Goal: Task Accomplishment & Management: Manage account settings

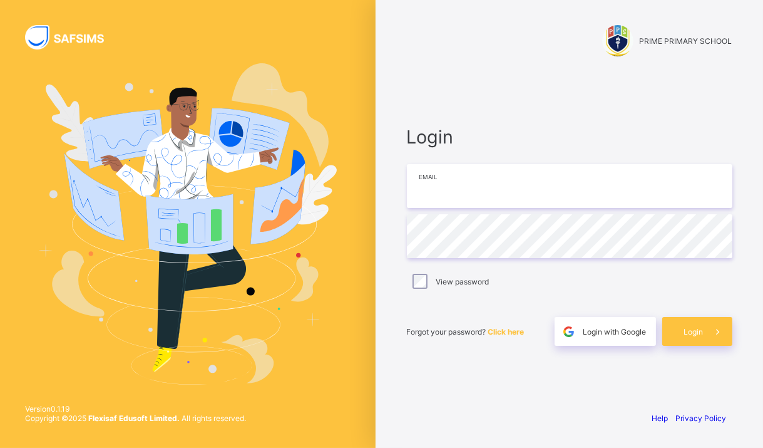
type input "**********"
click at [624, 40] on div at bounding box center [617, 40] width 31 height 31
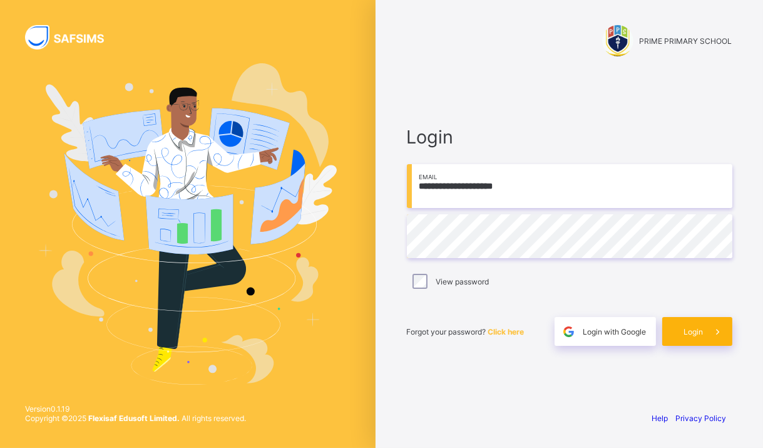
click at [705, 328] on span at bounding box center [718, 331] width 29 height 29
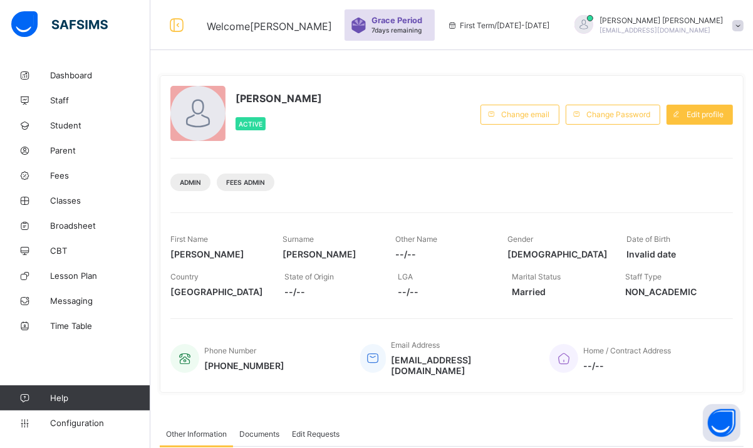
click at [732, 25] on span at bounding box center [737, 25] width 11 height 11
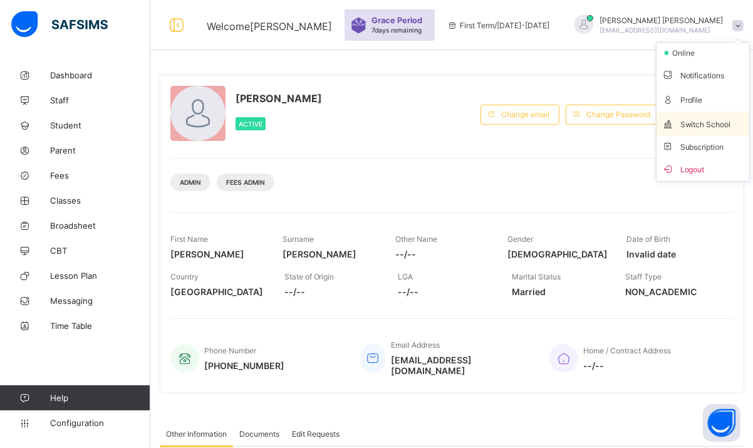
click at [705, 126] on span "Switch School" at bounding box center [702, 123] width 83 height 14
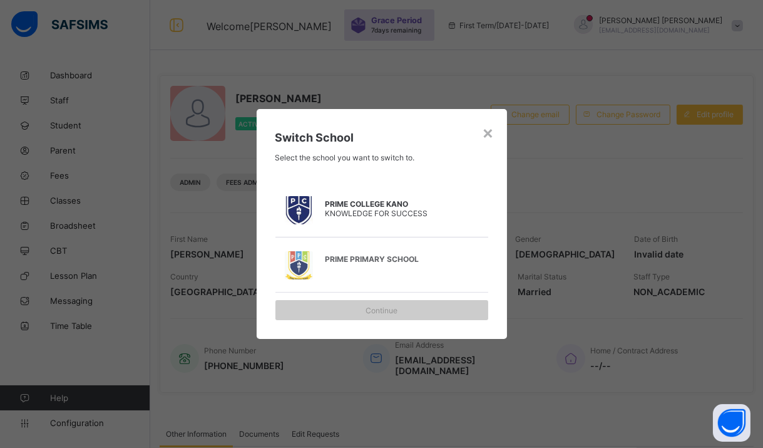
click at [407, 207] on span "PRIME COLLEGE KANO" at bounding box center [388, 203] width 125 height 9
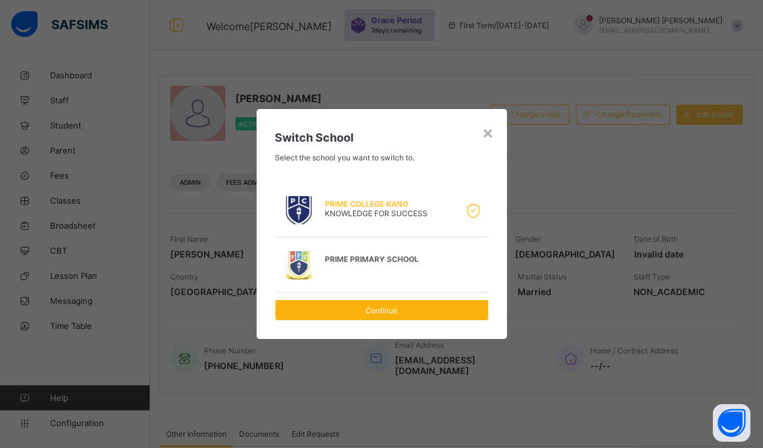
click at [431, 308] on span "Continue" at bounding box center [382, 310] width 194 height 9
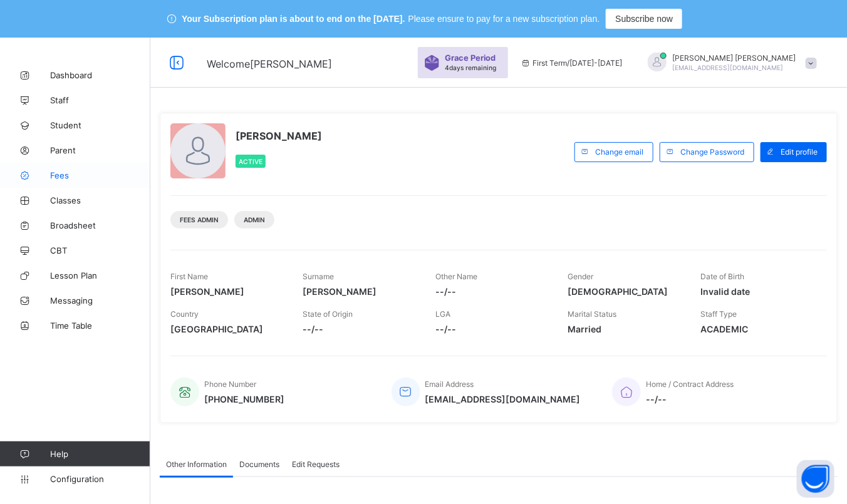
click at [53, 170] on span "Fees" at bounding box center [100, 175] width 100 height 10
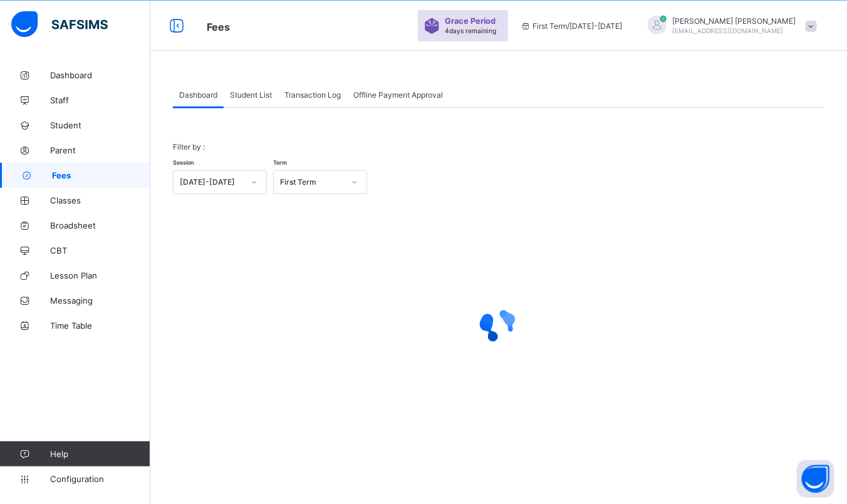
scroll to position [38, 0]
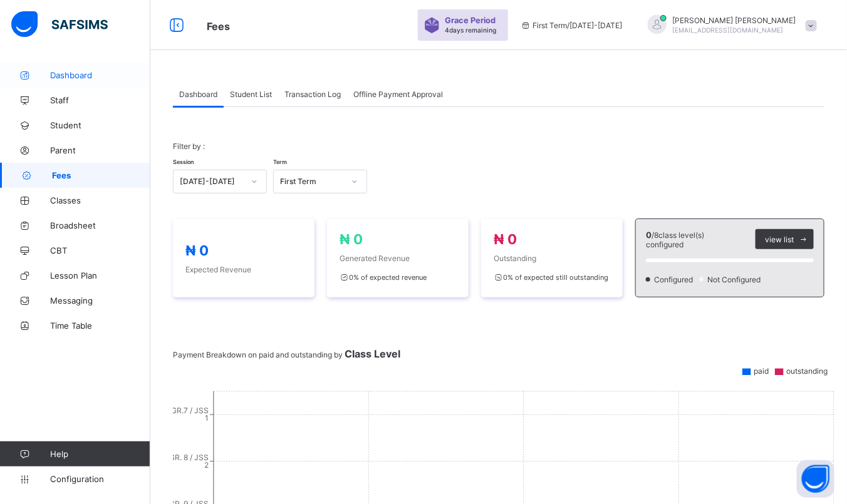
click at [64, 75] on span "Dashboard" at bounding box center [100, 75] width 100 height 10
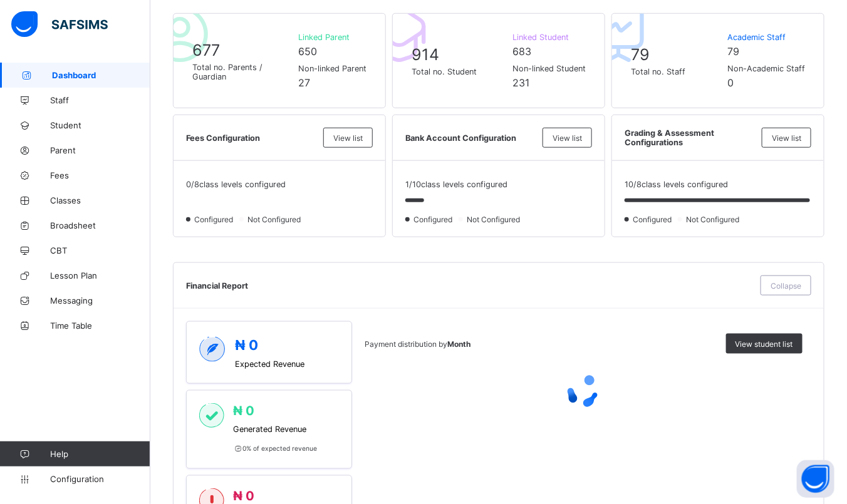
scroll to position [351, 0]
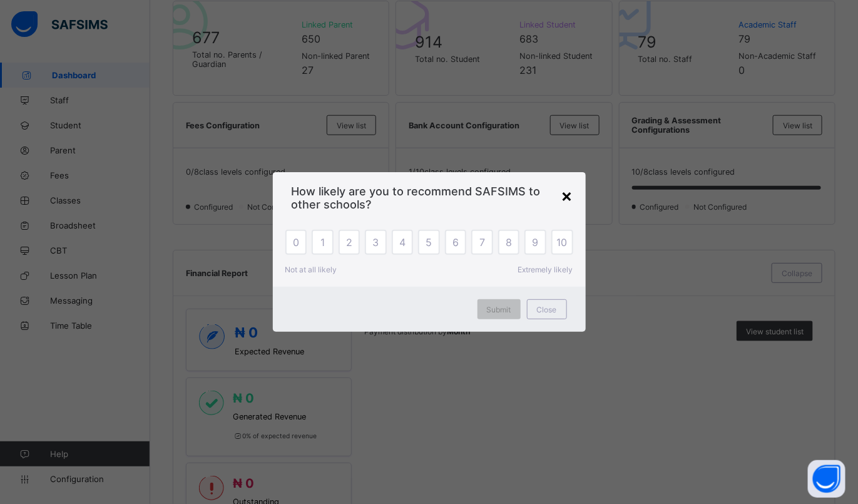
click at [570, 196] on div "×" at bounding box center [568, 195] width 12 height 21
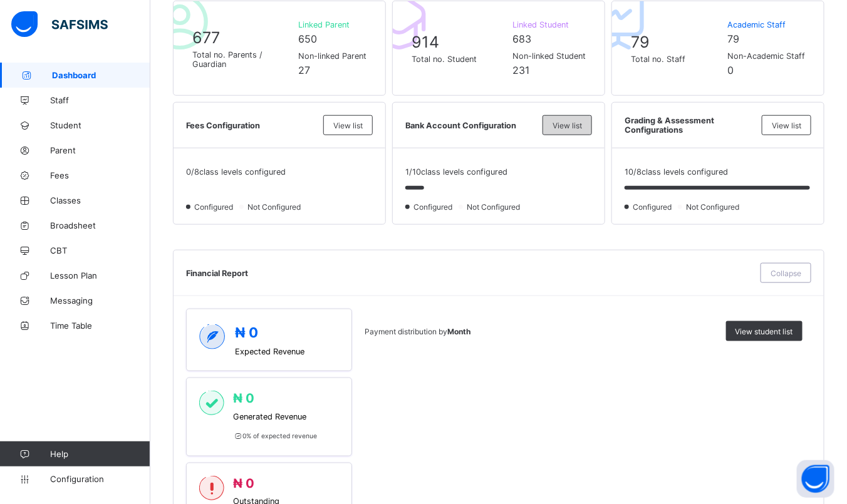
click at [574, 124] on span "View list" at bounding box center [566, 125] width 29 height 9
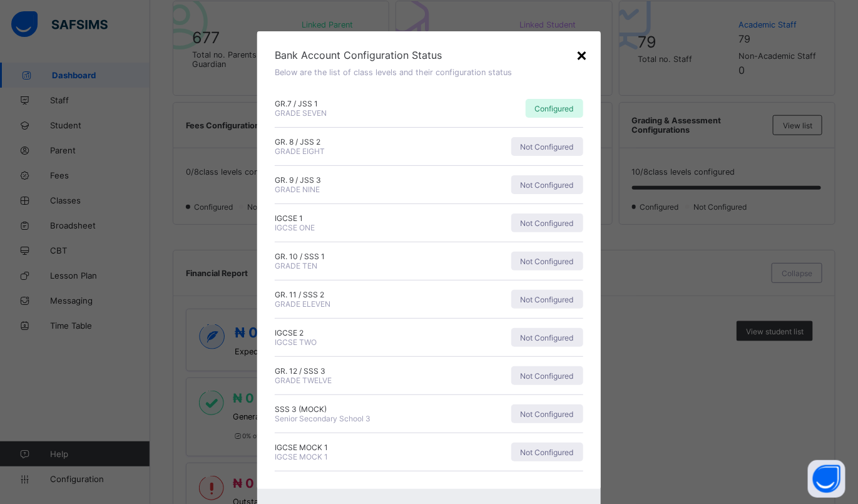
click at [577, 51] on div "×" at bounding box center [583, 54] width 12 height 21
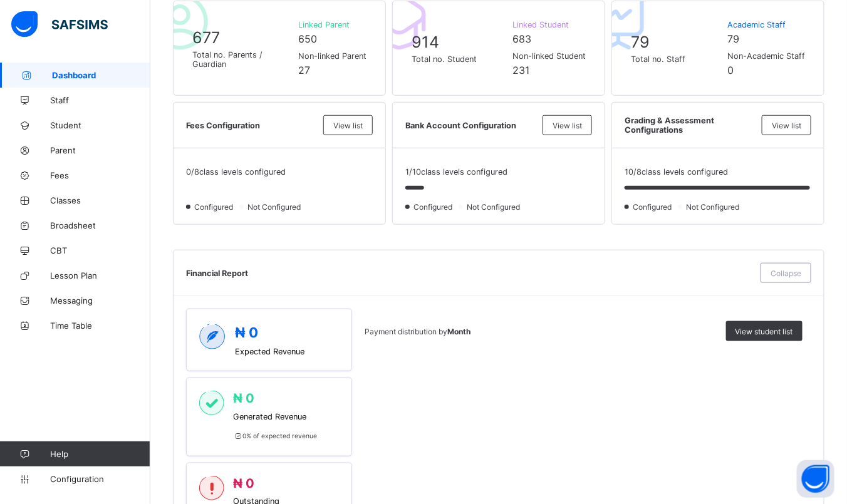
scroll to position [0, 0]
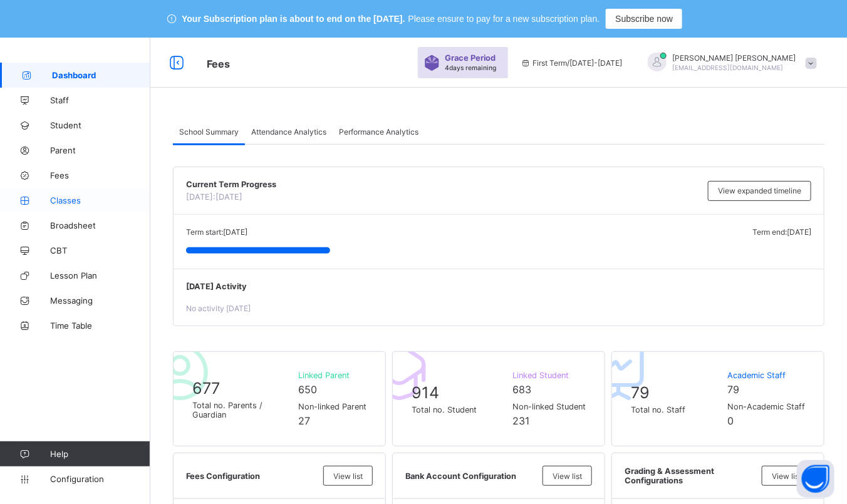
click at [53, 193] on link "Classes" at bounding box center [75, 200] width 150 height 25
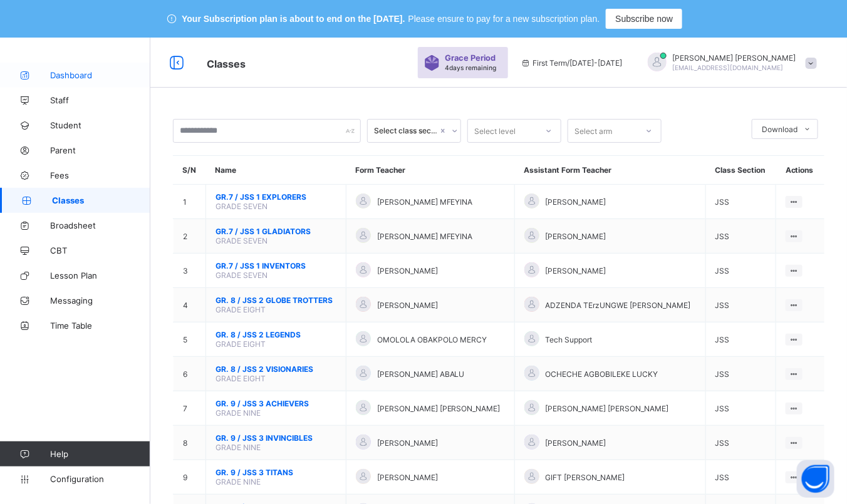
click at [66, 67] on link "Dashboard" at bounding box center [75, 75] width 150 height 25
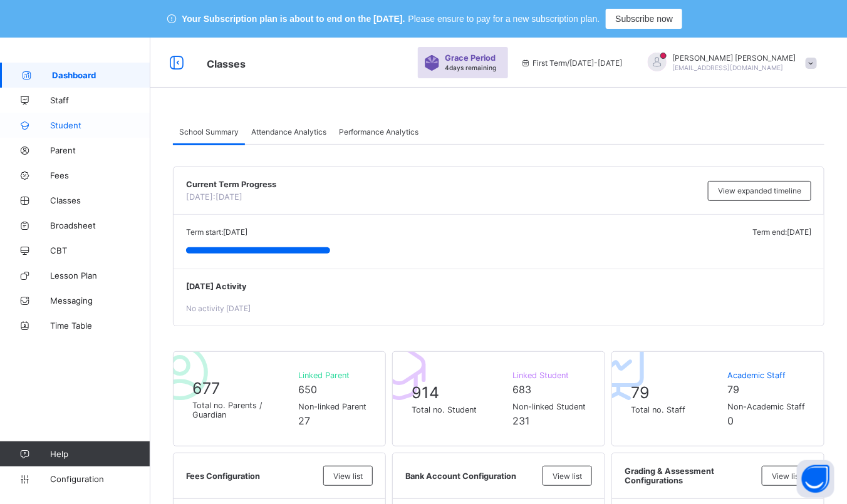
click at [73, 121] on span "Student" at bounding box center [100, 125] width 100 height 10
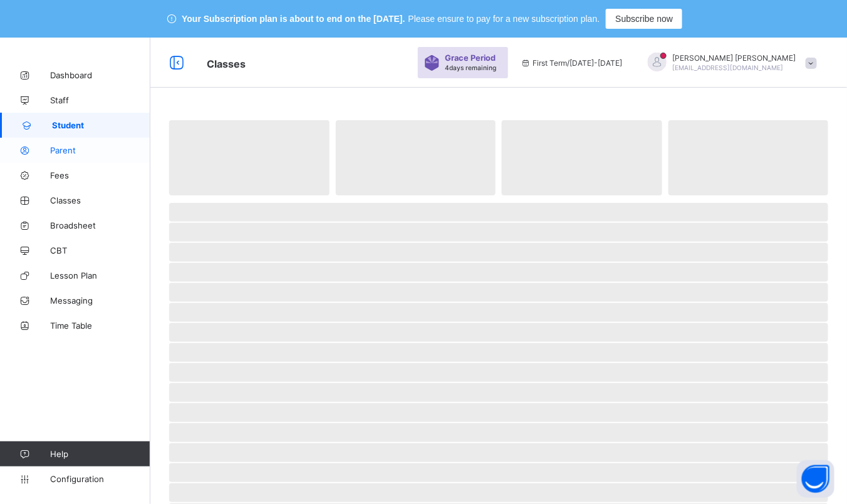
click at [61, 152] on span "Parent" at bounding box center [100, 150] width 100 height 10
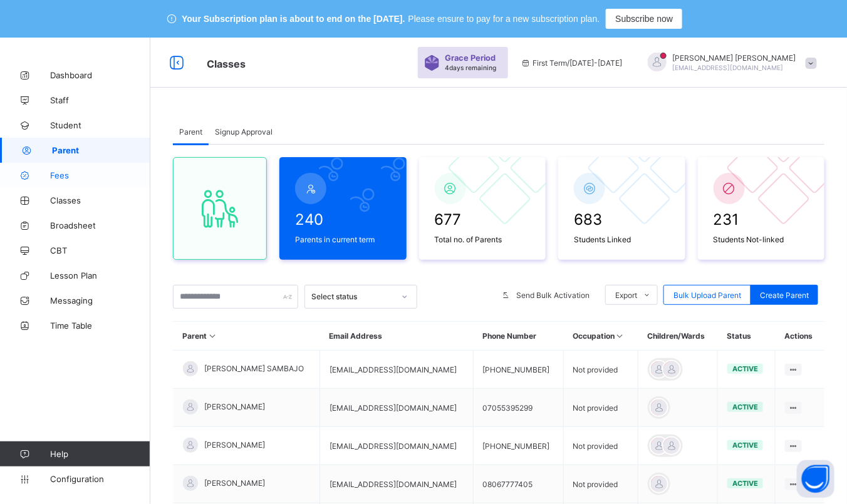
click at [49, 178] on icon at bounding box center [25, 175] width 50 height 9
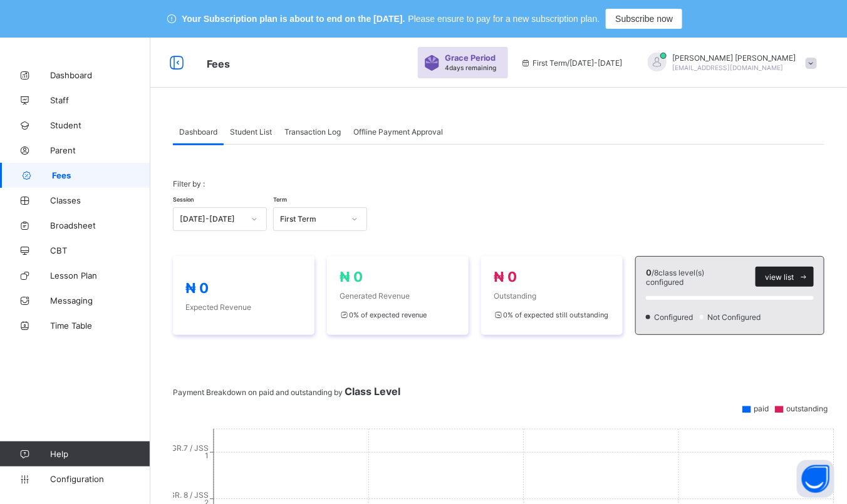
click at [810, 277] on span at bounding box center [803, 277] width 20 height 20
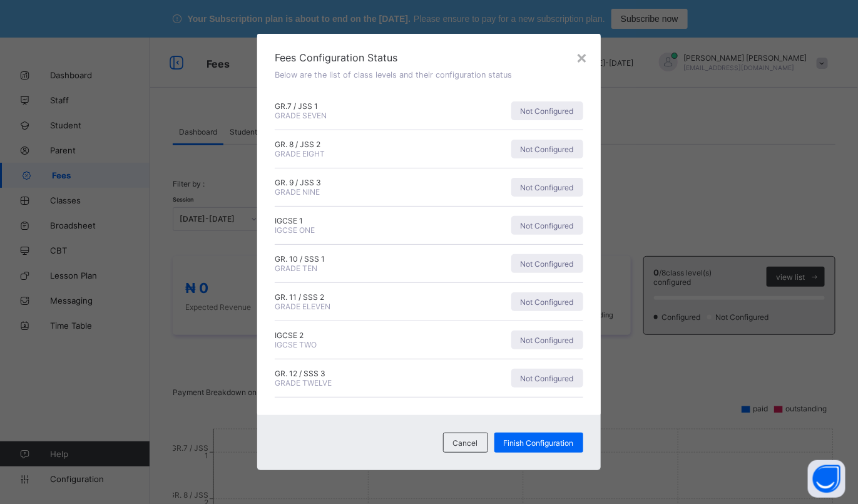
click at [786, 276] on div "× Fees Configuration Status Below are the list of class levels and their config…" at bounding box center [429, 252] width 858 height 504
click at [522, 439] on span "Finish Configuration" at bounding box center [539, 442] width 70 height 9
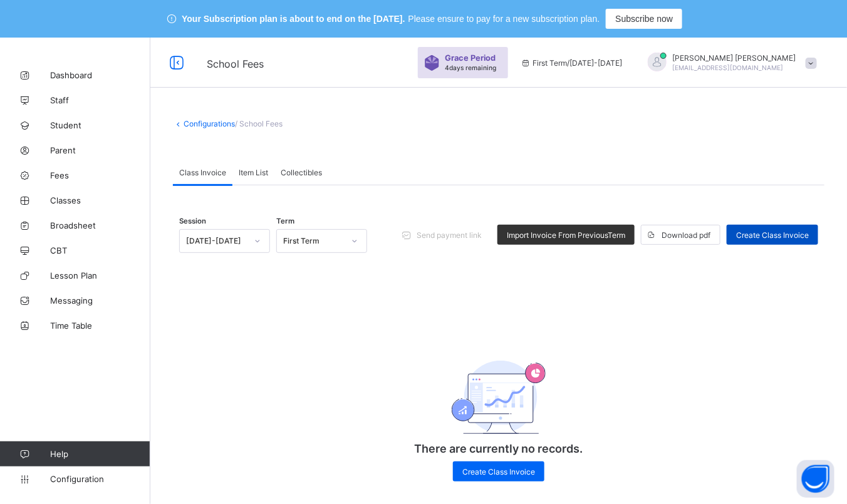
click at [771, 235] on span "Create Class Invoice" at bounding box center [772, 234] width 73 height 9
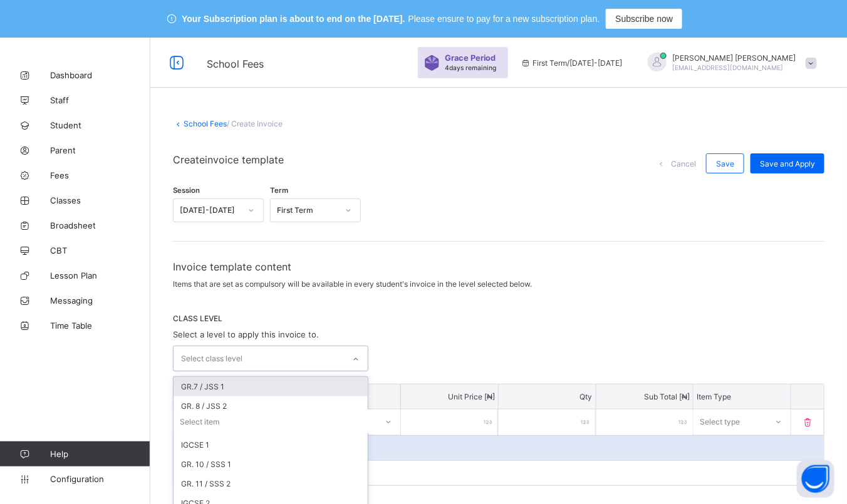
click at [278, 358] on div "option GR.7 / JSS 1 focused, 1 of 10. 10 results available. Use Up and Down to …" at bounding box center [270, 359] width 195 height 26
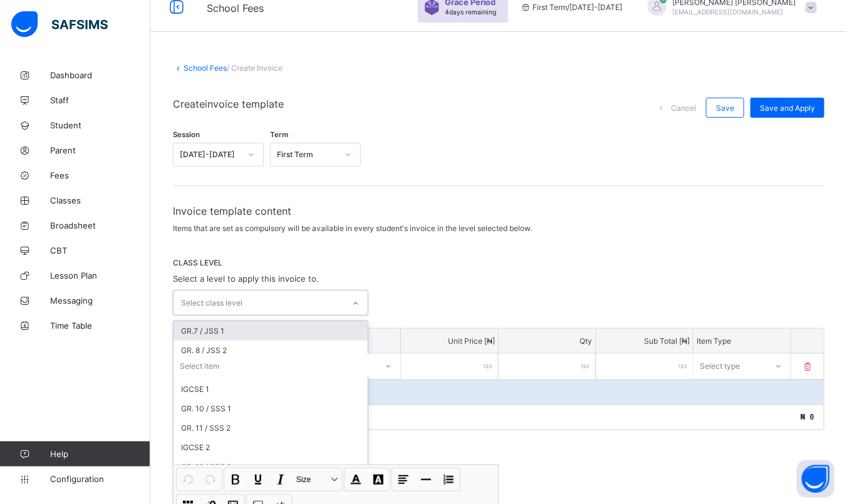
scroll to position [64, 0]
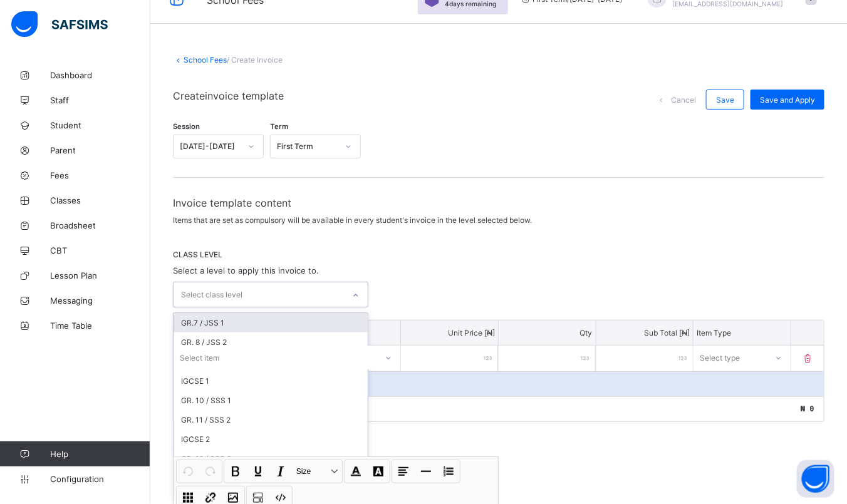
click at [262, 319] on div "GR.7 / JSS 1" at bounding box center [270, 322] width 194 height 19
click at [241, 325] on div "GR. 8 / JSS 2" at bounding box center [270, 324] width 194 height 19
click at [228, 322] on div "GR. 9 / JSS 3" at bounding box center [270, 324] width 194 height 19
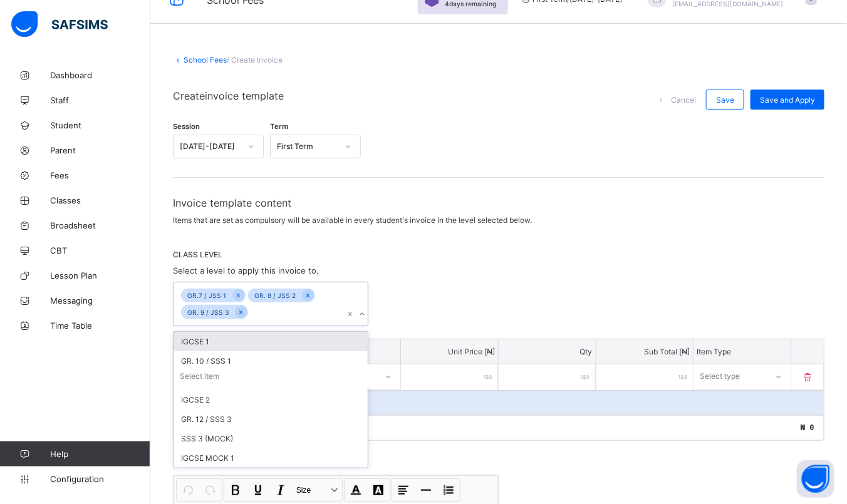
click at [428, 269] on div "CLASS LEVEL Select a level to apply this invoice to. option GR. 9 / JSS 3, sele…" at bounding box center [498, 288] width 651 height 76
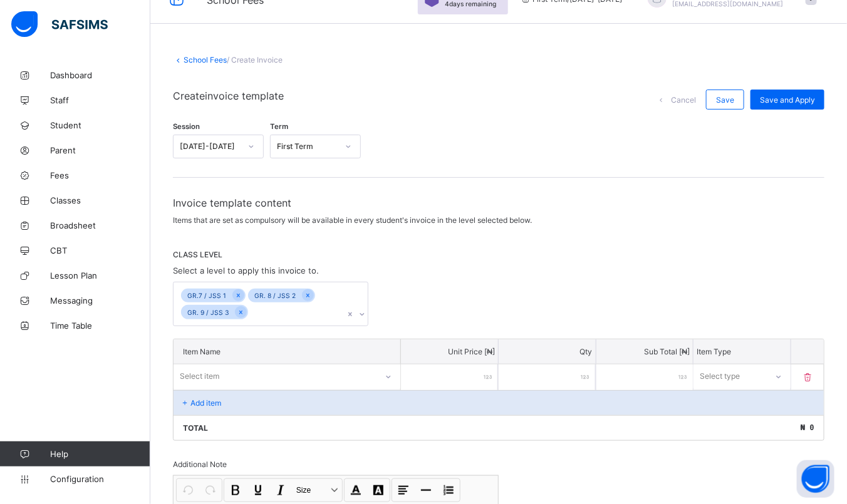
click at [302, 375] on div "Select item" at bounding box center [274, 377] width 203 height 18
click at [285, 402] on div "School Fees" at bounding box center [286, 403] width 225 height 19
click at [487, 381] on input "number" at bounding box center [449, 377] width 97 height 26
click at [481, 373] on input "number" at bounding box center [449, 377] width 97 height 26
type input "*"
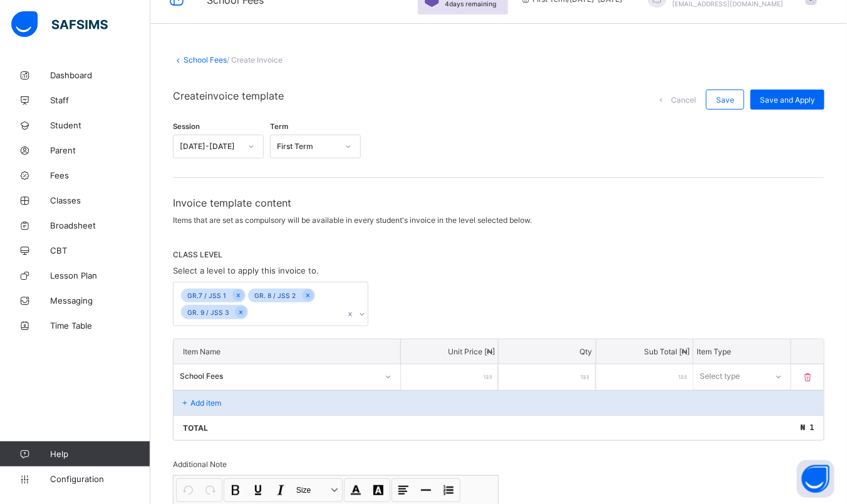
type input "*"
type input "**"
type input "***"
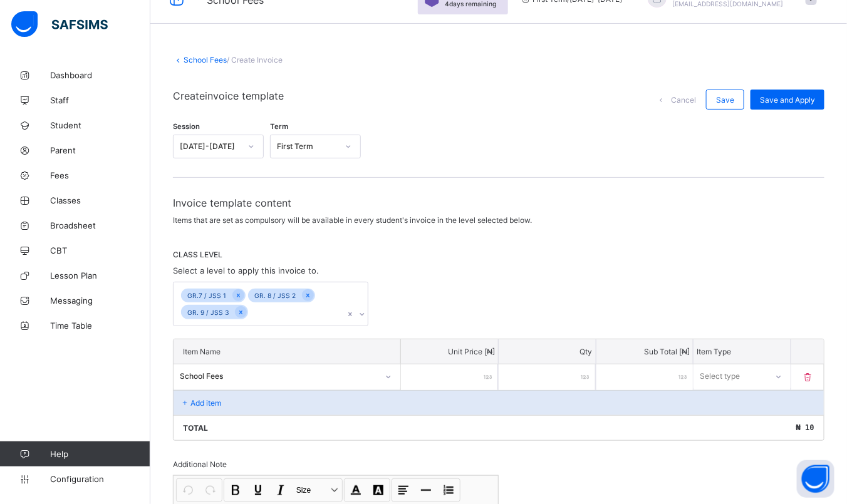
type input "****"
type input "*****"
type input "******"
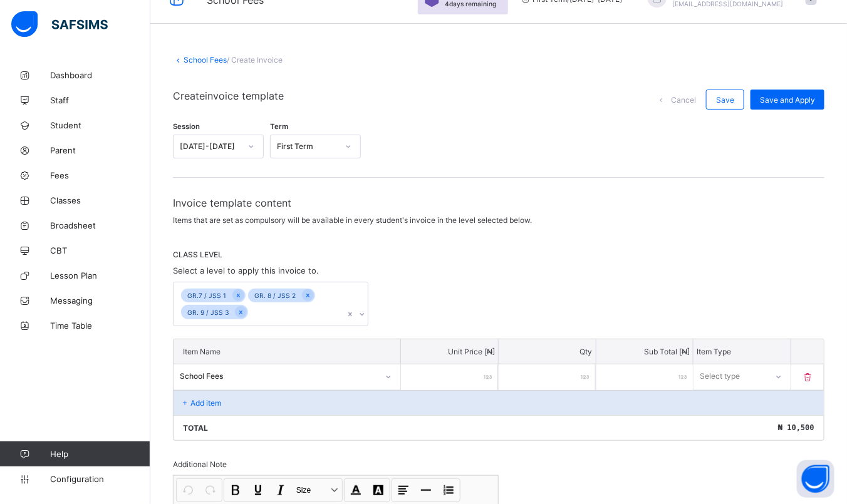
type input "******"
type input "*******"
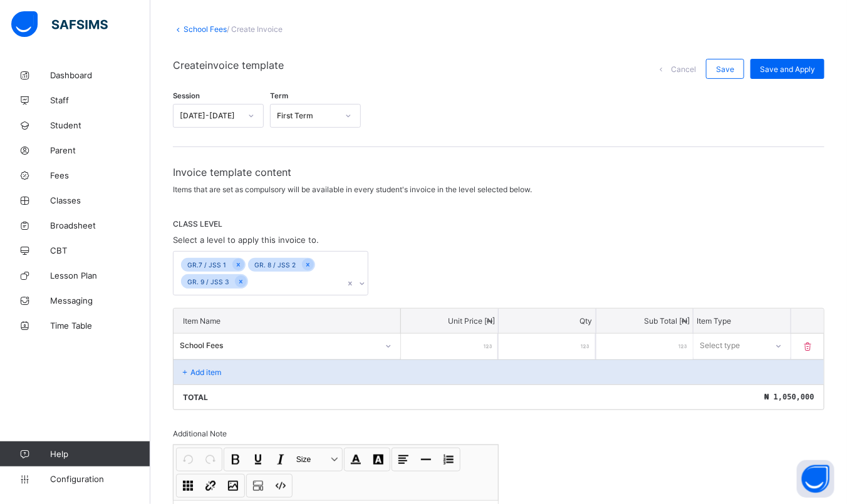
scroll to position [95, 0]
type input "*******"
click at [380, 341] on div "School Fees" at bounding box center [286, 345] width 227 height 24
click at [380, 341] on div at bounding box center [388, 345] width 24 height 23
click at [207, 367] on p "Add item" at bounding box center [205, 371] width 31 height 9
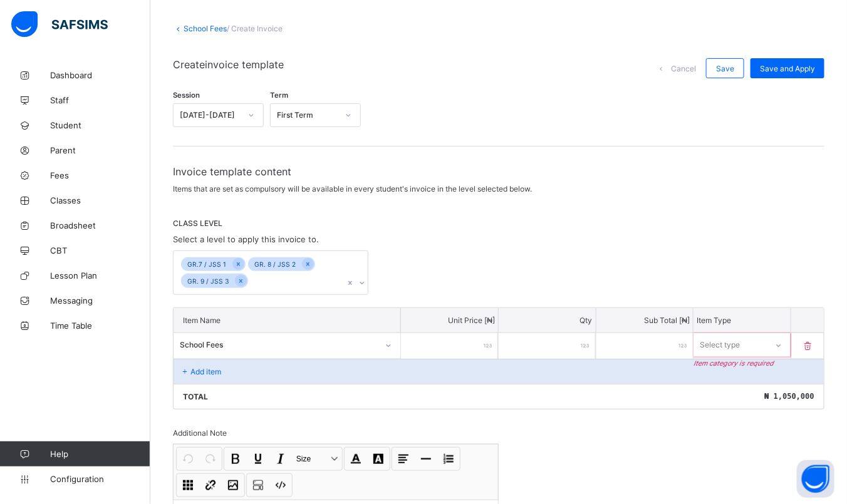
click at [185, 367] on icon at bounding box center [185, 371] width 11 height 9
click at [202, 369] on p "Add item" at bounding box center [205, 371] width 31 height 9
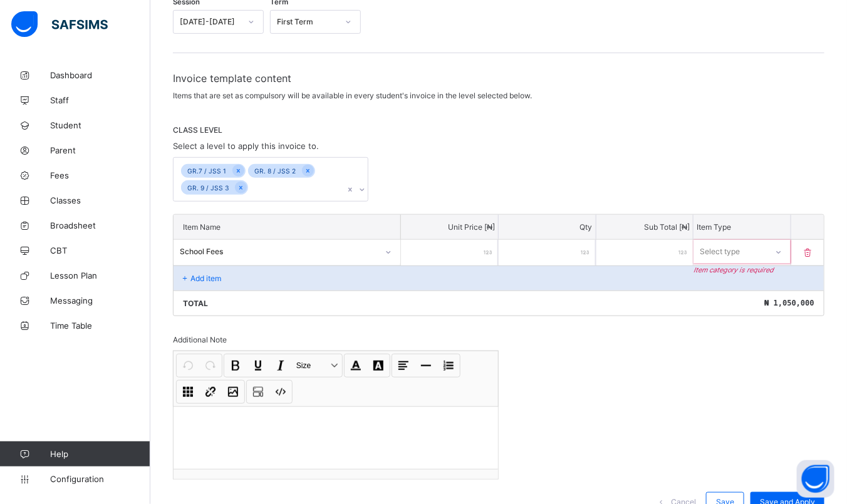
scroll to position [189, 0]
click at [394, 255] on div at bounding box center [388, 252] width 21 height 20
click at [367, 274] on div "Non-refundable fees" at bounding box center [286, 278] width 225 height 19
click at [391, 247] on icon at bounding box center [388, 251] width 8 height 13
click at [286, 278] on div "School Fees" at bounding box center [286, 278] width 225 height 19
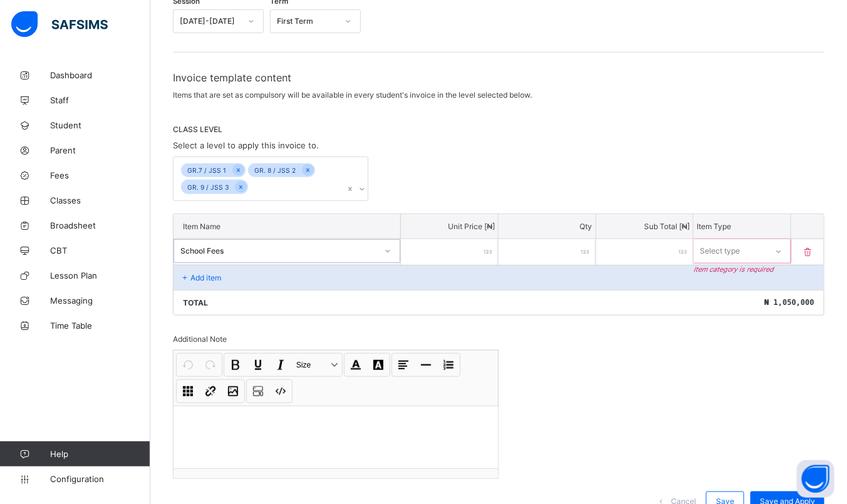
click at [766, 250] on div "Select type" at bounding box center [729, 251] width 73 height 18
click at [756, 278] on div "Compulsory" at bounding box center [742, 278] width 96 height 19
click at [207, 273] on p "Add item" at bounding box center [205, 277] width 31 height 9
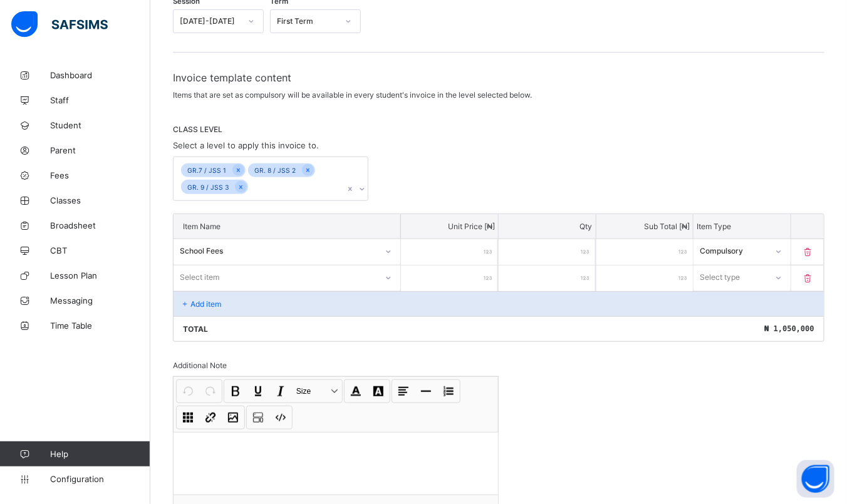
click at [240, 271] on div "Select item" at bounding box center [274, 278] width 203 height 18
click at [277, 307] on div "Non-refundable fees" at bounding box center [286, 304] width 225 height 19
click at [468, 274] on input "number" at bounding box center [449, 278] width 97 height 26
type input "*"
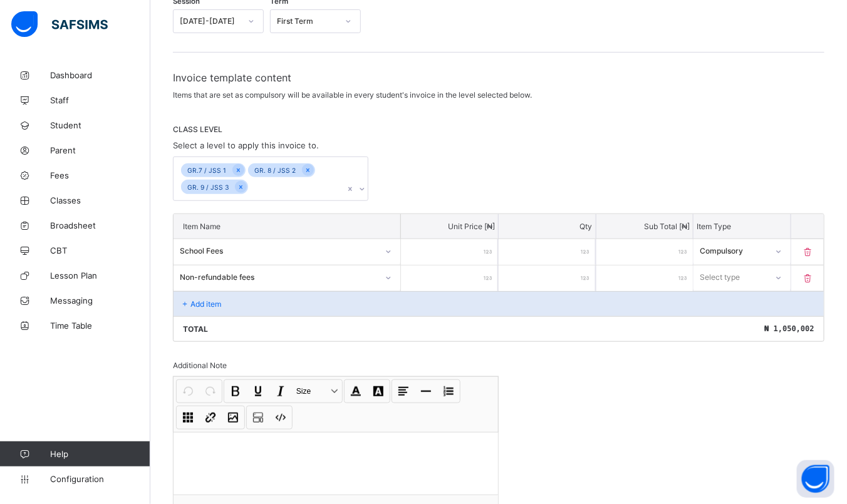
type input "**"
type input "***"
type input "****"
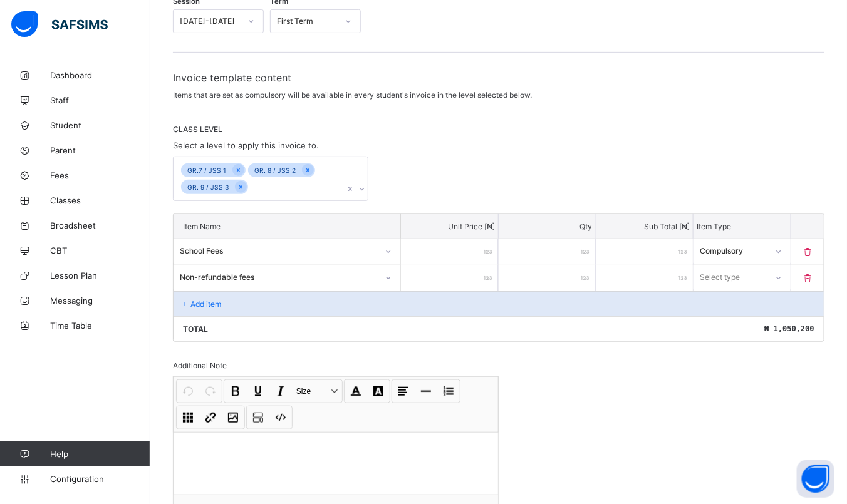
type input "****"
type input "*****"
type input "******"
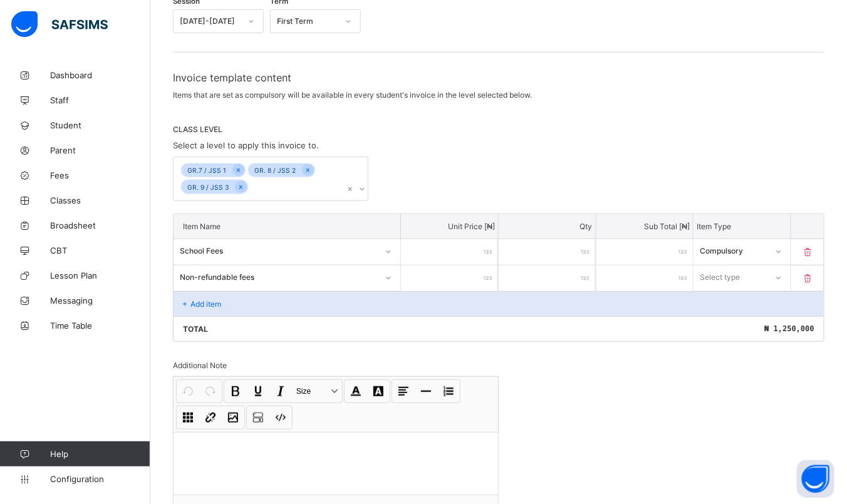
type input "******"
click at [765, 272] on div "Select type" at bounding box center [729, 278] width 73 height 18
click at [739, 327] on div "Optional" at bounding box center [742, 323] width 96 height 19
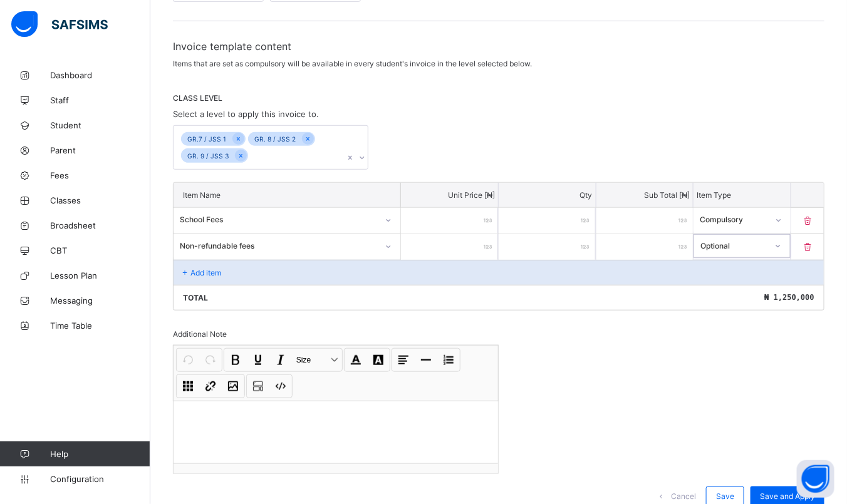
scroll to position [262, 0]
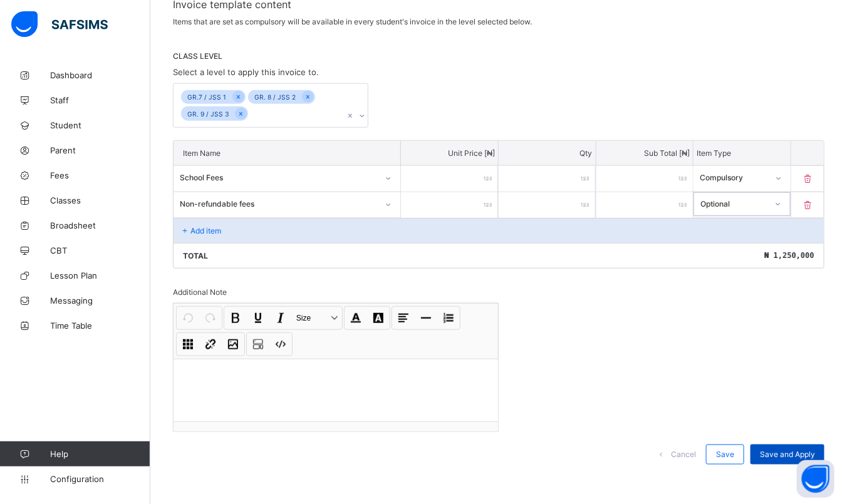
click at [783, 451] on span "Save and Apply" at bounding box center [787, 454] width 55 height 9
click at [741, 457] on div "Save" at bounding box center [725, 455] width 38 height 20
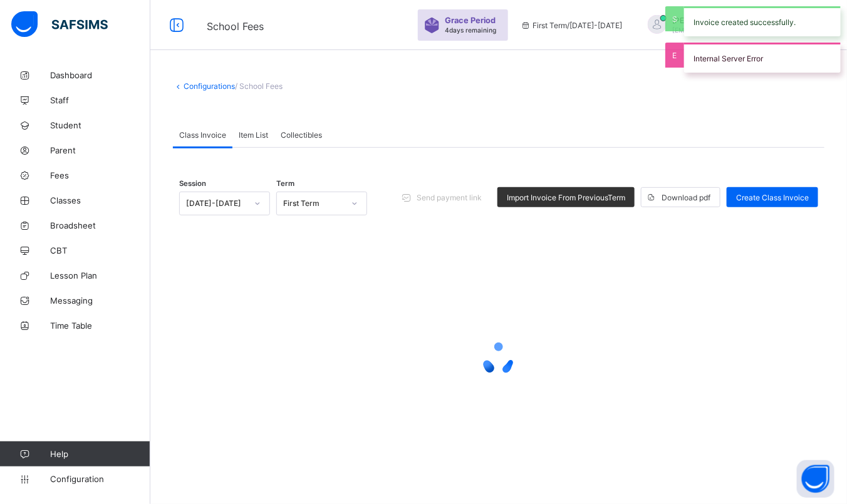
scroll to position [38, 0]
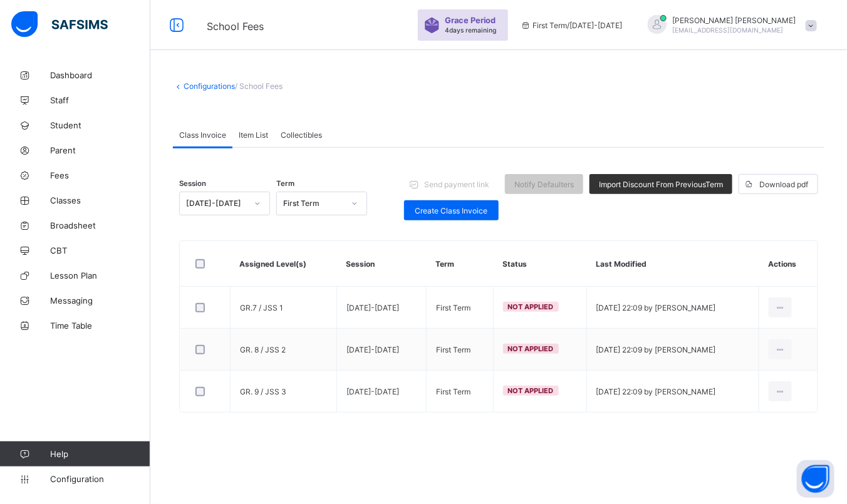
click at [205, 86] on link "Configurations" at bounding box center [208, 85] width 51 height 9
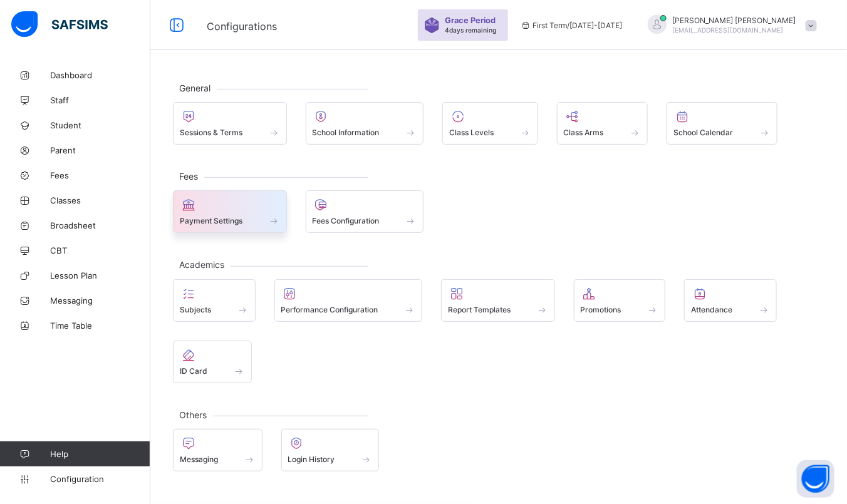
click at [250, 216] on div "Payment Settings" at bounding box center [230, 220] width 100 height 11
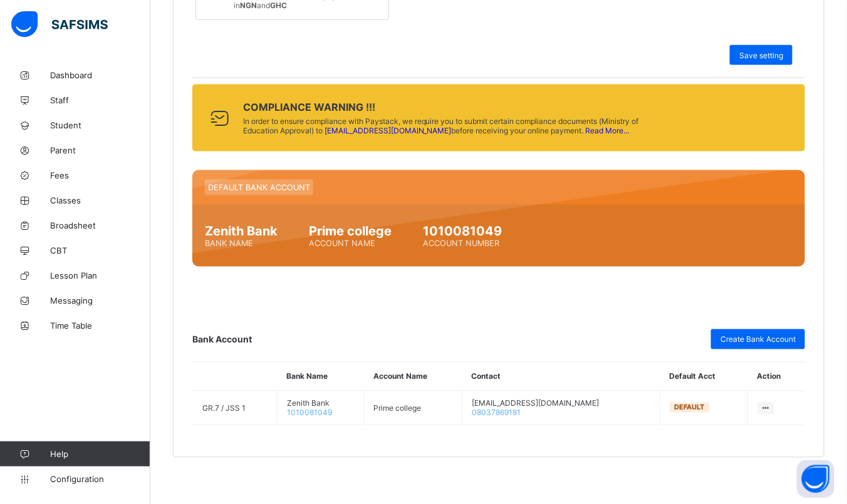
scroll to position [579, 0]
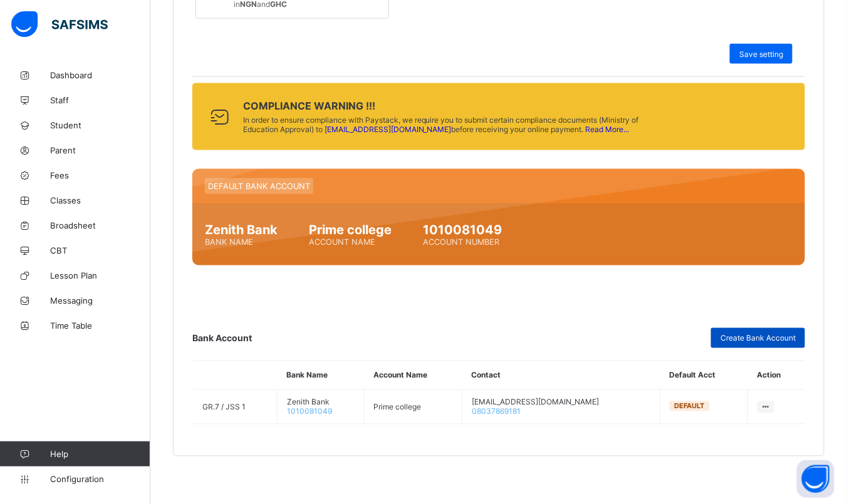
click at [741, 340] on span "Create Bank Account" at bounding box center [757, 338] width 75 height 9
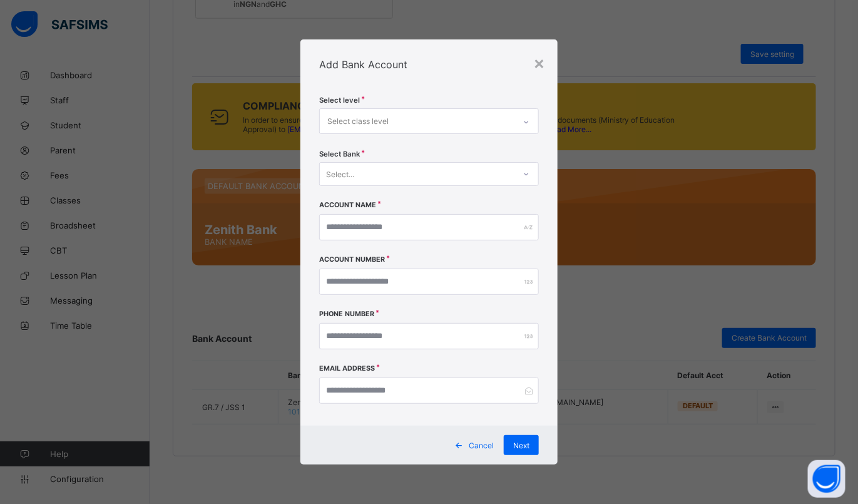
click at [384, 126] on div "Select class level" at bounding box center [357, 122] width 61 height 24
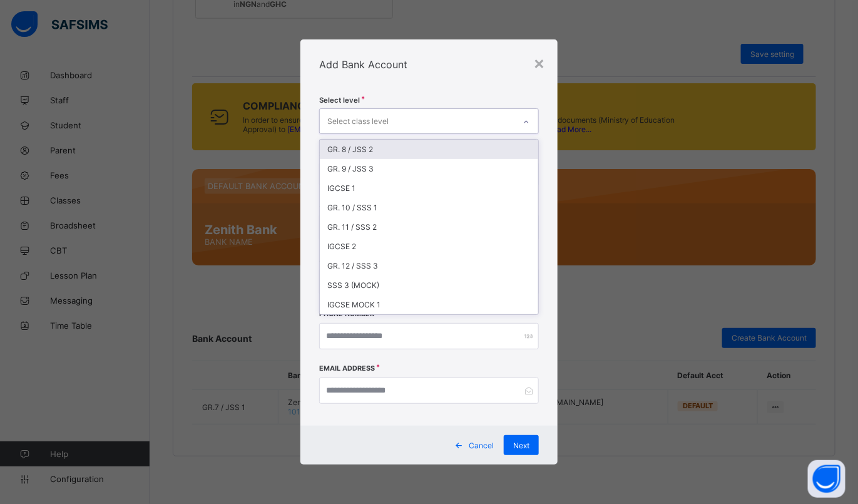
click at [530, 112] on div at bounding box center [526, 122] width 21 height 20
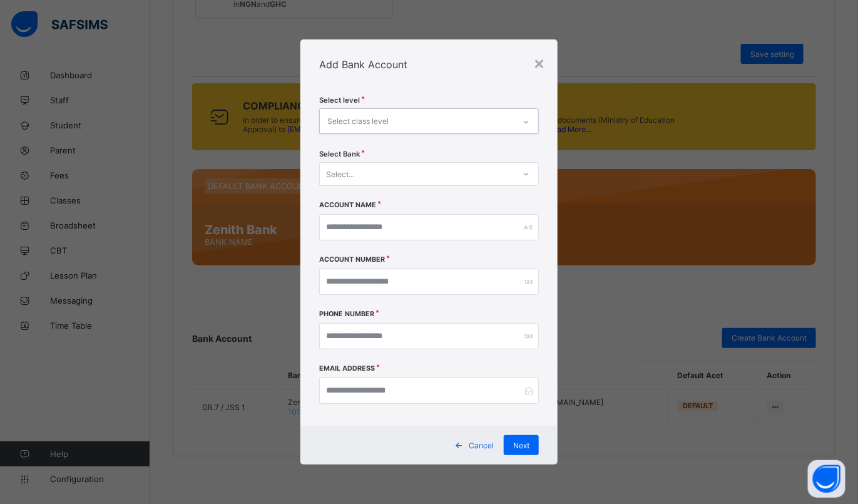
click at [515, 180] on div "Select..." at bounding box center [417, 174] width 195 height 18
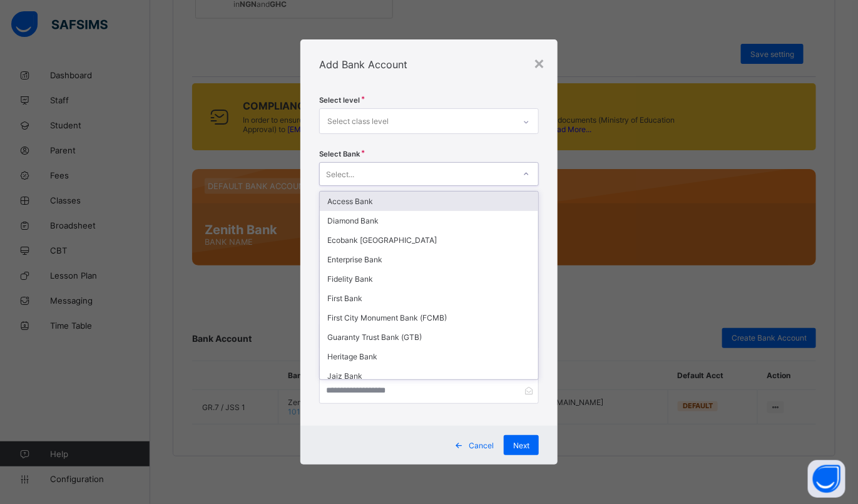
click at [508, 181] on div "Select..." at bounding box center [417, 174] width 195 height 18
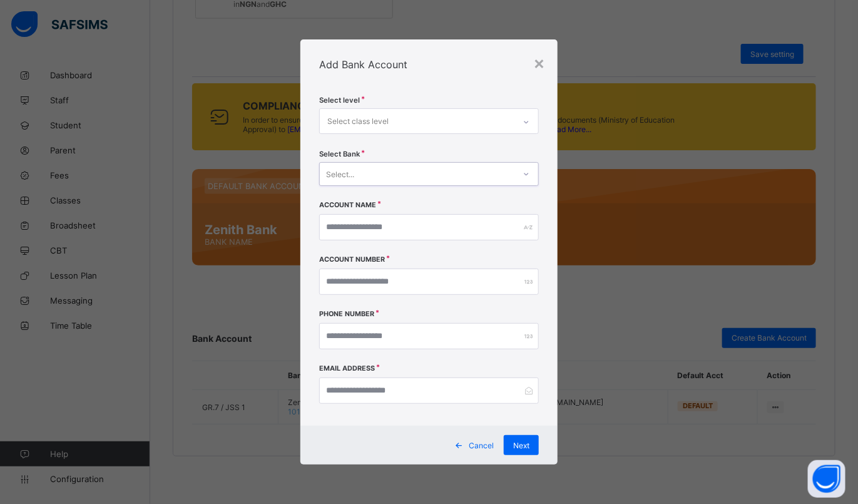
click at [490, 175] on div "Select..." at bounding box center [417, 174] width 195 height 18
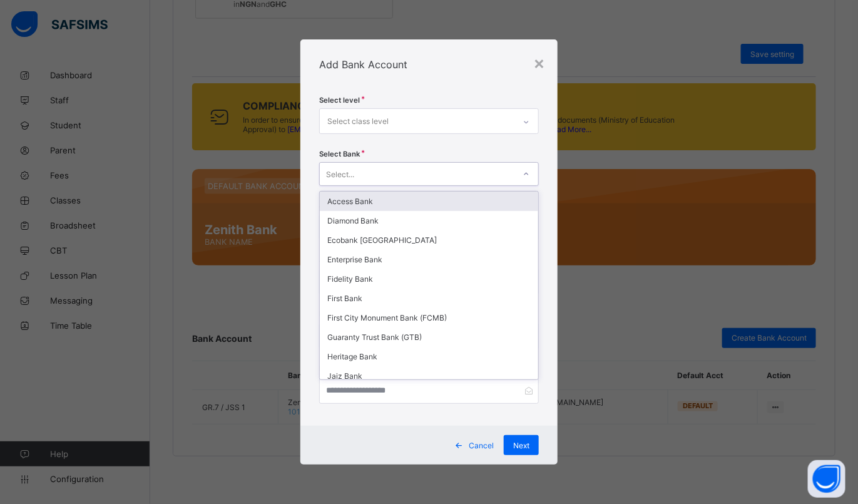
click at [490, 175] on div "Select..." at bounding box center [417, 174] width 195 height 18
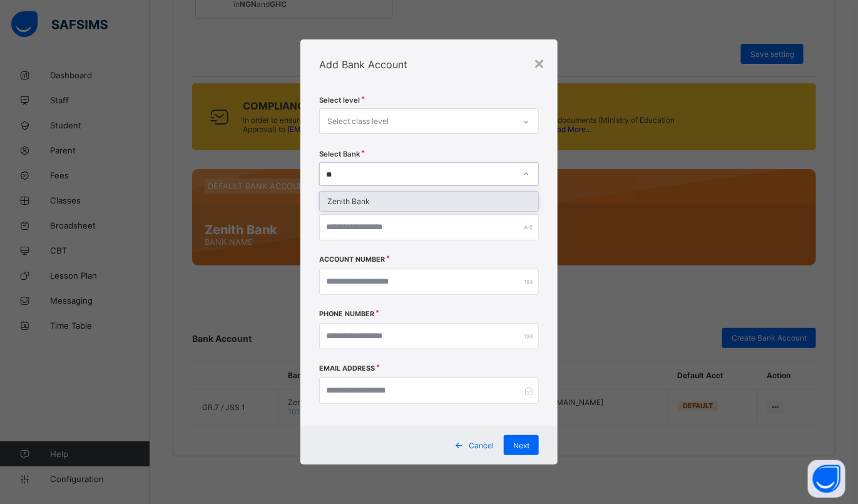
type input "***"
click at [415, 202] on div "Zenith Bank" at bounding box center [429, 201] width 219 height 19
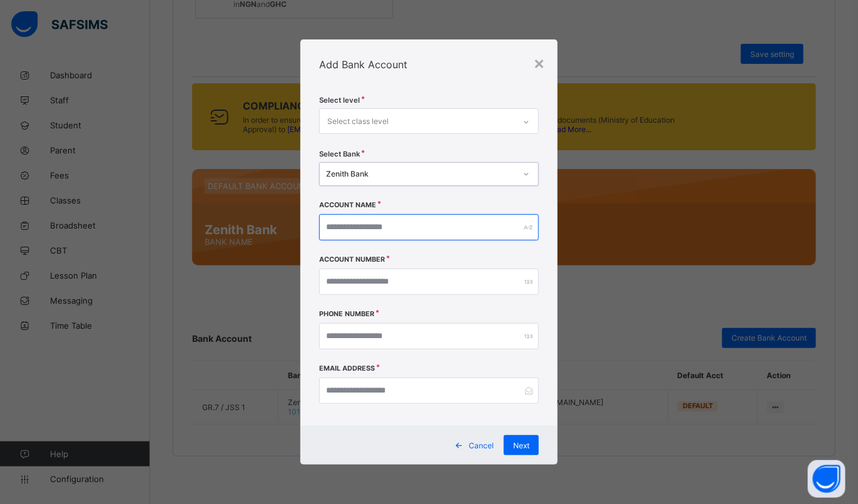
click at [397, 227] on input "text" at bounding box center [429, 227] width 220 height 26
type input "*"
type input "**********"
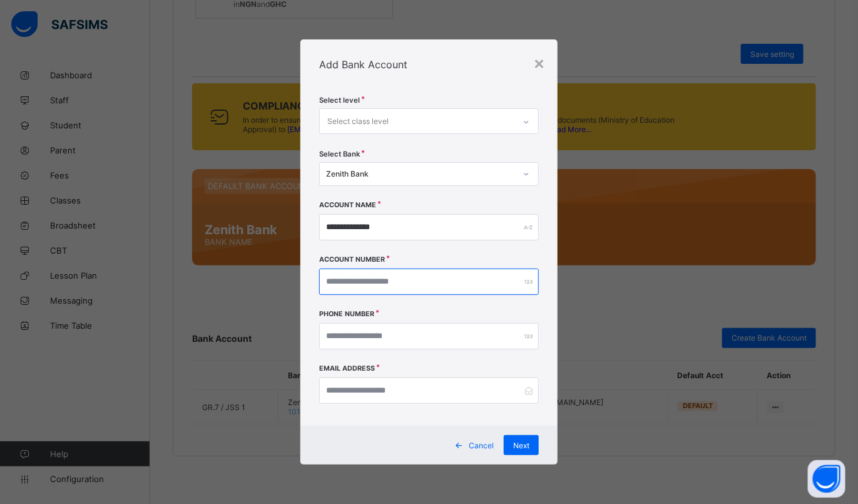
click at [404, 276] on input "number" at bounding box center [429, 282] width 220 height 26
type input "**********"
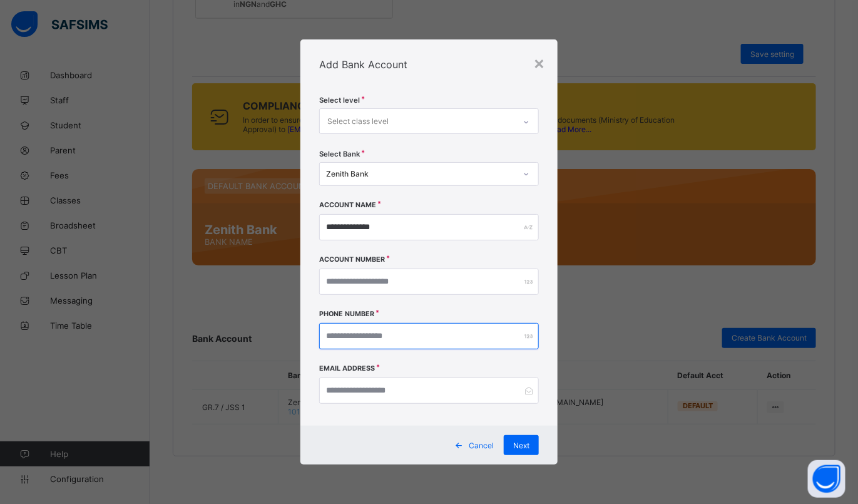
click at [369, 344] on input "number" at bounding box center [429, 336] width 220 height 26
type input "**********"
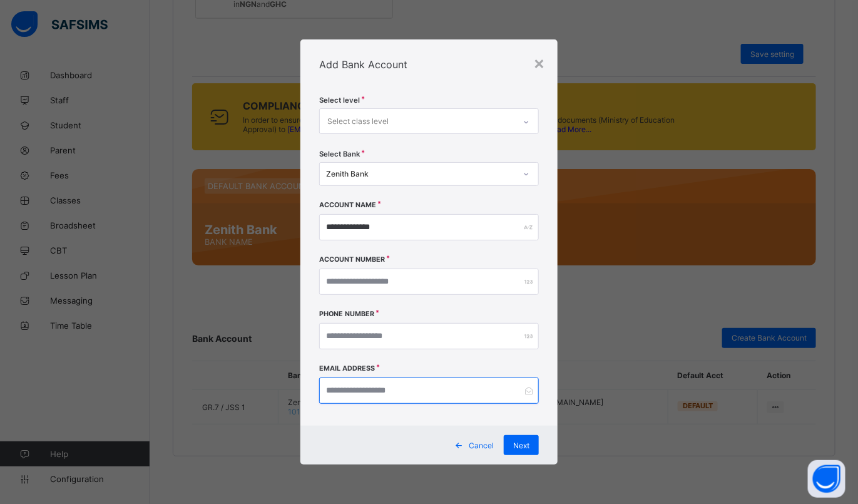
click at [378, 385] on input "email" at bounding box center [429, 391] width 220 height 26
type input "**********"
click at [402, 116] on div "Select class level" at bounding box center [417, 121] width 195 height 24
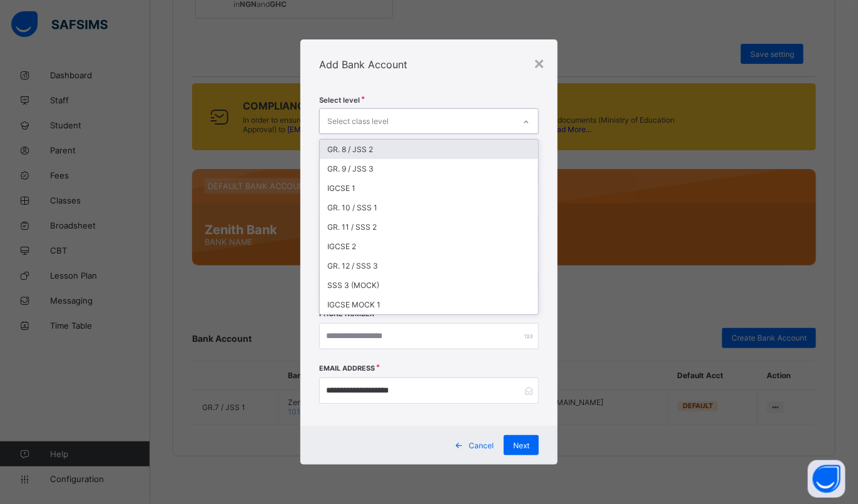
click at [468, 116] on div "Select class level" at bounding box center [417, 121] width 195 height 24
click at [466, 116] on div "Select class level" at bounding box center [417, 121] width 195 height 24
click at [418, 153] on div "GR. 8 / JSS 2" at bounding box center [429, 149] width 219 height 19
click at [417, 146] on div "GR. 9 / JSS 3" at bounding box center [429, 149] width 219 height 19
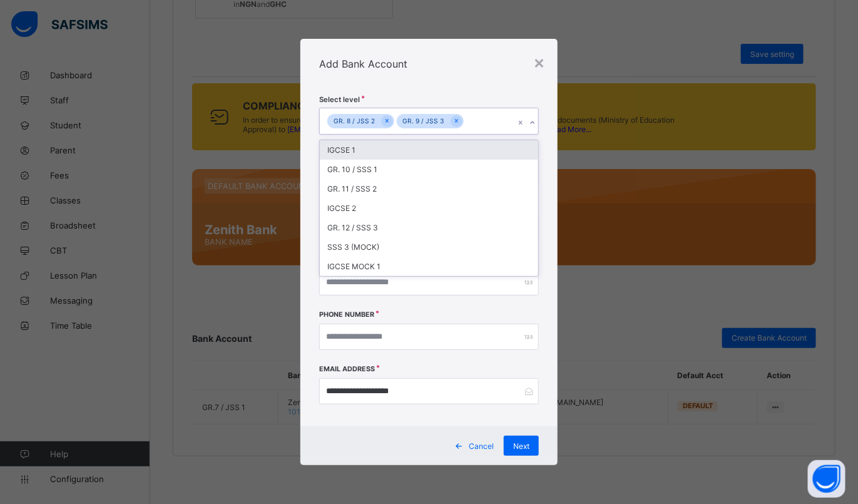
click at [395, 156] on div "IGCSE 1" at bounding box center [429, 149] width 219 height 19
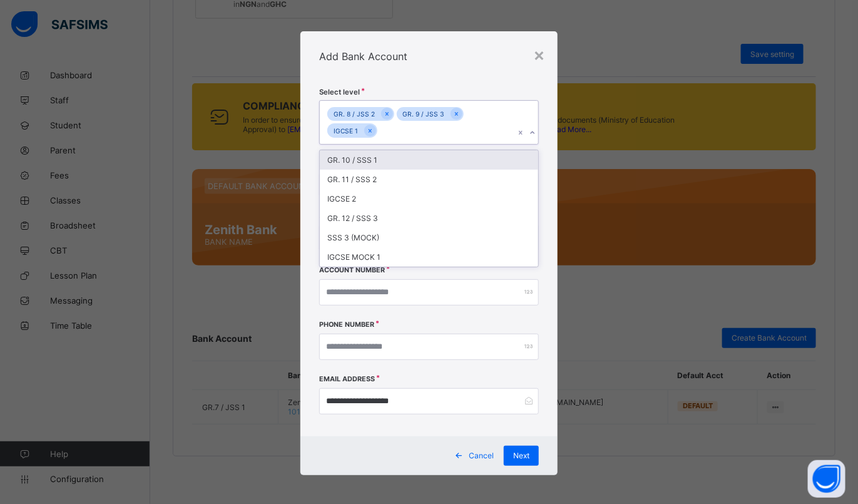
click at [384, 161] on div "GR. 10 / SSS 1" at bounding box center [429, 159] width 219 height 19
click at [376, 162] on div "GR. 11 / SSS 2" at bounding box center [429, 159] width 219 height 19
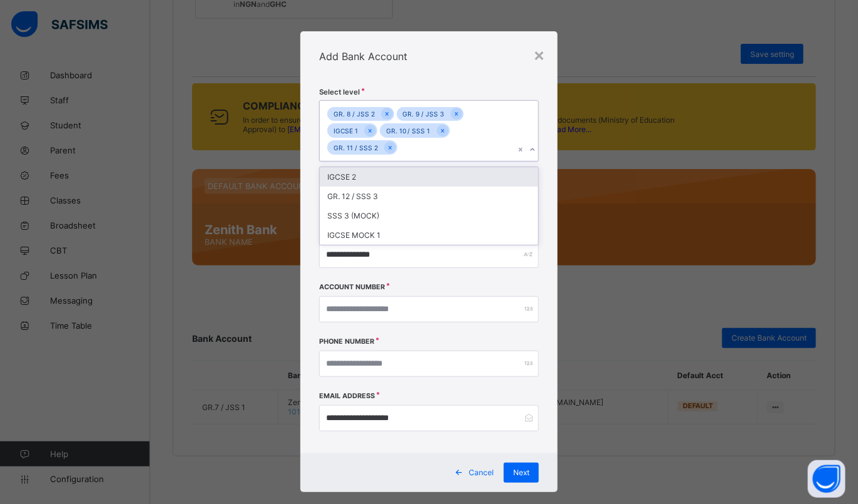
click at [364, 170] on div "IGCSE 2" at bounding box center [429, 176] width 219 height 19
click at [372, 177] on div "GR. 12 / SSS 3" at bounding box center [429, 176] width 219 height 19
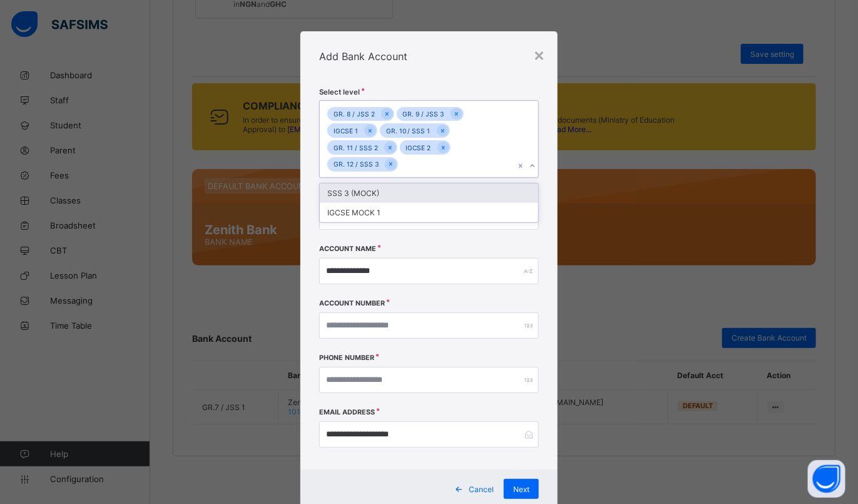
click at [410, 156] on div "GR. 8 / JSS 2 GR. 9 / JSS 3 IGCSE 1 GR. 10 / SSS 1 GR. 11 / SSS 2 IGCSE 2 GR. 1…" at bounding box center [417, 139] width 195 height 76
click at [530, 163] on icon at bounding box center [533, 166] width 8 height 13
click at [513, 490] on span "Next" at bounding box center [521, 489] width 16 height 9
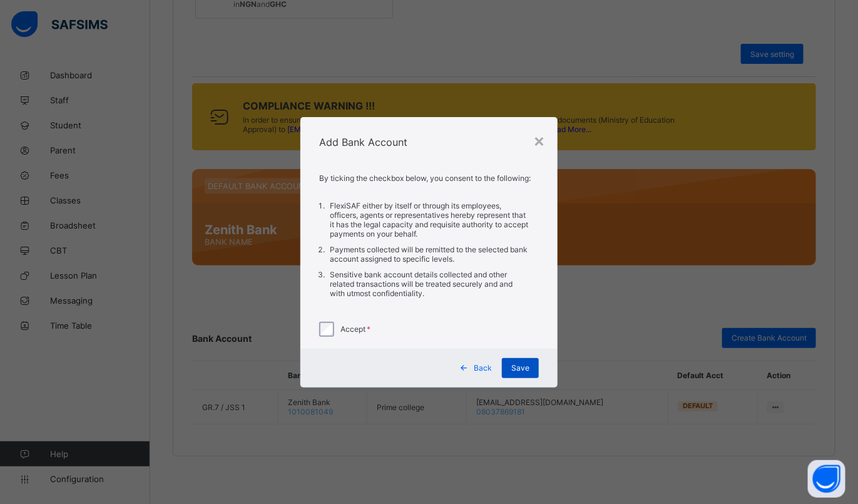
click at [515, 366] on span "Save" at bounding box center [521, 367] width 18 height 9
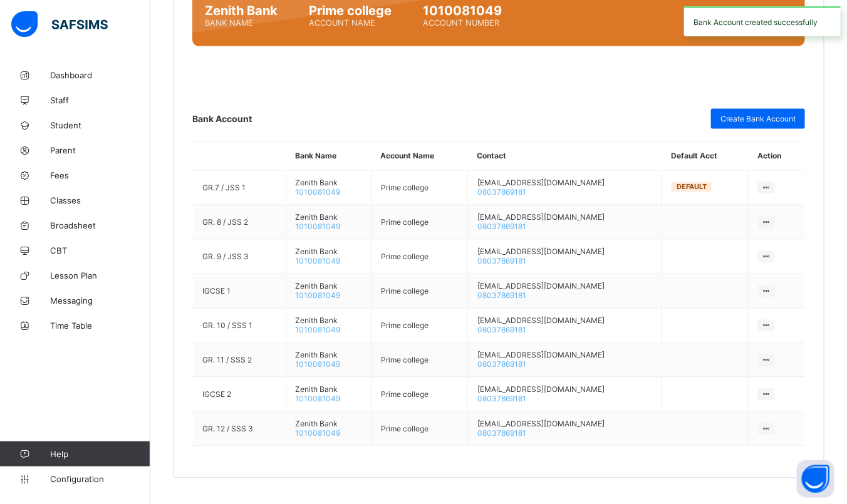
scroll to position [816, 0]
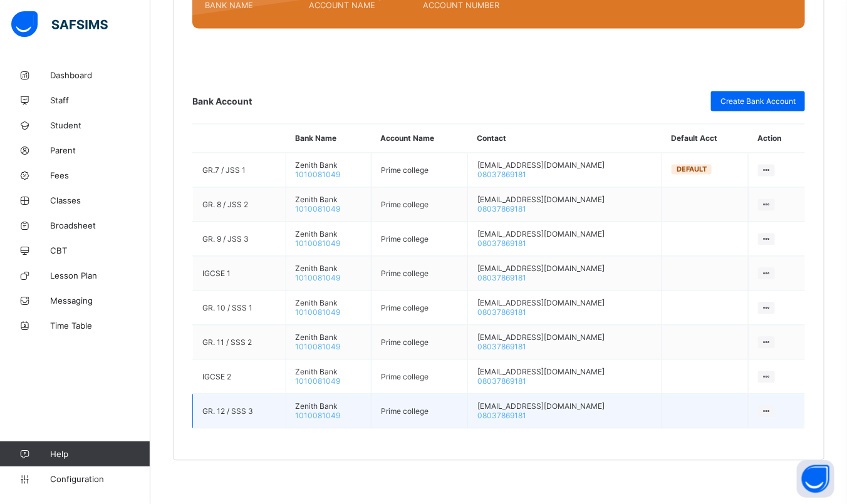
click at [771, 407] on icon at bounding box center [766, 411] width 11 height 9
click at [740, 431] on div "Delete Bank Account" at bounding box center [727, 436] width 83 height 13
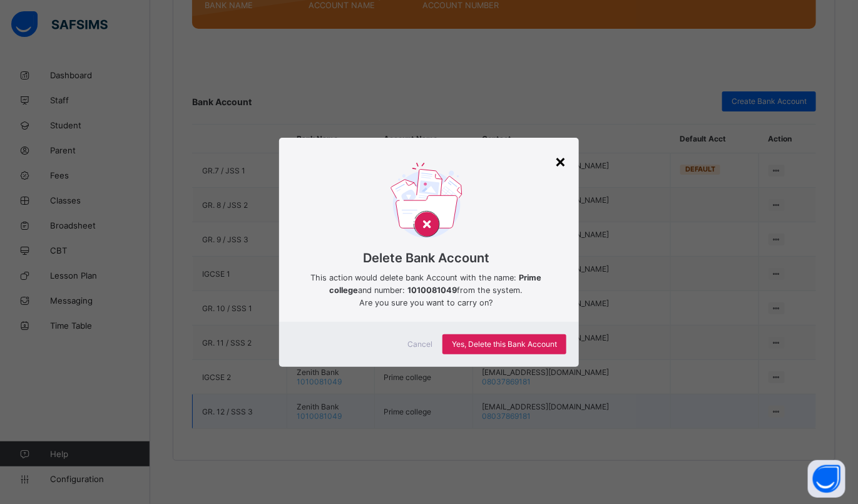
click at [564, 157] on div "×" at bounding box center [561, 160] width 12 height 21
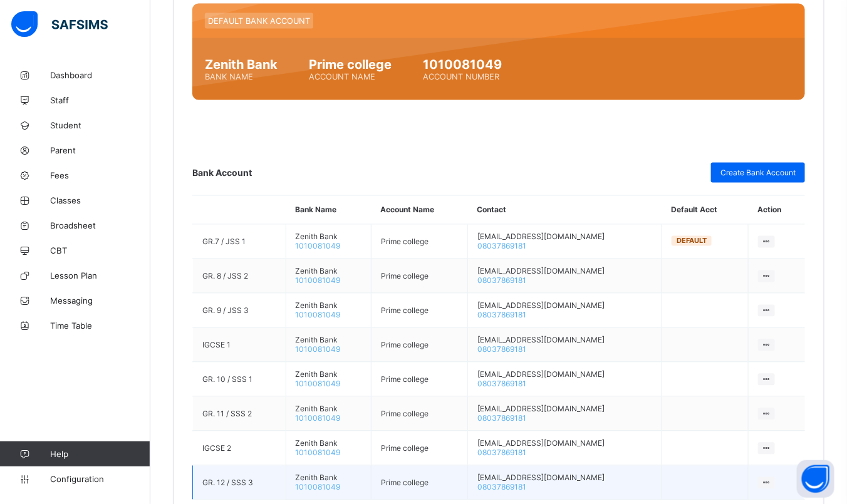
scroll to position [751, 0]
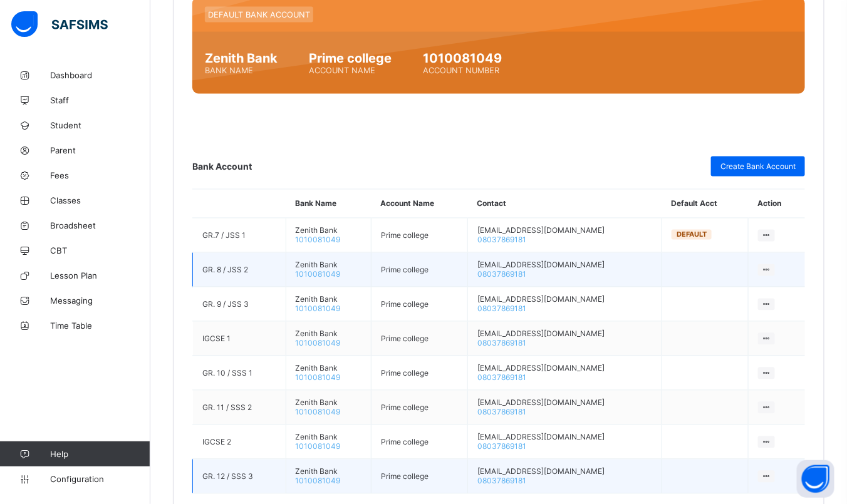
click at [558, 265] on td "simmusanju@gmail.com 08037869181" at bounding box center [565, 270] width 194 height 34
click at [775, 266] on div at bounding box center [766, 270] width 17 height 12
click at [760, 333] on div "Reassign Bank Account" at bounding box center [727, 339] width 83 height 13
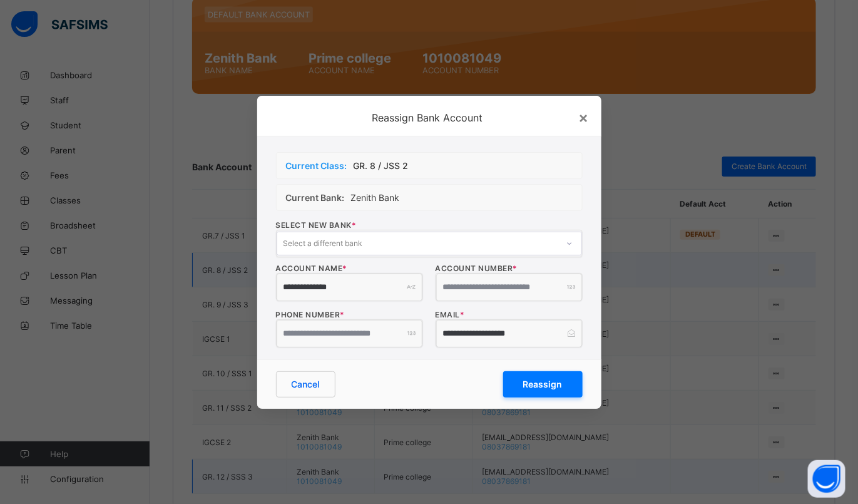
click at [413, 337] on input "**********" at bounding box center [350, 334] width 146 height 28
click at [534, 385] on span "Reassign" at bounding box center [542, 384] width 39 height 11
click at [383, 333] on input "**********" at bounding box center [350, 334] width 146 height 28
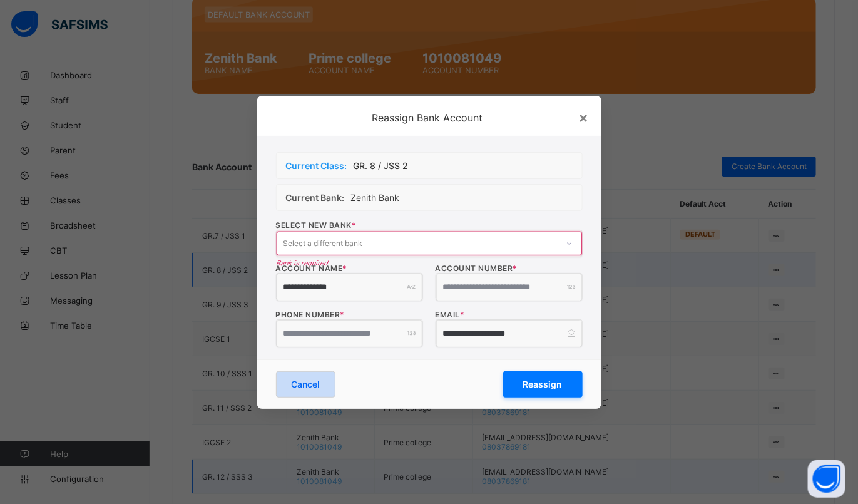
click at [313, 386] on span "Cancel" at bounding box center [306, 384] width 28 height 11
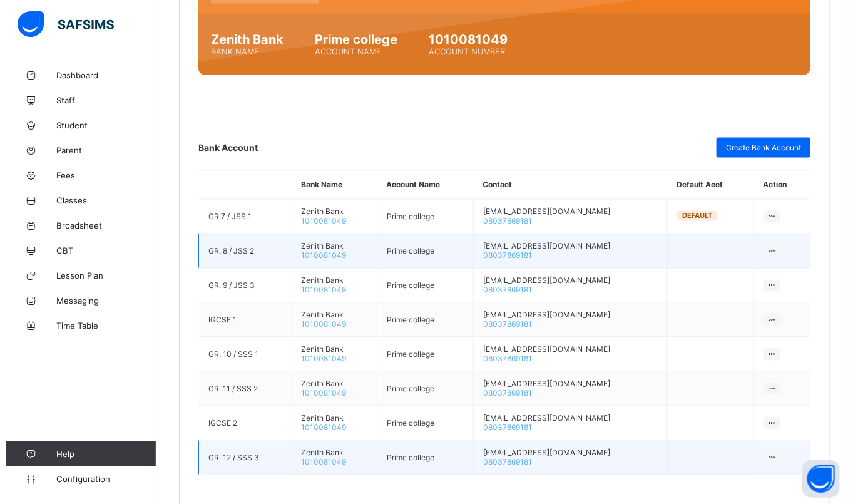
scroll to position [816, 0]
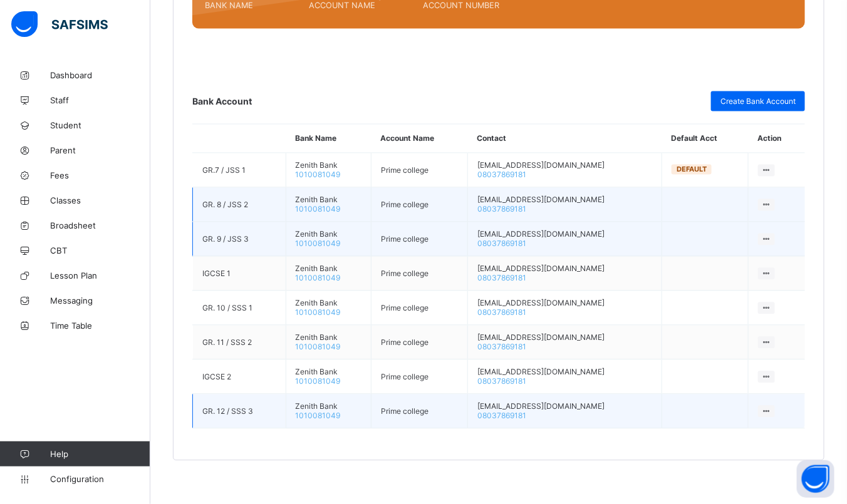
click at [526, 239] on span "08037869181" at bounding box center [501, 243] width 49 height 9
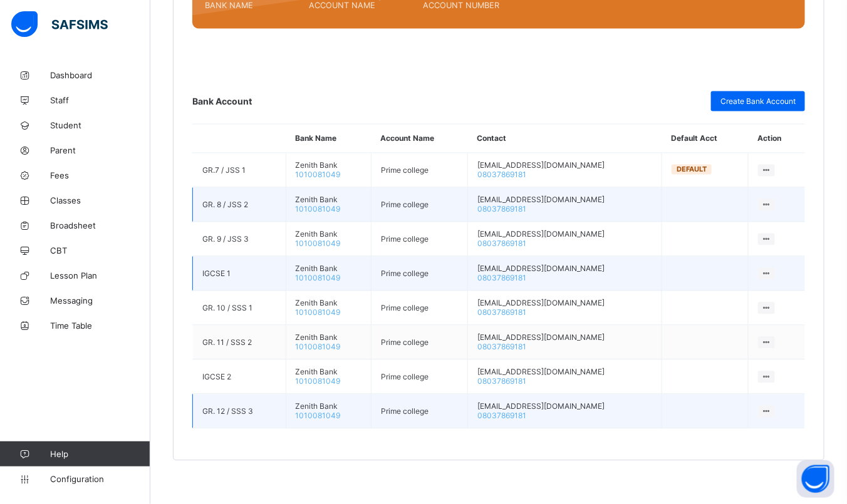
drag, startPoint x: 540, startPoint y: 239, endPoint x: 771, endPoint y: 268, distance: 233.5
click at [771, 269] on icon at bounding box center [766, 273] width 11 height 9
click at [760, 292] on div "Delete Bank Account" at bounding box center [727, 298] width 83 height 13
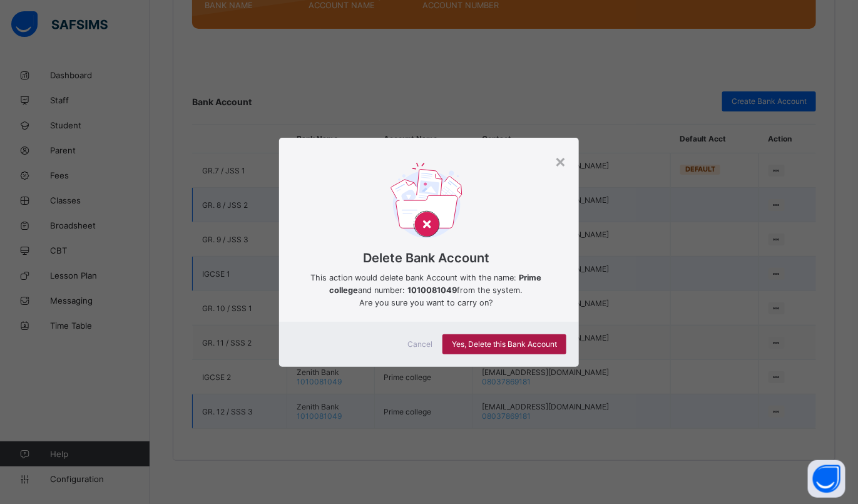
click at [508, 346] on span "Yes, Delete this Bank Account" at bounding box center [504, 343] width 105 height 9
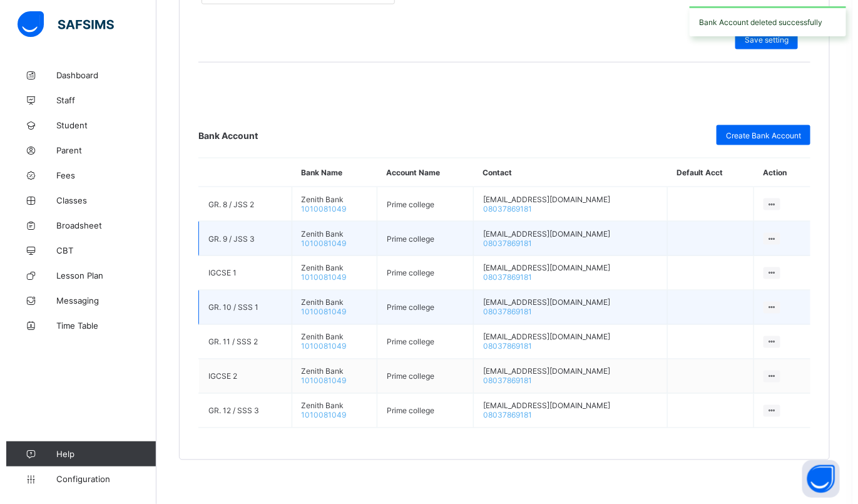
scroll to position [782, 0]
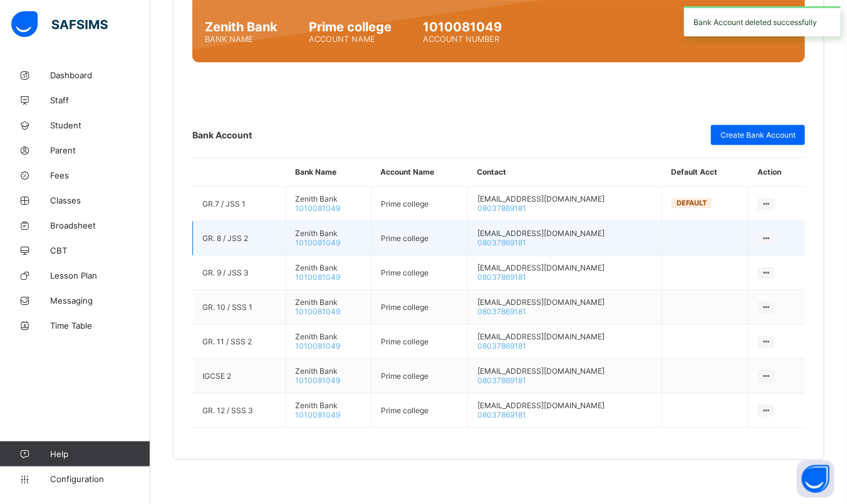
click at [770, 234] on icon at bounding box center [766, 238] width 11 height 9
click at [723, 264] on div "Delete Bank Account" at bounding box center [727, 263] width 83 height 13
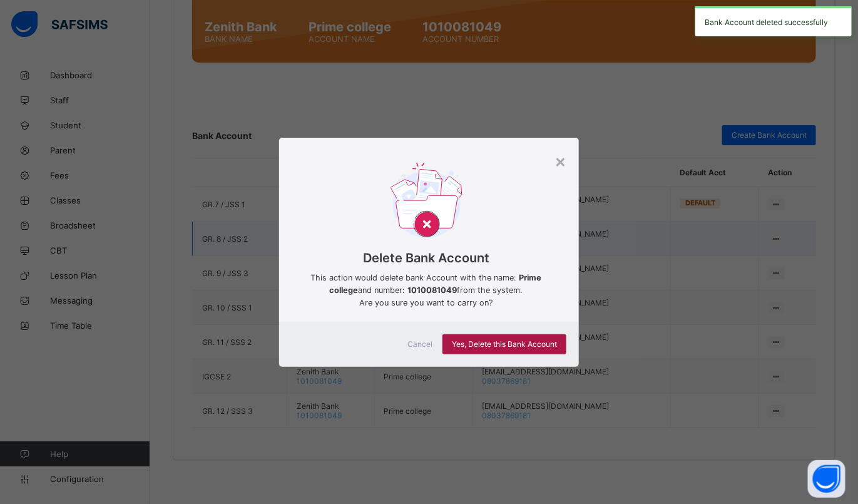
click at [540, 339] on span "Yes, Delete this Bank Account" at bounding box center [504, 343] width 105 height 9
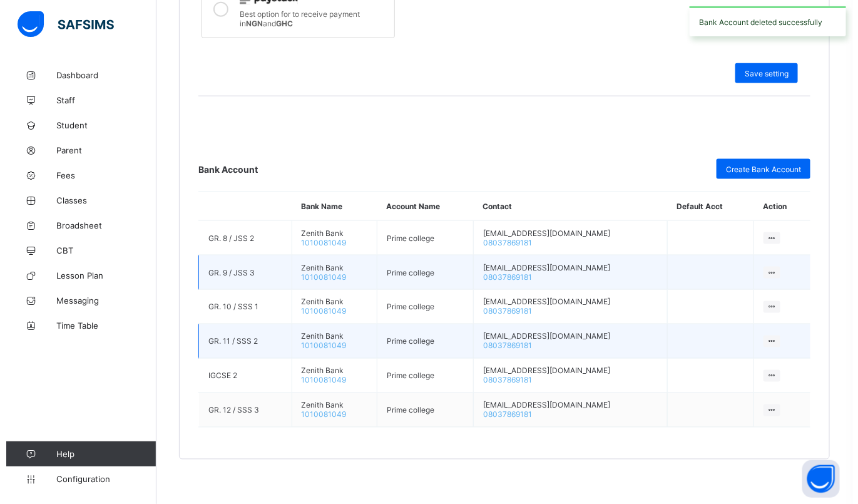
scroll to position [748, 0]
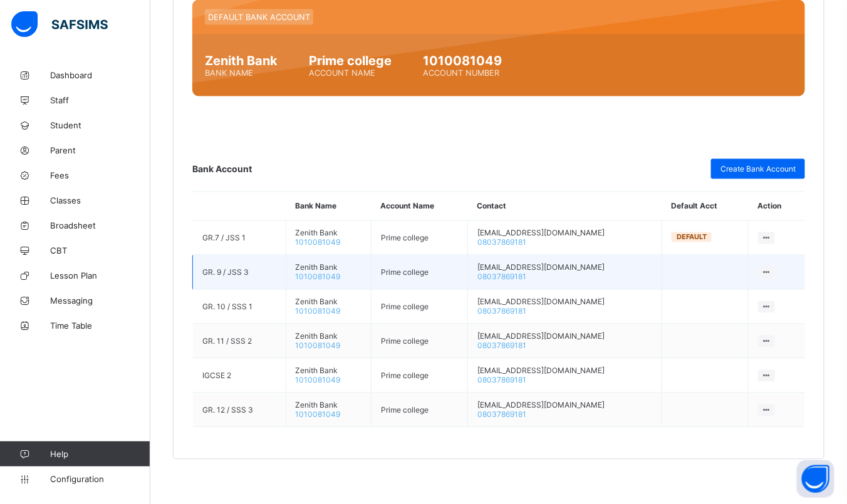
click at [771, 271] on icon at bounding box center [766, 272] width 11 height 9
click at [731, 296] on div "Delete Bank Account" at bounding box center [727, 297] width 83 height 13
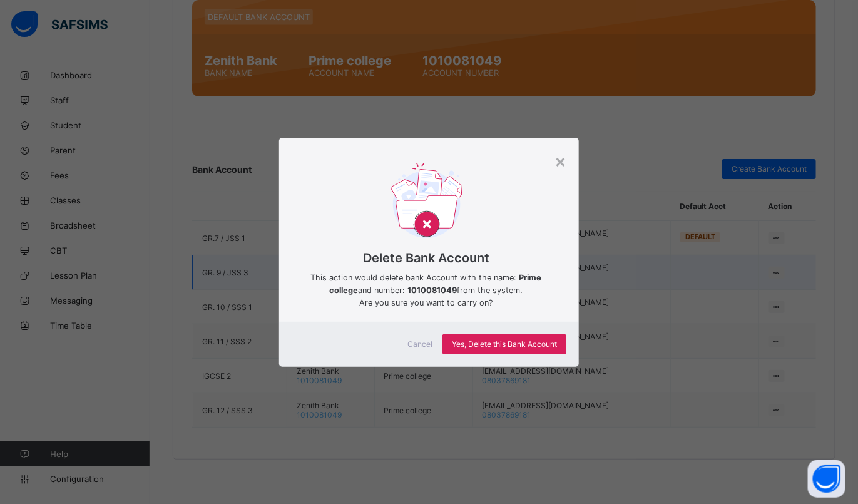
click at [508, 356] on div "Cancel Yes, Delete this Bank Account" at bounding box center [429, 344] width 301 height 45
click at [502, 346] on span "Yes, Delete this Bank Account" at bounding box center [504, 343] width 105 height 9
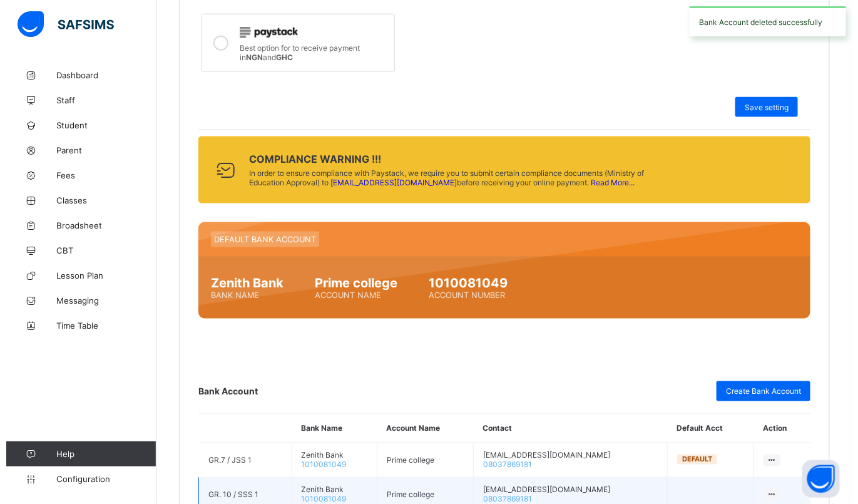
scroll to position [714, 0]
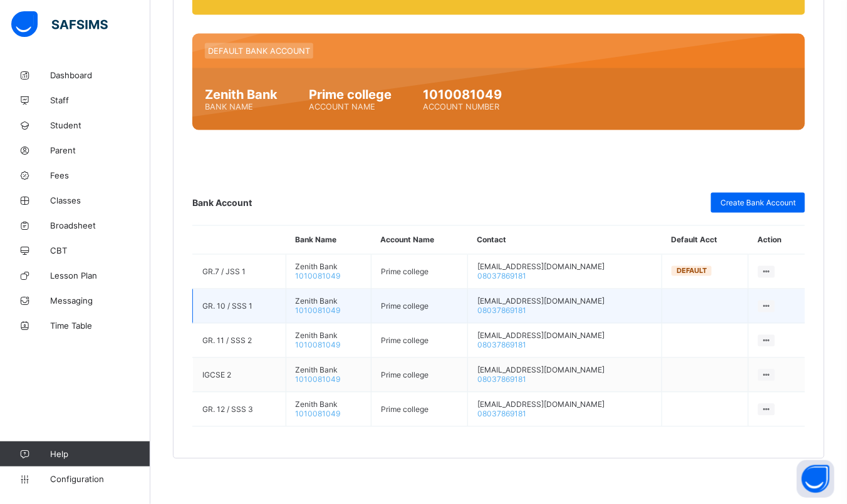
click at [771, 306] on icon at bounding box center [766, 306] width 11 height 9
click at [733, 329] on div "Delete Bank Account" at bounding box center [727, 330] width 83 height 13
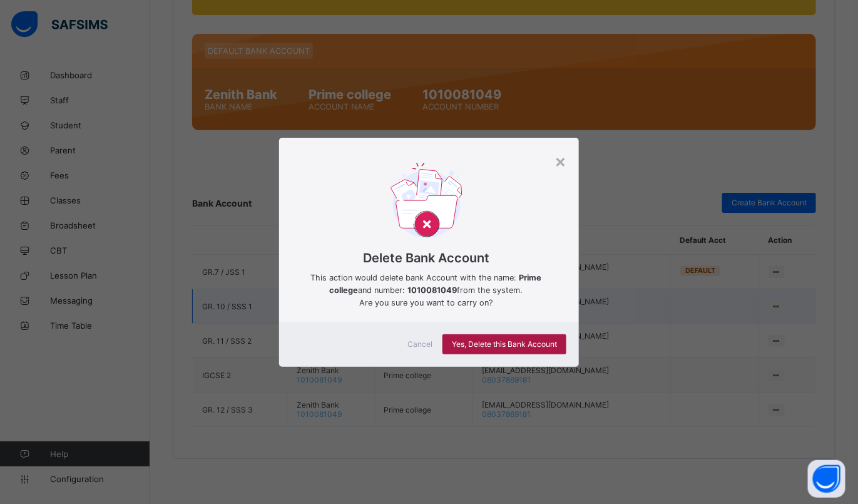
click at [545, 350] on div "Yes, Delete this Bank Account" at bounding box center [505, 344] width 124 height 20
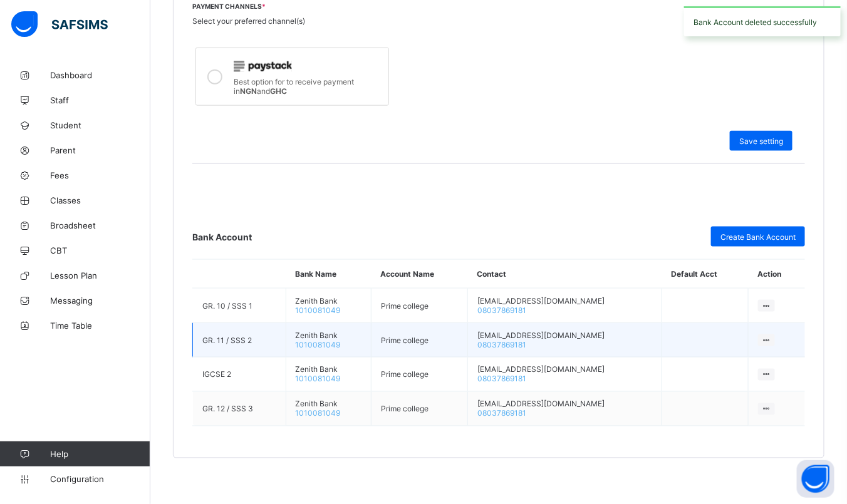
click at [526, 340] on span "08037869181" at bounding box center [501, 344] width 49 height 9
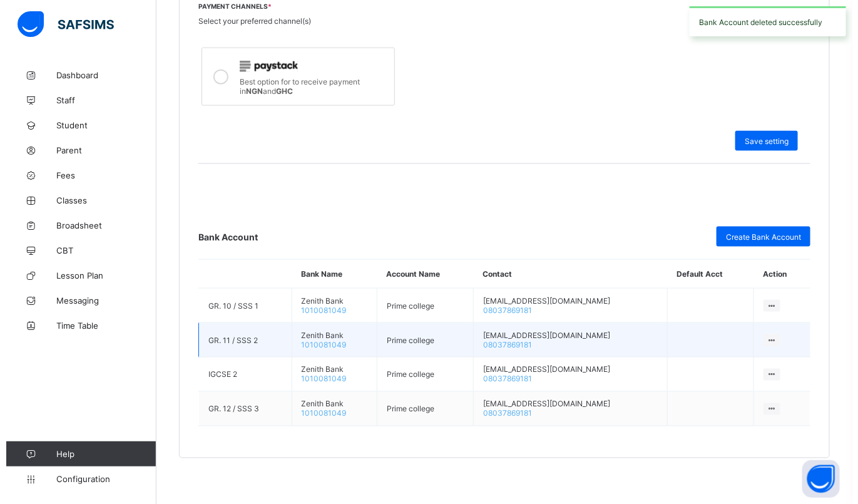
scroll to position [681, 0]
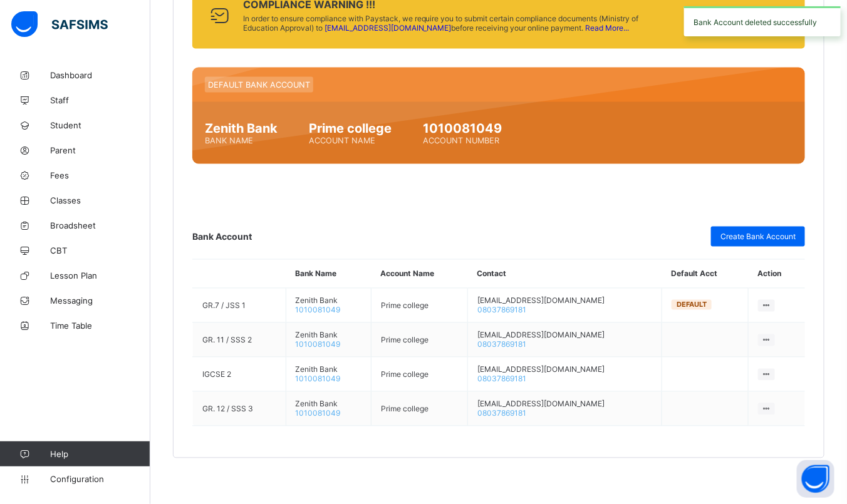
click at [771, 337] on icon at bounding box center [766, 340] width 11 height 9
click at [736, 359] on div "Delete Bank Account" at bounding box center [727, 364] width 83 height 13
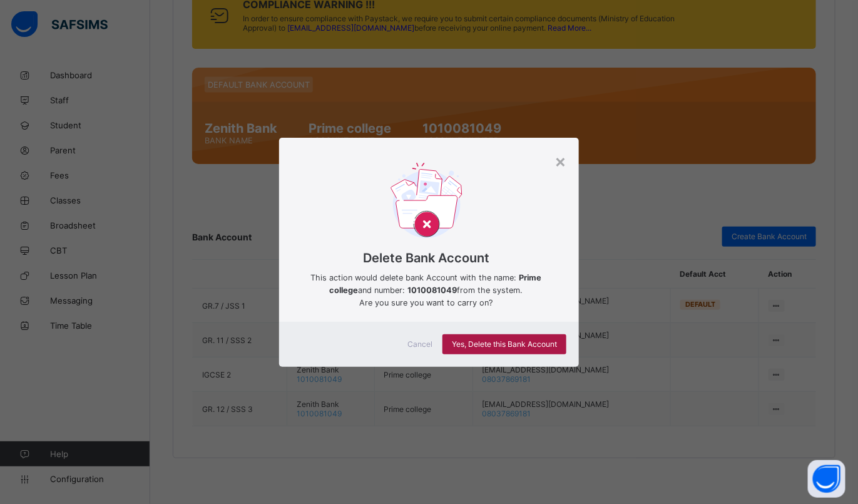
click at [536, 349] on div "Yes, Delete this Bank Account" at bounding box center [505, 344] width 124 height 20
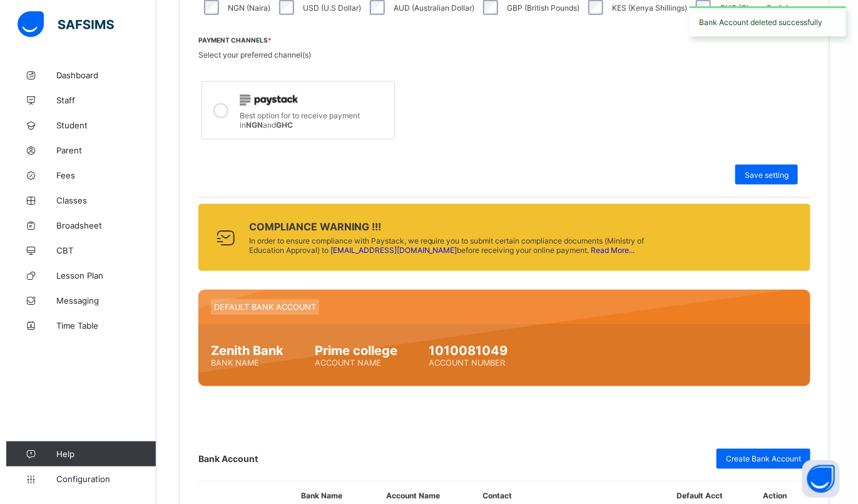
scroll to position [647, 0]
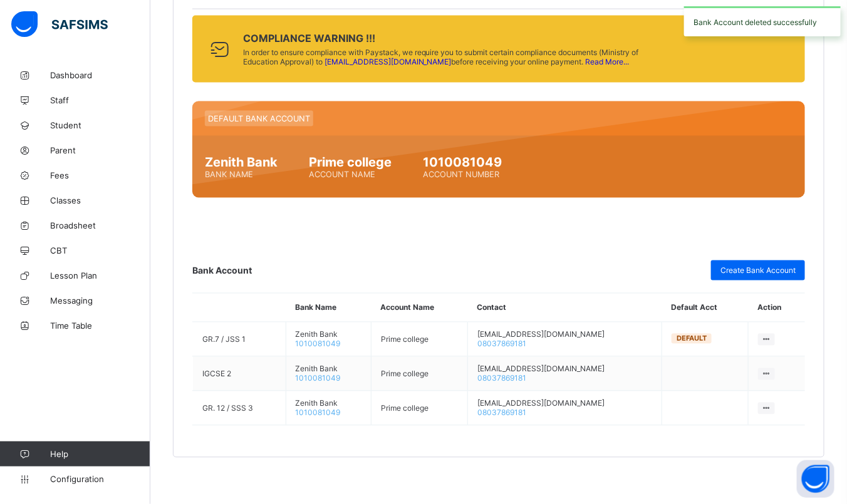
click at [771, 371] on icon at bounding box center [766, 373] width 11 height 9
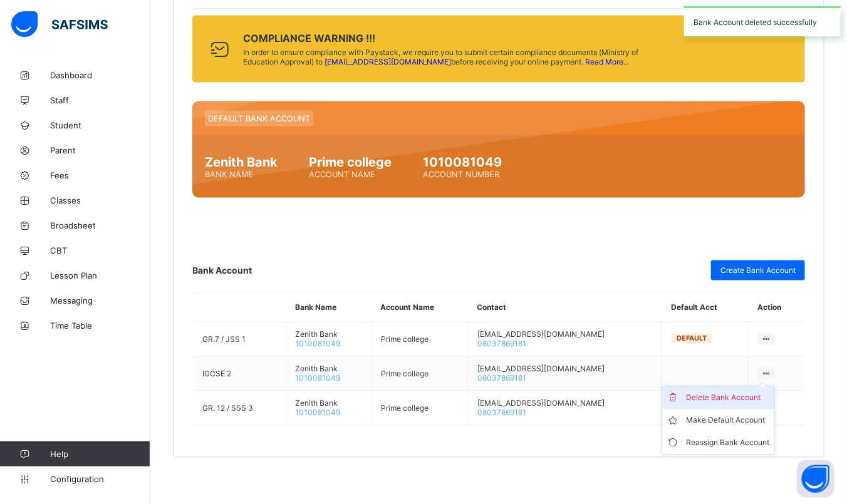
click at [734, 400] on div "Delete Bank Account" at bounding box center [727, 398] width 83 height 13
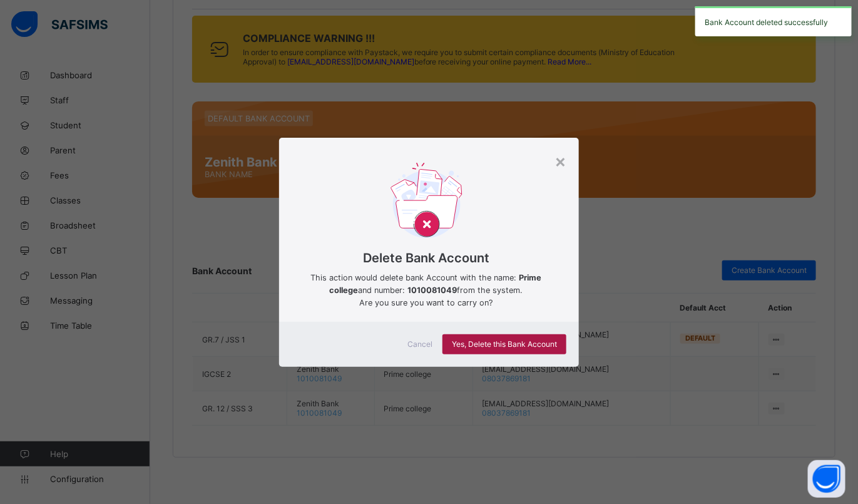
click at [547, 338] on div "Yes, Delete this Bank Account" at bounding box center [505, 344] width 124 height 20
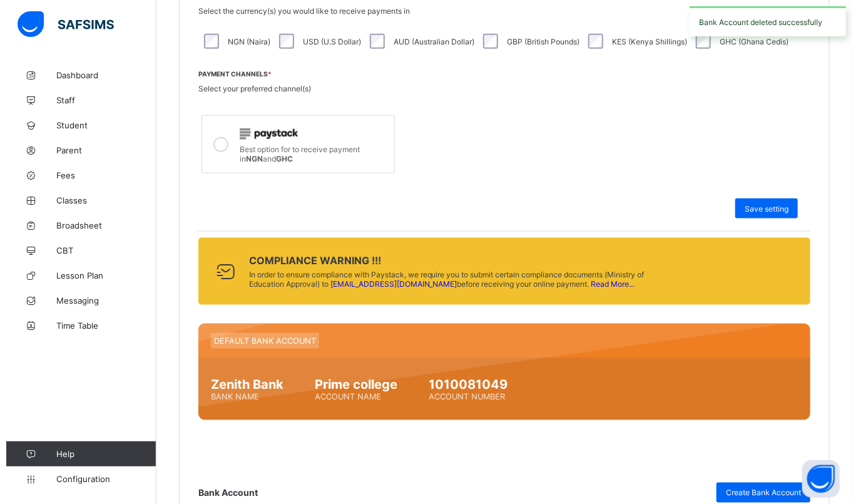
scroll to position [613, 0]
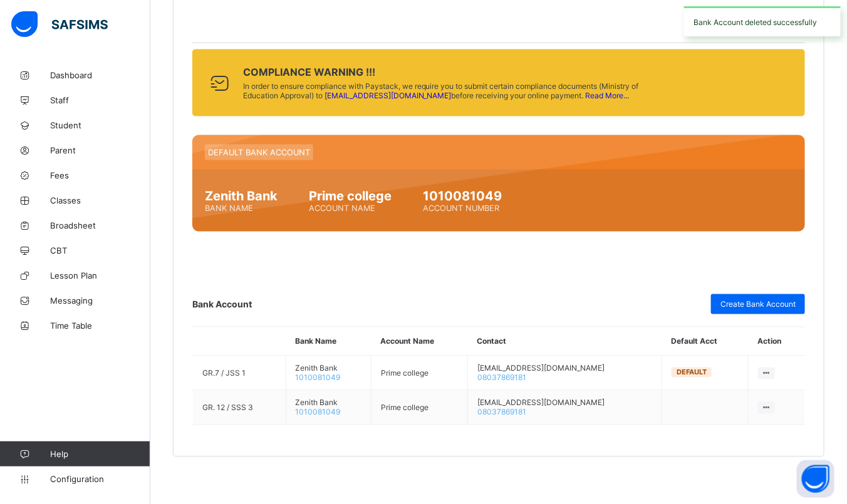
click at [771, 408] on icon at bounding box center [766, 407] width 11 height 9
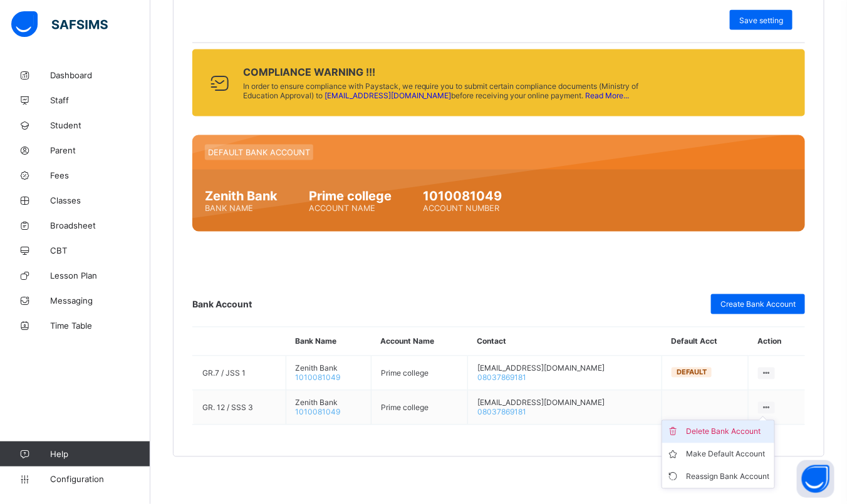
click at [752, 429] on div "Delete Bank Account" at bounding box center [727, 432] width 83 height 13
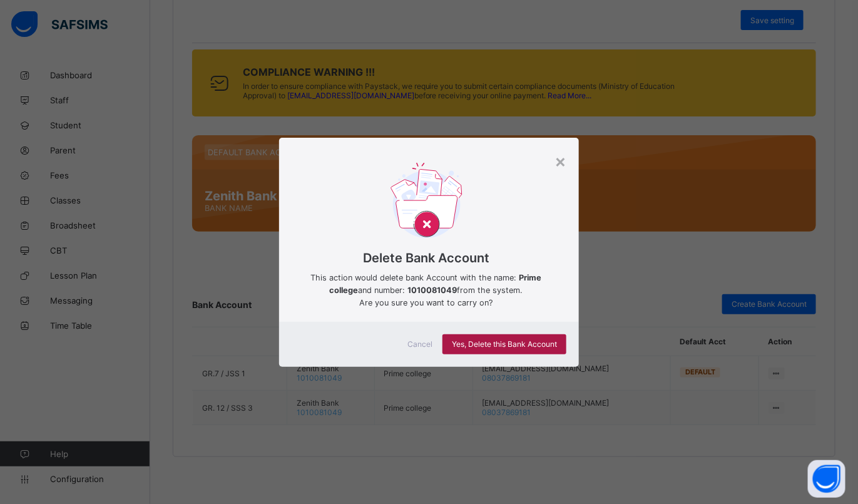
click at [493, 345] on span "Yes, Delete this Bank Account" at bounding box center [504, 343] width 105 height 9
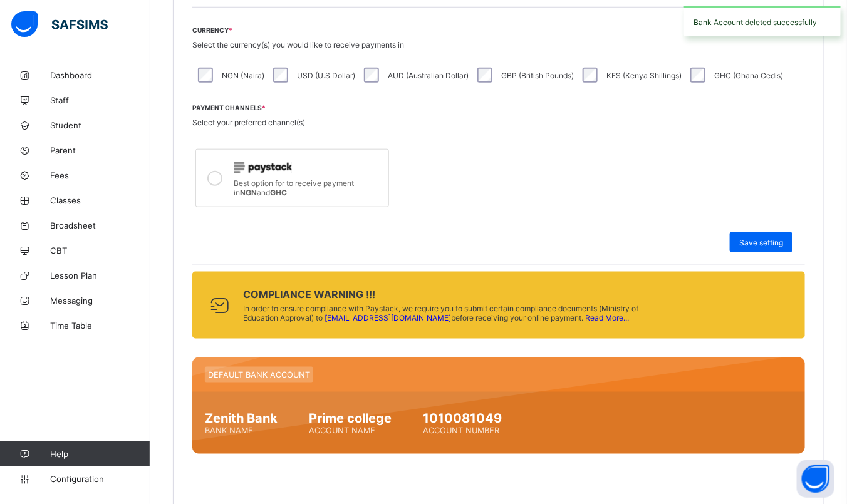
scroll to position [579, 0]
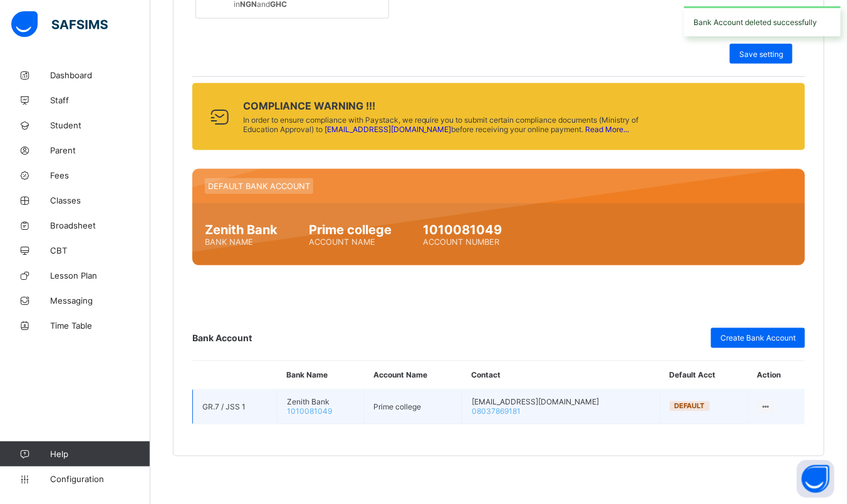
click at [765, 411] on td at bounding box center [776, 407] width 58 height 34
click at [766, 406] on icon at bounding box center [765, 407] width 11 height 9
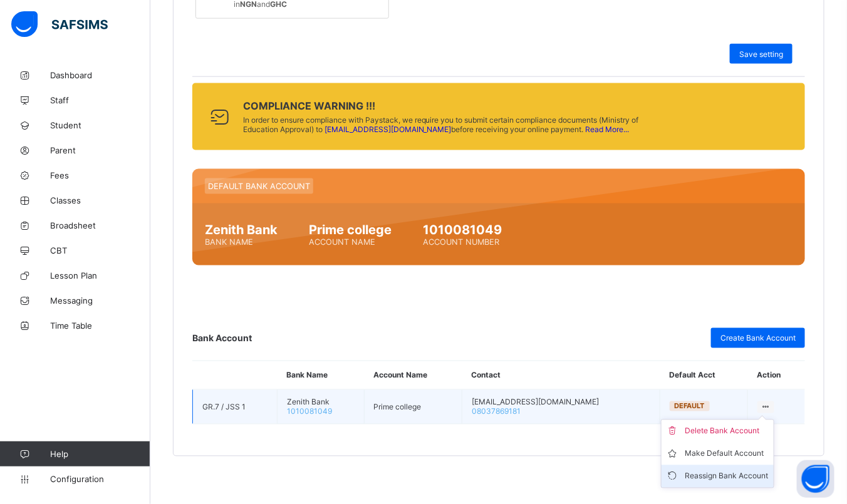
click at [750, 465] on li "Reassign Bank Account" at bounding box center [717, 476] width 112 height 23
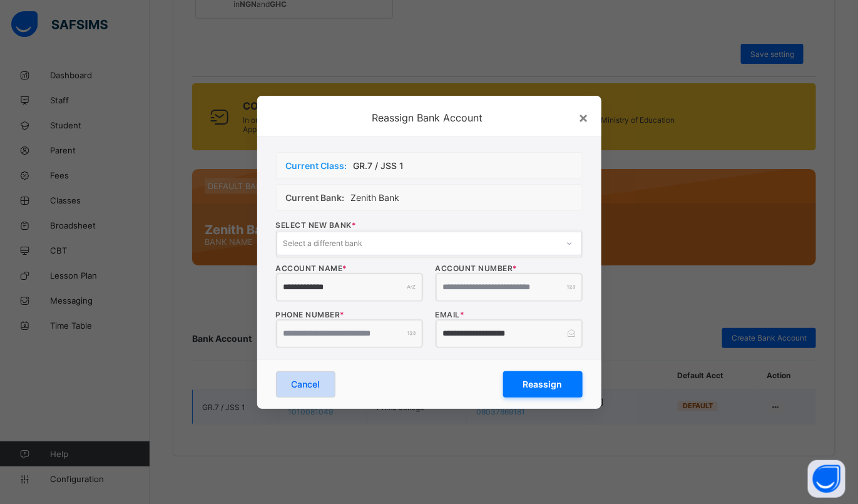
click at [307, 376] on div "Cancel" at bounding box center [305, 384] width 59 height 26
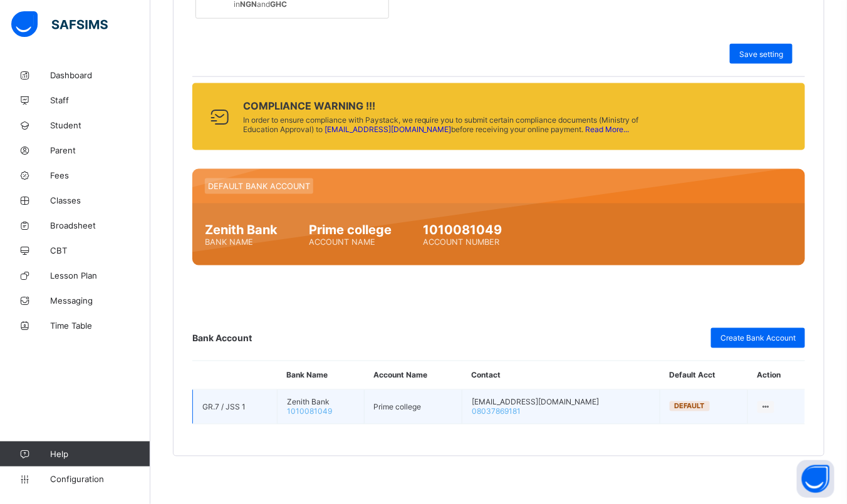
click at [771, 403] on icon at bounding box center [765, 407] width 11 height 9
click at [697, 458] on li "Make Default Account" at bounding box center [717, 454] width 112 height 23
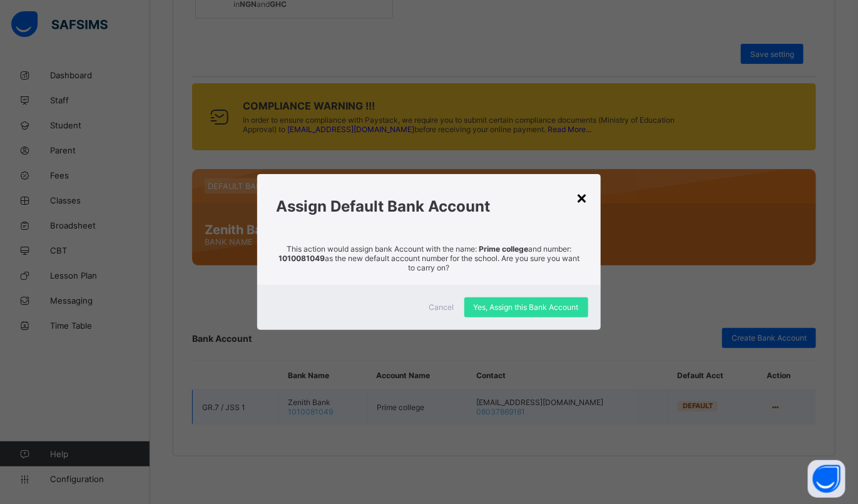
click at [583, 194] on div "×" at bounding box center [583, 197] width 12 height 21
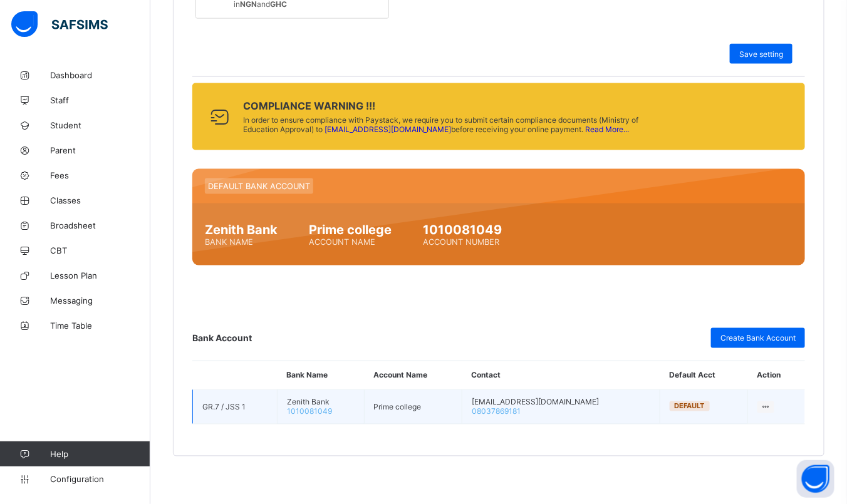
click at [247, 408] on td "GR.7 / JSS 1" at bounding box center [235, 407] width 85 height 34
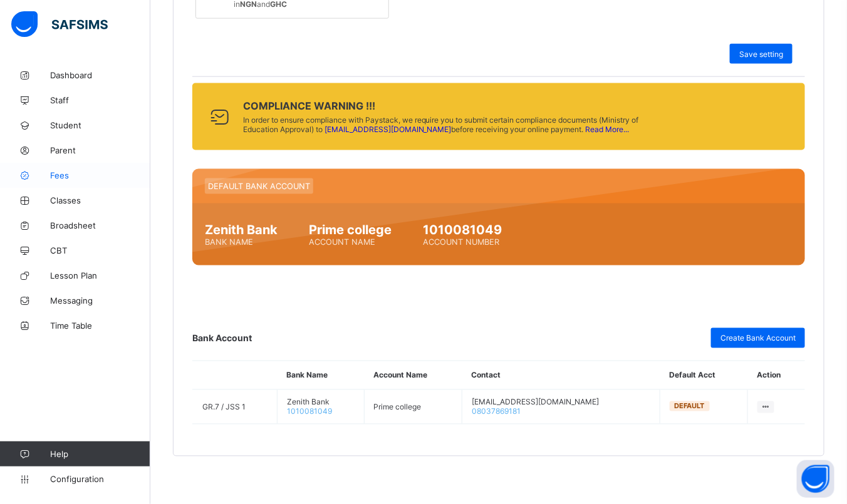
click at [53, 175] on span "Fees" at bounding box center [100, 175] width 100 height 10
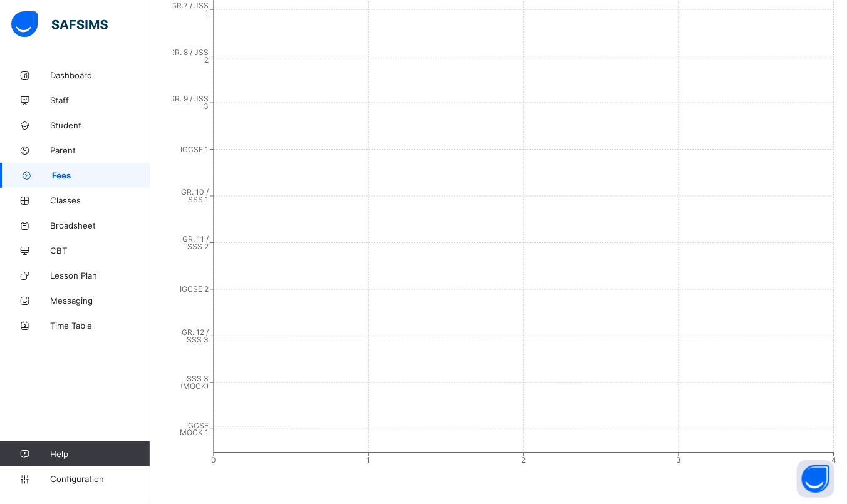
scroll to position [2, 0]
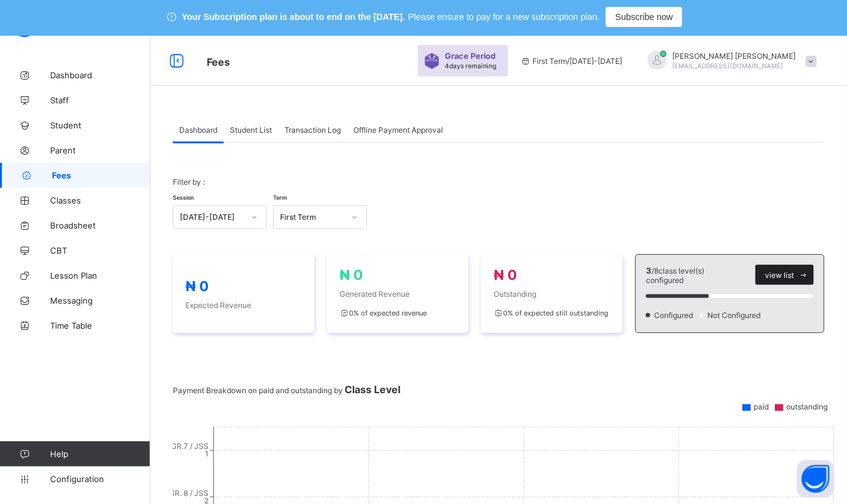
click at [808, 276] on icon at bounding box center [803, 275] width 9 height 8
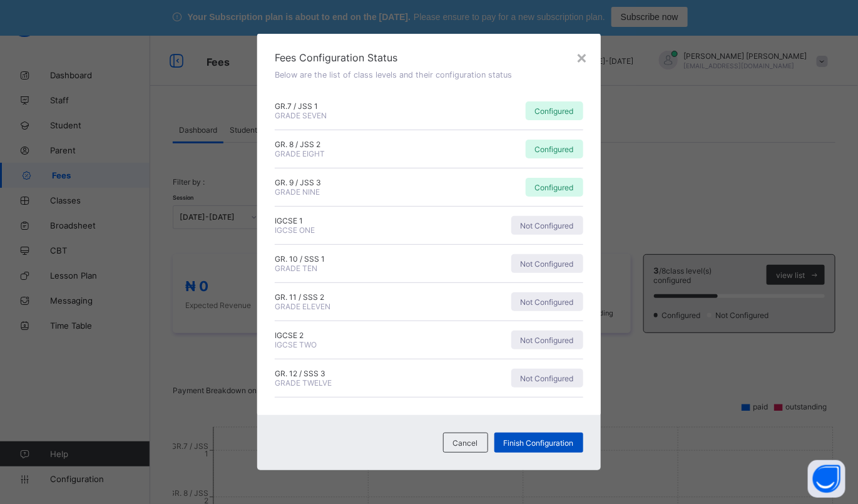
click at [543, 443] on span "Finish Configuration" at bounding box center [539, 442] width 70 height 9
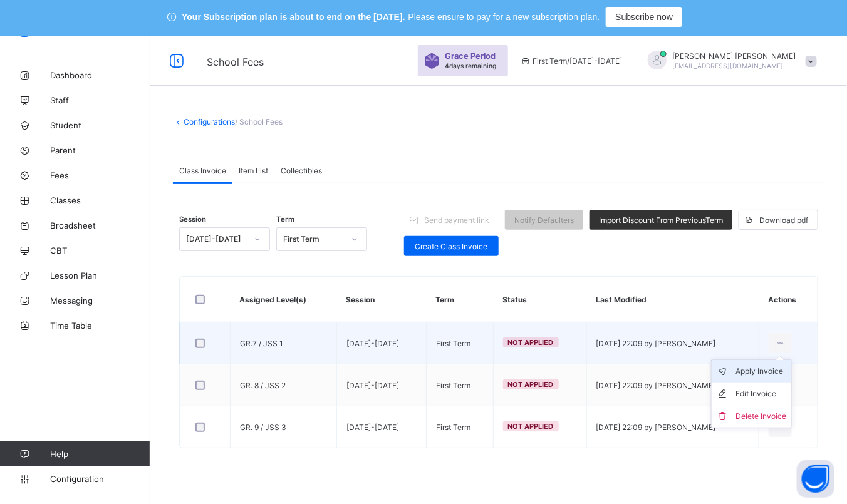
click at [786, 370] on div "Apply Invoice" at bounding box center [760, 371] width 51 height 13
click at [786, 371] on div "Apply Invoice" at bounding box center [760, 371] width 51 height 13
click at [785, 369] on div "Apply Invoice" at bounding box center [760, 371] width 51 height 13
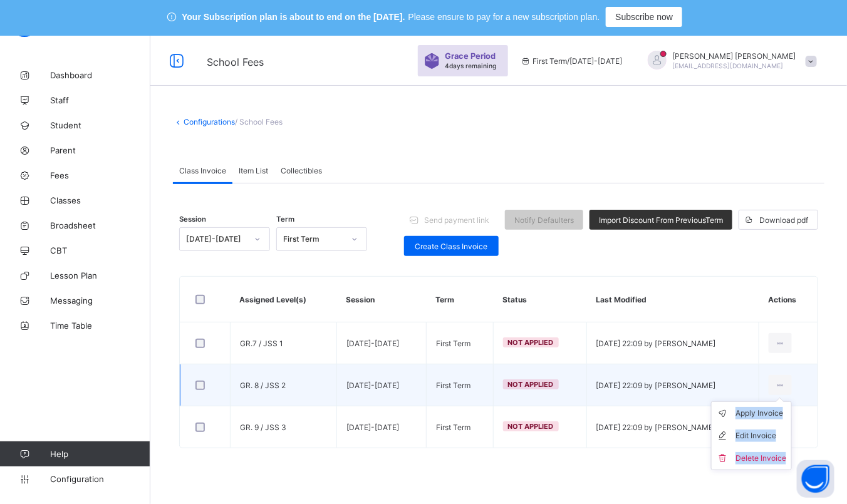
drag, startPoint x: 785, startPoint y: 369, endPoint x: 792, endPoint y: 389, distance: 20.8
click at [791, 389] on div "Apply Invoice Edit Invoice Delete Invoice" at bounding box center [779, 385] width 23 height 20
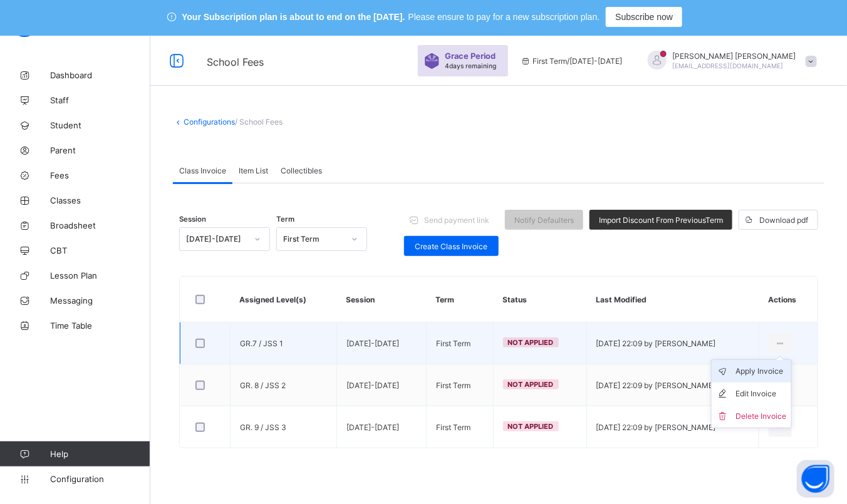
click at [735, 373] on icon at bounding box center [725, 371] width 19 height 13
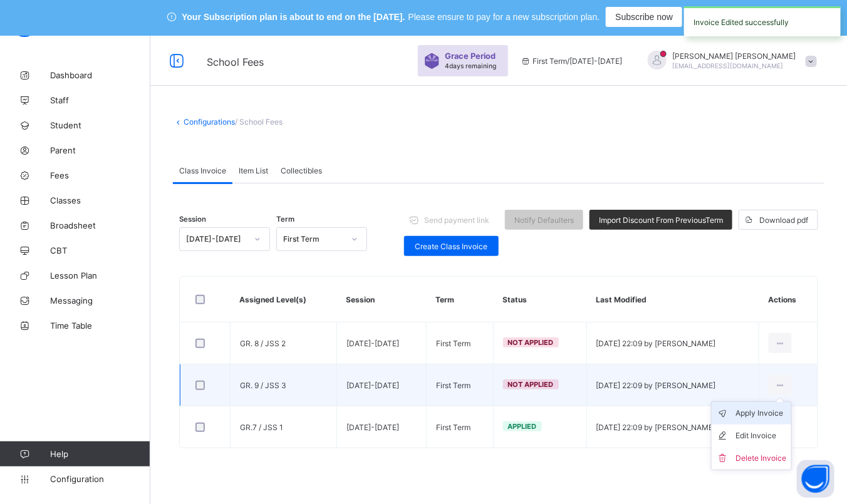
click at [776, 408] on div "Apply Invoice" at bounding box center [760, 413] width 51 height 13
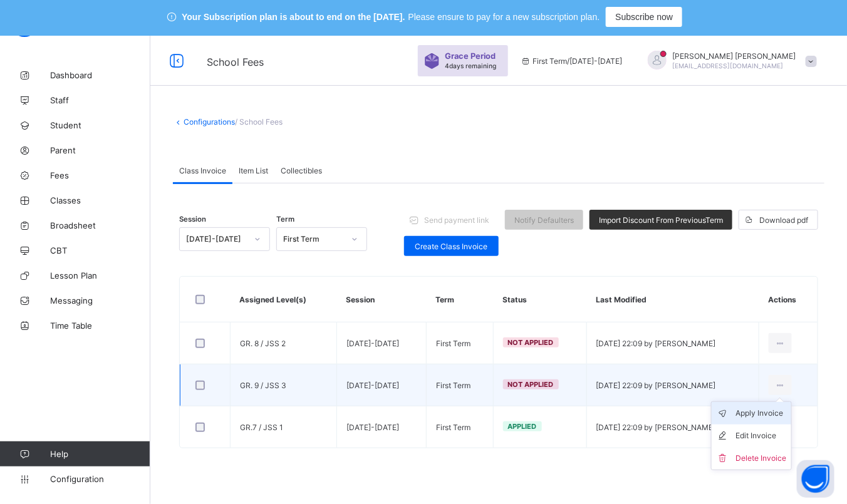
click at [775, 413] on div "Apply Invoice" at bounding box center [760, 413] width 51 height 13
click at [731, 412] on icon at bounding box center [725, 413] width 19 height 13
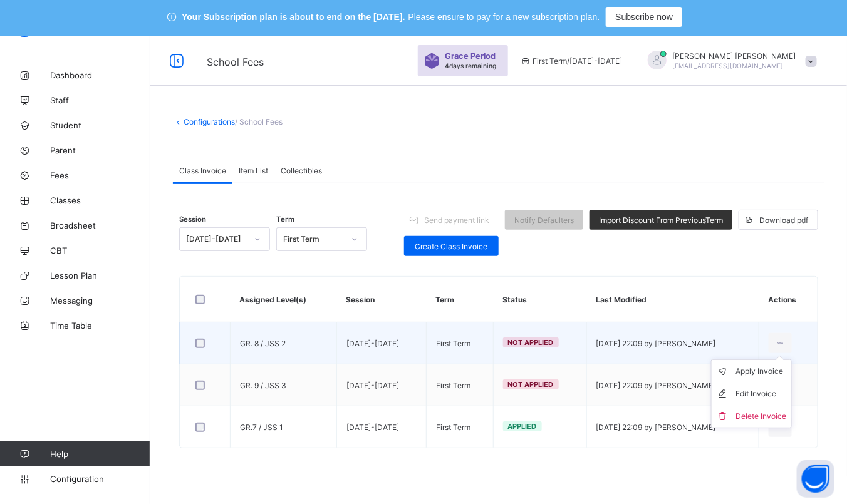
click at [791, 359] on ul "Apply Invoice Edit Invoice Delete Invoice" at bounding box center [751, 393] width 81 height 69
click at [779, 381] on li "Apply Invoice" at bounding box center [751, 371] width 80 height 23
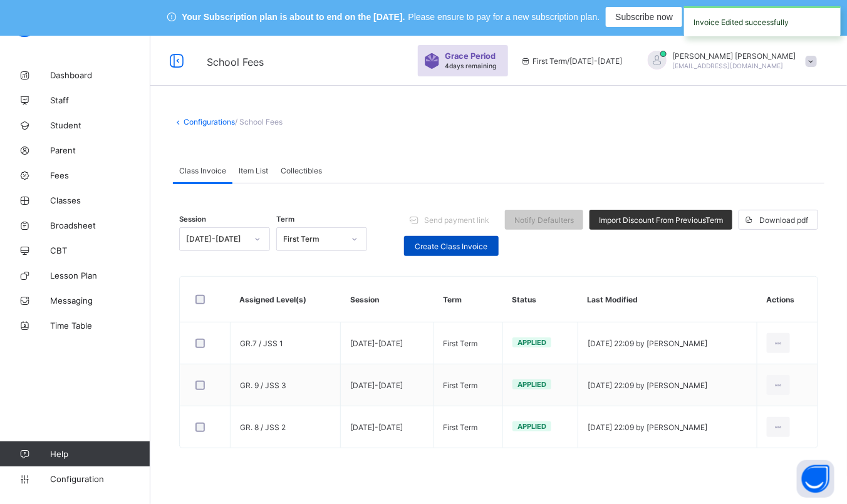
click at [440, 248] on span "Create Class Invoice" at bounding box center [451, 246] width 76 height 9
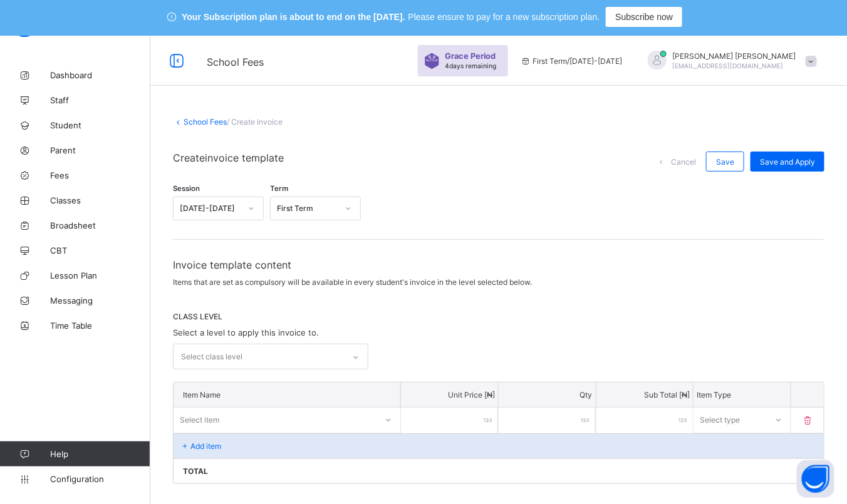
click at [282, 351] on div "Select class level" at bounding box center [258, 356] width 170 height 24
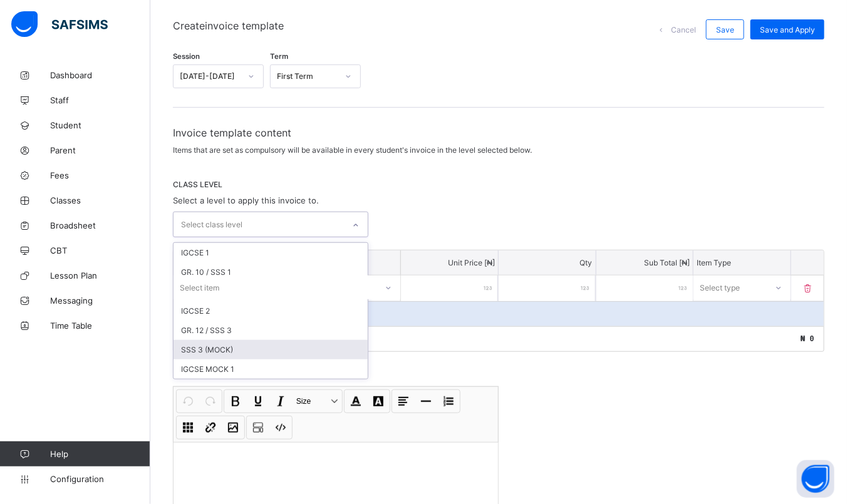
scroll to position [135, 0]
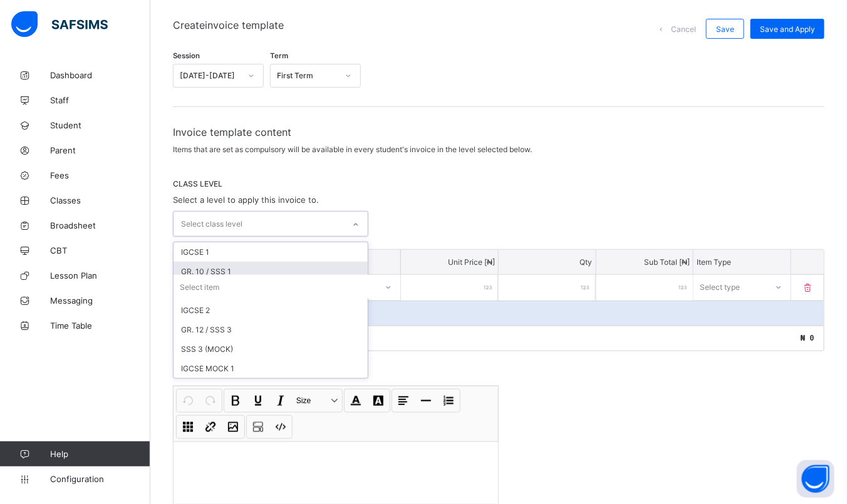
click at [314, 268] on div "GR. 10 / SSS 1" at bounding box center [270, 271] width 194 height 19
click at [302, 277] on div "Select item" at bounding box center [286, 289] width 227 height 24
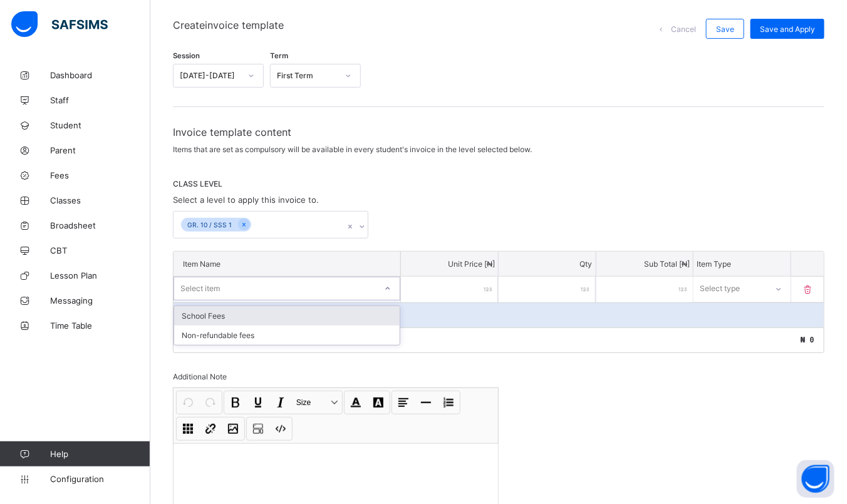
click at [324, 316] on div "School Fees" at bounding box center [286, 315] width 225 height 19
click at [471, 290] on input "number" at bounding box center [449, 290] width 97 height 26
type input "*"
type input "**"
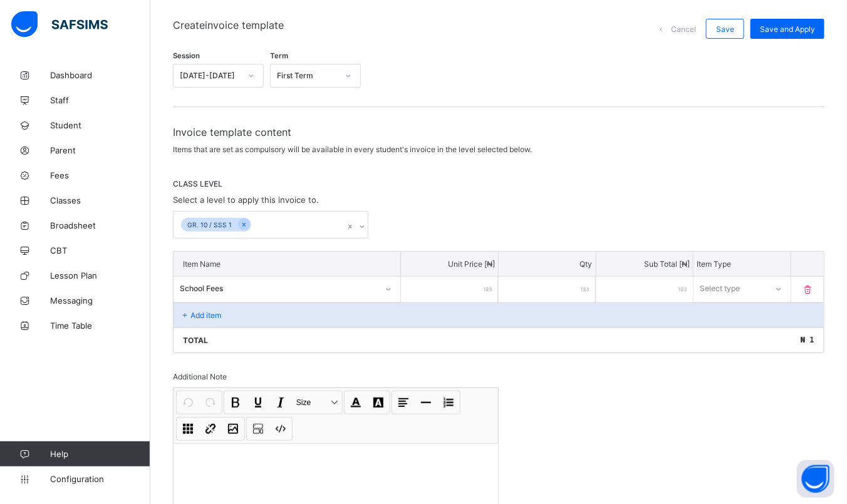
type input "**"
type input "***"
type input "****"
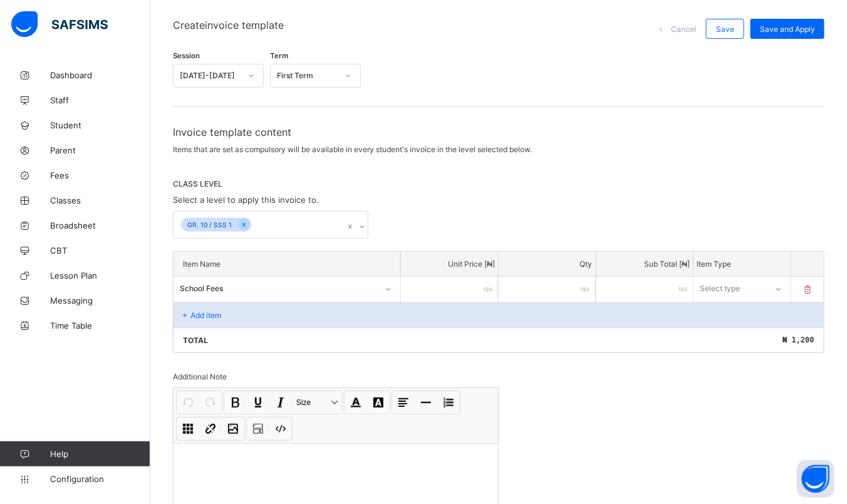
type input "*****"
type input "******"
type input "*******"
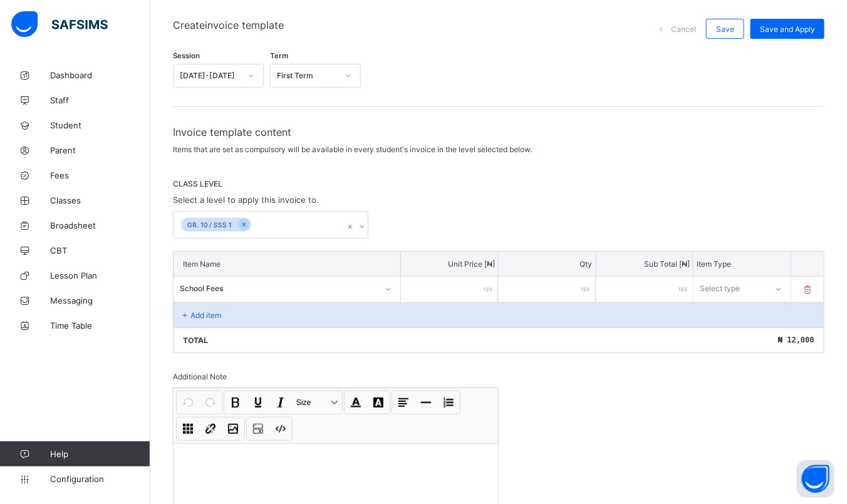
type input "*******"
click at [766, 287] on div "Select type" at bounding box center [729, 289] width 73 height 18
click at [749, 309] on div "Compulsory" at bounding box center [742, 315] width 96 height 19
click at [198, 317] on p "Add item" at bounding box center [205, 315] width 31 height 9
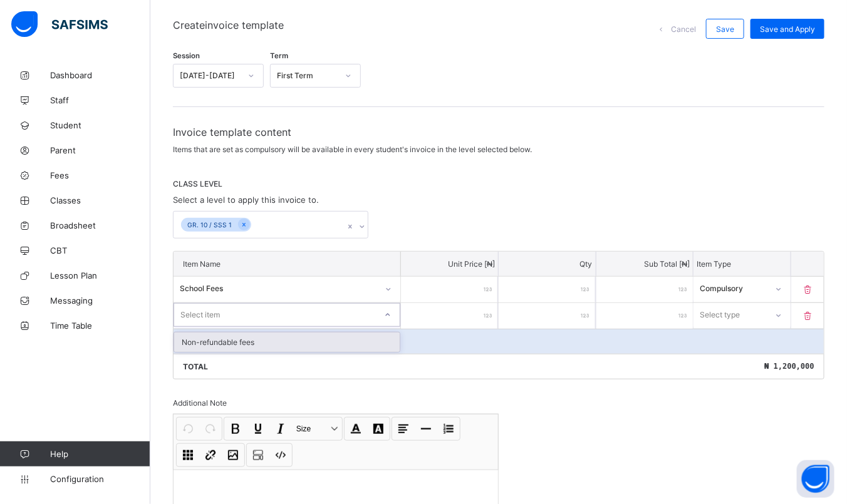
click at [341, 311] on div "Select item" at bounding box center [275, 315] width 202 height 18
click at [304, 341] on div "Non-refundable fees" at bounding box center [286, 341] width 225 height 19
click at [470, 316] on input "number" at bounding box center [449, 316] width 97 height 26
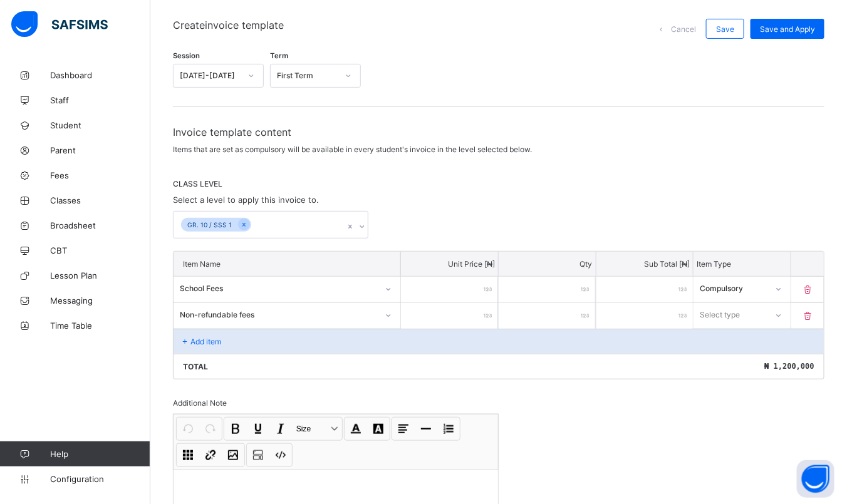
type input "*"
type input "**"
type input "***"
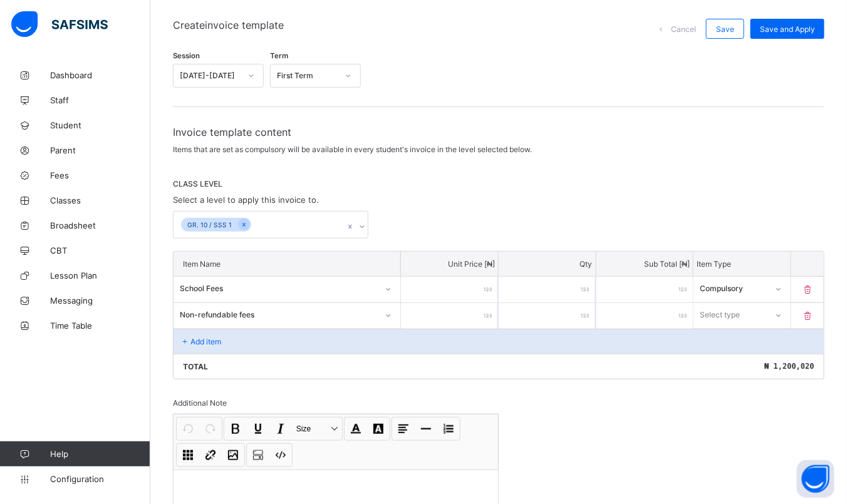
type input "***"
type input "****"
type input "*****"
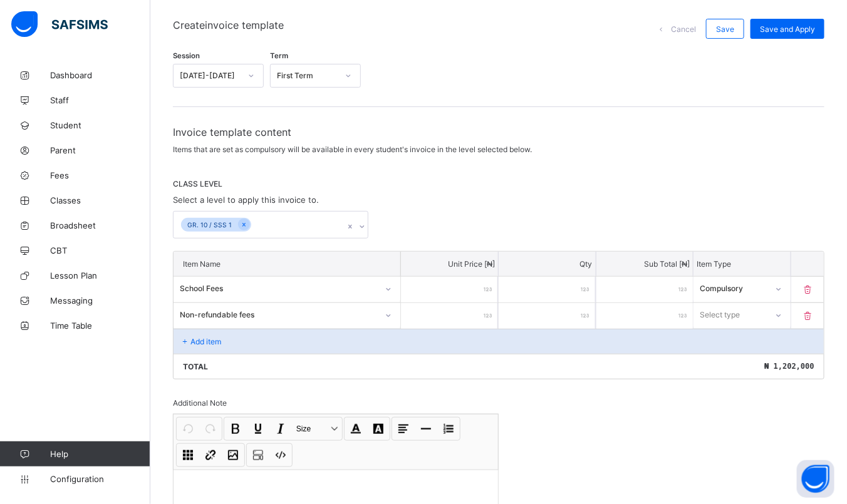
type input "******"
click at [582, 380] on div "Invoice template content Items that are set as compulsory will be available in …" at bounding box center [498, 357] width 651 height 462
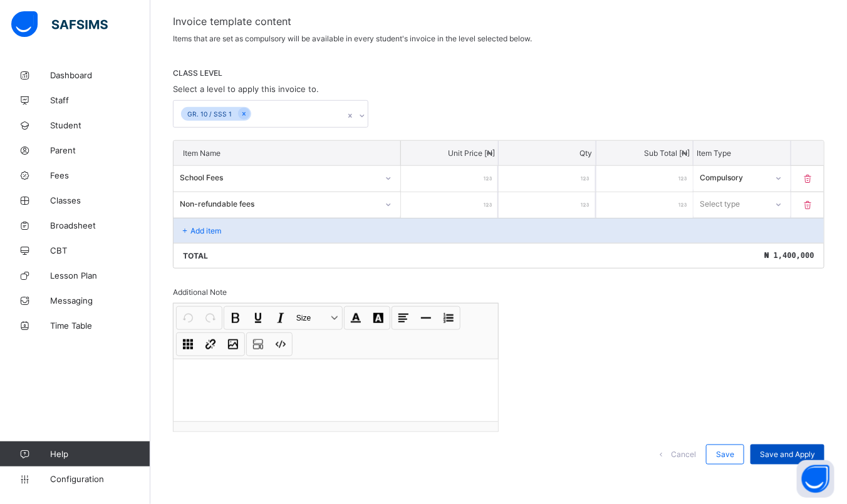
click at [787, 450] on span "Save and Apply" at bounding box center [787, 454] width 55 height 9
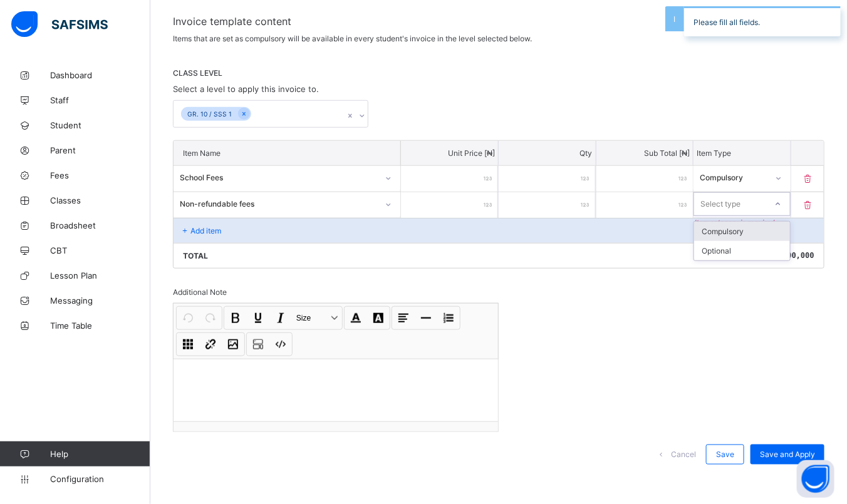
click at [723, 209] on div "Select type" at bounding box center [720, 204] width 40 height 24
click at [729, 255] on div "Optional" at bounding box center [742, 250] width 96 height 19
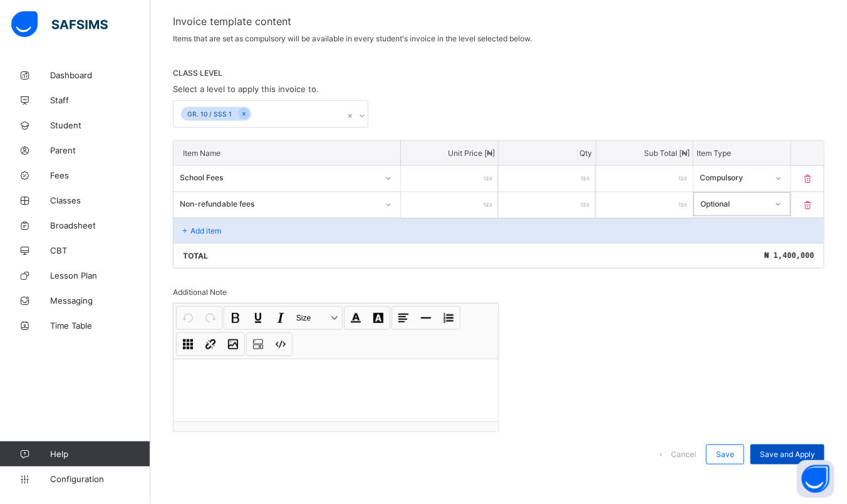
click at [790, 450] on span "Save and Apply" at bounding box center [787, 454] width 55 height 9
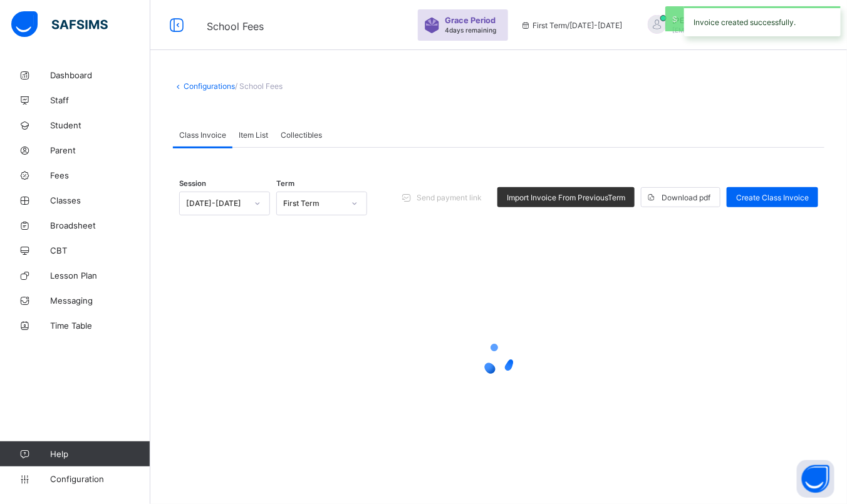
scroll to position [38, 0]
click at [788, 450] on div at bounding box center [498, 359] width 639 height 238
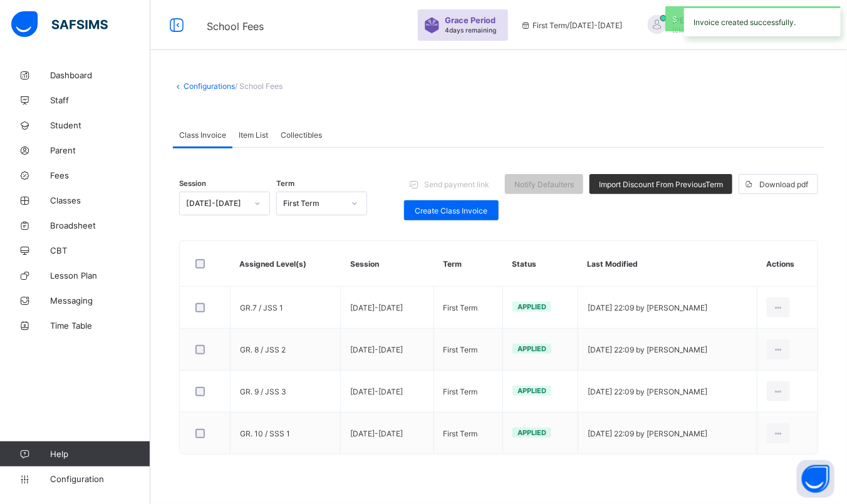
click at [318, 202] on div "First Term" at bounding box center [313, 203] width 61 height 9
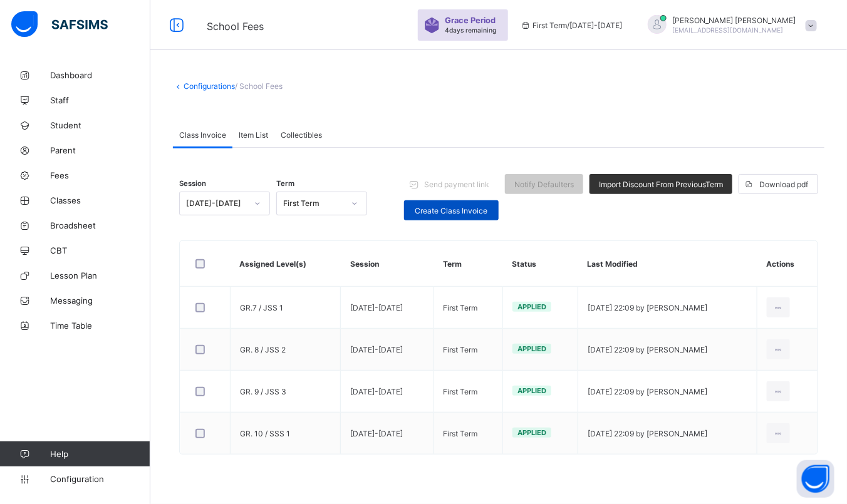
click at [477, 205] on div "Create Class Invoice" at bounding box center [451, 210] width 95 height 20
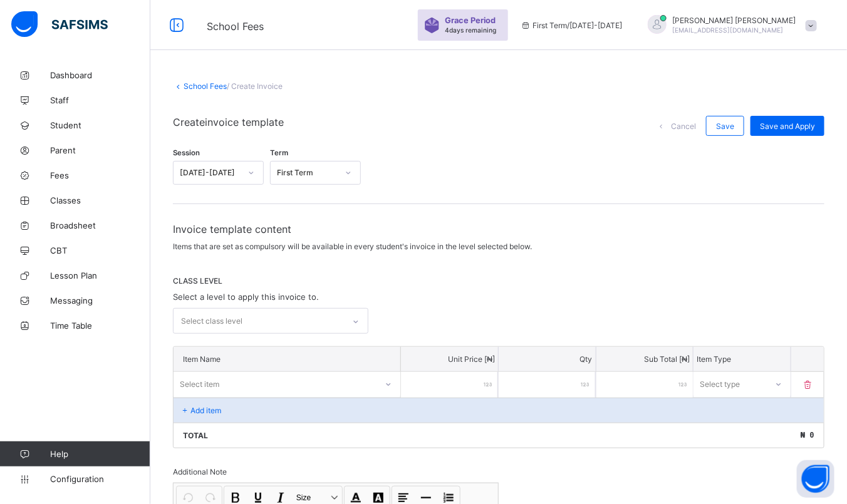
click at [285, 319] on div "Select class level" at bounding box center [258, 321] width 170 height 24
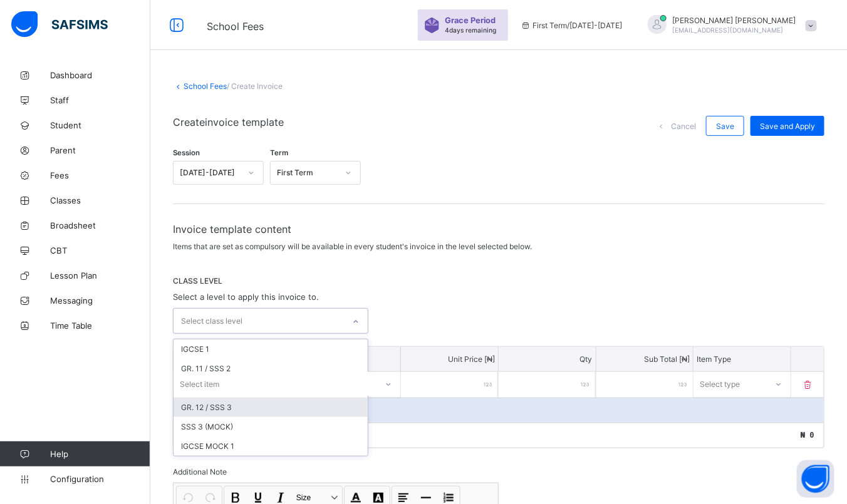
click at [251, 399] on div "GR. 12 / SSS 3" at bounding box center [270, 407] width 194 height 19
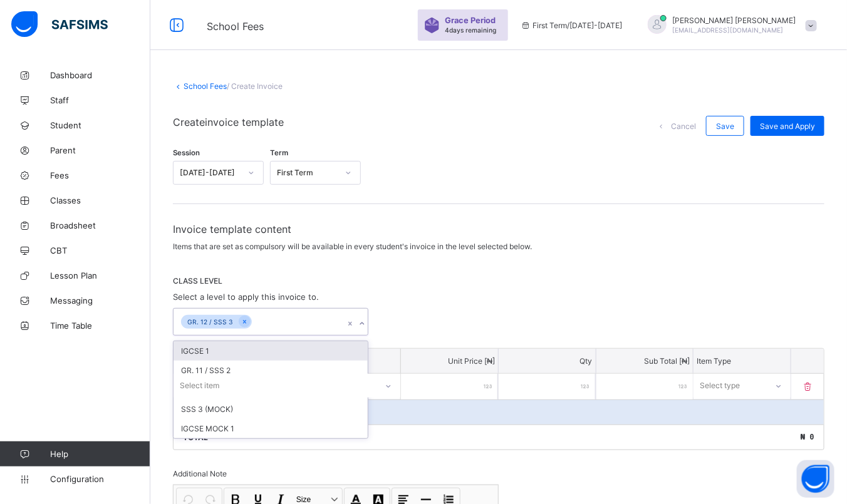
click at [285, 351] on div "IGCSE 1" at bounding box center [270, 350] width 194 height 19
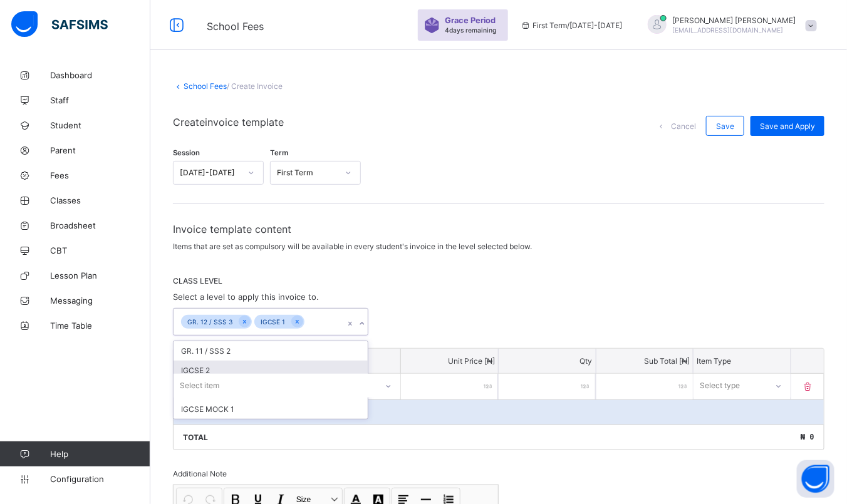
click at [264, 374] on div "Select item" at bounding box center [286, 386] width 227 height 24
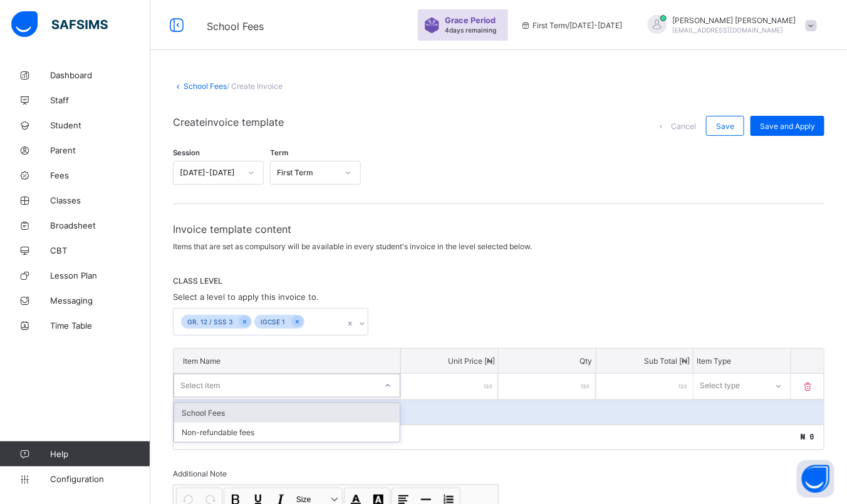
click at [309, 410] on div "School Fees" at bounding box center [286, 412] width 225 height 19
type input "******"
type input "*"
click at [374, 406] on div "School Fees" at bounding box center [286, 412] width 225 height 19
click at [473, 385] on input "number" at bounding box center [449, 387] width 97 height 26
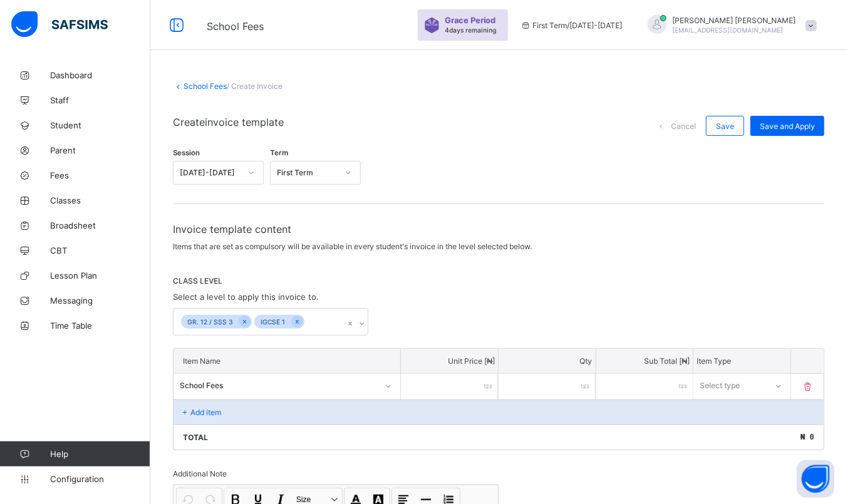
type input "*"
type input "**"
type input "***"
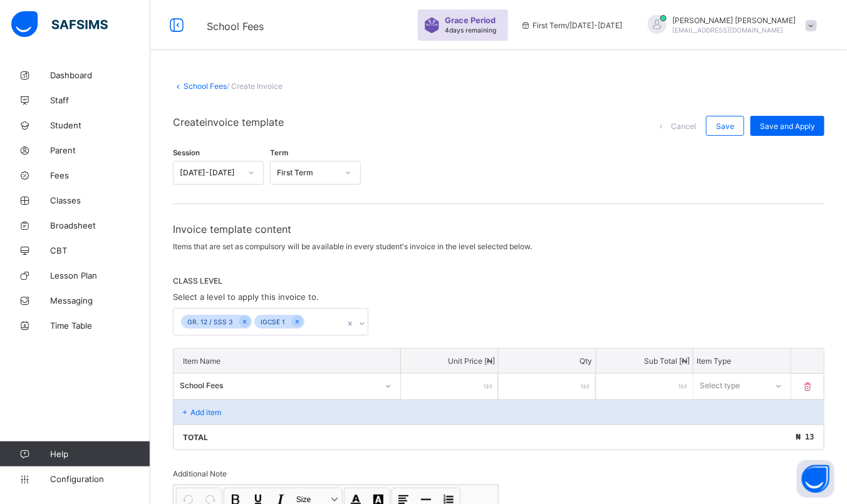
type input "***"
type input "****"
type input "*****"
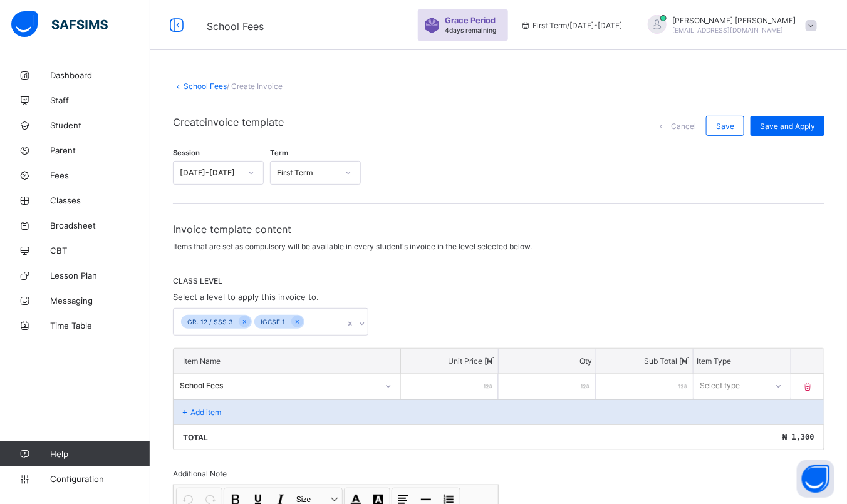
type input "******"
type input "*******"
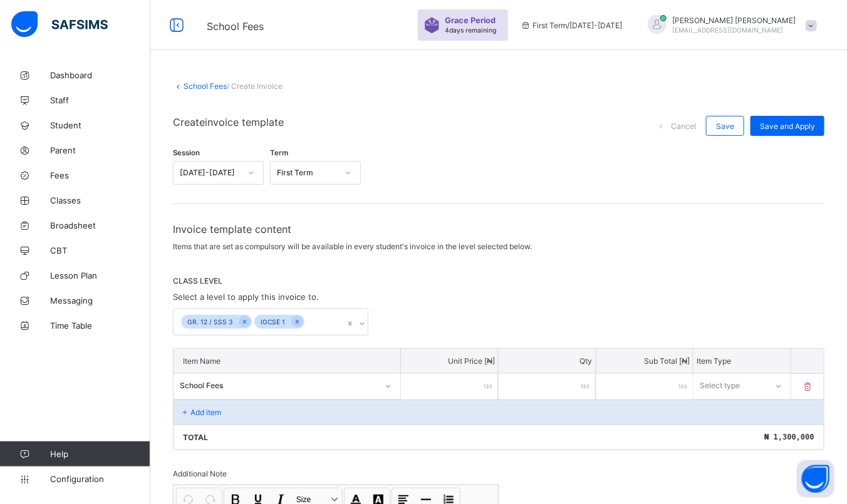
click at [756, 386] on div "Select type" at bounding box center [729, 386] width 73 height 18
click at [733, 416] on div "Compulsory" at bounding box center [742, 412] width 96 height 19
click at [207, 415] on div "Add item" at bounding box center [498, 411] width 650 height 25
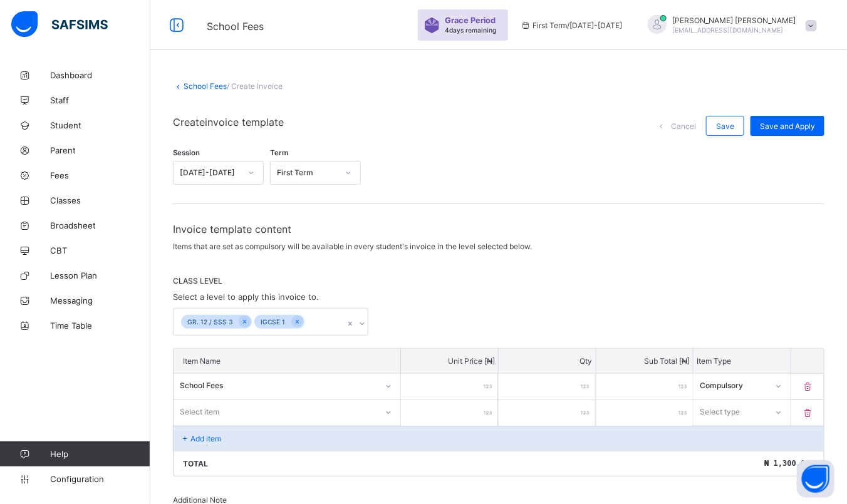
click at [207, 408] on div "Select item" at bounding box center [199, 412] width 39 height 24
click at [254, 440] on div "Non-refundable fees" at bounding box center [286, 439] width 225 height 19
click at [455, 407] on input "number" at bounding box center [449, 413] width 97 height 26
type input "*"
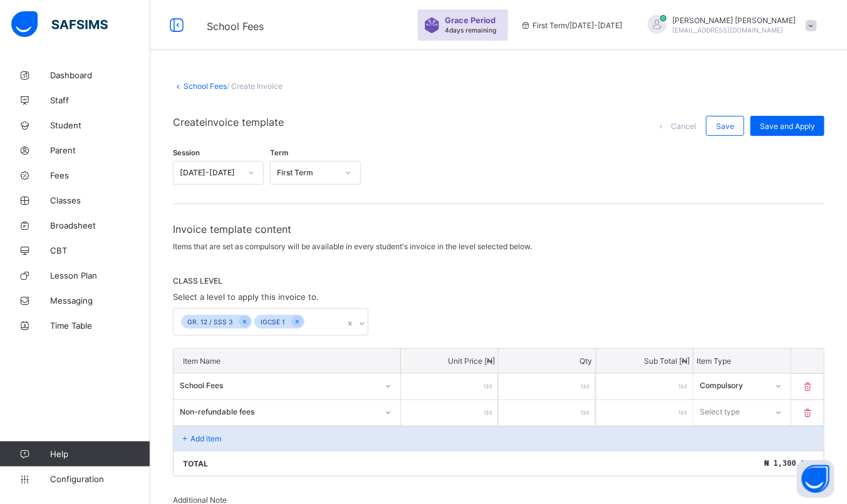
type input "**"
type input "***"
type input "****"
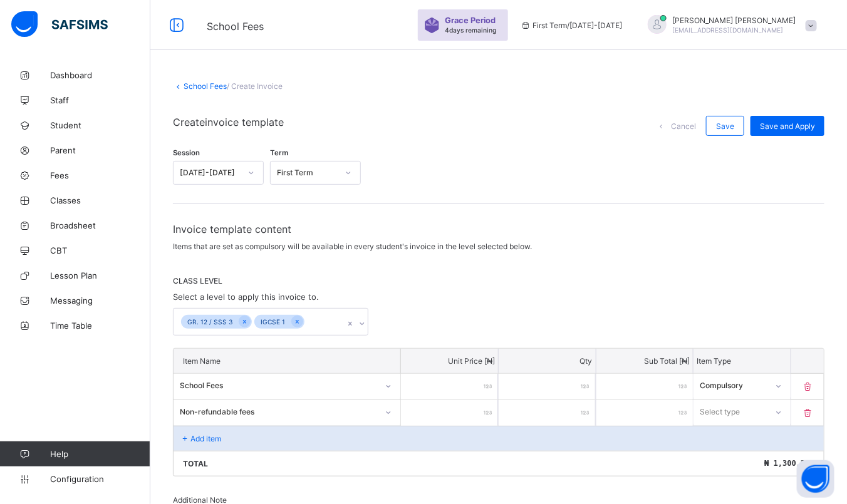
type input "****"
type input "*****"
type input "******"
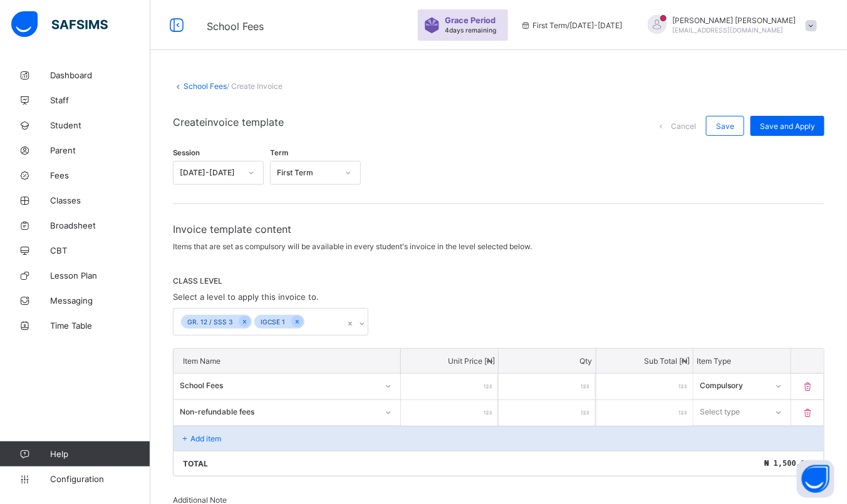
scroll to position [245, 0]
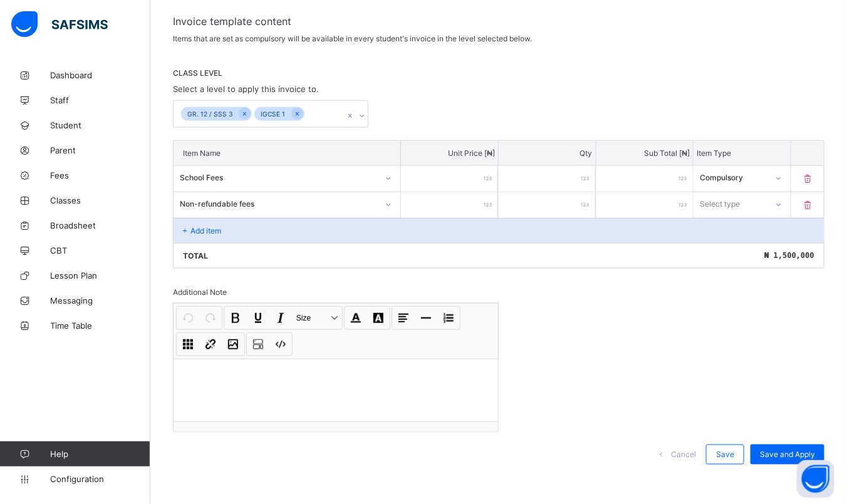
type input "******"
click at [730, 207] on div "Select type" at bounding box center [719, 204] width 40 height 24
click at [728, 244] on div "Optional" at bounding box center [742, 250] width 96 height 19
click at [784, 445] on div "Save and Apply" at bounding box center [787, 455] width 74 height 20
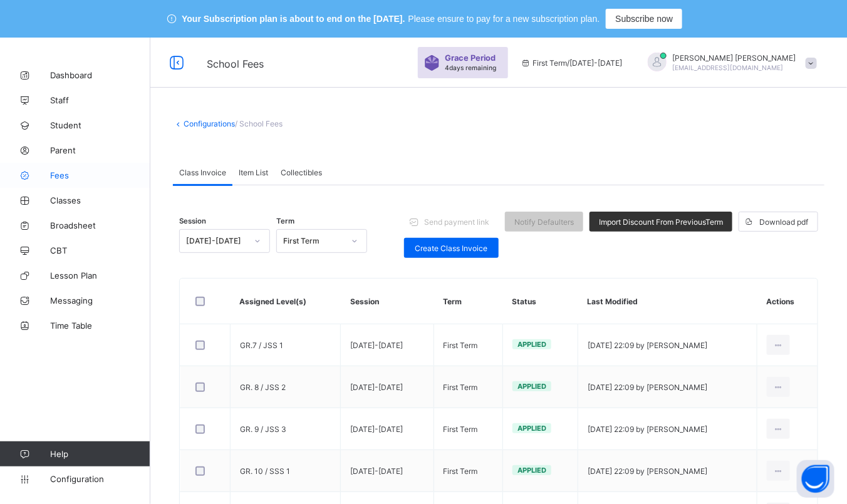
click at [61, 168] on link "Fees" at bounding box center [75, 175] width 150 height 25
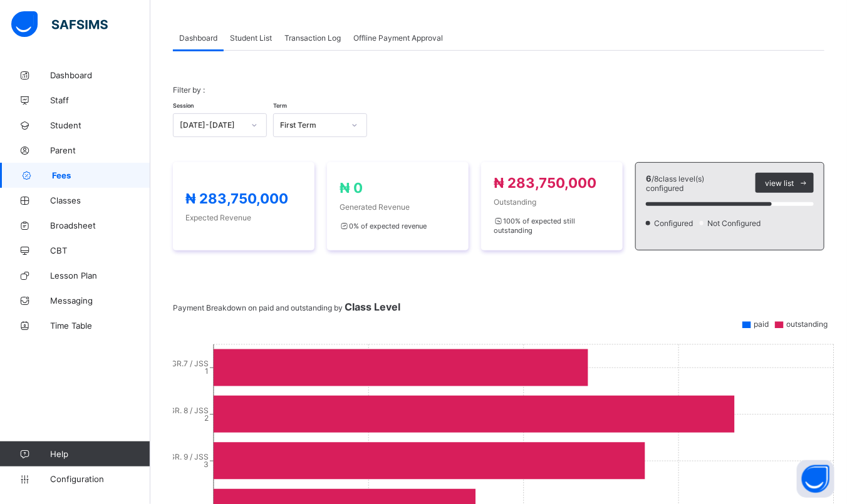
scroll to position [125, 0]
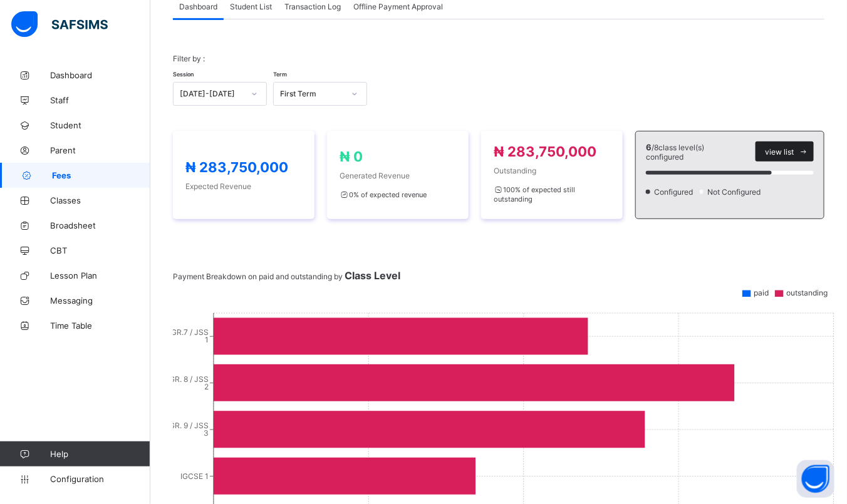
click at [793, 151] on span "view list" at bounding box center [779, 151] width 29 height 9
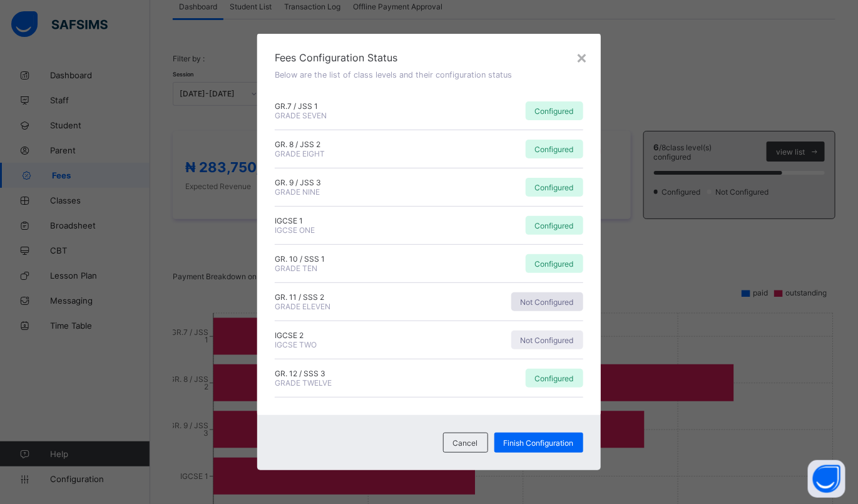
click at [532, 304] on span "Not Configured" at bounding box center [547, 301] width 53 height 9
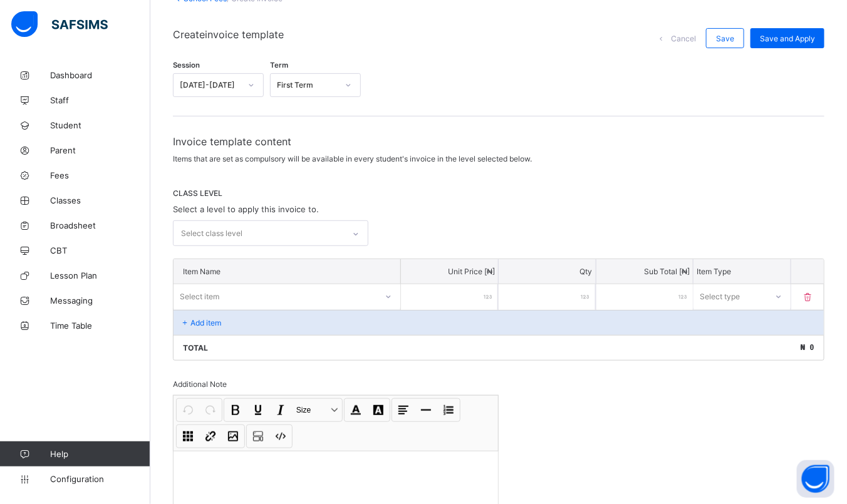
click at [343, 227] on div "Select class level" at bounding box center [258, 233] width 170 height 24
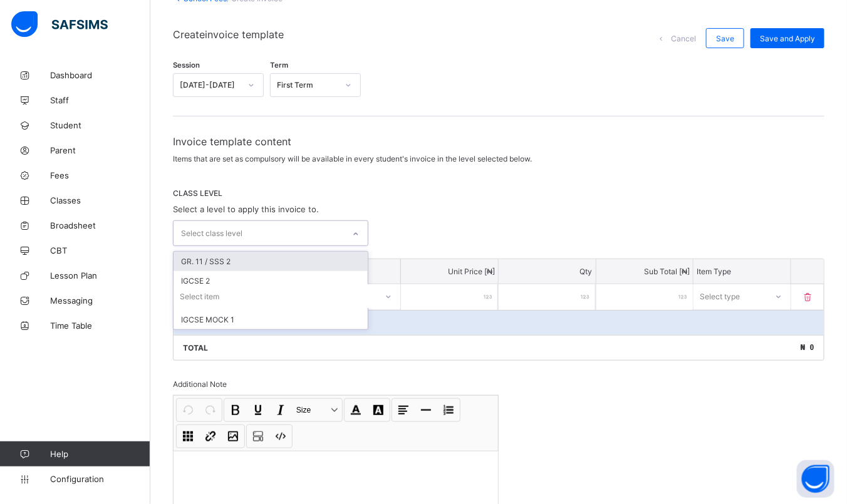
click at [309, 255] on div "GR. 11 / SSS 2" at bounding box center [270, 261] width 194 height 19
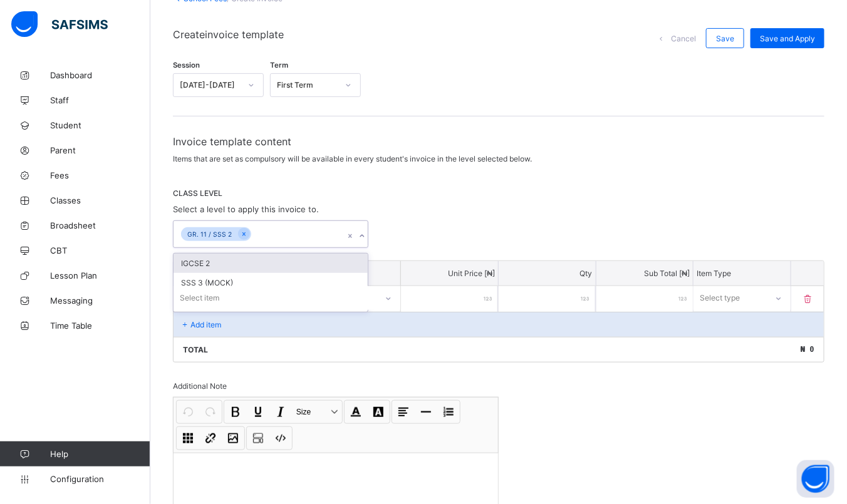
click at [291, 265] on div "IGCSE 2" at bounding box center [270, 263] width 194 height 19
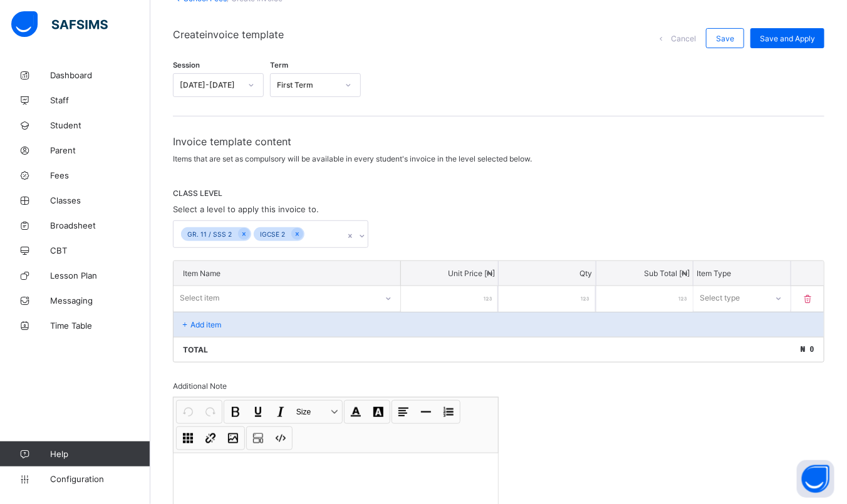
click at [517, 188] on span "CLASS LEVEL" at bounding box center [498, 192] width 651 height 9
click at [73, 173] on span "Fees" at bounding box center [100, 175] width 100 height 10
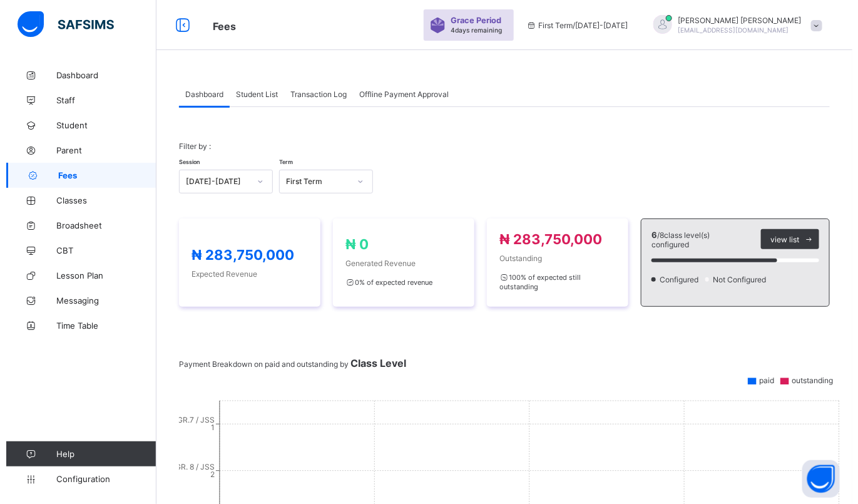
scroll to position [125, 0]
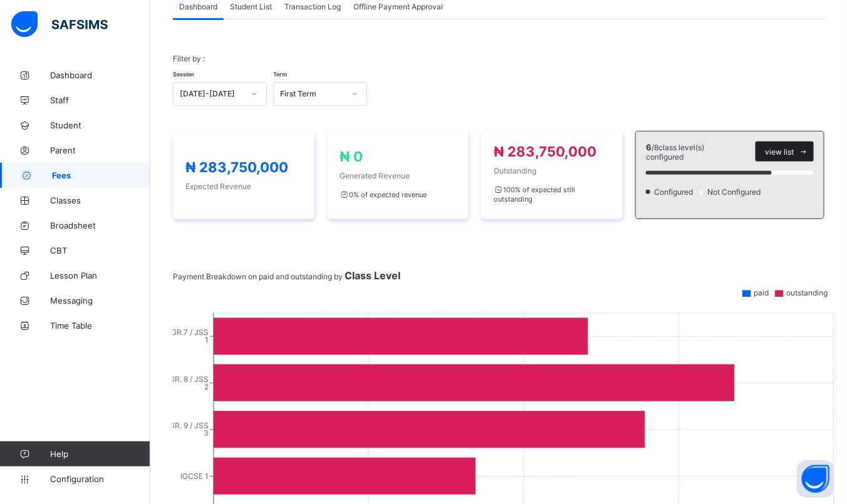
click at [802, 145] on div "view list" at bounding box center [784, 152] width 58 height 20
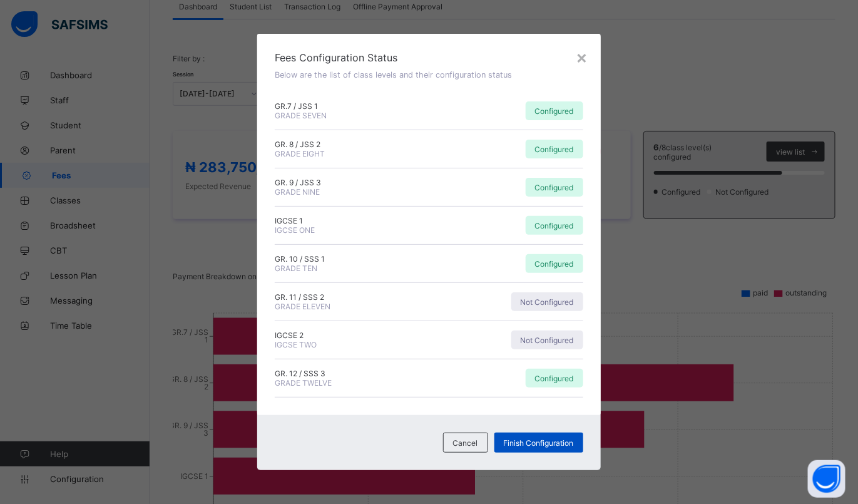
click at [537, 442] on span "Finish Configuration" at bounding box center [539, 442] width 70 height 9
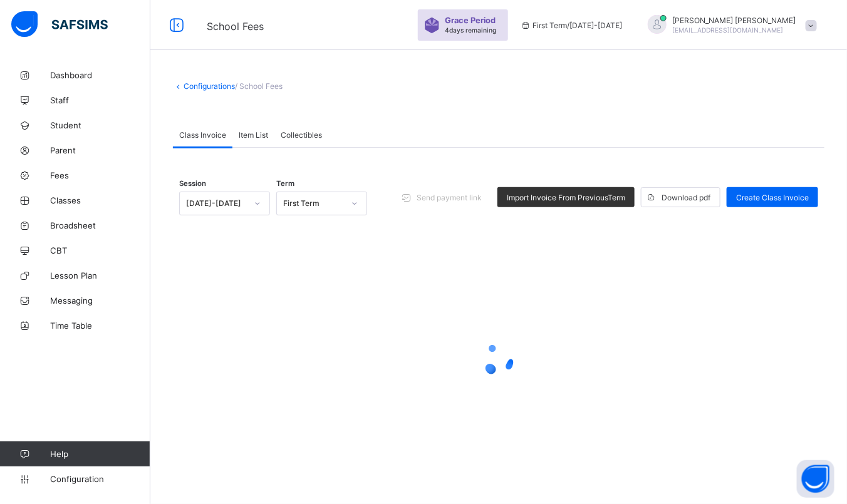
scroll to position [109, 0]
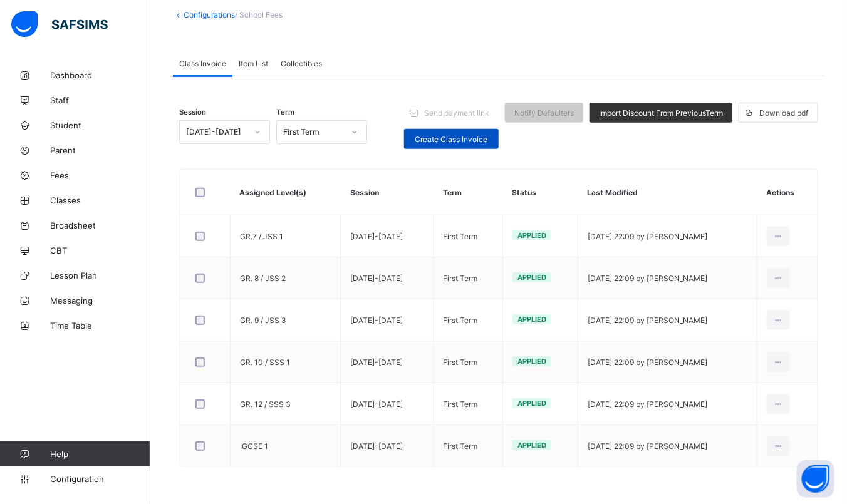
click at [472, 139] on span "Create Class Invoice" at bounding box center [451, 139] width 76 height 9
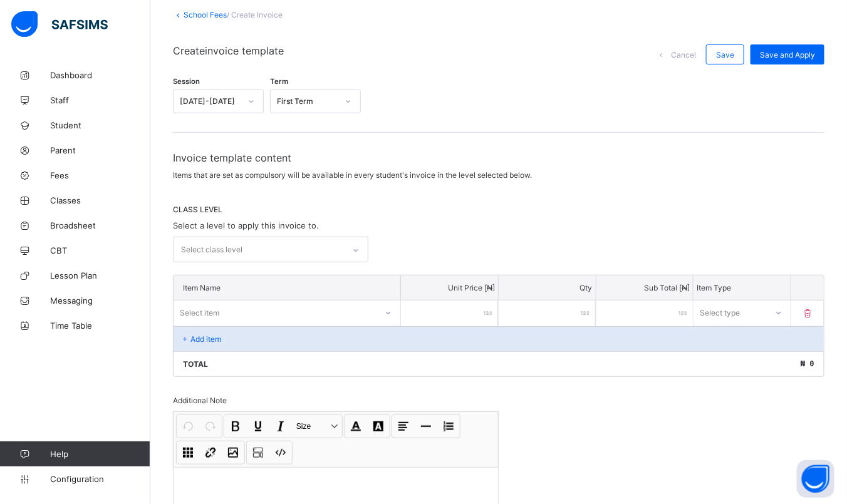
scroll to position [125, 0]
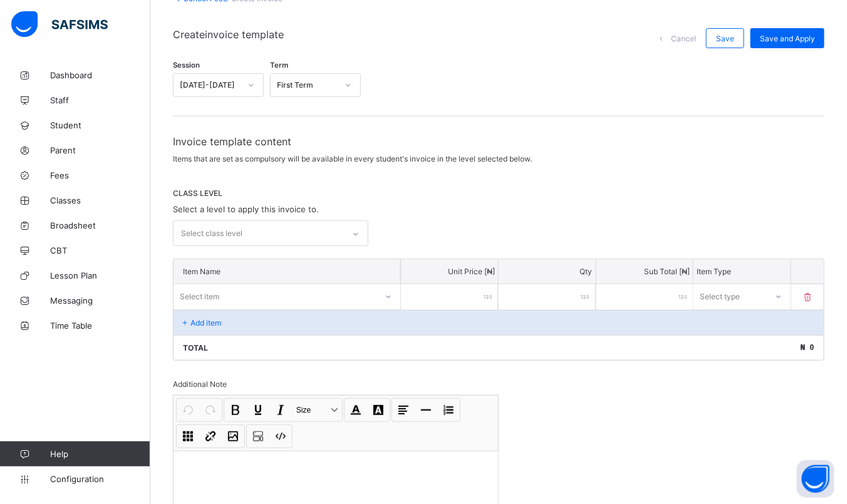
click at [331, 232] on div "Select class level" at bounding box center [258, 233] width 170 height 24
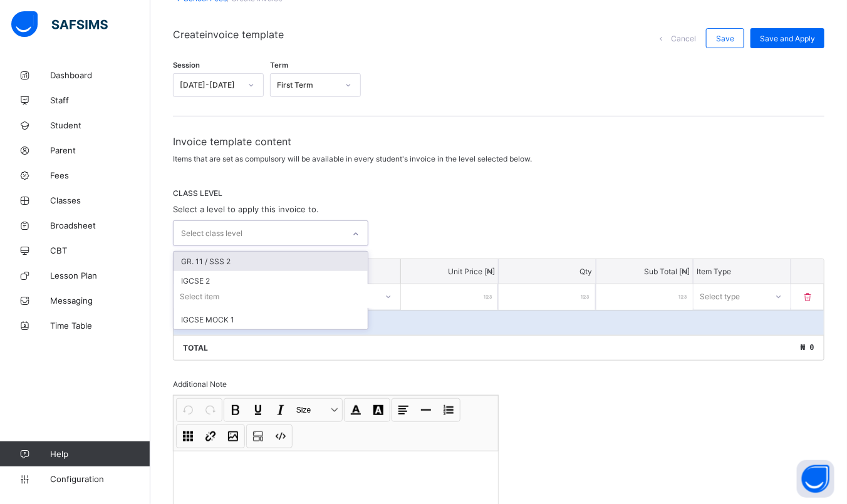
click at [283, 252] on div "GR. 11 / SSS 2" at bounding box center [270, 261] width 194 height 19
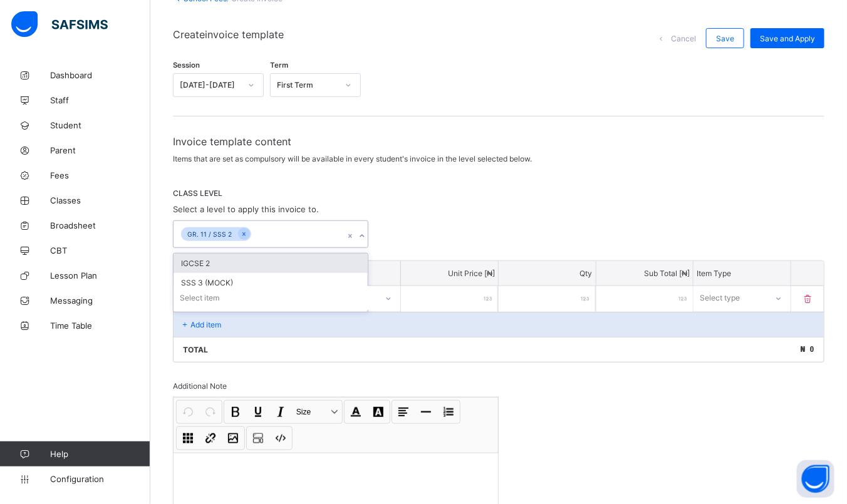
click at [423, 212] on div "CLASS LEVEL Select a level to apply this invoice to. option GR. 11 / SSS 2, sel…" at bounding box center [498, 217] width 651 height 59
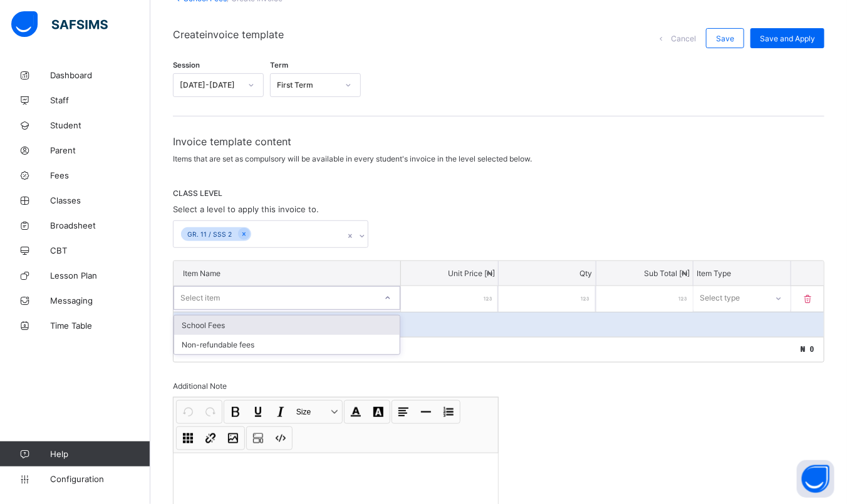
click at [328, 293] on div "Select item" at bounding box center [275, 298] width 202 height 18
click at [272, 317] on div "School Fees" at bounding box center [286, 325] width 225 height 19
click at [464, 300] on input "number" at bounding box center [449, 299] width 97 height 26
type input "*"
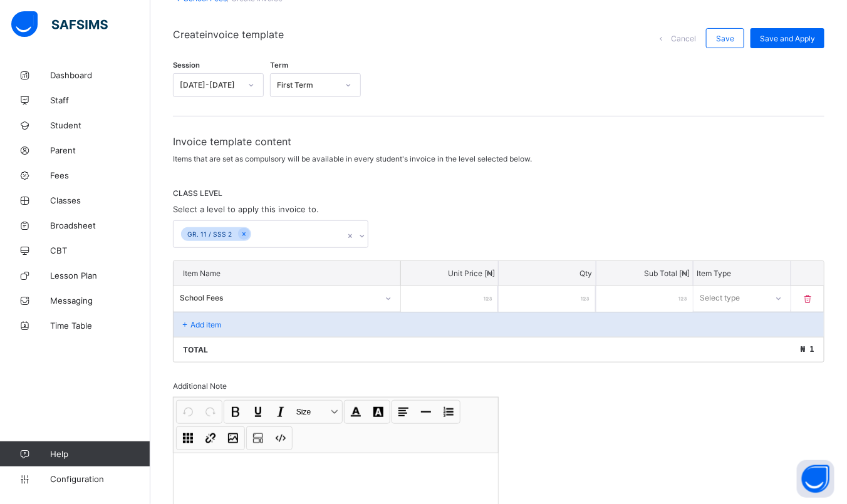
type input "**"
type input "***"
type input "****"
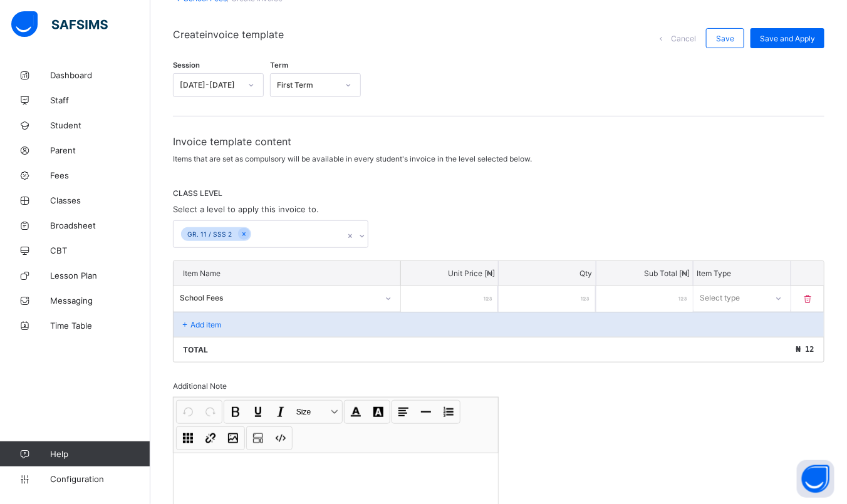
type input "****"
type input "*****"
type input "******"
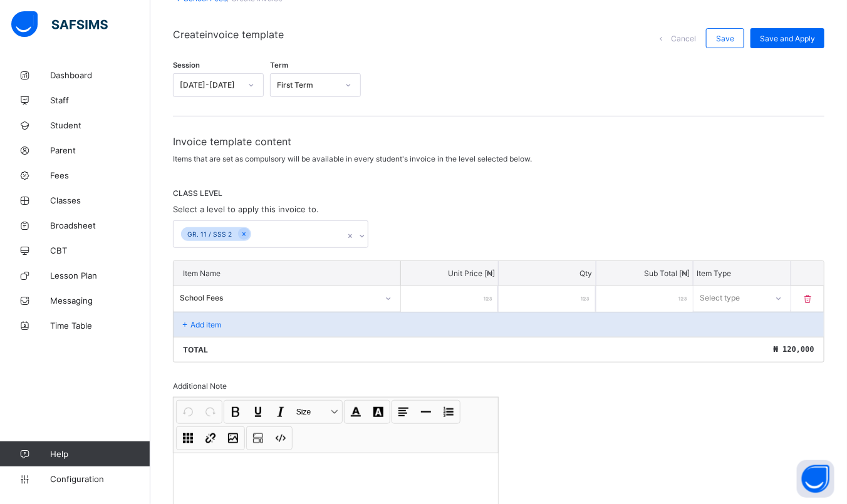
type input "*******"
click at [216, 320] on p "Add item" at bounding box center [205, 324] width 31 height 9
click at [200, 322] on p "Add item" at bounding box center [205, 324] width 31 height 9
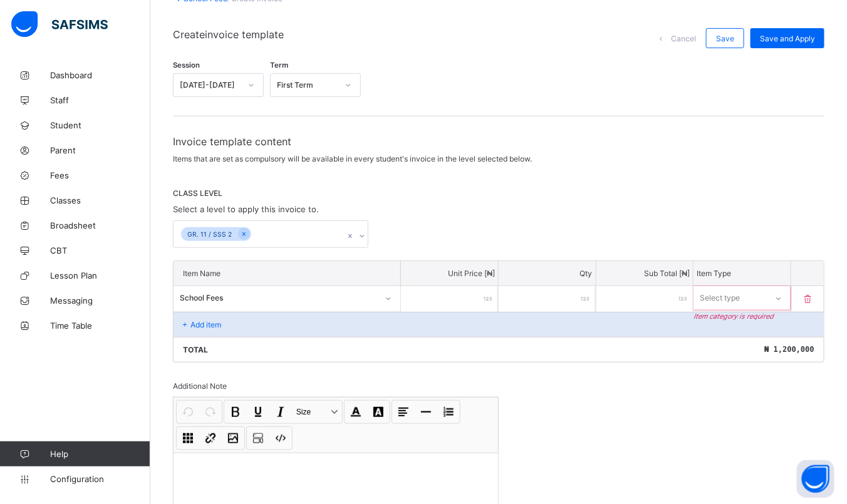
click at [736, 297] on div "Select type" at bounding box center [719, 298] width 40 height 24
click at [733, 318] on div "Compulsory" at bounding box center [742, 325] width 96 height 19
click at [198, 320] on p "Add item" at bounding box center [205, 324] width 31 height 9
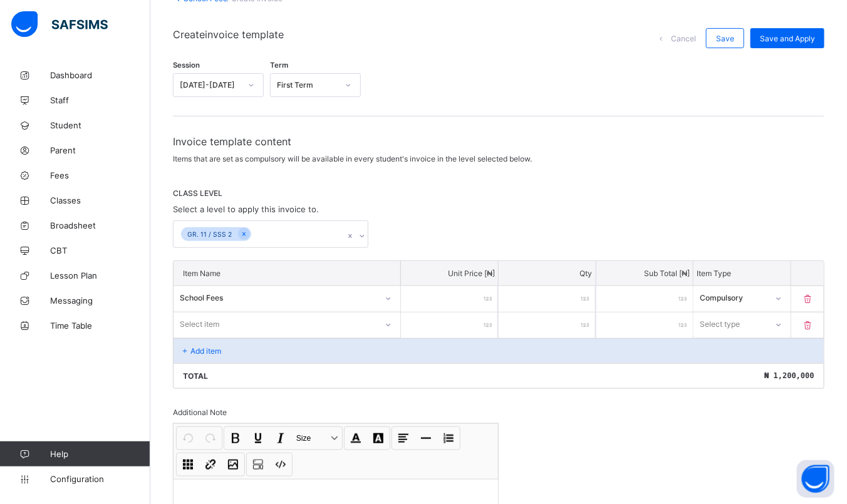
click at [232, 321] on div "Select item" at bounding box center [274, 325] width 203 height 18
click at [244, 348] on div "Non-refundable fees" at bounding box center [286, 351] width 225 height 19
click at [456, 320] on input "number" at bounding box center [449, 325] width 97 height 26
type input "*"
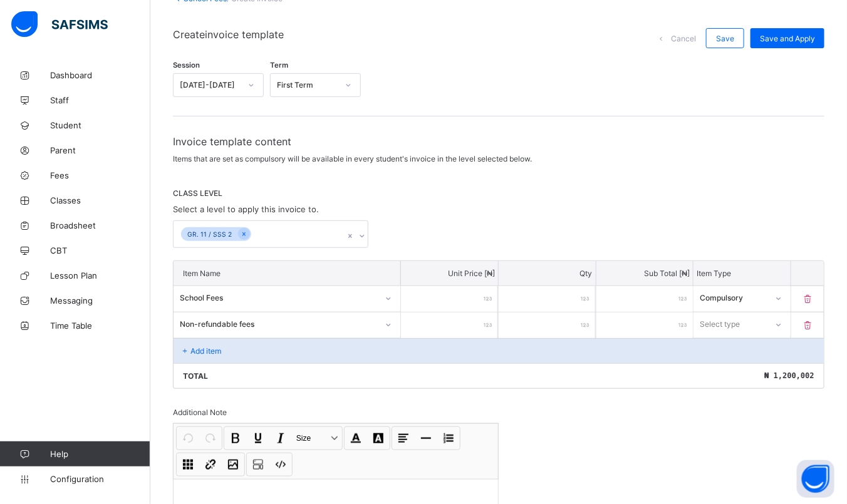
type input "**"
type input "***"
type input "****"
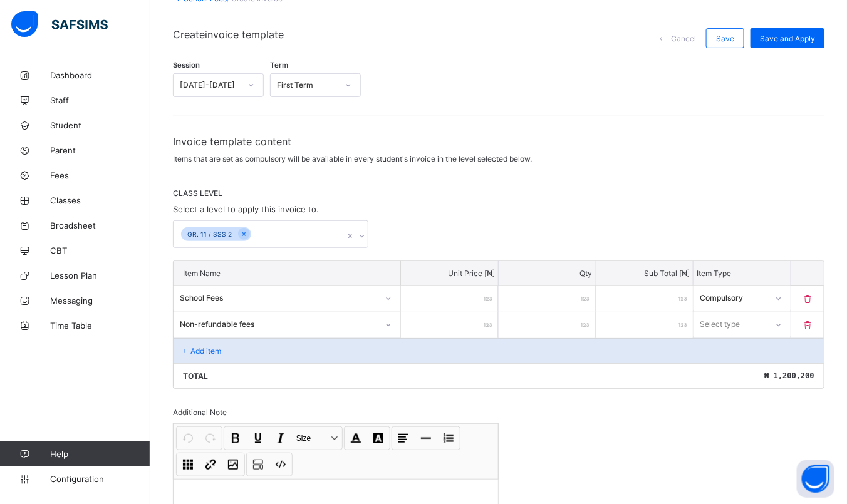
type input "****"
type input "*****"
type input "******"
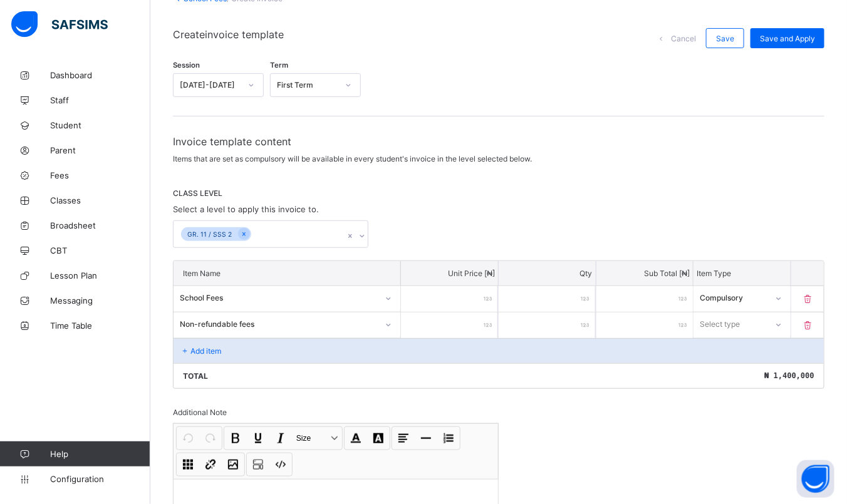
type input "******"
click at [739, 313] on div "Select type" at bounding box center [741, 324] width 97 height 24
click at [735, 369] on div "Optional" at bounding box center [742, 370] width 96 height 19
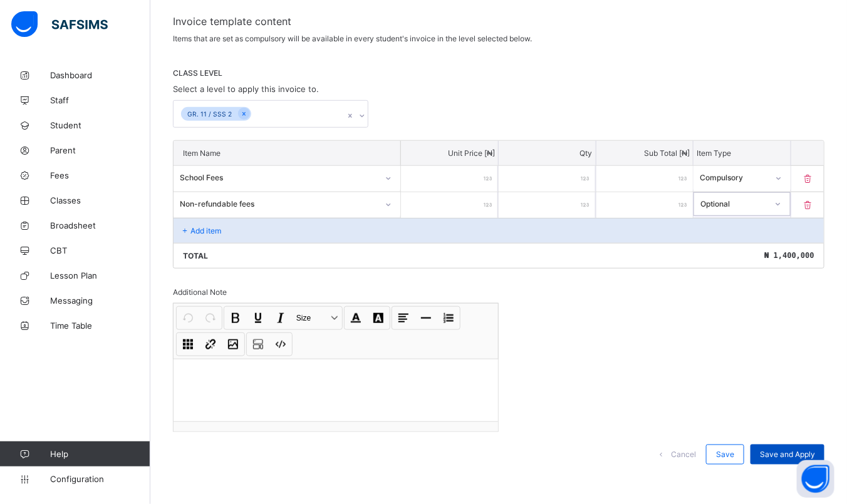
click at [776, 450] on span "Save and Apply" at bounding box center [787, 454] width 55 height 9
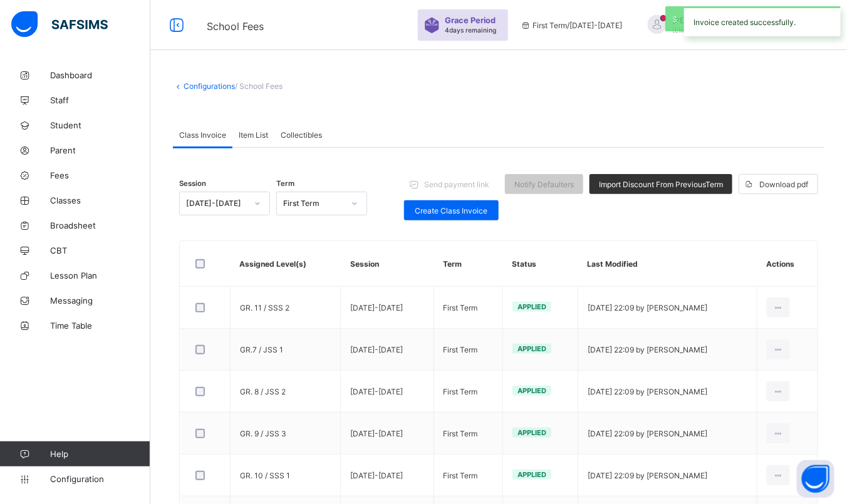
scroll to position [151, 0]
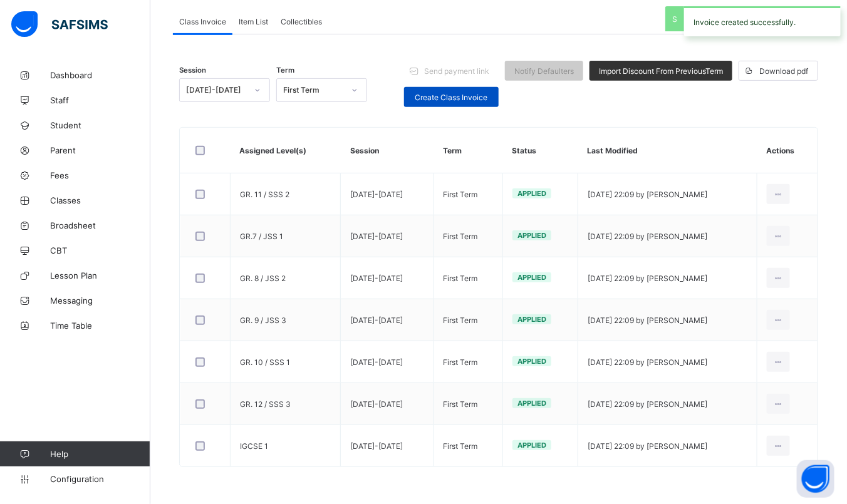
click at [455, 94] on span "Create Class Invoice" at bounding box center [451, 97] width 76 height 9
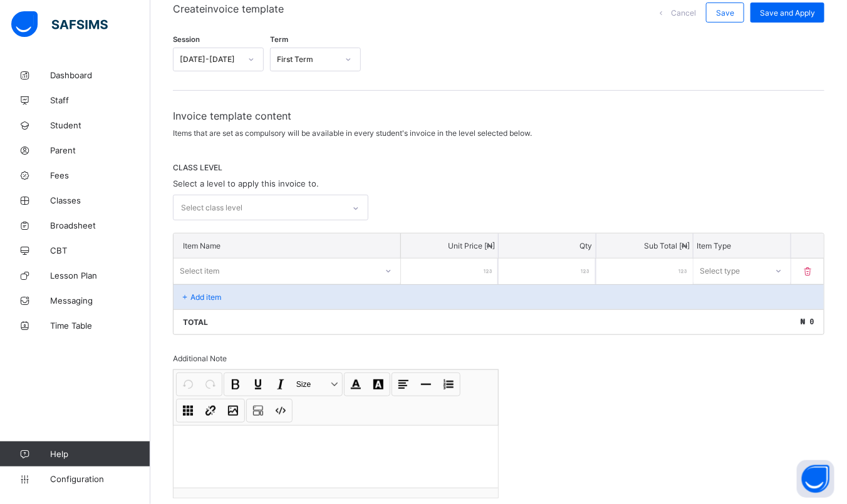
scroll to position [217, 0]
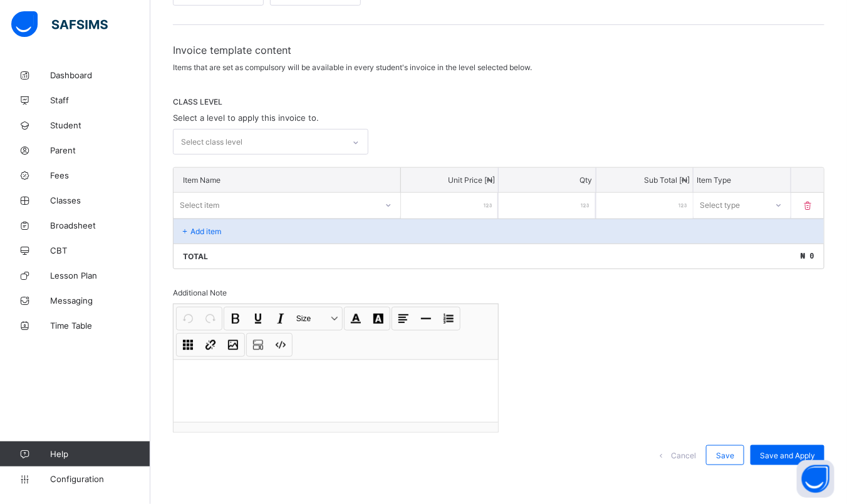
click at [296, 147] on div "Select class level" at bounding box center [258, 142] width 170 height 24
click at [275, 160] on div "IGCSE 2" at bounding box center [270, 169] width 194 height 19
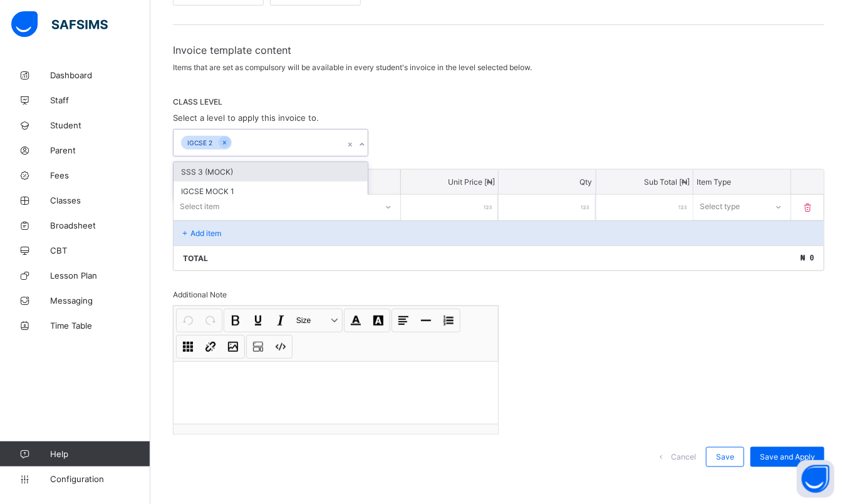
click at [411, 121] on div "CLASS LEVEL Select a level to apply this invoice to. option IGCSE 2, selected. …" at bounding box center [498, 126] width 651 height 59
click at [296, 205] on div "Select item" at bounding box center [274, 207] width 203 height 18
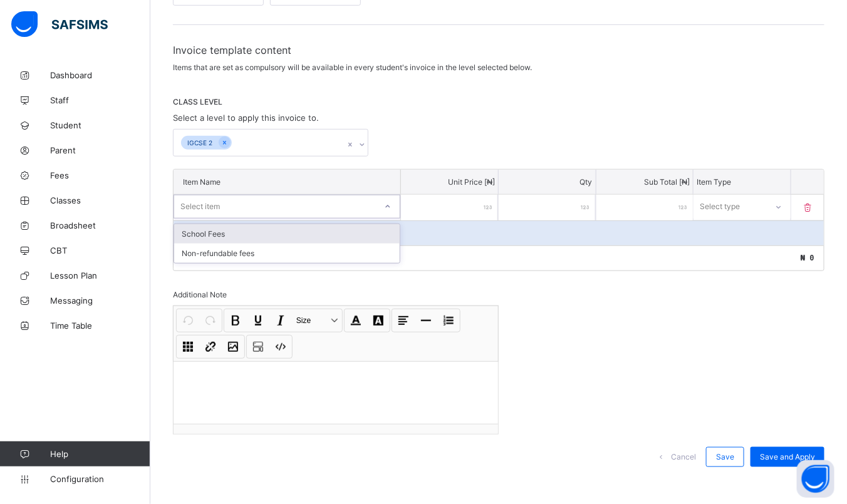
click at [249, 239] on div "School Fees" at bounding box center [286, 233] width 225 height 19
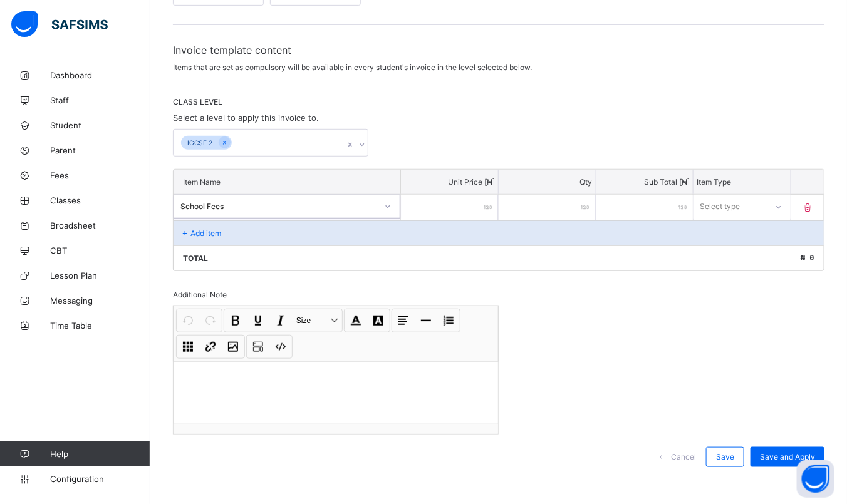
click at [470, 214] on input "number" at bounding box center [449, 208] width 97 height 26
type input "*"
type input "**"
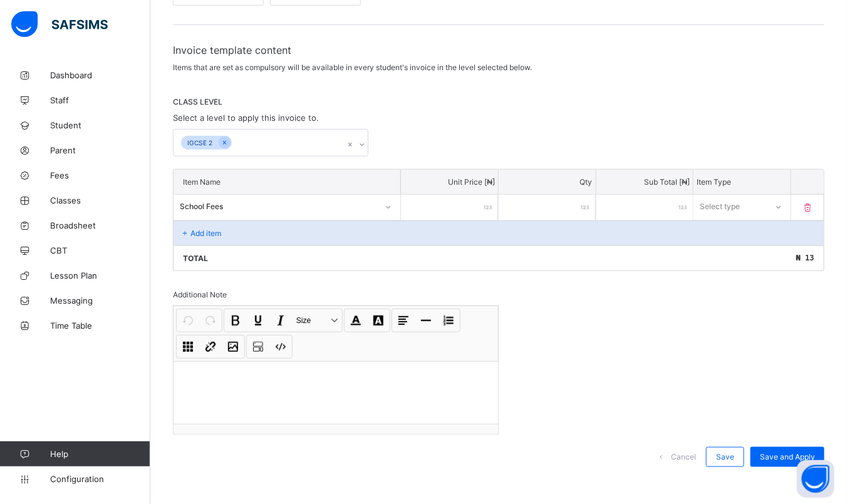
type input "***"
type input "****"
type input "*****"
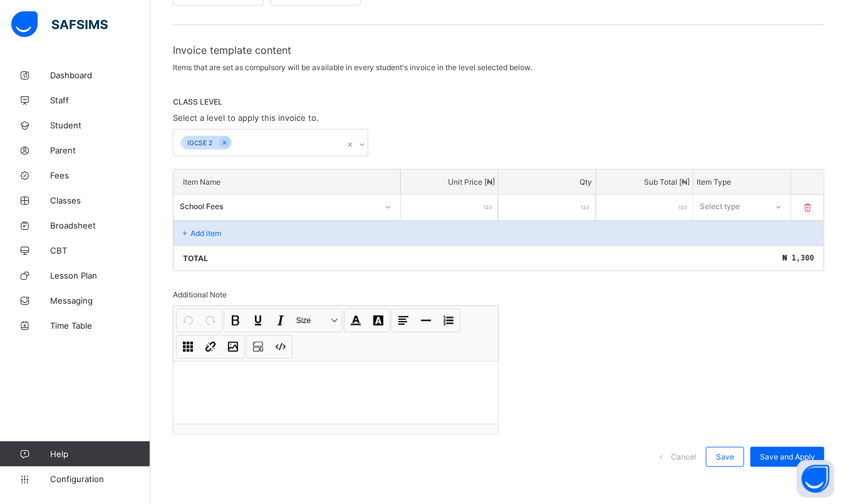
type input "*****"
type input "******"
type input "*******"
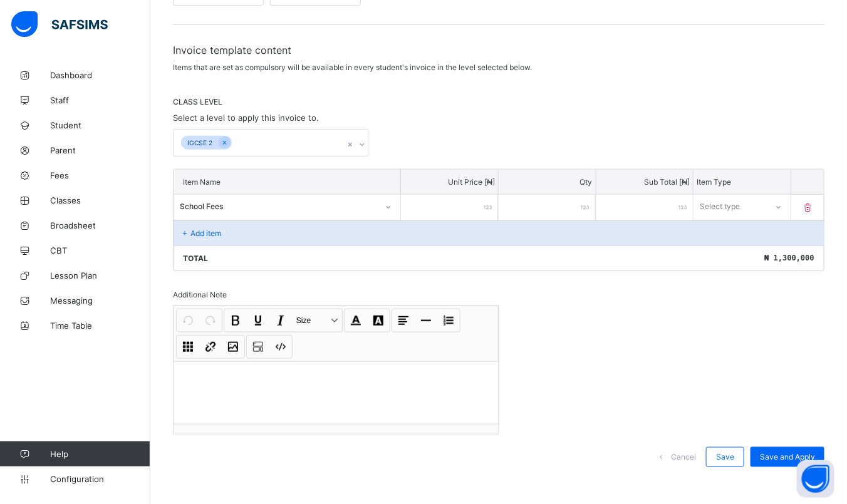
type input "*******"
click at [795, 336] on div "Invoice template content Items that are set as compulsory will be available in …" at bounding box center [498, 262] width 651 height 436
click at [766, 213] on div "Select type" at bounding box center [729, 207] width 73 height 18
click at [740, 232] on div "Compulsory" at bounding box center [742, 233] width 96 height 19
click at [797, 454] on span "Save and Apply" at bounding box center [787, 456] width 55 height 9
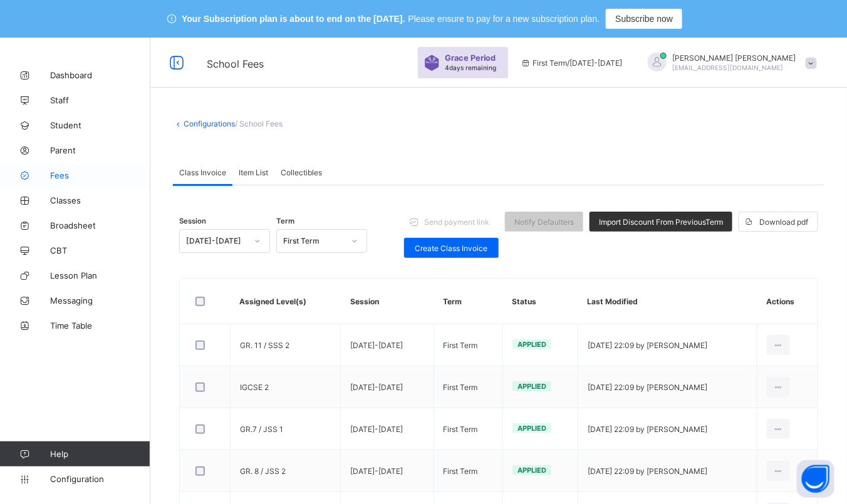
click at [70, 181] on link "Fees" at bounding box center [75, 175] width 150 height 25
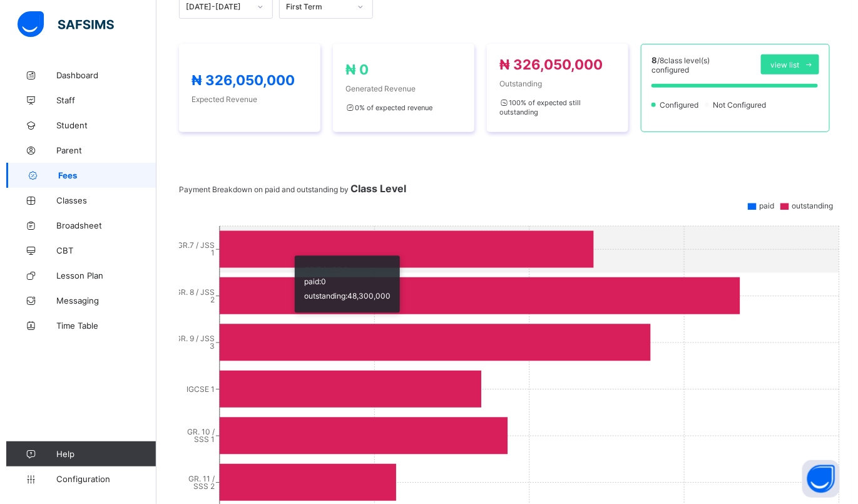
scroll to position [219, 0]
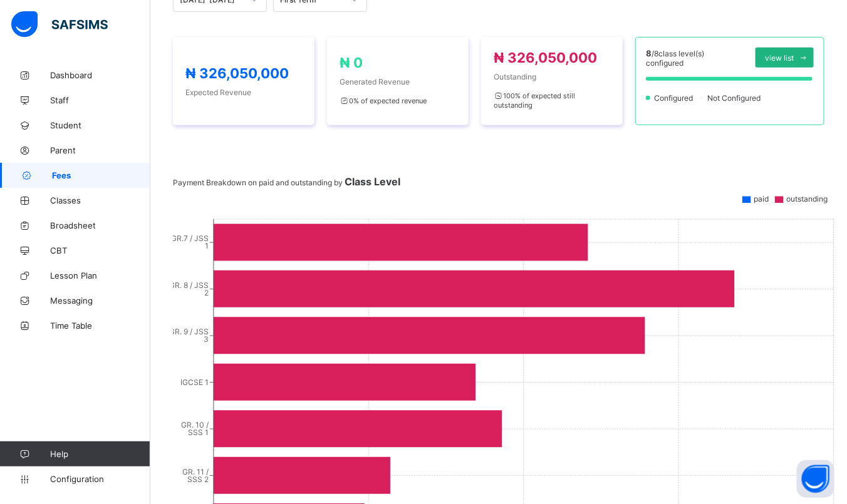
click at [800, 63] on div "view list" at bounding box center [784, 58] width 58 height 20
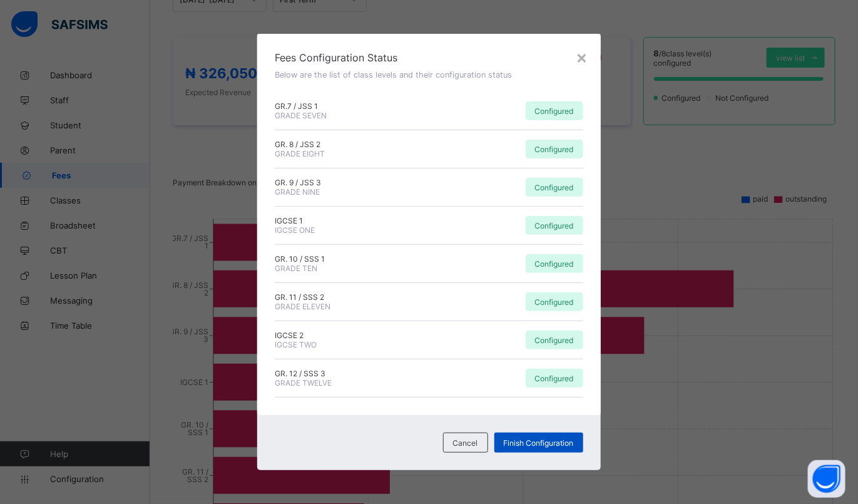
click at [529, 443] on span "Finish Configuration" at bounding box center [539, 442] width 70 height 9
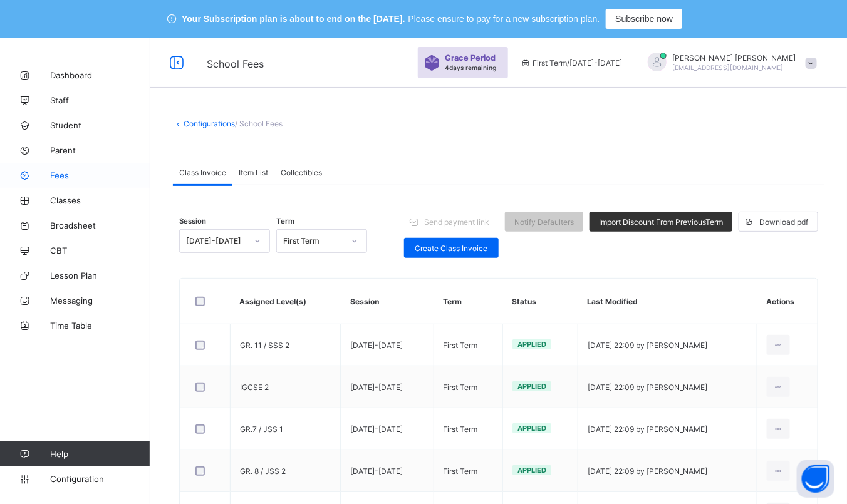
click at [56, 168] on link "Fees" at bounding box center [75, 175] width 150 height 25
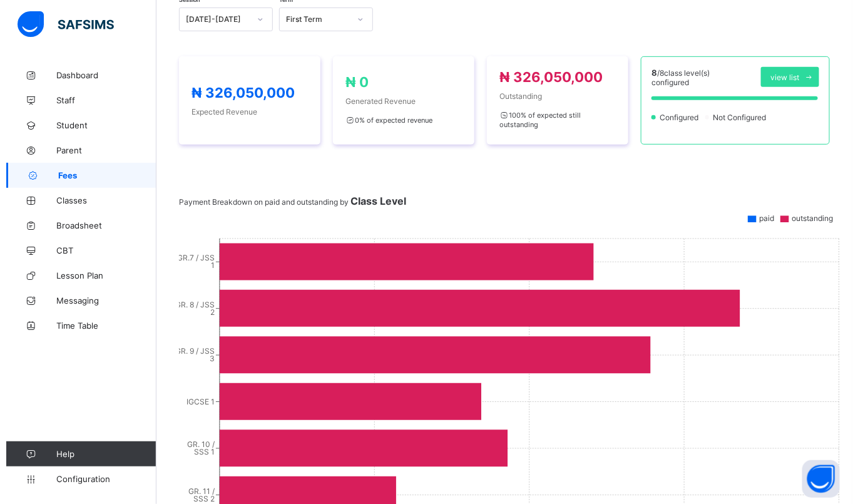
scroll to position [250, 0]
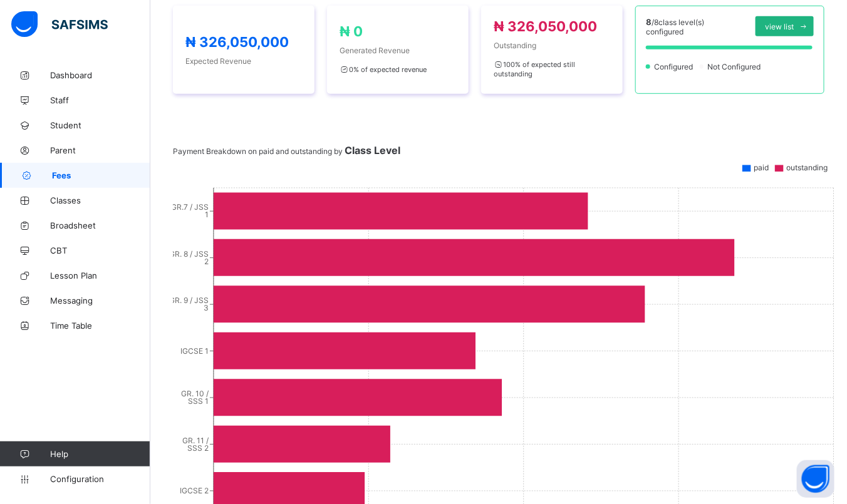
click at [793, 24] on span "view list" at bounding box center [779, 26] width 29 height 9
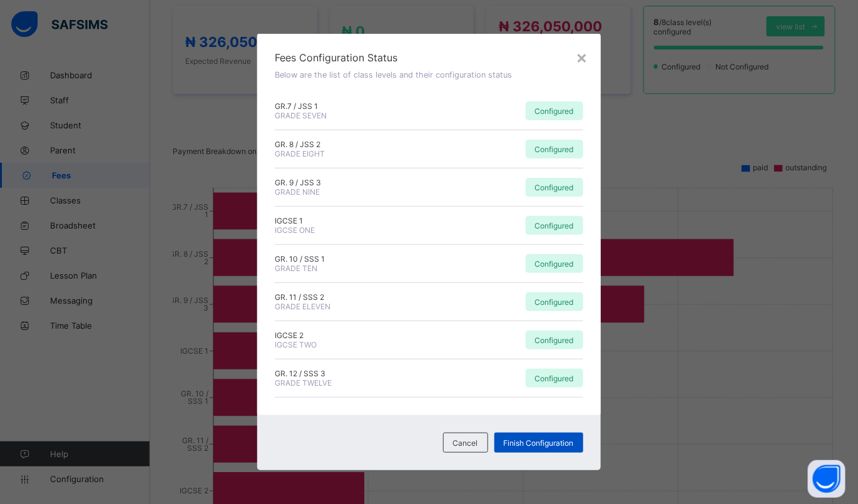
click at [517, 435] on div "Finish Configuration" at bounding box center [539, 443] width 89 height 20
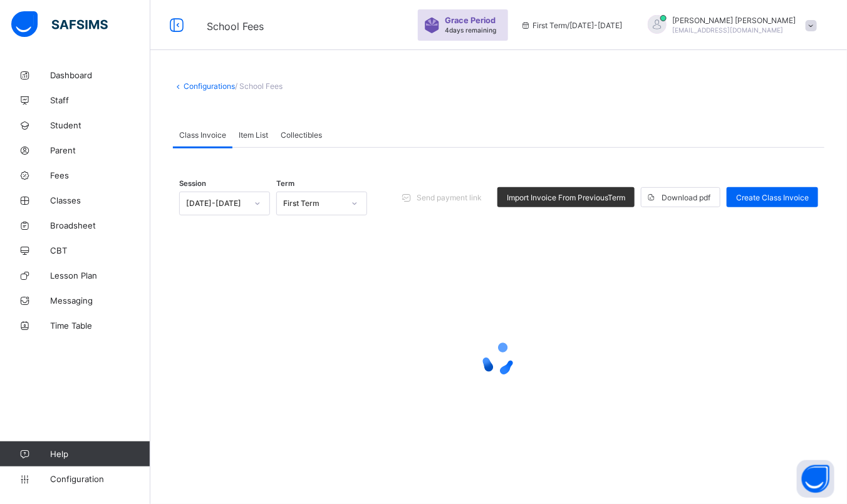
scroll to position [193, 0]
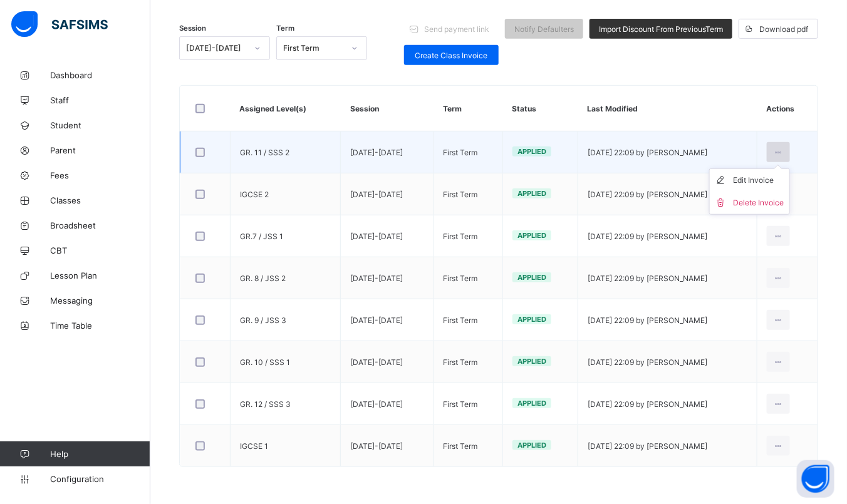
click at [783, 152] on icon at bounding box center [778, 152] width 11 height 9
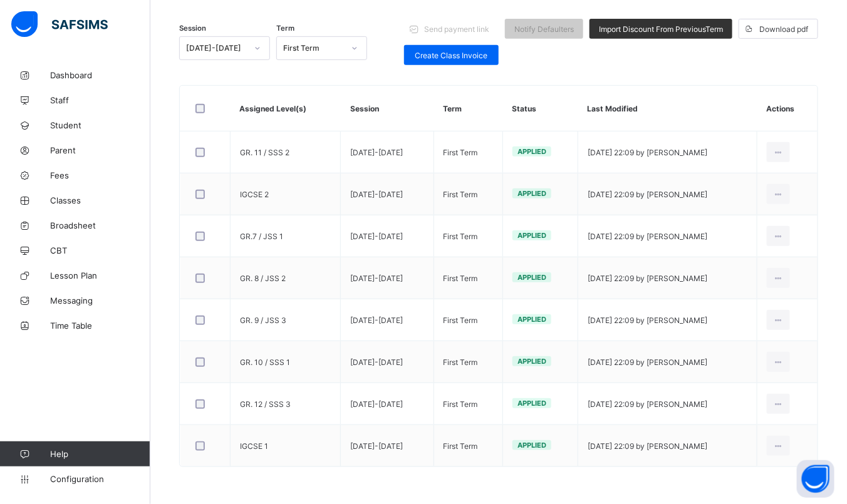
click at [735, 53] on div "Send payment link Notify Defaulters Import Discount From Previous Term Download…" at bounding box center [611, 42] width 414 height 46
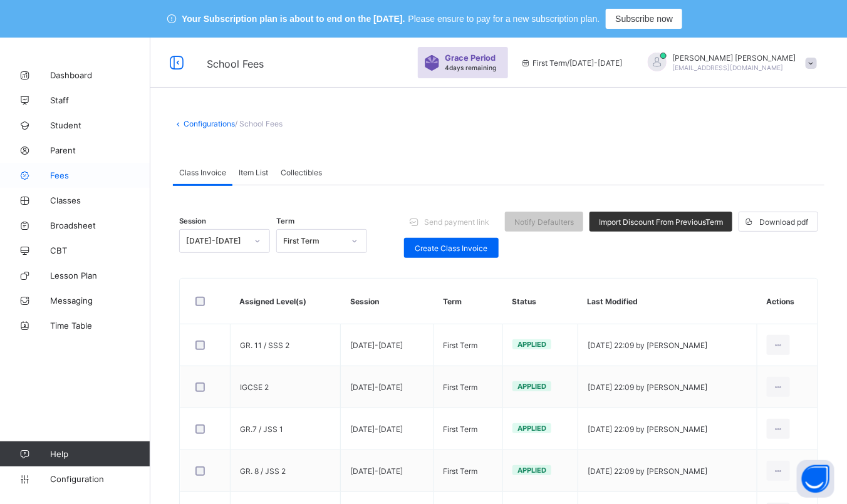
click at [50, 177] on span "Fees" at bounding box center [100, 175] width 100 height 10
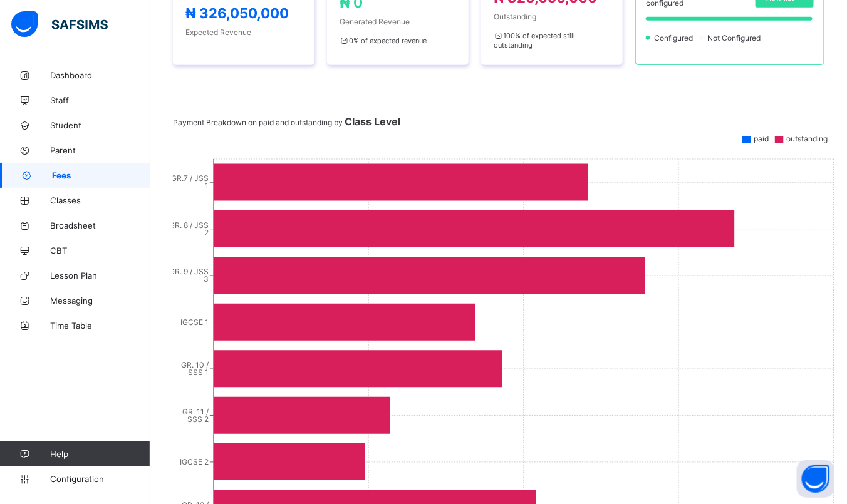
scroll to position [282, 0]
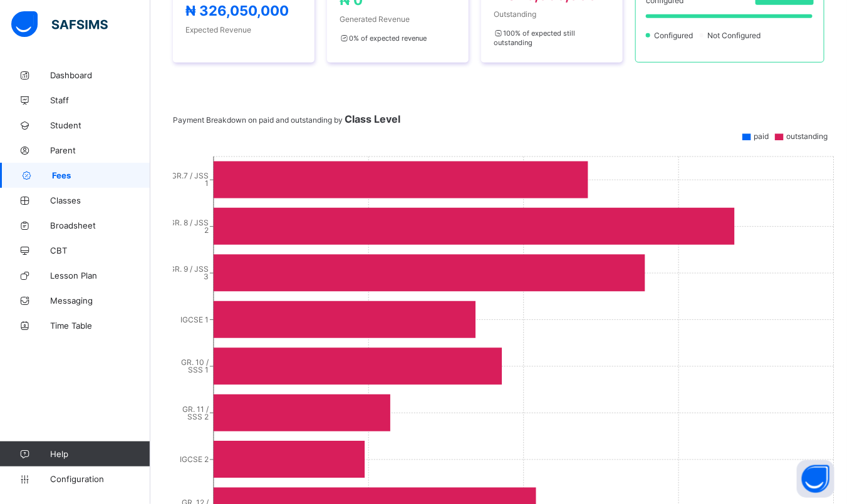
click at [79, 180] on span "Fees" at bounding box center [101, 175] width 98 height 10
click at [845, 31] on div "Dashboard Student List Transaction Log Offline Payment Approval Dashboard More …" at bounding box center [498, 246] width 696 height 857
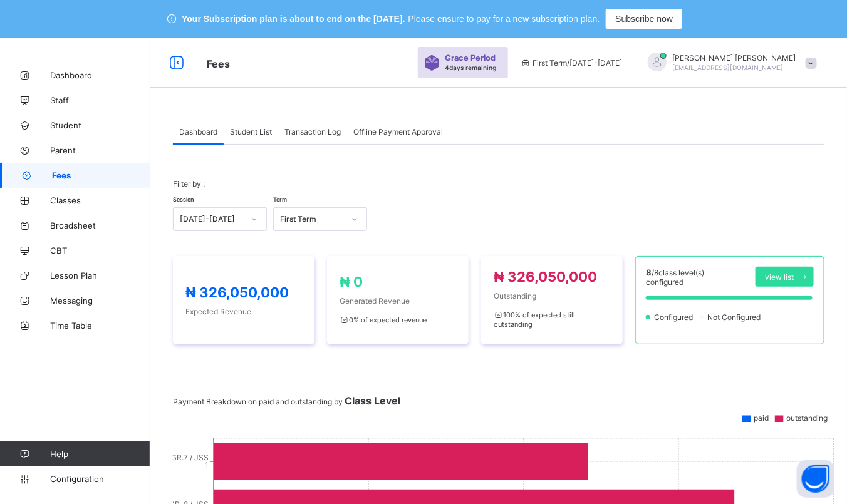
click at [244, 127] on span "Student List" at bounding box center [251, 131] width 42 height 9
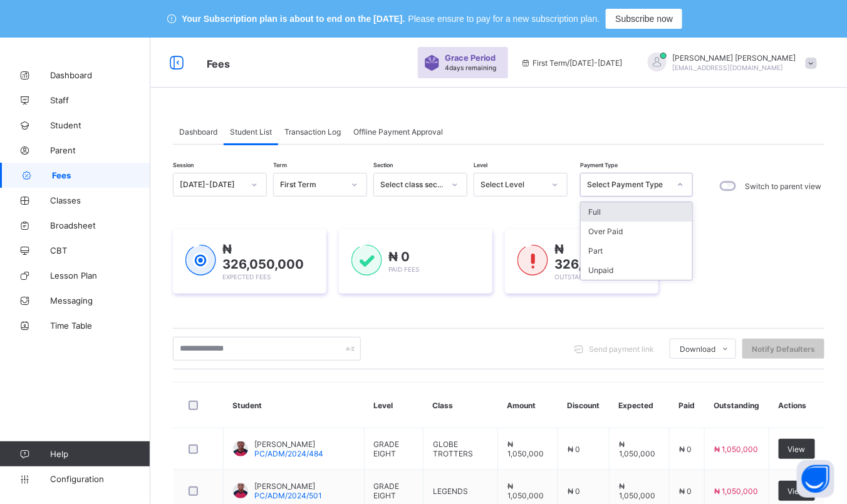
click at [620, 173] on div "Select Payment Type" at bounding box center [636, 185] width 113 height 24
click at [590, 179] on div "Select Payment Type" at bounding box center [624, 185] width 88 height 18
click at [507, 185] on div "Select Level" at bounding box center [512, 184] width 64 height 9
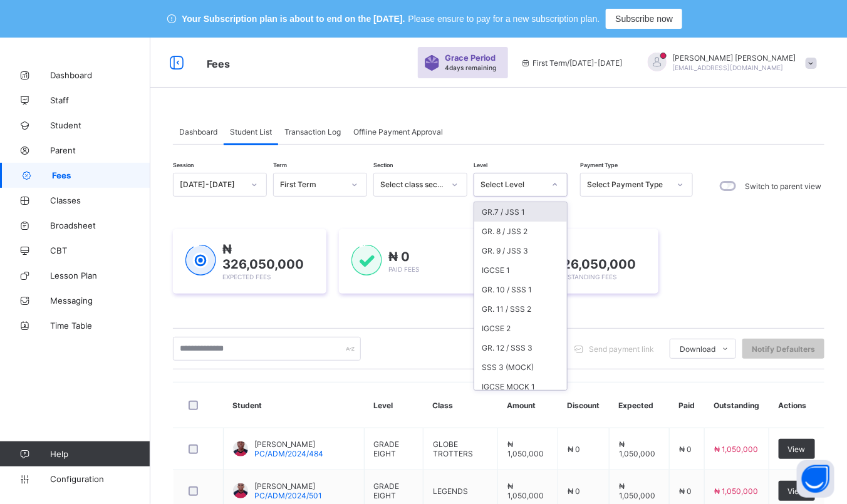
click at [502, 219] on div "GR.7 / JSS 1" at bounding box center [520, 211] width 93 height 19
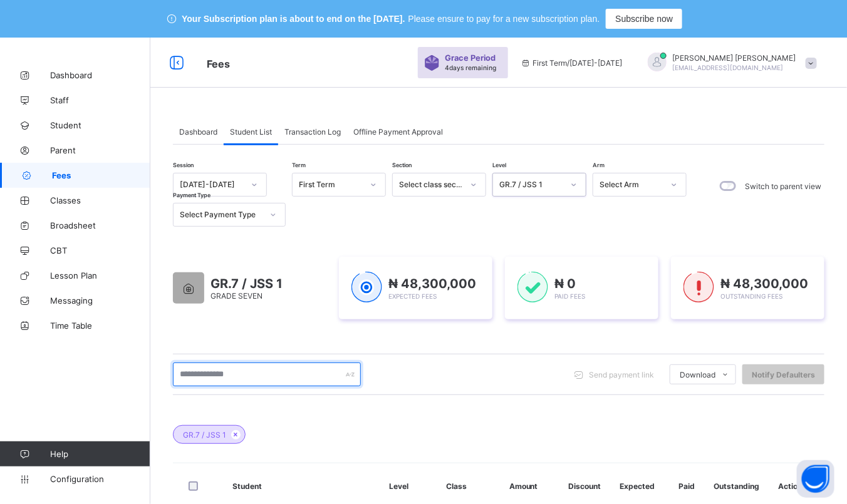
click at [276, 386] on input "text" at bounding box center [267, 375] width 188 height 24
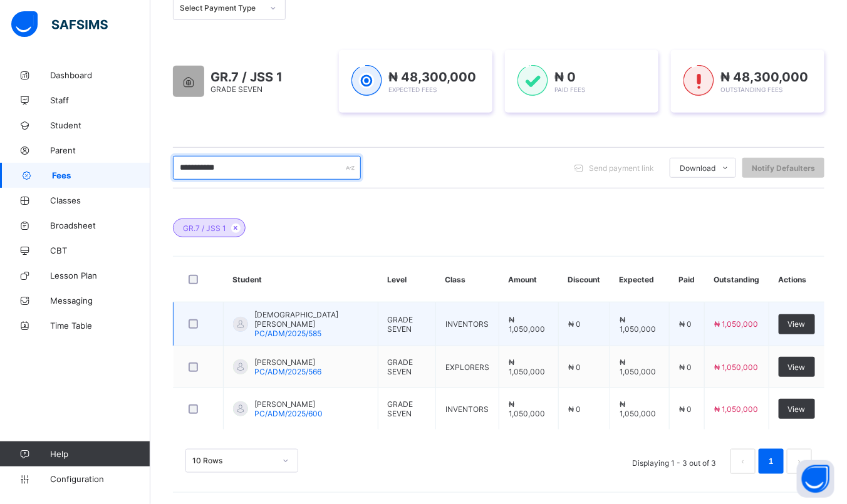
type input "**********"
click at [284, 314] on span "MUHAMMAD ABDULAZIZ ALIYU" at bounding box center [311, 319] width 114 height 19
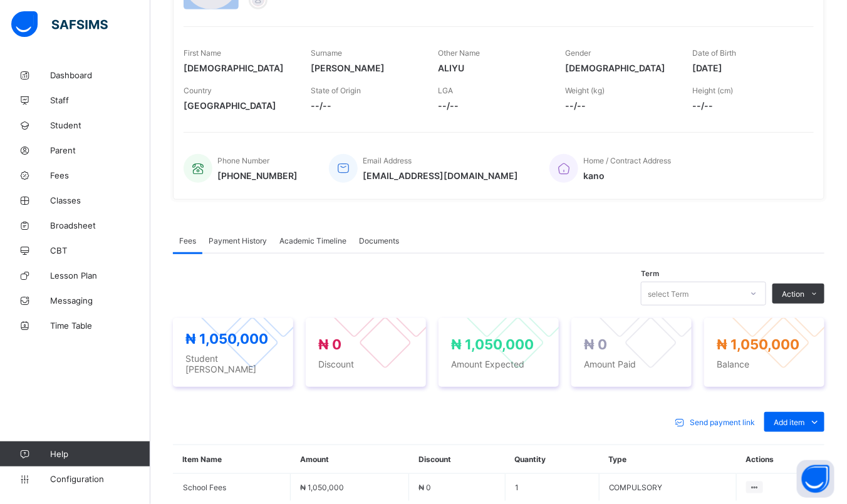
scroll to position [327, 0]
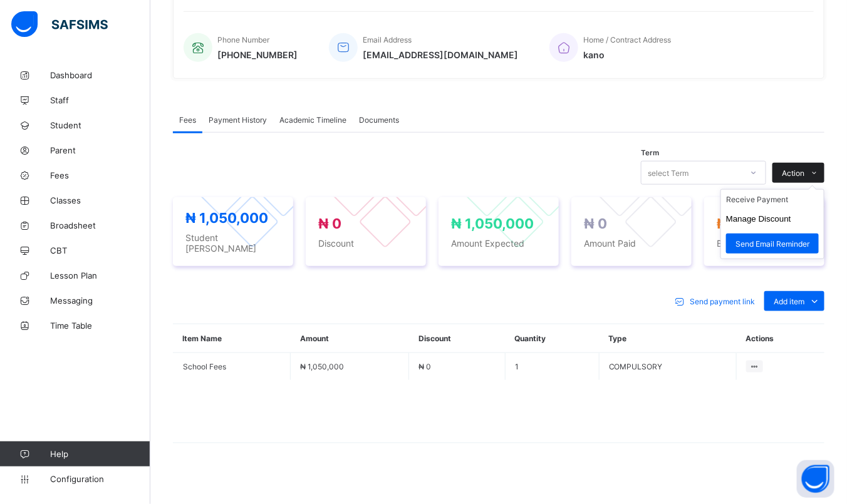
click at [819, 171] on icon at bounding box center [814, 173] width 9 height 8
click at [776, 197] on li "Receive Payment" at bounding box center [772, 199] width 103 height 19
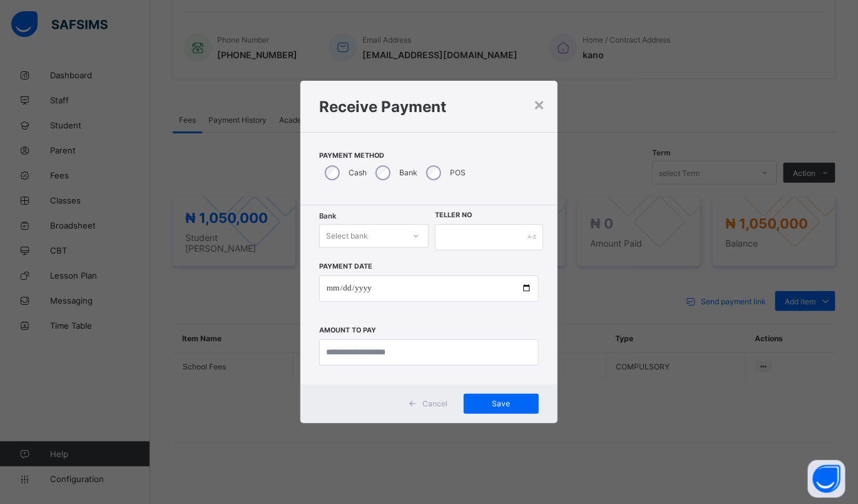
click at [399, 238] on div "Select bank" at bounding box center [362, 236] width 85 height 18
click at [373, 272] on div "Zenith Bank - Prime college" at bounding box center [374, 268] width 109 height 29
click at [460, 234] on input "text" at bounding box center [489, 237] width 108 height 26
type input "**********"
click at [333, 287] on input "date" at bounding box center [429, 289] width 220 height 26
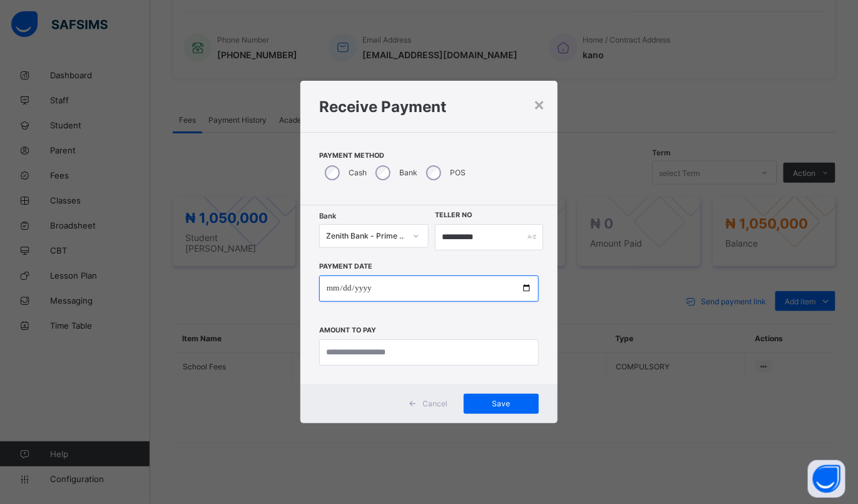
type input "**********"
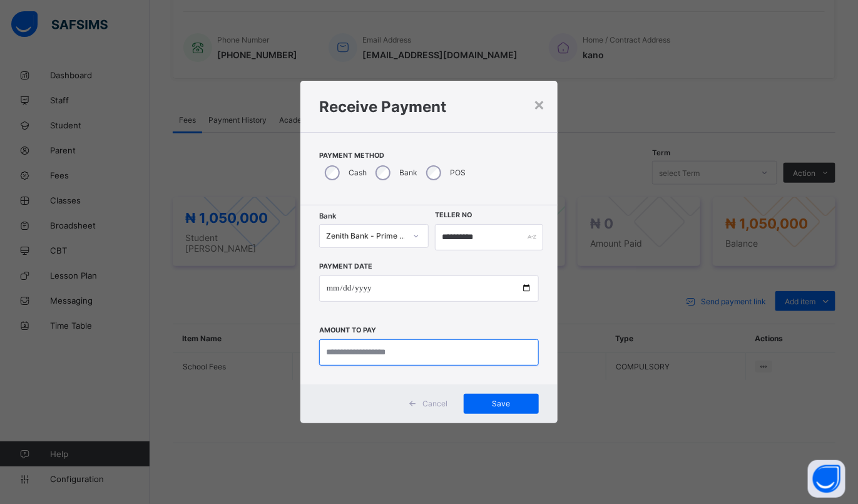
click at [363, 353] on input "currency" at bounding box center [429, 352] width 220 height 26
click at [453, 360] on input "currency" at bounding box center [429, 352] width 220 height 26
type input "**********"
click at [412, 240] on div at bounding box center [416, 236] width 21 height 20
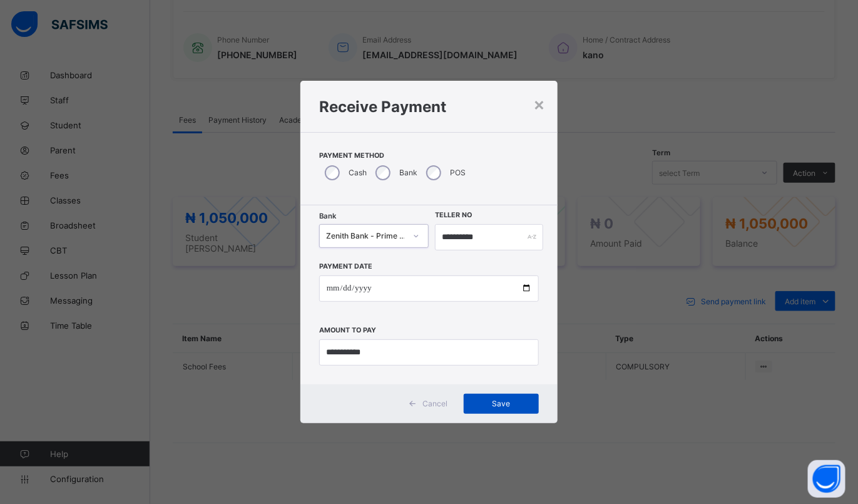
click at [497, 404] on span "Save" at bounding box center [501, 403] width 56 height 9
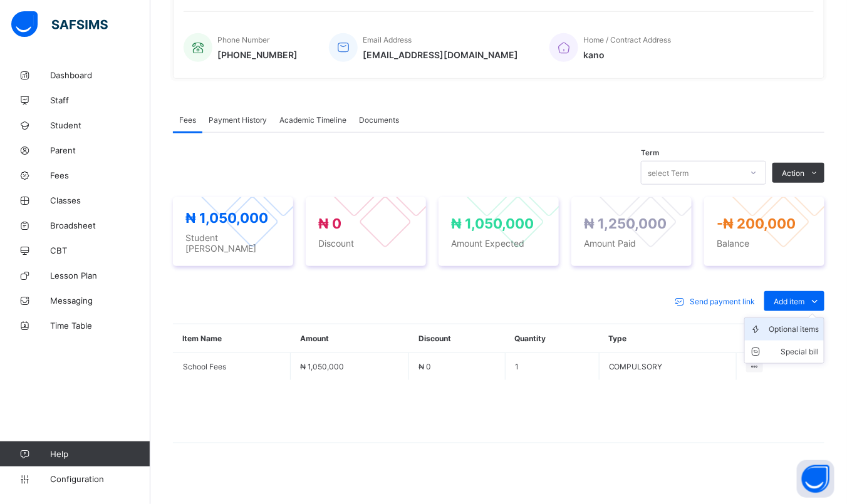
click at [782, 323] on div "Optional items" at bounding box center [793, 329] width 50 height 13
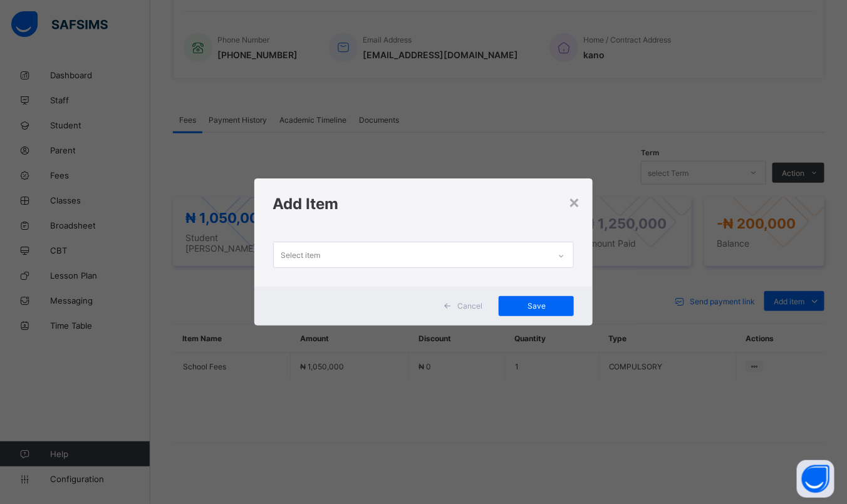
click at [411, 247] on div "Select item" at bounding box center [412, 254] width 276 height 24
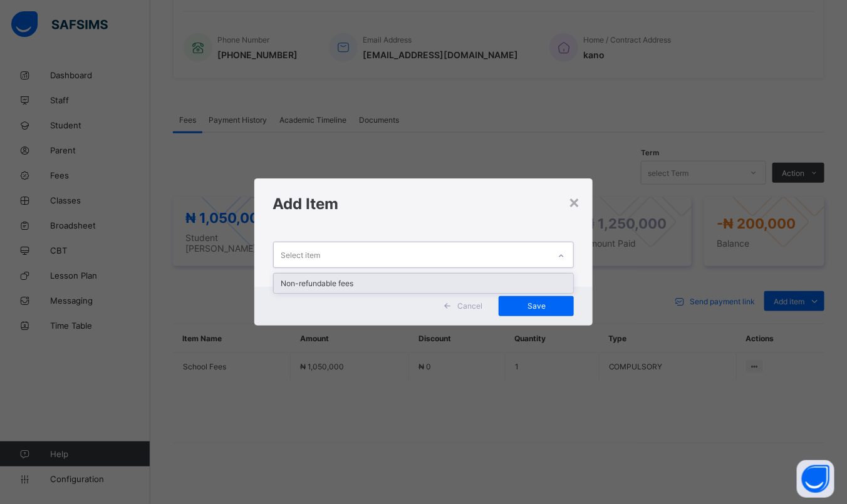
click at [379, 284] on div "Non-refundable fees" at bounding box center [424, 283] width 300 height 19
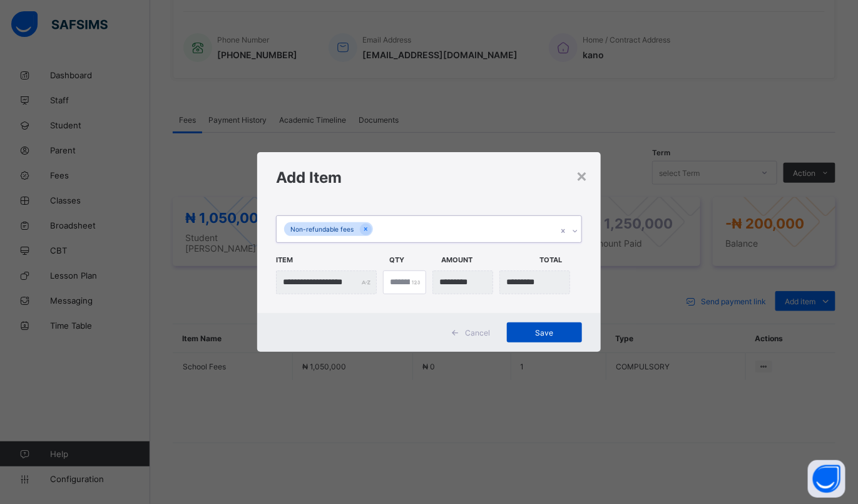
click at [530, 332] on span "Save" at bounding box center [545, 332] width 56 height 9
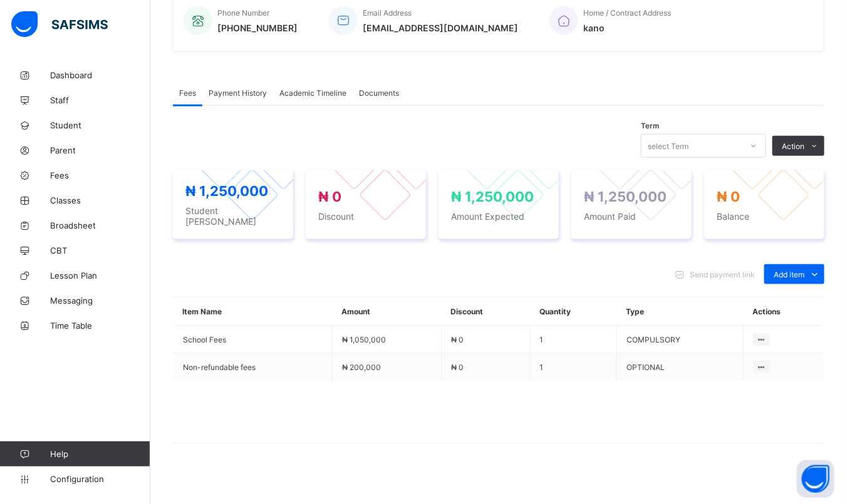
scroll to position [355, 0]
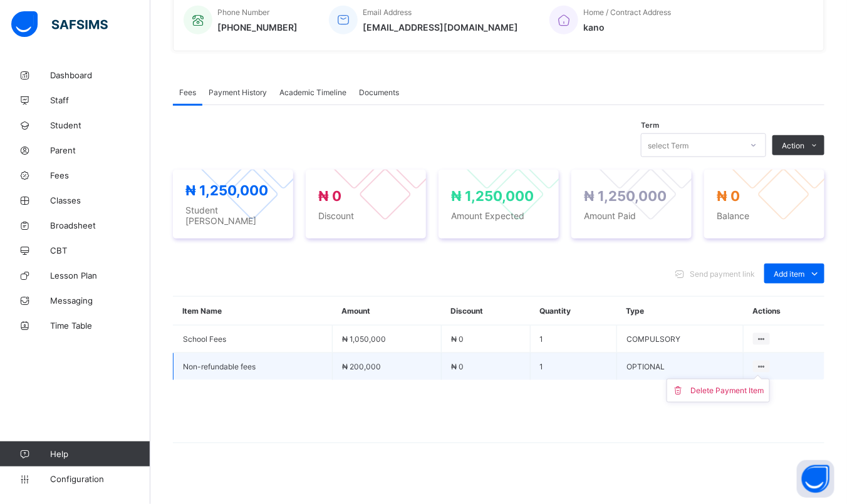
click at [766, 362] on icon at bounding box center [761, 366] width 11 height 9
click at [767, 379] on ul "Delete Payment Item" at bounding box center [717, 391] width 103 height 24
click at [652, 410] on span at bounding box center [498, 411] width 651 height 63
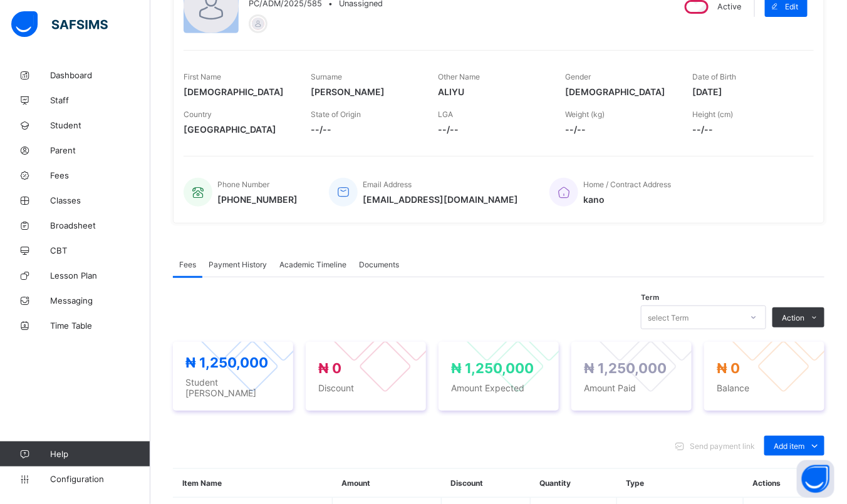
scroll to position [219, 0]
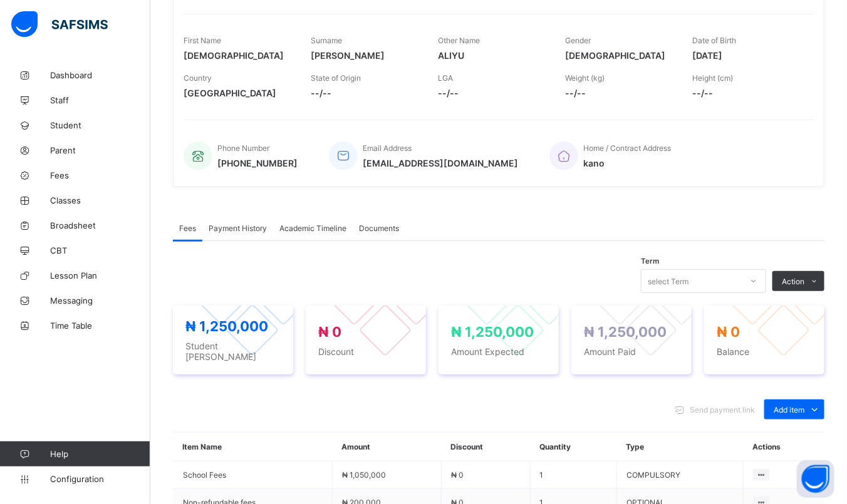
click at [241, 228] on span "Payment History" at bounding box center [238, 228] width 58 height 9
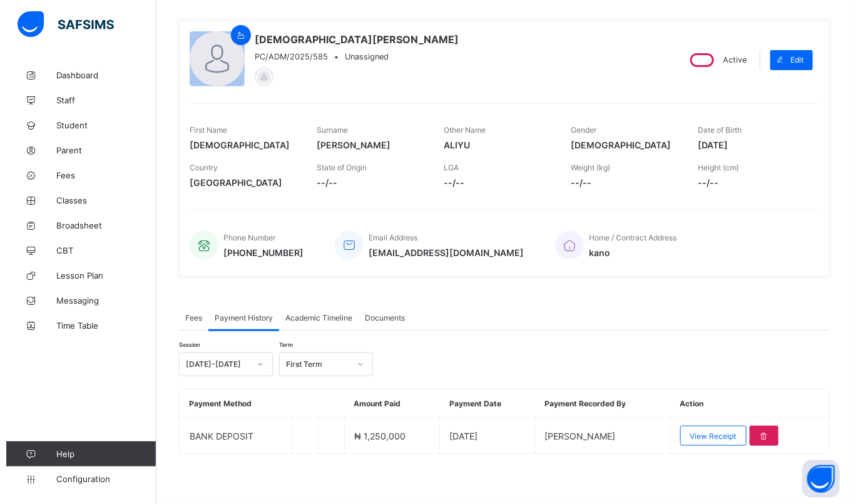
scroll to position [128, 0]
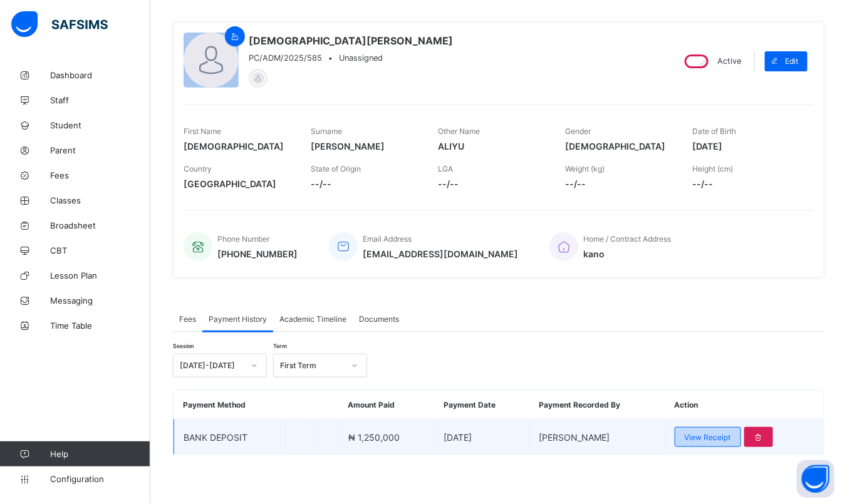
click at [732, 430] on div "View Receipt" at bounding box center [707, 437] width 66 height 20
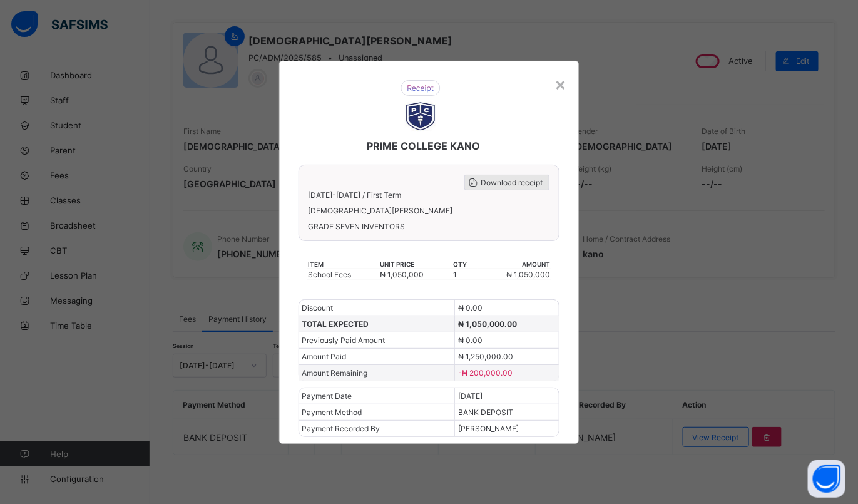
click at [527, 186] on span "Download receipt" at bounding box center [512, 182] width 62 height 9
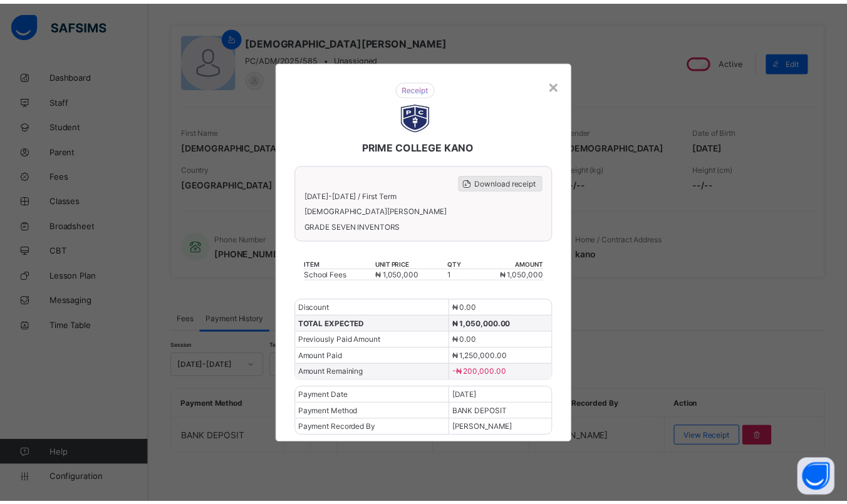
scroll to position [0, 0]
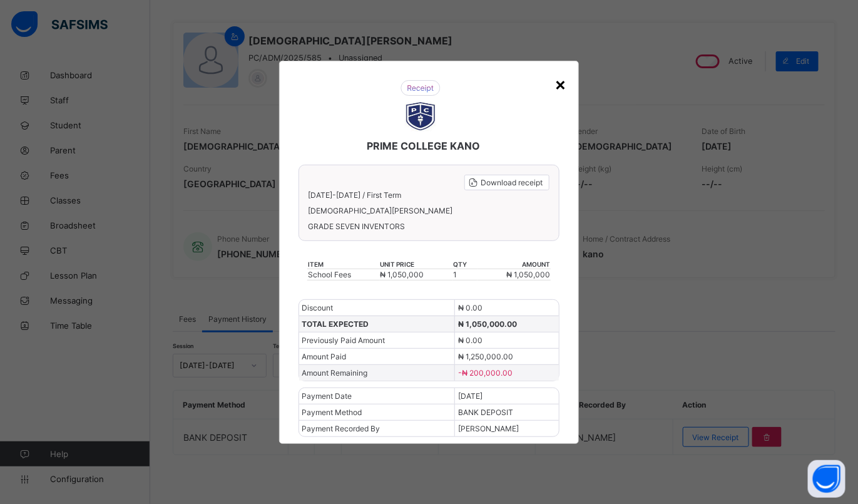
click at [559, 82] on div "×" at bounding box center [561, 83] width 12 height 21
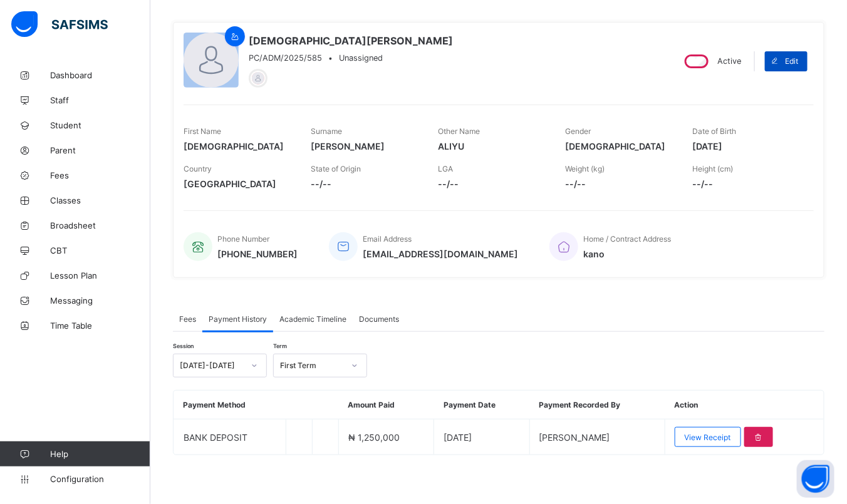
click at [785, 61] on span at bounding box center [775, 61] width 20 height 20
select select "**"
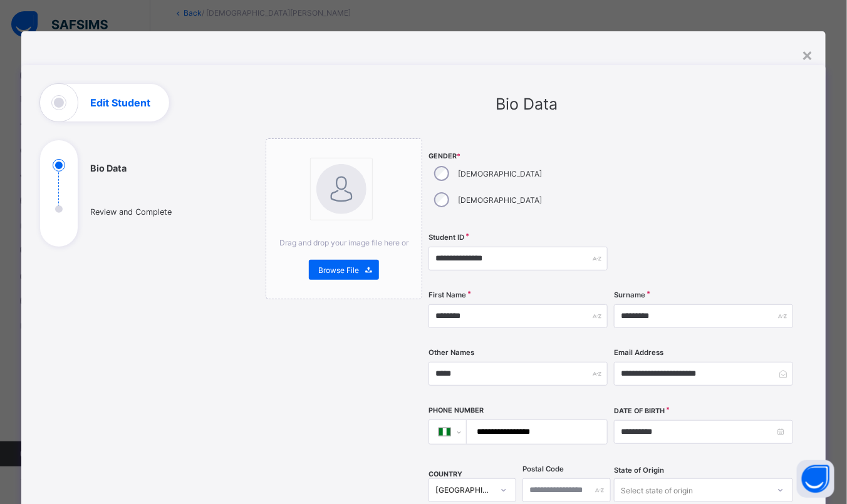
scroll to position [128, 0]
click at [811, 56] on div "×" at bounding box center [807, 54] width 12 height 21
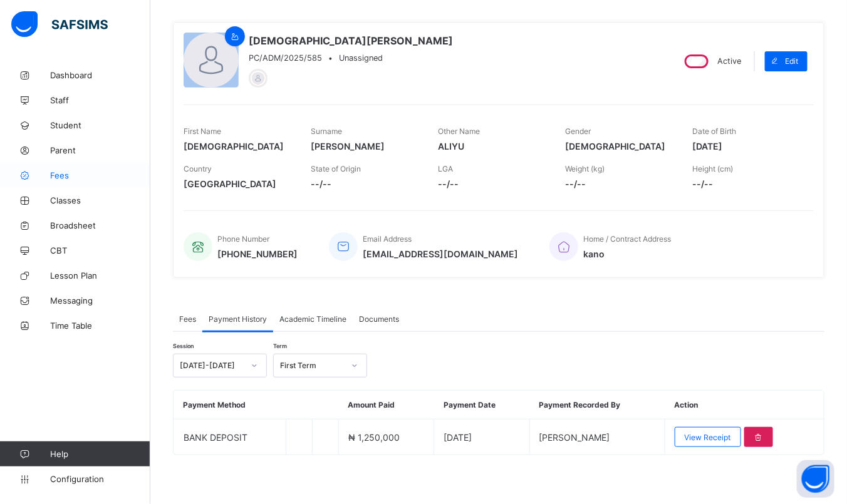
click at [76, 179] on span "Fees" at bounding box center [100, 175] width 100 height 10
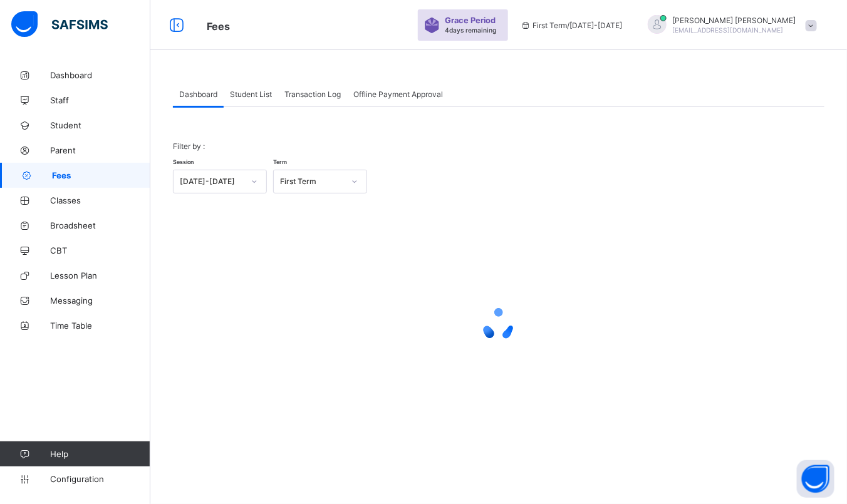
scroll to position [38, 0]
click at [260, 88] on div "Student List" at bounding box center [251, 93] width 54 height 25
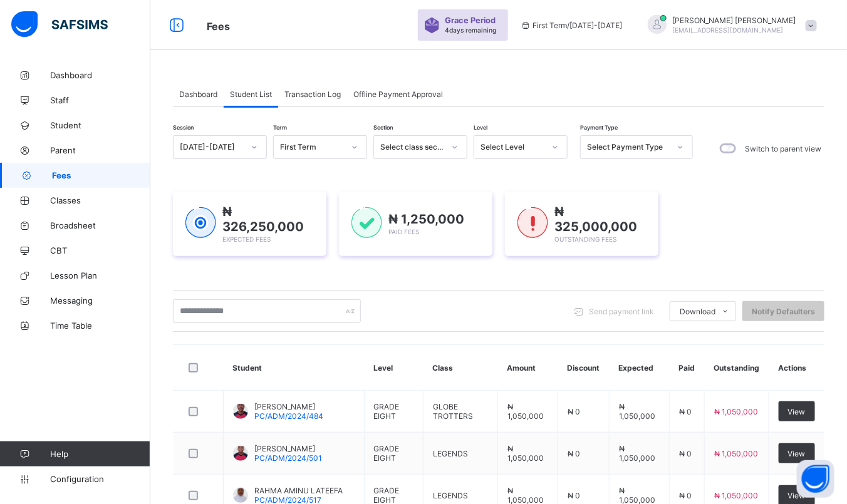
click at [296, 88] on div "Transaction Log" at bounding box center [312, 93] width 69 height 25
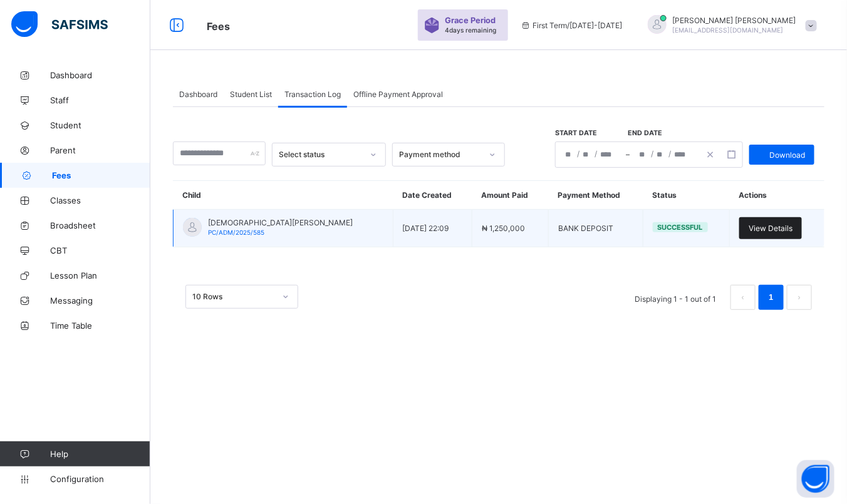
click at [773, 229] on span "View Details" at bounding box center [770, 228] width 44 height 9
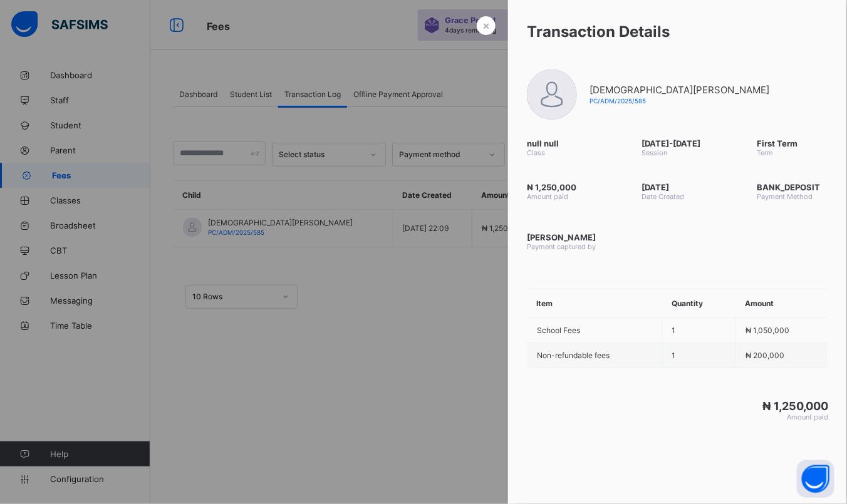
click at [508, 393] on div "₦ 1,250,000 Amount paid" at bounding box center [677, 410] width 339 height 34
click at [290, 364] on div at bounding box center [423, 252] width 847 height 504
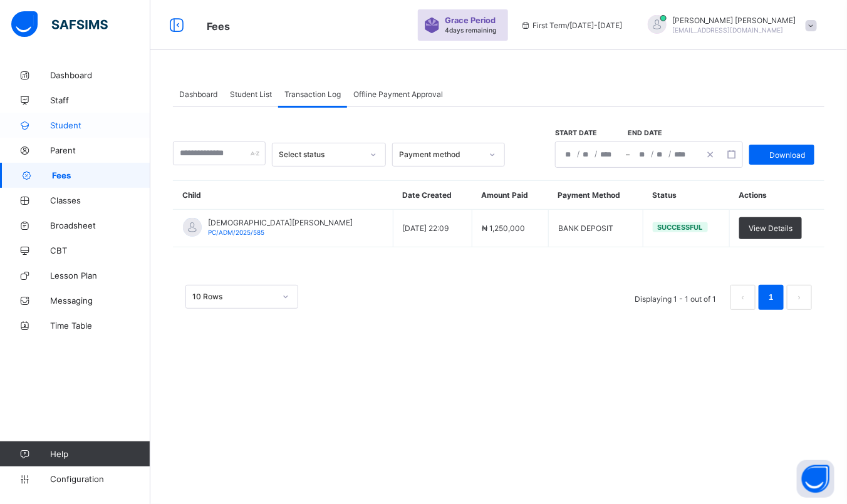
click at [68, 123] on span "Student" at bounding box center [100, 125] width 100 height 10
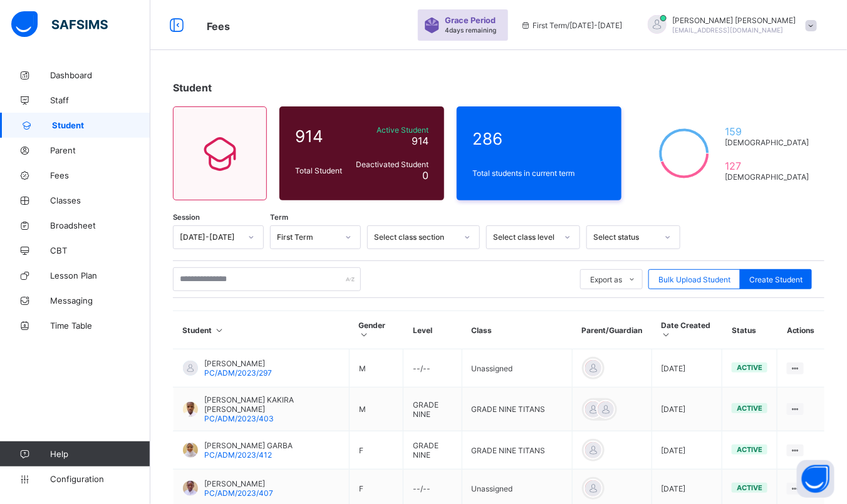
click at [578, 241] on div at bounding box center [567, 237] width 24 height 23
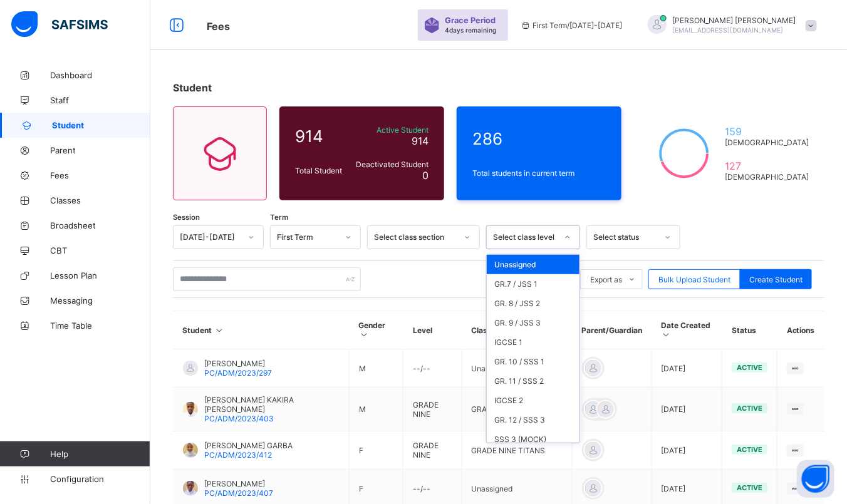
click at [578, 241] on div at bounding box center [567, 237] width 24 height 23
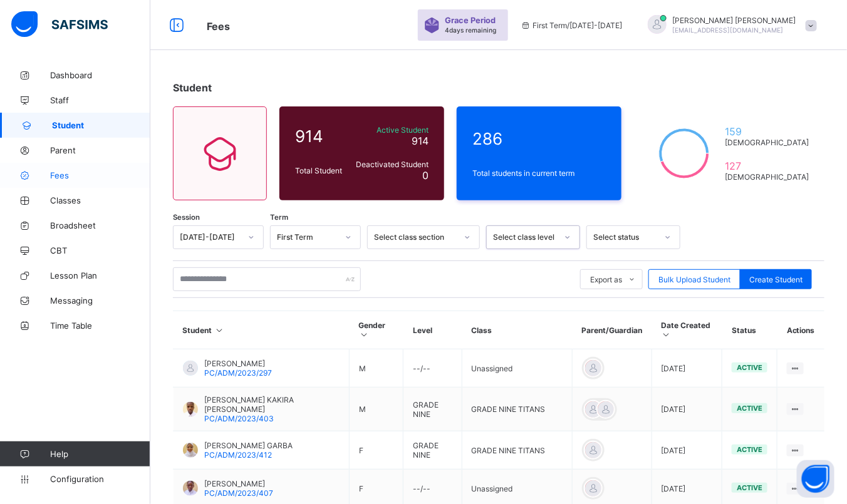
click at [87, 180] on link "Fees" at bounding box center [75, 175] width 150 height 25
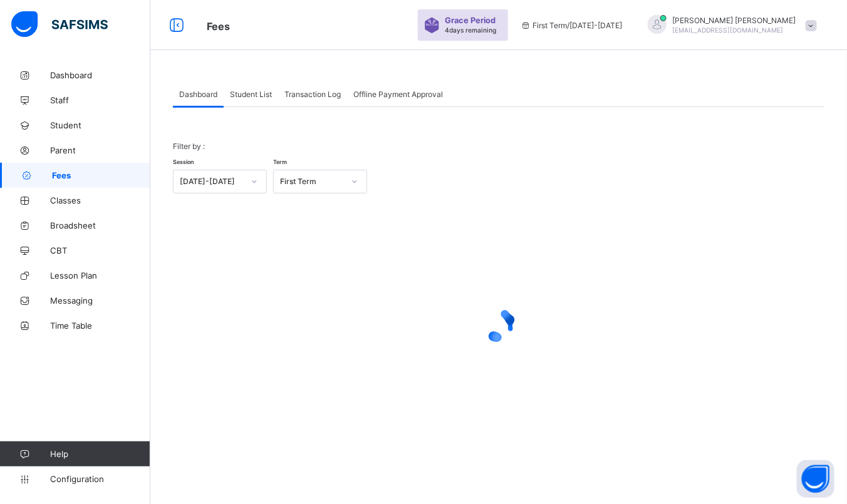
click at [318, 92] on span "Transaction Log" at bounding box center [312, 94] width 56 height 9
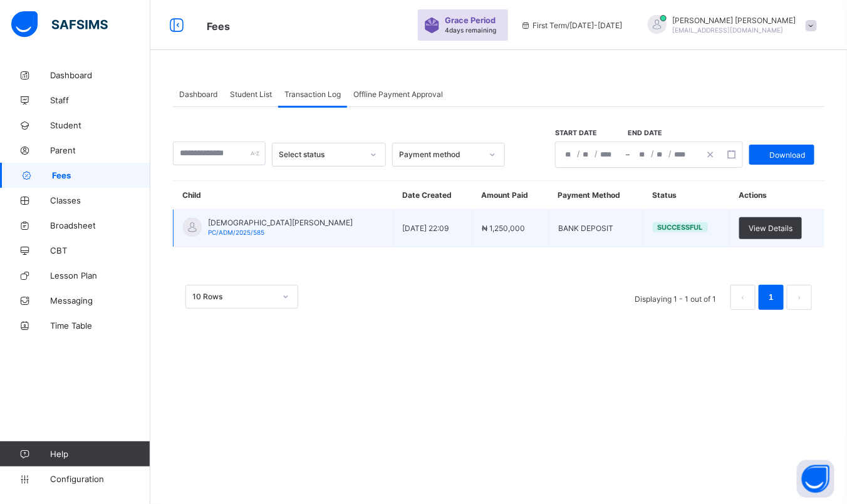
click at [306, 216] on td "MUHAMMAD ABDULAZIZ ALIYU PC/ADM/2025/585" at bounding box center [283, 229] width 220 height 38
click at [282, 230] on div "MUHAMMAD ABDULAZIZ ALIYU PC/ADM/2025/585" at bounding box center [280, 227] width 145 height 19
click at [271, 225] on span "MUHAMMAD ABDULAZIZ ALIYU" at bounding box center [280, 222] width 145 height 9
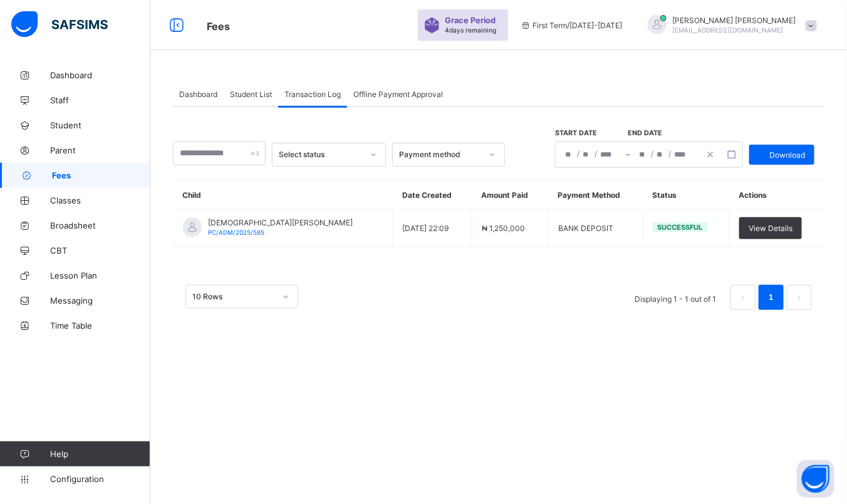
click at [250, 94] on span "Student List" at bounding box center [251, 94] width 42 height 9
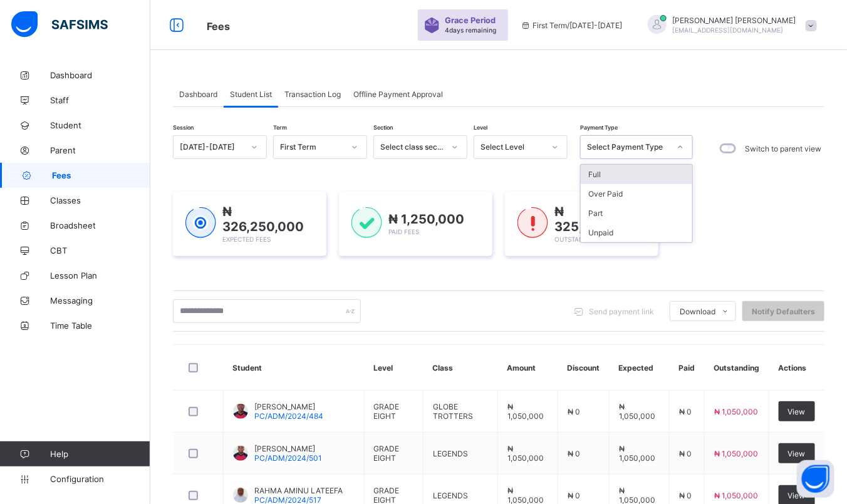
click at [633, 147] on div "Select Payment Type" at bounding box center [628, 147] width 83 height 9
click at [612, 170] on div "Full" at bounding box center [635, 174] width 111 height 19
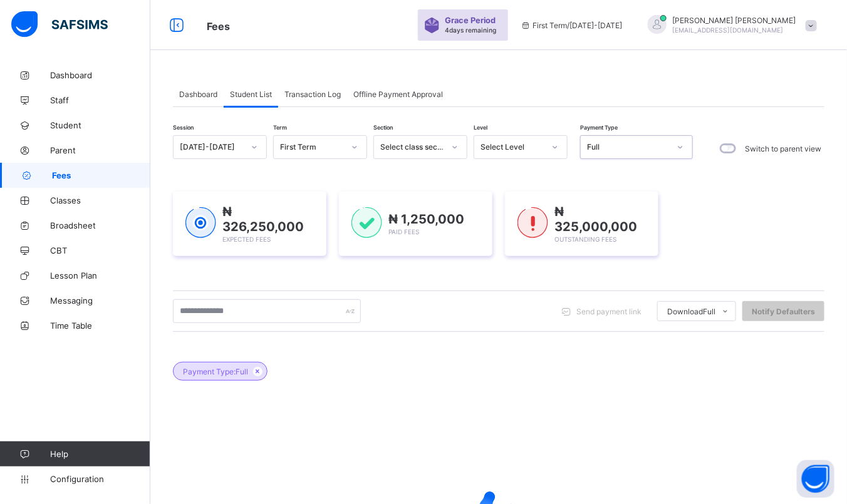
click at [551, 147] on icon at bounding box center [555, 147] width 8 height 13
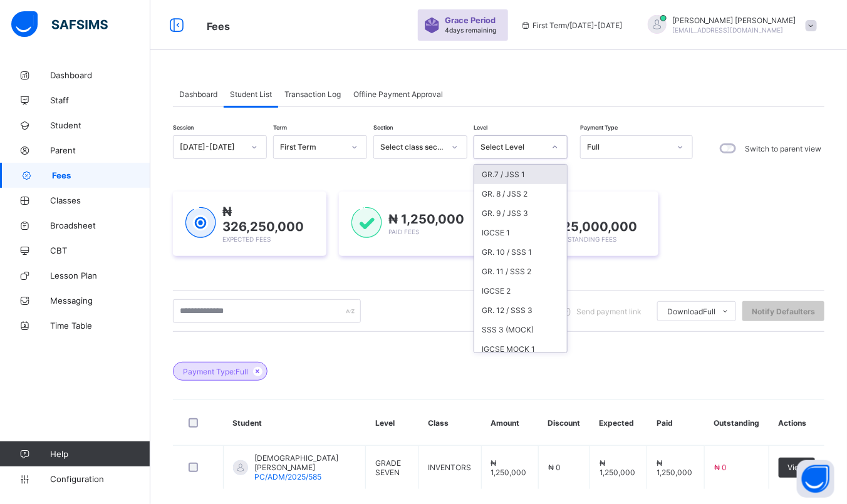
click at [527, 170] on div "GR.7 / JSS 1" at bounding box center [520, 174] width 93 height 19
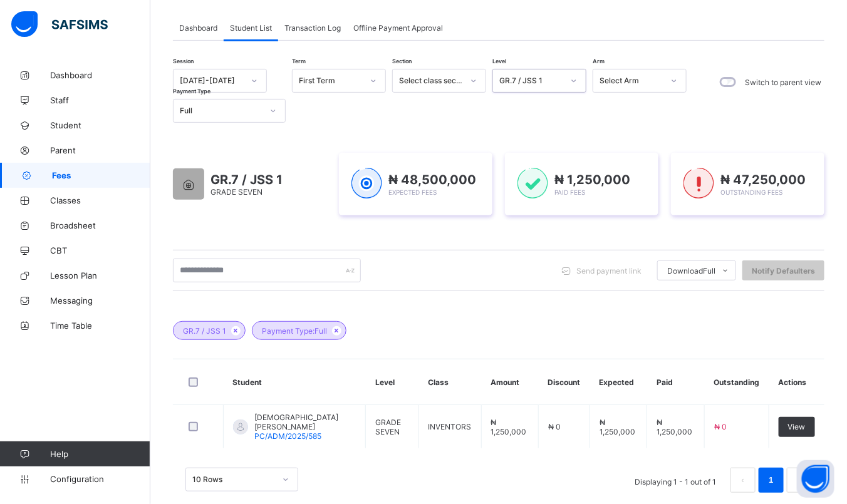
scroll to position [123, 0]
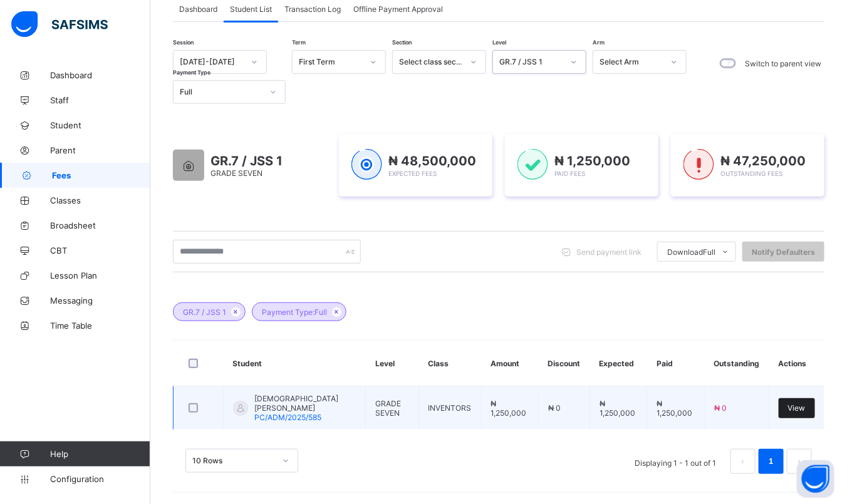
click at [805, 409] on span "View" at bounding box center [797, 407] width 18 height 9
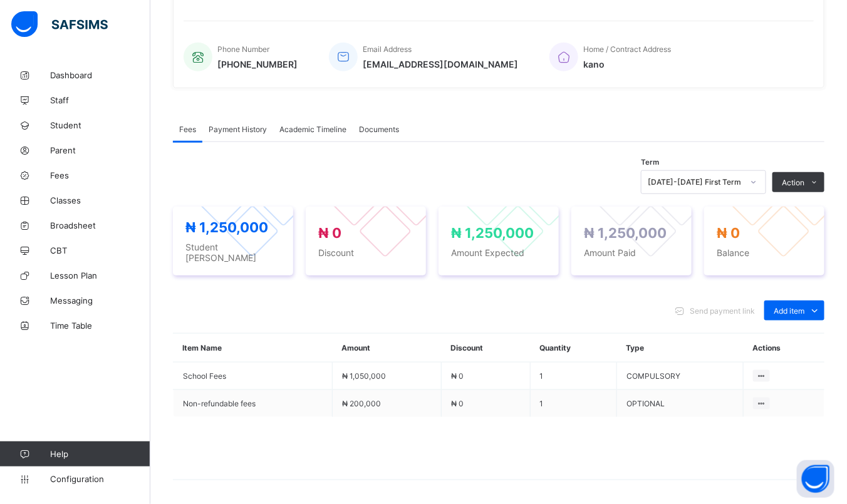
scroll to position [355, 0]
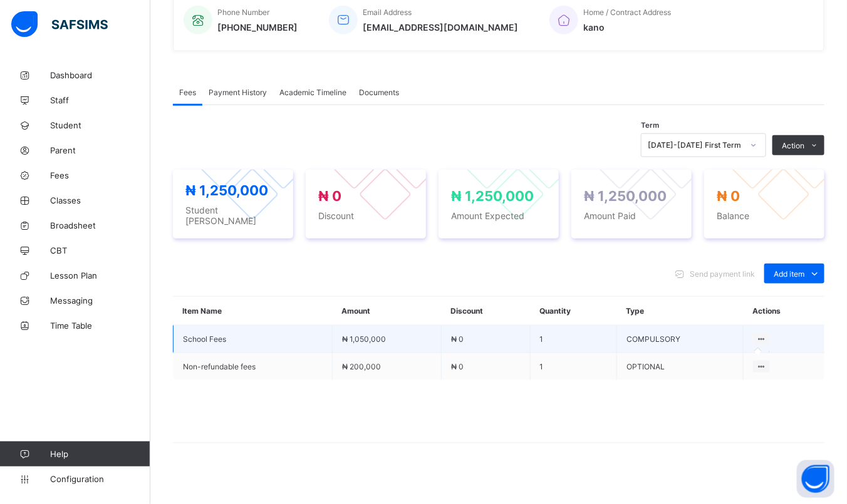
click at [766, 334] on icon at bounding box center [761, 338] width 11 height 9
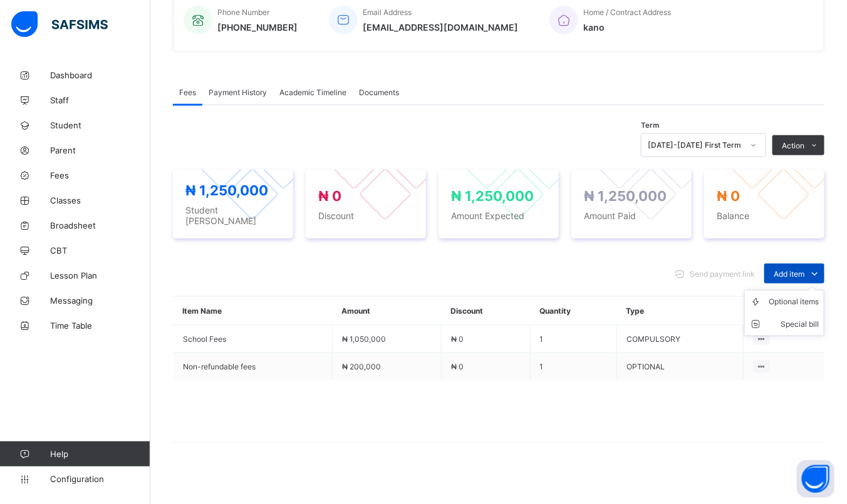
click at [804, 269] on span "Add item" at bounding box center [788, 273] width 31 height 9
click at [813, 319] on div "Special bill" at bounding box center [793, 324] width 50 height 13
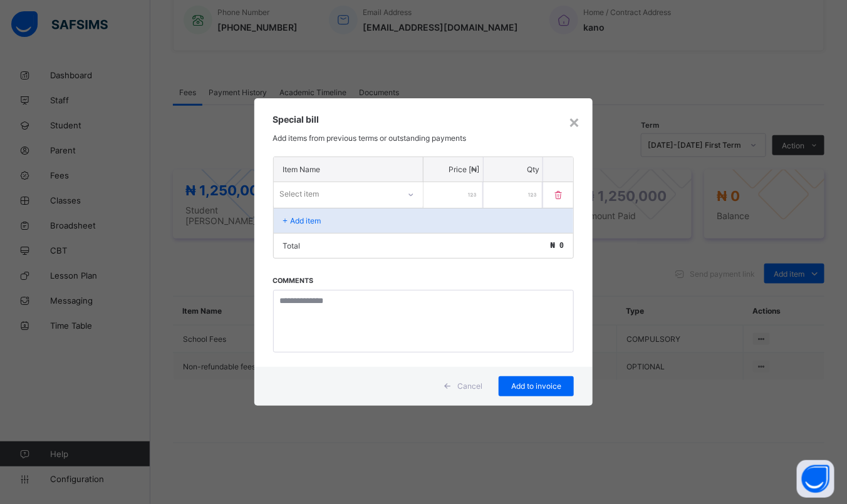
click at [407, 194] on icon at bounding box center [411, 194] width 8 height 13
click at [373, 247] on div "Non-refundable fees" at bounding box center [348, 240] width 148 height 19
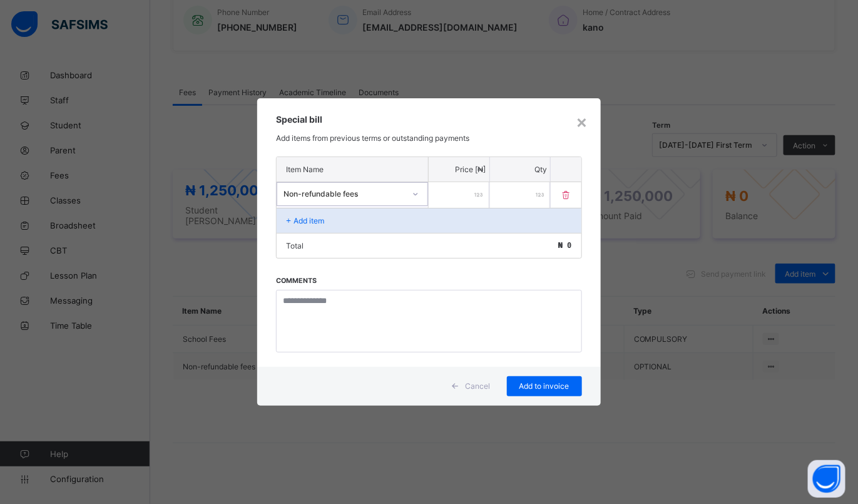
click at [472, 198] on input "number" at bounding box center [459, 195] width 60 height 26
type input "******"
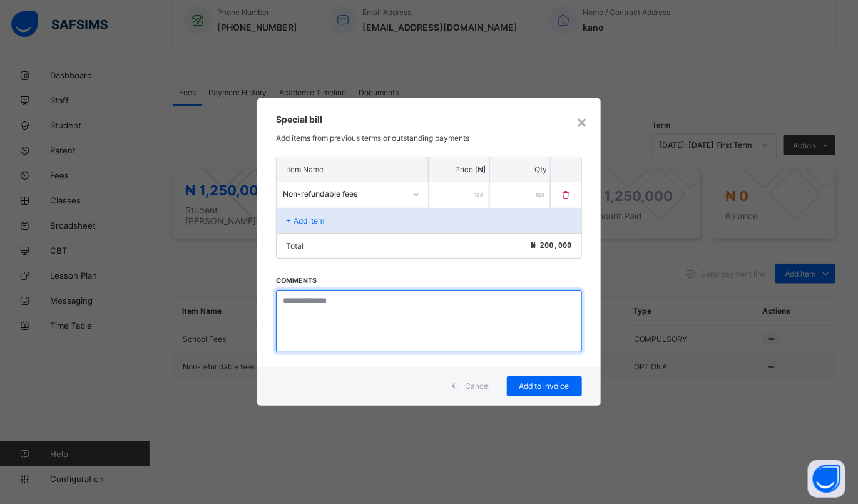
click at [364, 324] on textarea at bounding box center [429, 321] width 306 height 63
type textarea "**********"
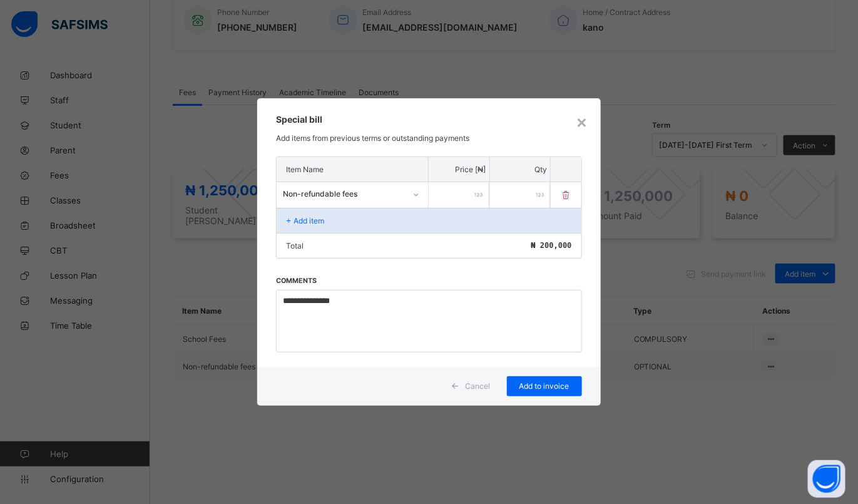
click at [547, 406] on div "**********" at bounding box center [429, 252] width 858 height 504
click at [549, 383] on span "Add to invoice" at bounding box center [545, 385] width 56 height 9
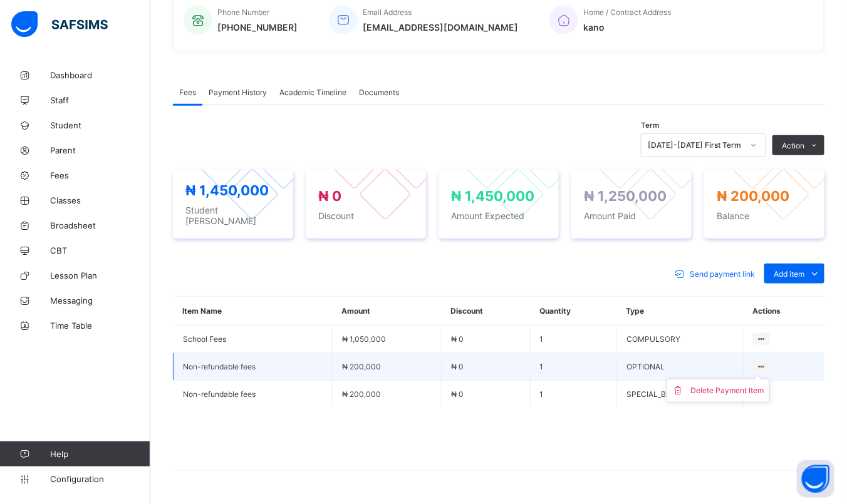
click at [770, 379] on ul "Delete Payment Item" at bounding box center [717, 391] width 103 height 24
click at [766, 362] on icon at bounding box center [761, 366] width 11 height 9
click at [756, 385] on div "Delete Payment Item" at bounding box center [727, 390] width 73 height 13
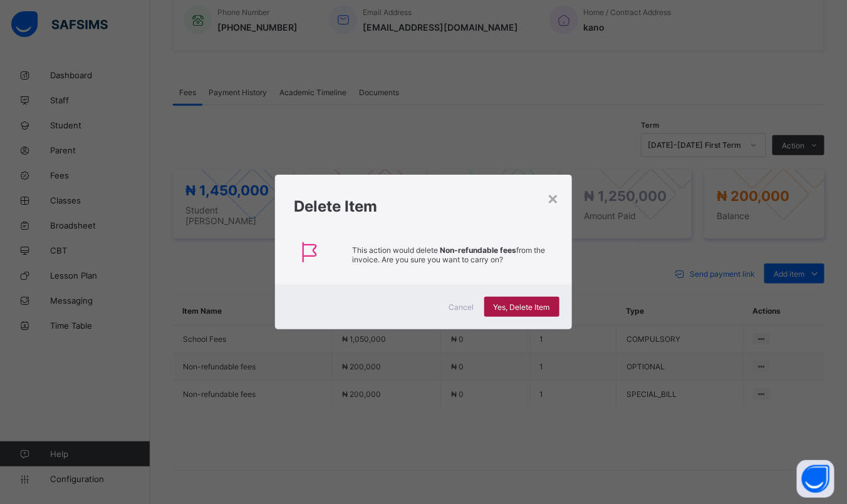
click at [553, 307] on div "Yes, Delete Item" at bounding box center [521, 307] width 75 height 20
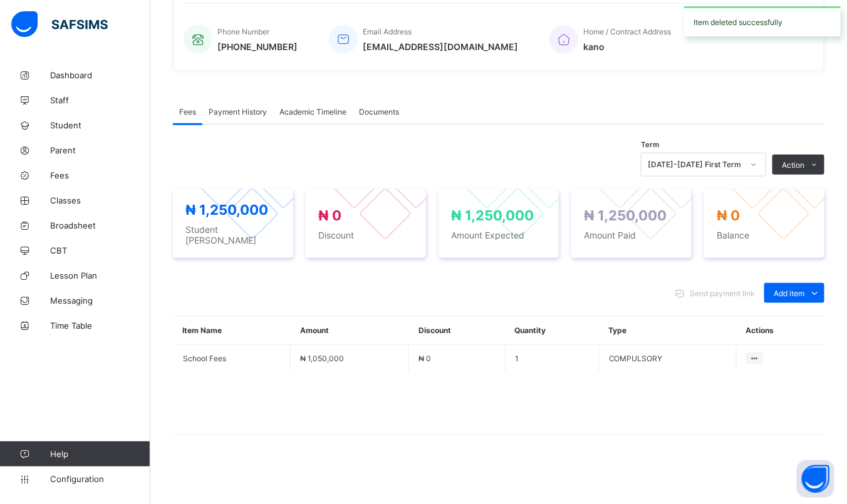
scroll to position [327, 0]
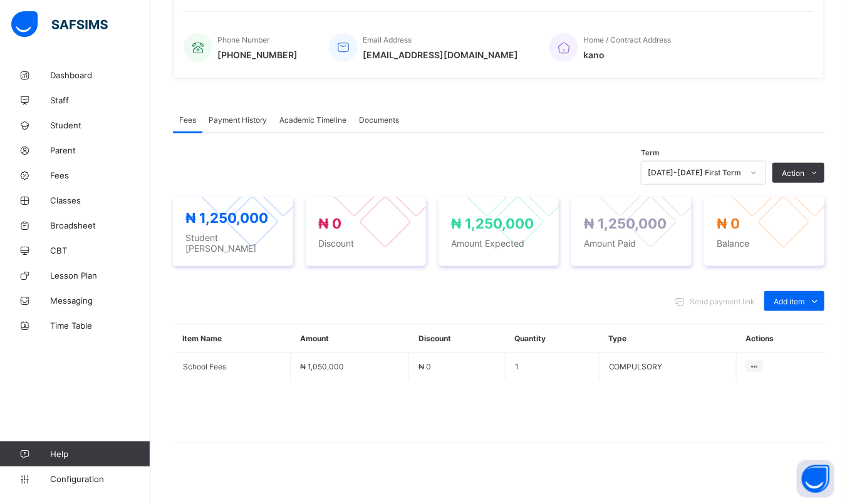
click at [256, 115] on span "Payment History" at bounding box center [238, 119] width 58 height 9
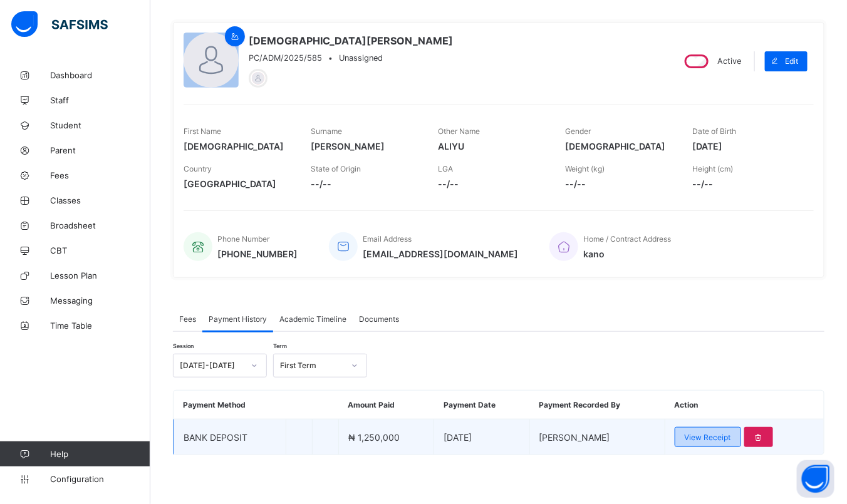
click at [730, 436] on span "View Receipt" at bounding box center [707, 437] width 46 height 9
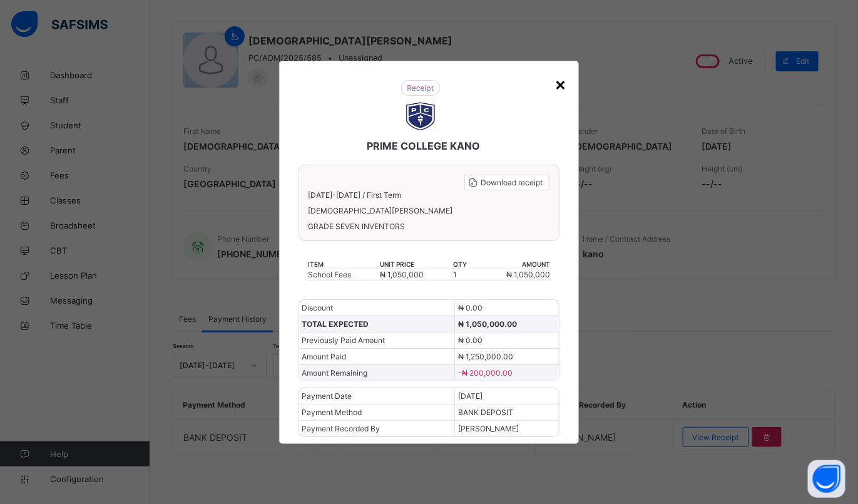
click at [564, 81] on div "×" at bounding box center [561, 83] width 12 height 21
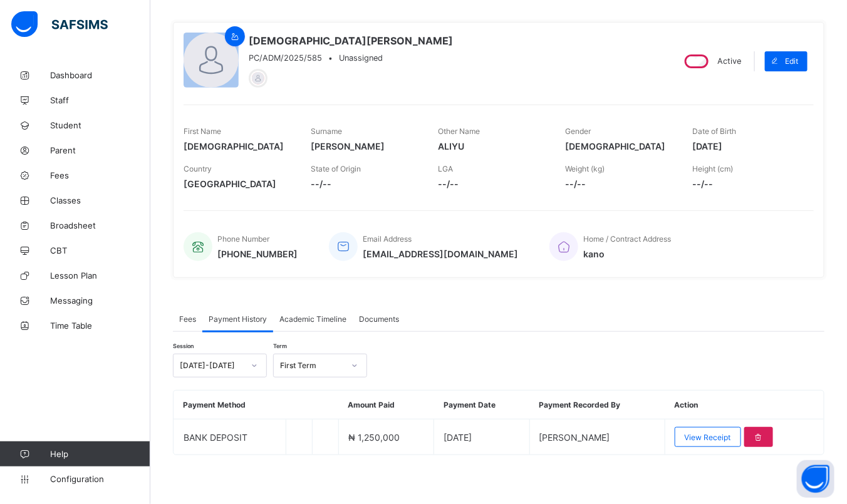
scroll to position [0, 0]
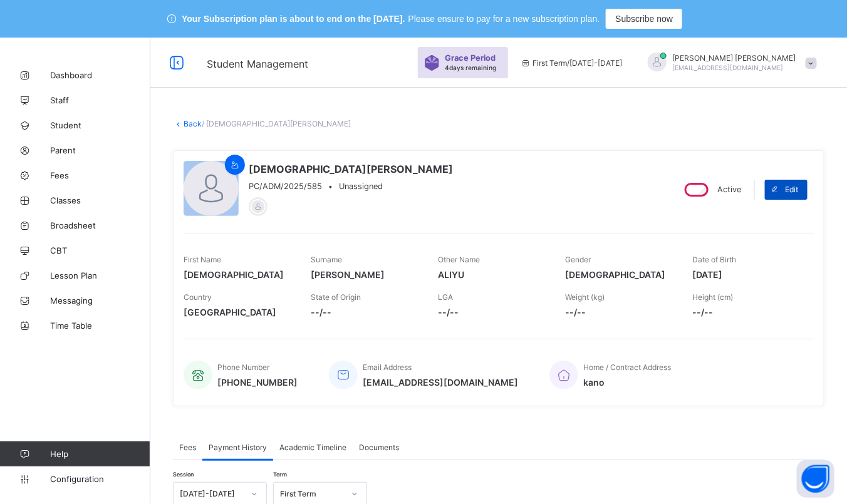
click at [798, 187] on span "Edit" at bounding box center [791, 189] width 13 height 9
select select "**"
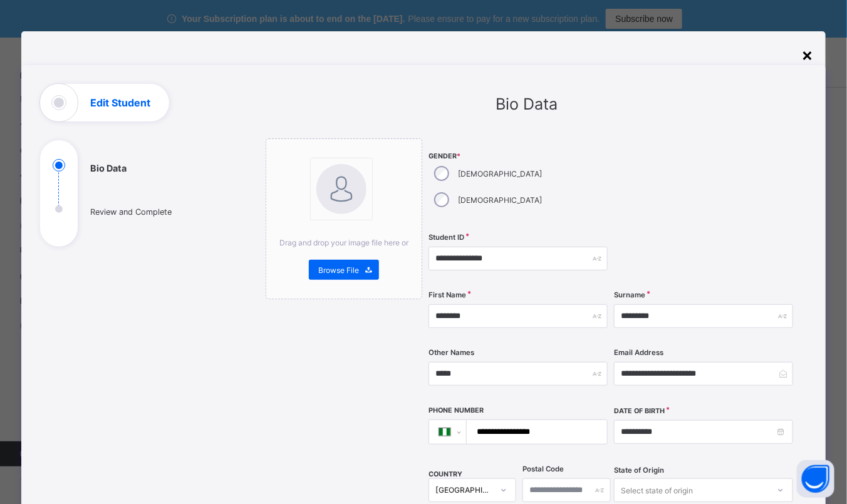
click at [807, 52] on div "×" at bounding box center [807, 54] width 12 height 21
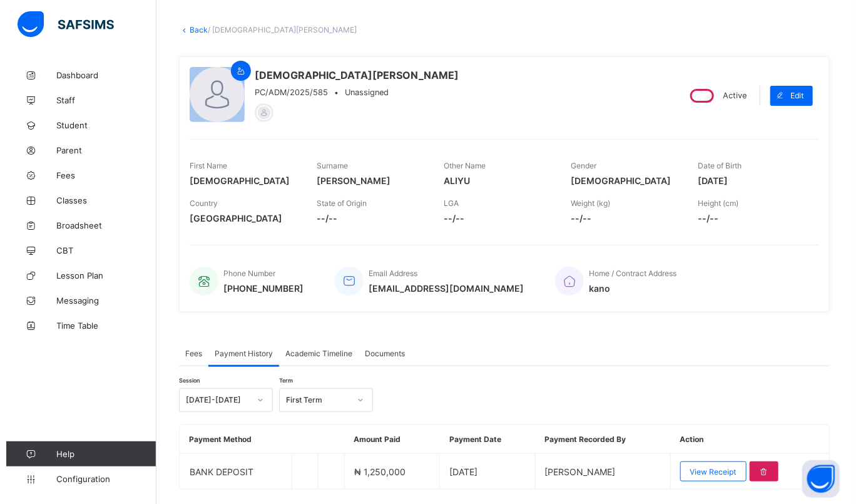
scroll to position [128, 0]
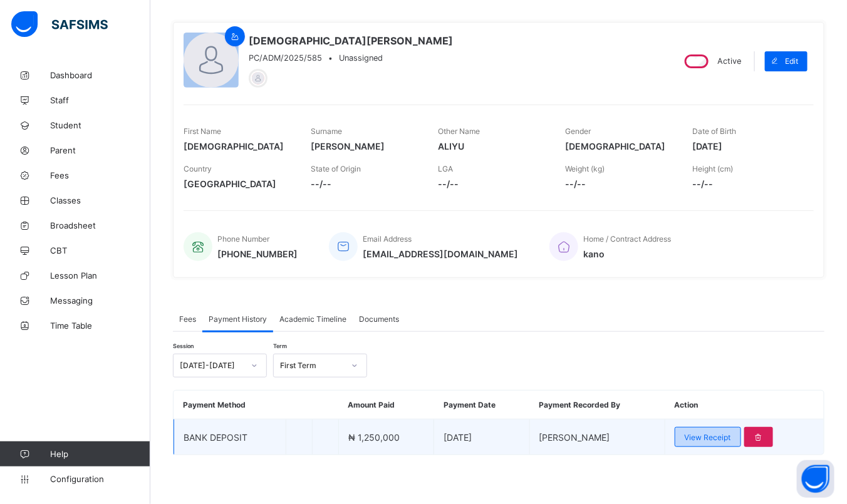
click at [714, 433] on span "View Receipt" at bounding box center [707, 437] width 46 height 9
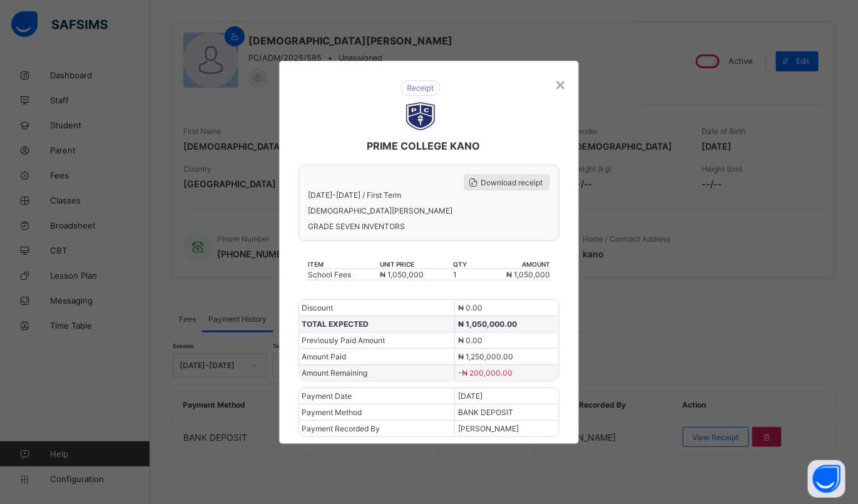
click at [523, 182] on span "Download receipt" at bounding box center [512, 182] width 62 height 9
click at [565, 92] on div "×" at bounding box center [561, 83] width 12 height 21
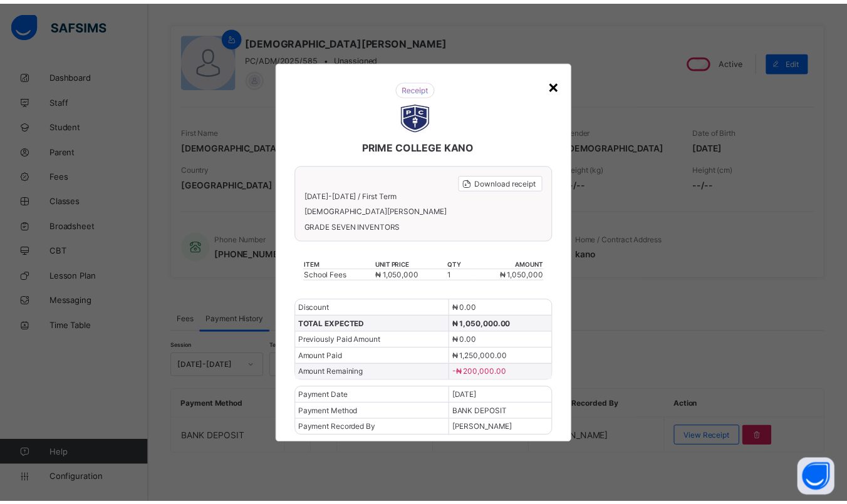
scroll to position [123, 0]
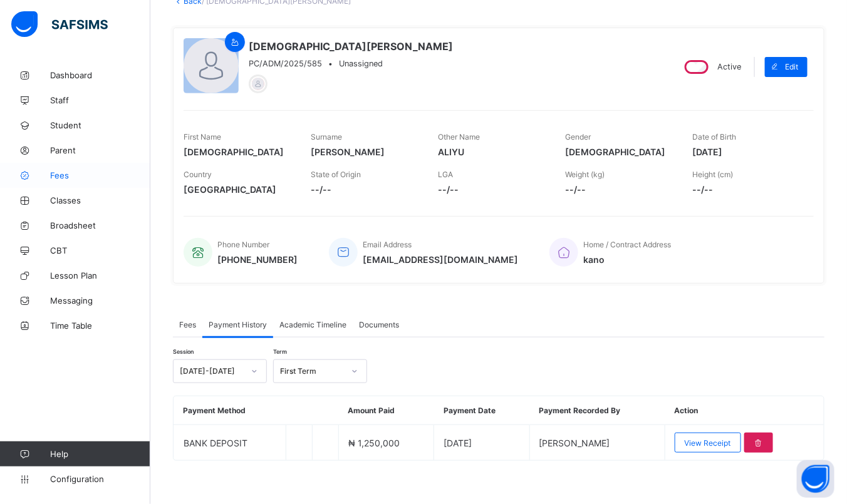
click at [59, 178] on span "Fees" at bounding box center [100, 175] width 100 height 10
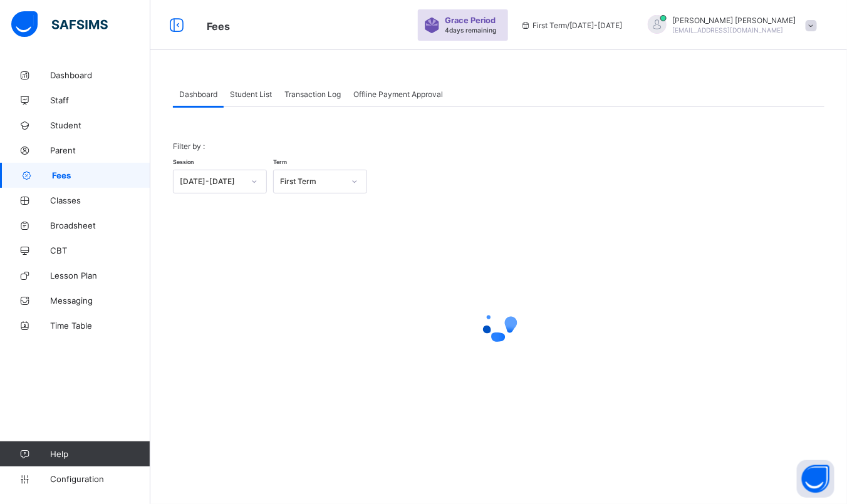
scroll to position [123, 0]
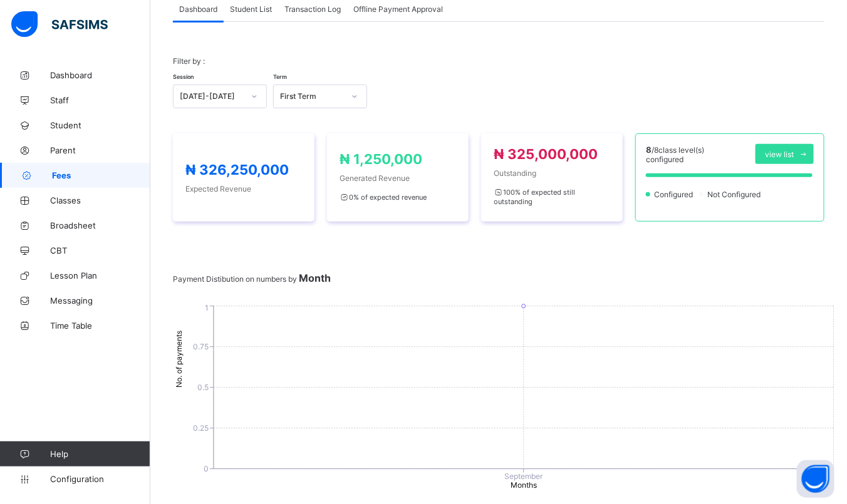
click at [252, 12] on span "Student List" at bounding box center [251, 8] width 42 height 9
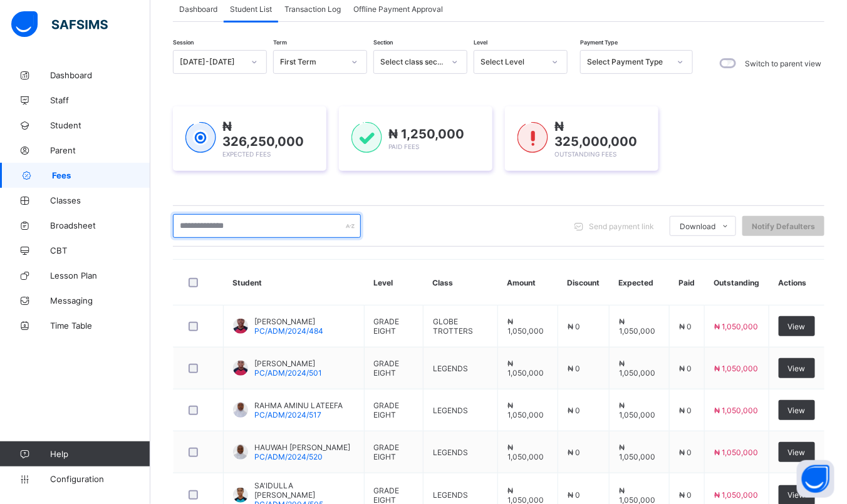
click at [249, 232] on input "text" at bounding box center [267, 226] width 188 height 24
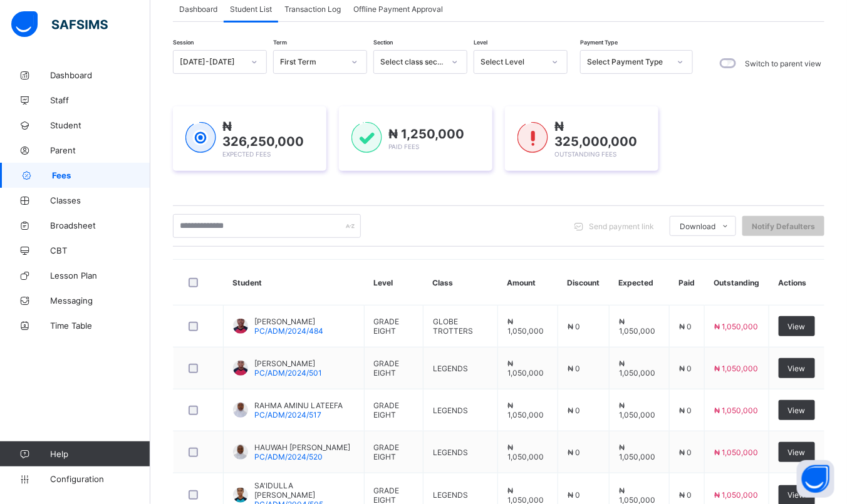
click at [324, 4] on span "Transaction Log" at bounding box center [312, 8] width 56 height 9
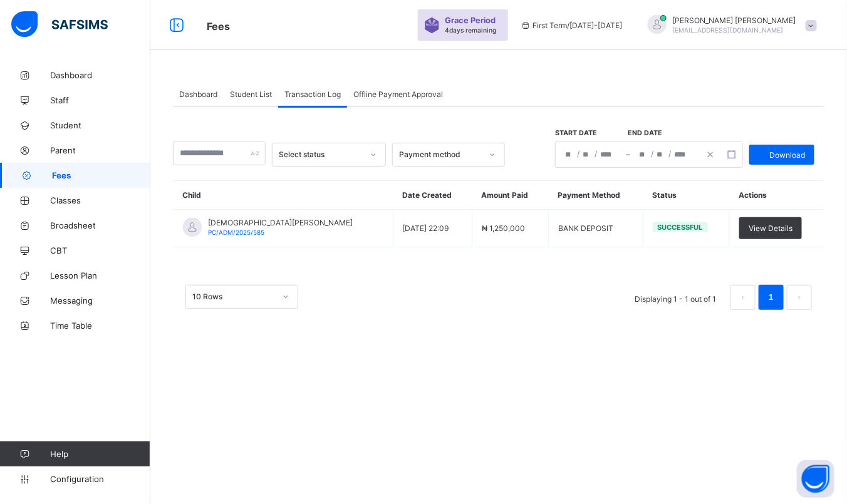
scroll to position [38, 0]
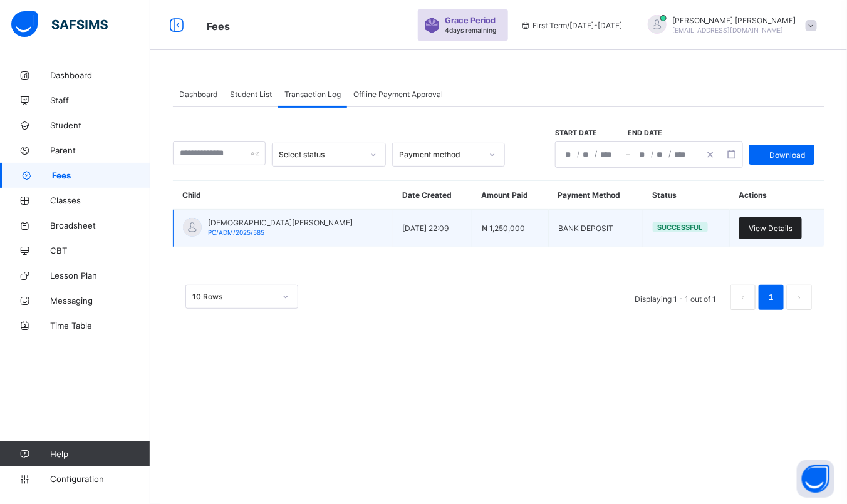
click at [768, 230] on span "View Details" at bounding box center [770, 228] width 44 height 9
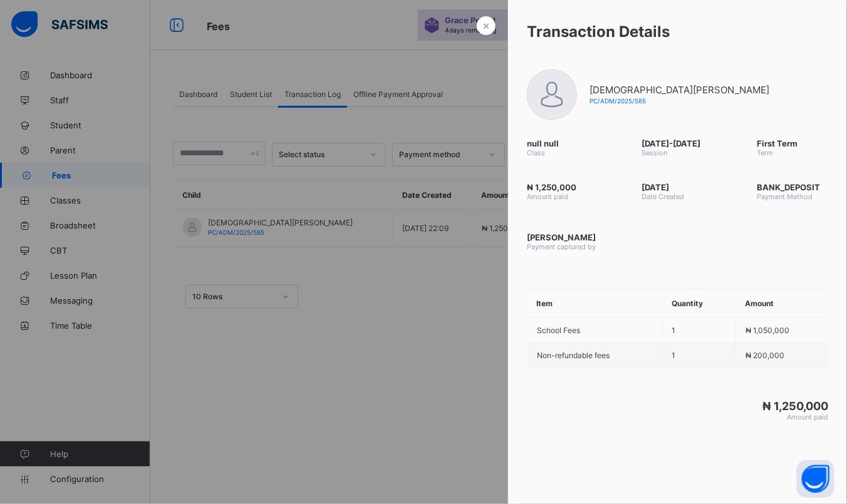
click at [422, 371] on div at bounding box center [423, 252] width 847 height 504
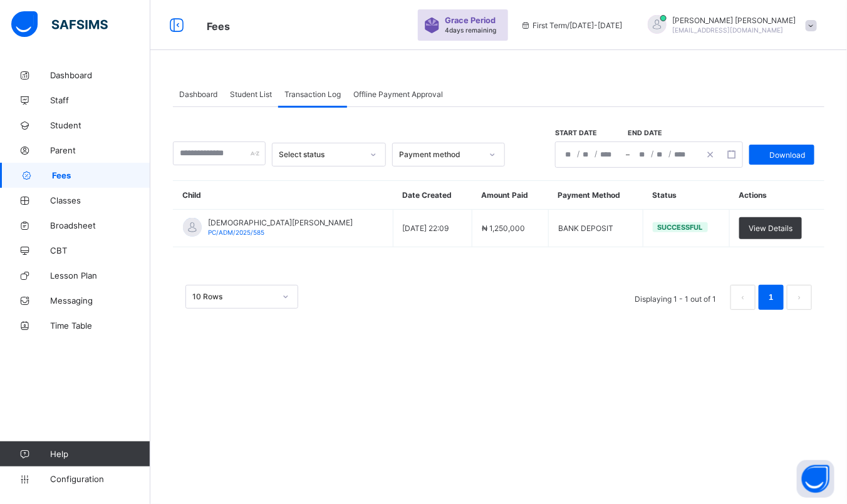
click at [238, 97] on span "Student List" at bounding box center [251, 94] width 42 height 9
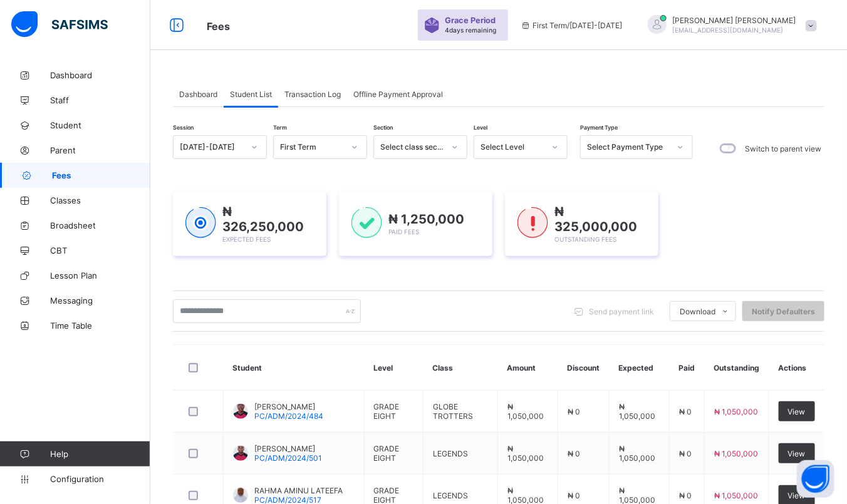
scroll to position [123, 0]
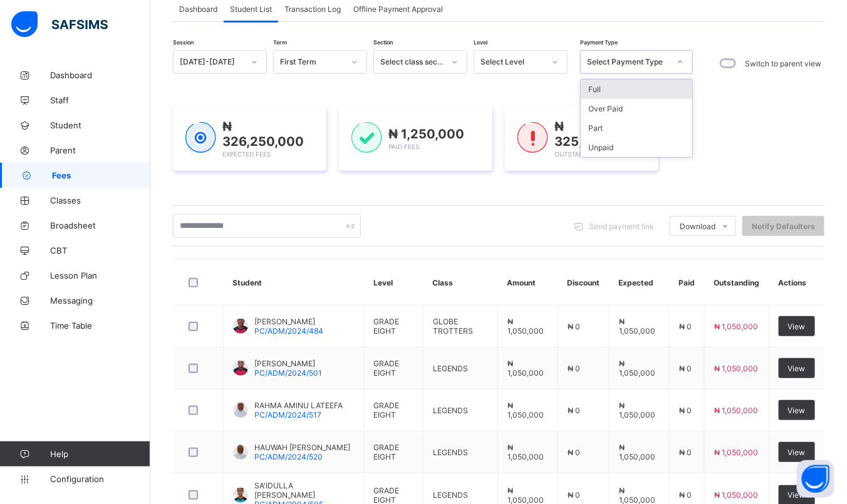
click at [647, 58] on div "Select Payment Type" at bounding box center [628, 62] width 83 height 9
click at [560, 57] on div at bounding box center [554, 62] width 21 height 20
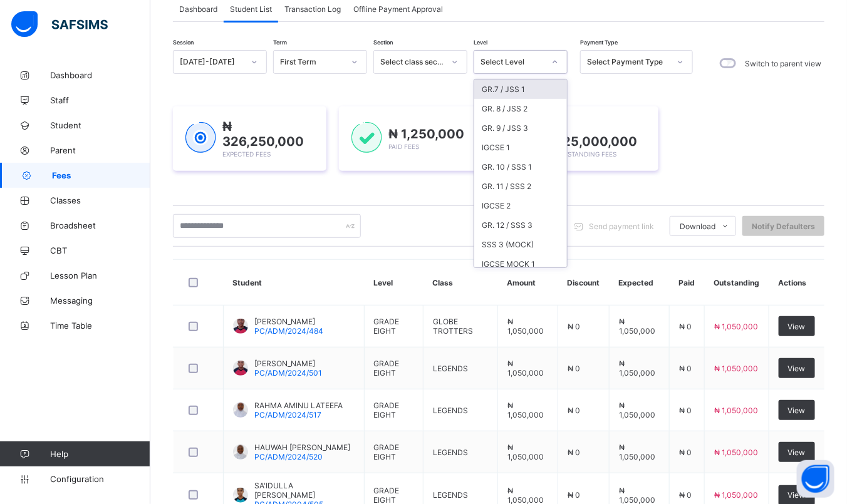
click at [537, 88] on div "GR.7 / JSS 1" at bounding box center [520, 89] width 93 height 19
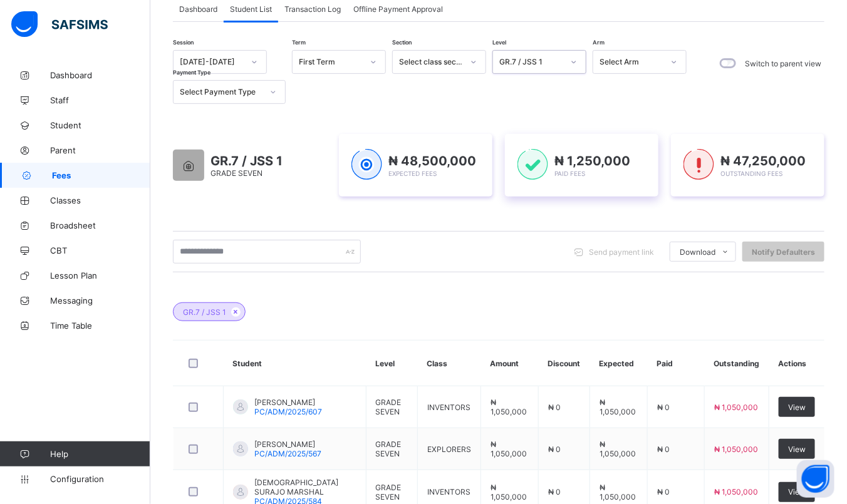
click at [555, 174] on div "₦ 1,250,000 Paid Fees" at bounding box center [581, 165] width 128 height 33
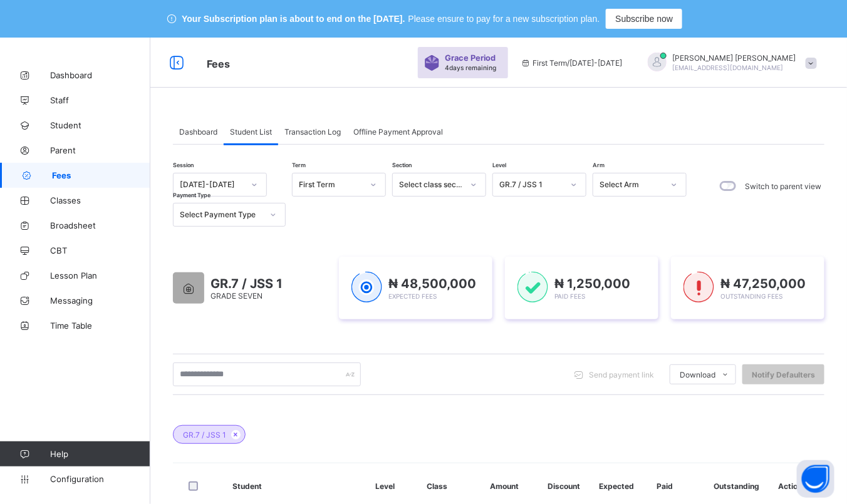
click at [297, 136] on div "Transaction Log" at bounding box center [312, 131] width 69 height 25
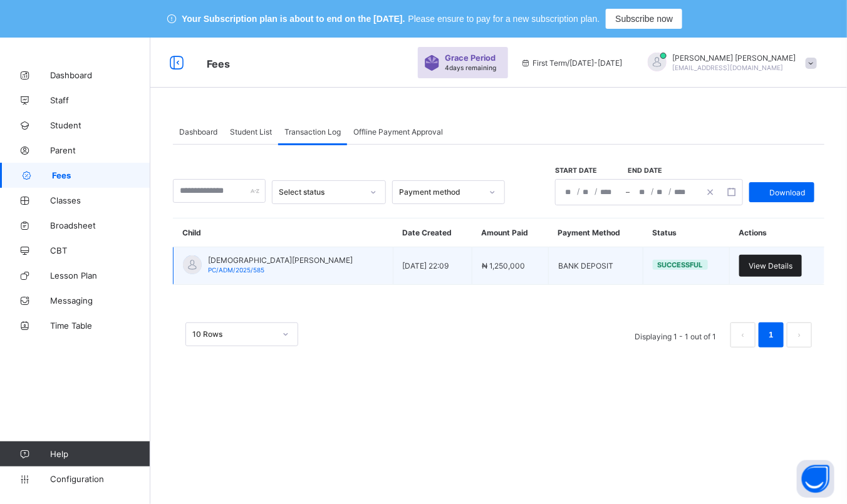
click at [775, 269] on span "View Details" at bounding box center [770, 265] width 44 height 9
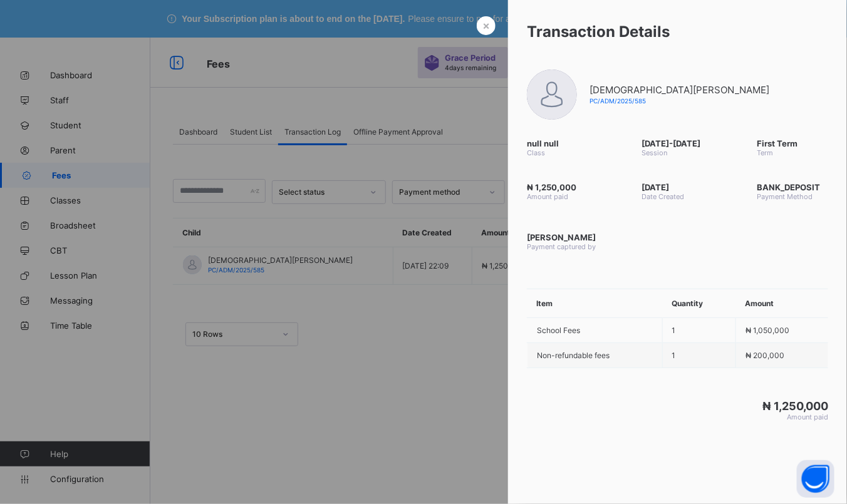
click at [411, 361] on div at bounding box center [423, 252] width 847 height 504
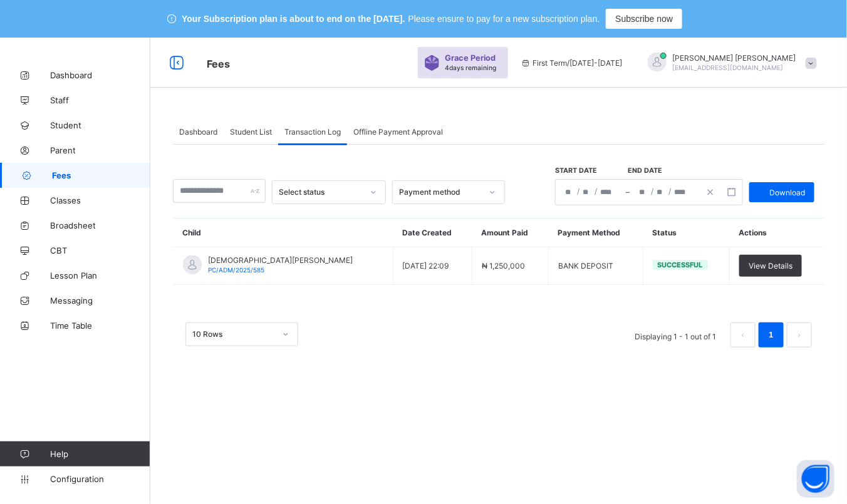
click at [243, 125] on div "Student List" at bounding box center [251, 131] width 54 height 25
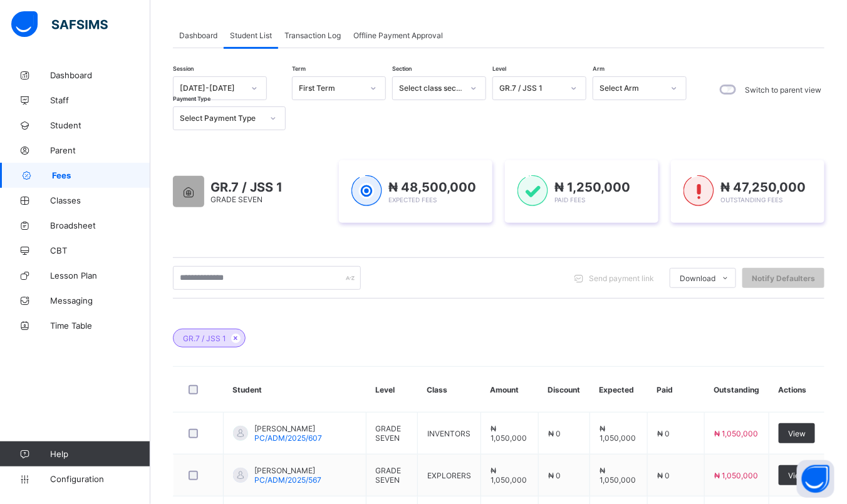
scroll to position [63, 0]
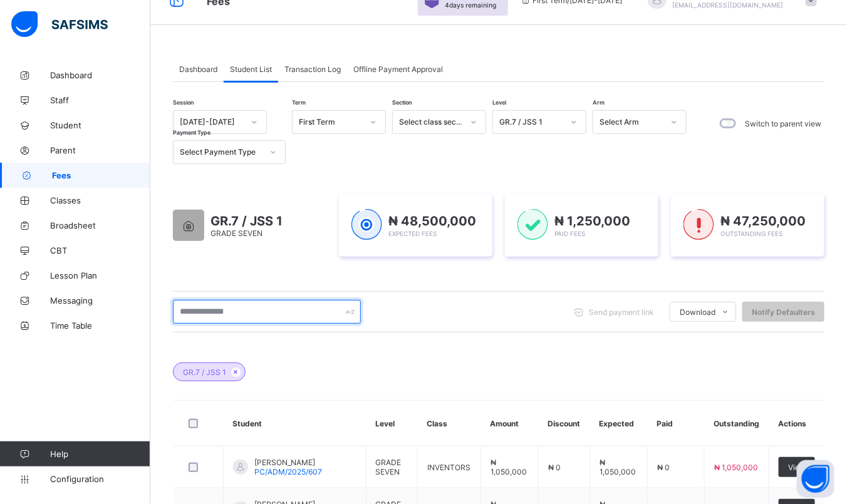
click at [279, 315] on input "text" at bounding box center [267, 312] width 188 height 24
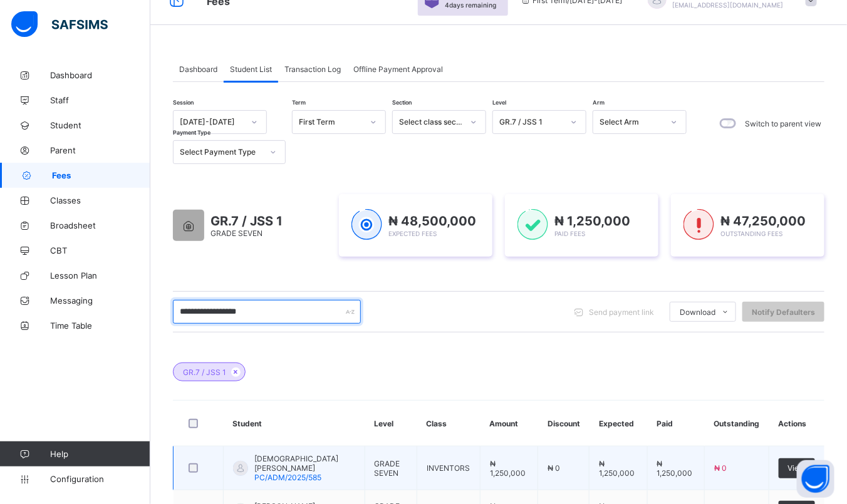
type input "**********"
click at [324, 458] on span "MUHAMMAD ABDULAZIZ ALIYU" at bounding box center [304, 463] width 101 height 19
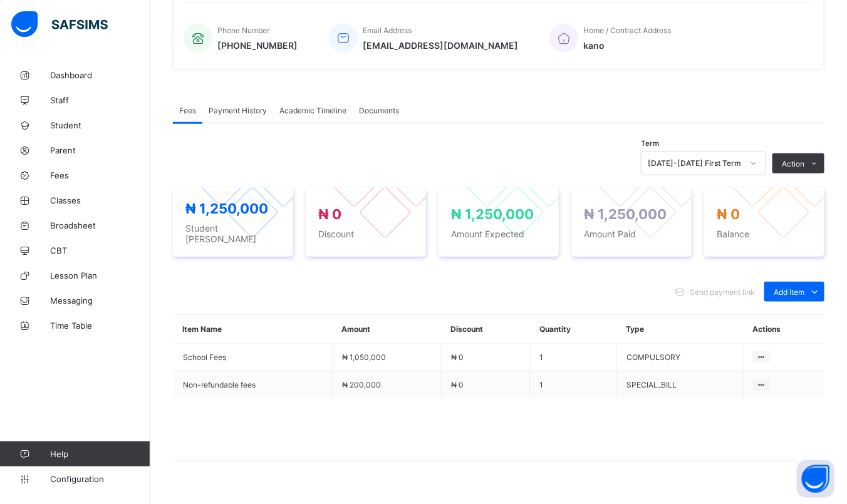
scroll to position [355, 0]
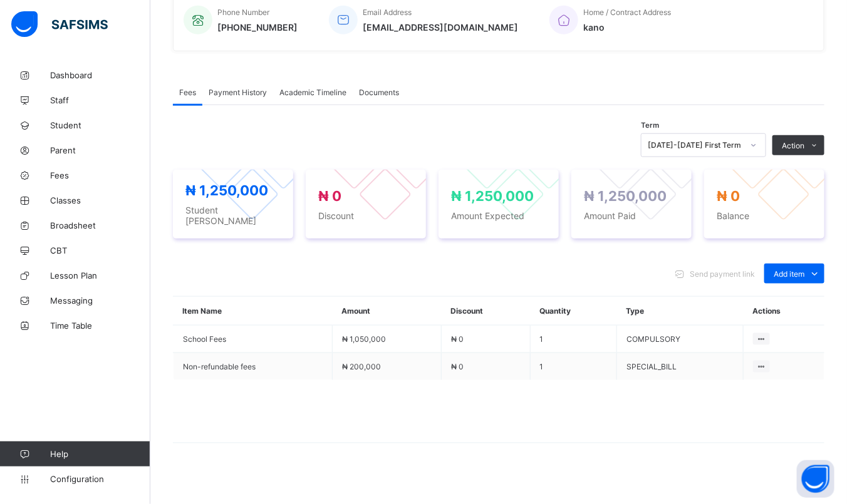
click at [245, 85] on div "Payment History" at bounding box center [237, 92] width 71 height 25
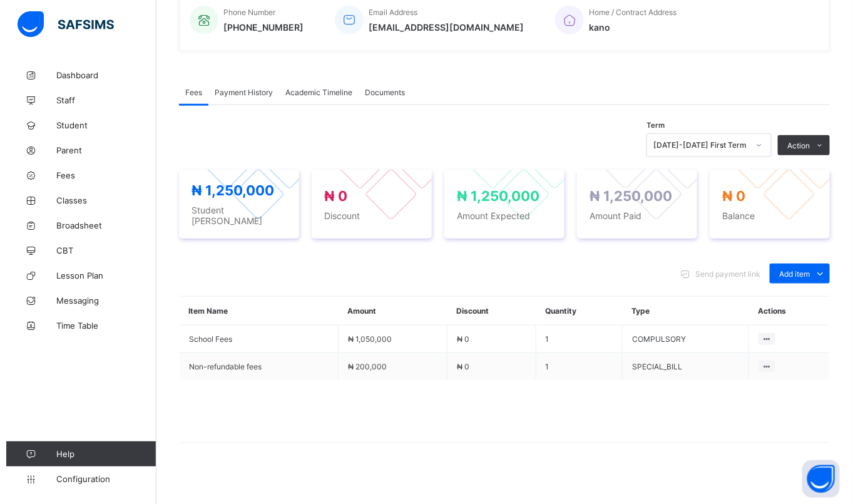
scroll to position [128, 0]
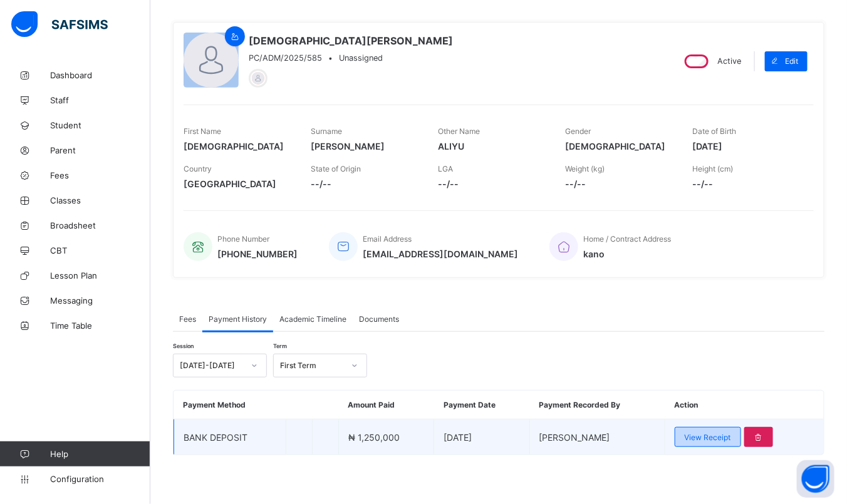
click at [724, 429] on div "View Receipt" at bounding box center [707, 437] width 66 height 20
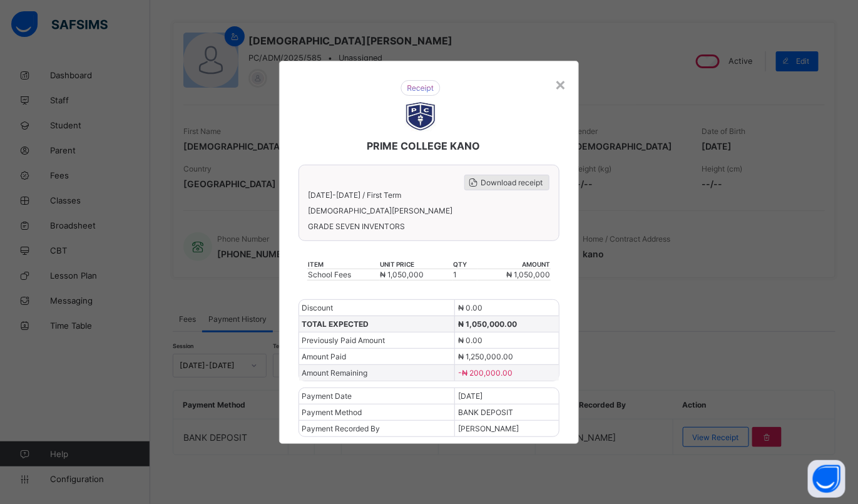
click at [492, 187] on span "Download receipt" at bounding box center [512, 182] width 62 height 9
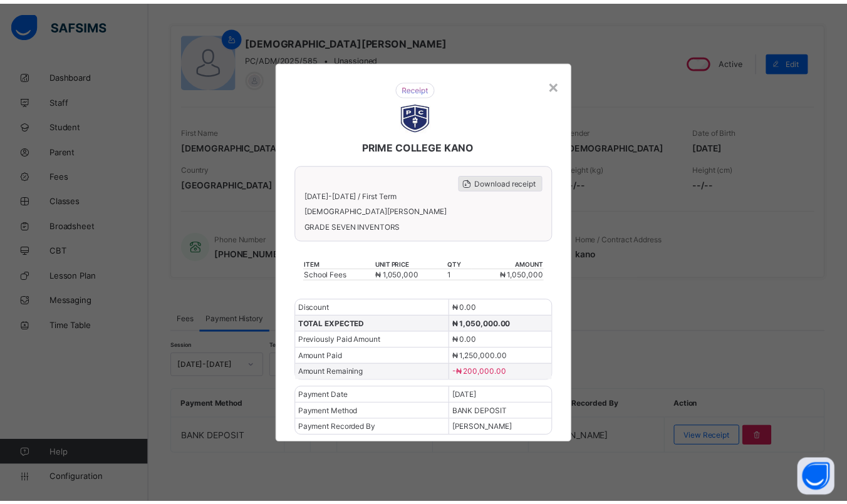
scroll to position [0, 0]
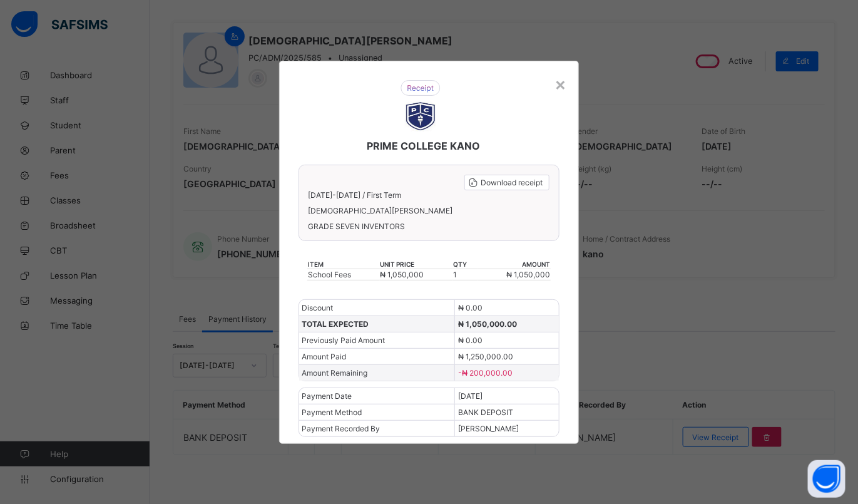
click at [654, 307] on div "× PRIME COLLEGE KANO Download receipt 2025-2026 / First Term MUHAMMAD ABDULAZIZ…" at bounding box center [429, 252] width 858 height 504
click at [561, 86] on div "×" at bounding box center [561, 83] width 12 height 21
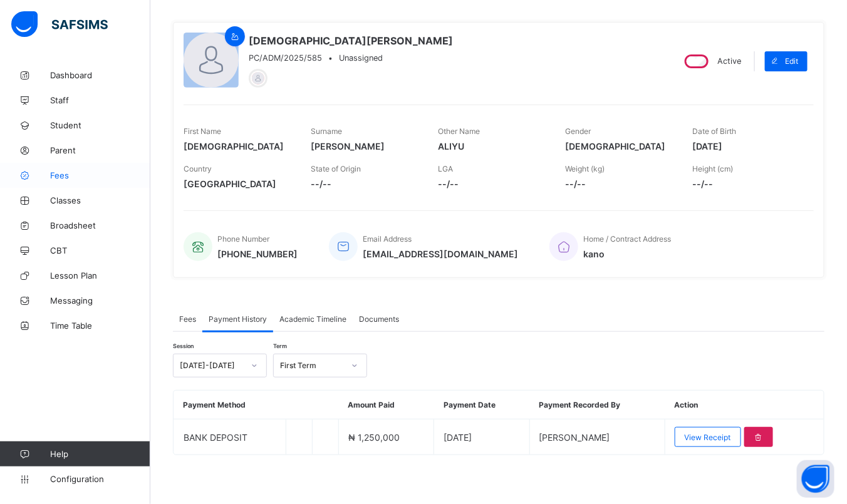
click at [53, 185] on link "Fees" at bounding box center [75, 175] width 150 height 25
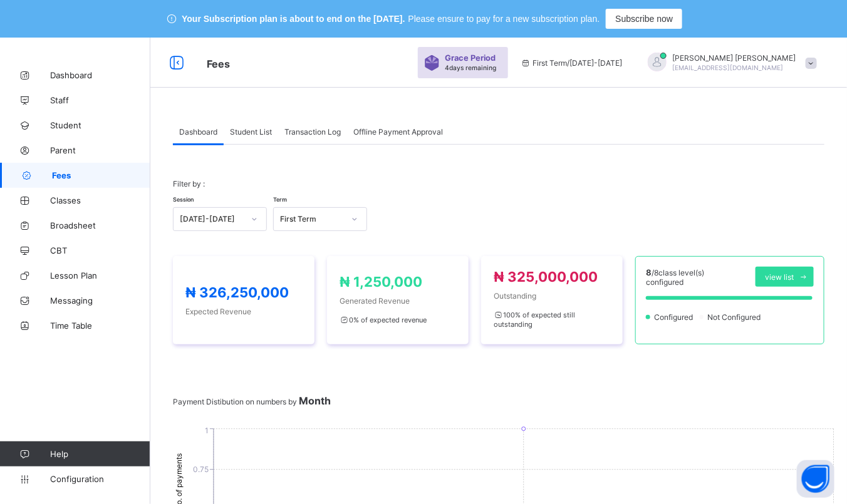
click at [490, 69] on div "Grace Period 4 days remaining" at bounding box center [463, 62] width 90 height 31
click at [54, 129] on span "Student" at bounding box center [100, 125] width 100 height 10
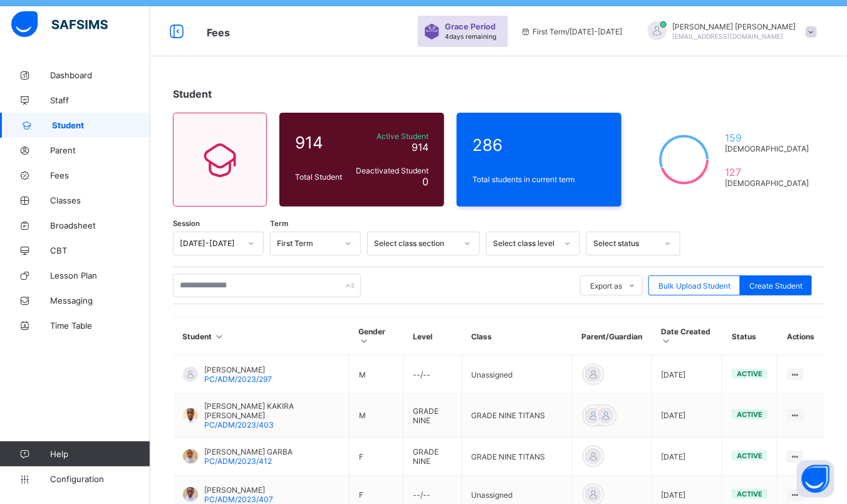
scroll to position [63, 0]
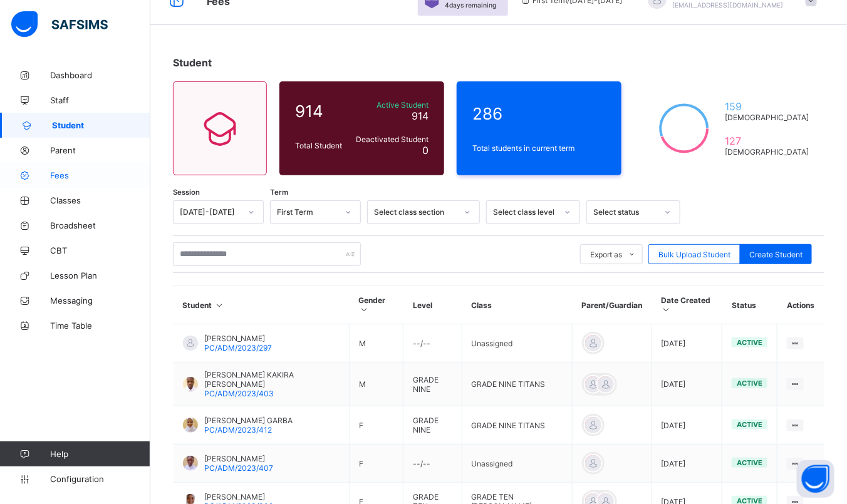
click at [59, 172] on span "Fees" at bounding box center [100, 175] width 100 height 10
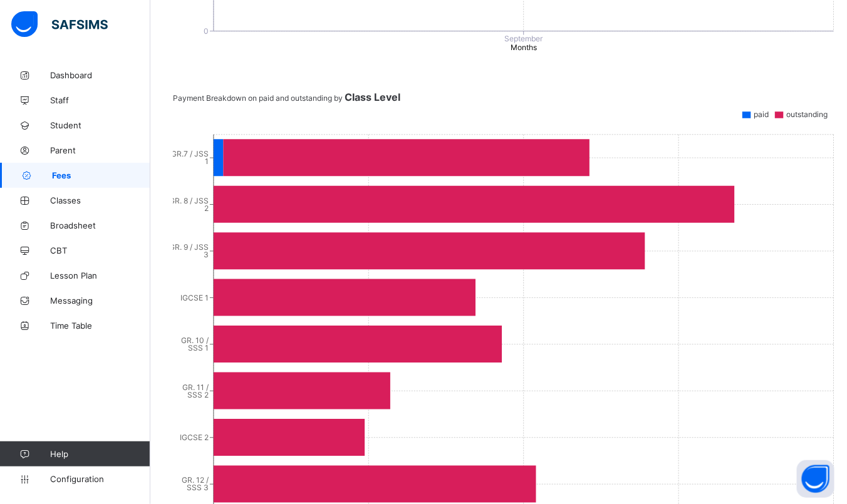
scroll to position [564, 0]
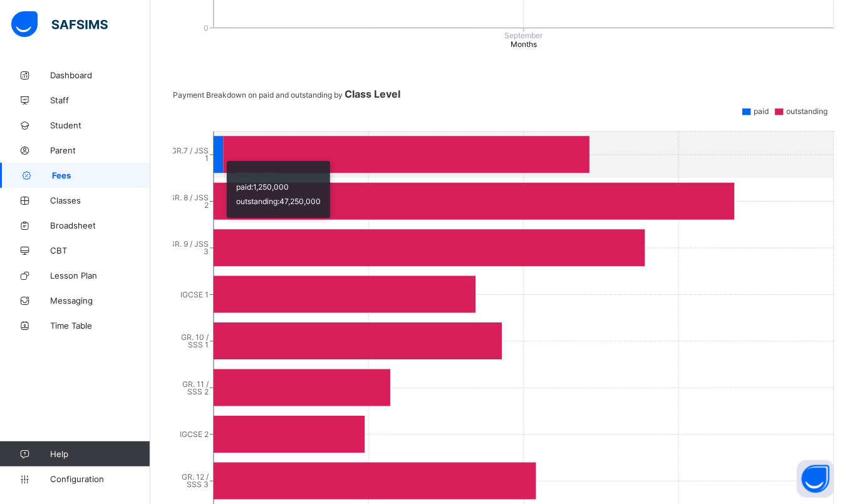
click at [220, 155] on icon at bounding box center [218, 155] width 9 height 37
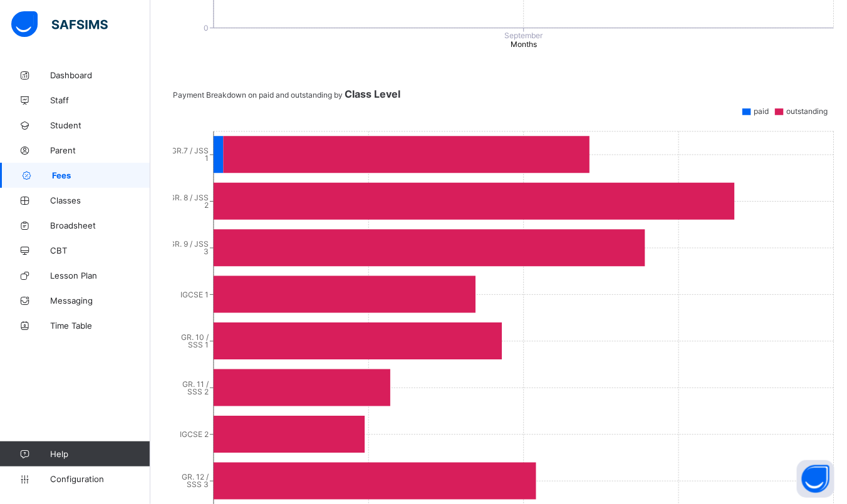
click at [509, 102] on span at bounding box center [498, 109] width 651 height 19
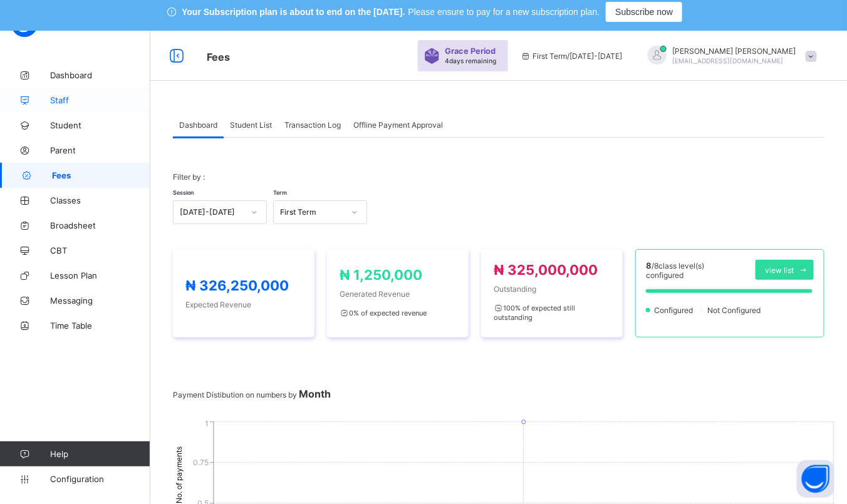
scroll to position [0, 0]
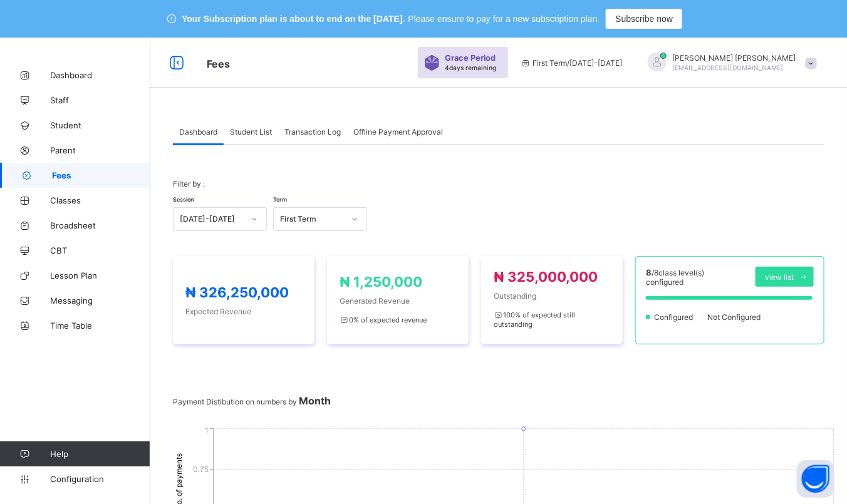
click at [264, 131] on span "Student List" at bounding box center [251, 131] width 42 height 9
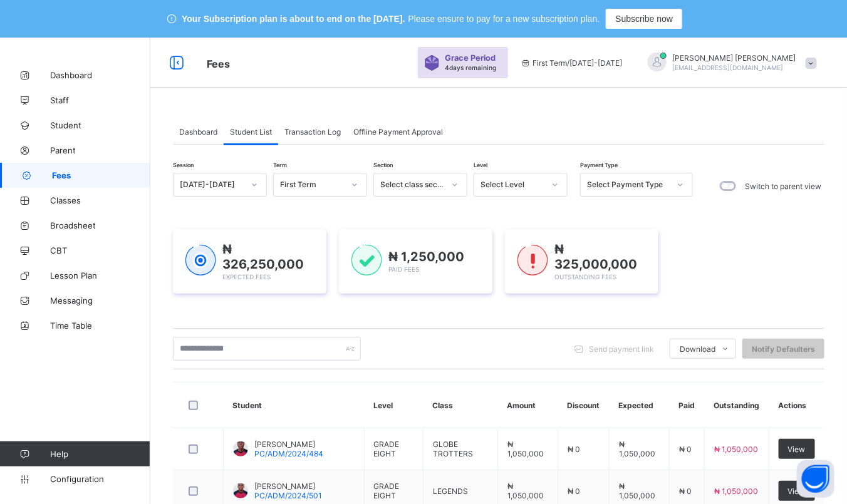
click at [644, 185] on div "Select Payment Type" at bounding box center [628, 184] width 83 height 9
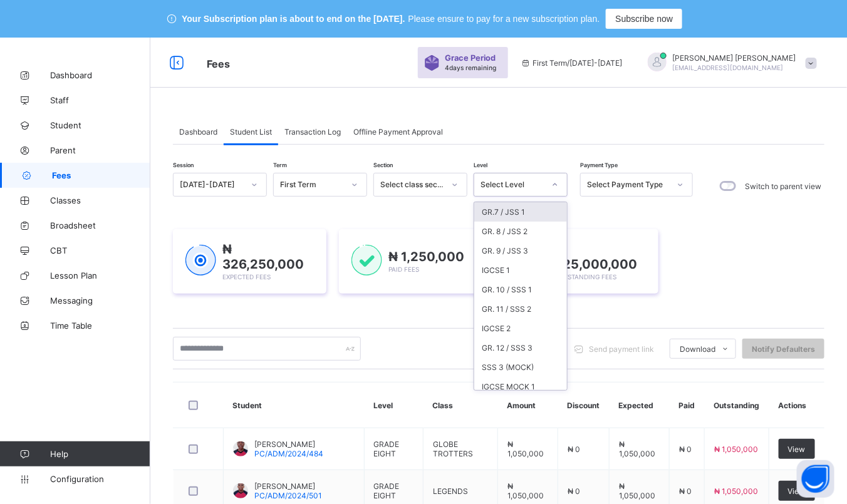
click at [551, 185] on icon at bounding box center [555, 184] width 8 height 13
click at [528, 215] on div "GR.7 / JSS 1" at bounding box center [520, 211] width 93 height 19
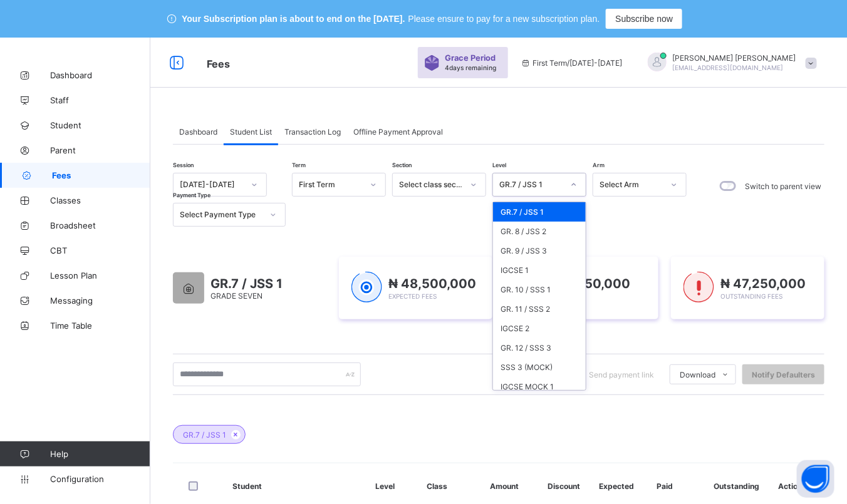
click at [520, 207] on div "GR.7 / JSS 1" at bounding box center [539, 211] width 93 height 19
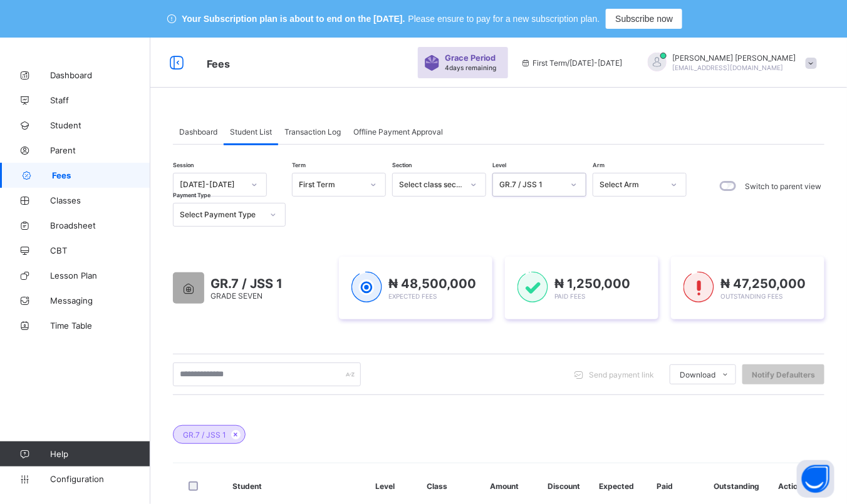
scroll to position [441, 0]
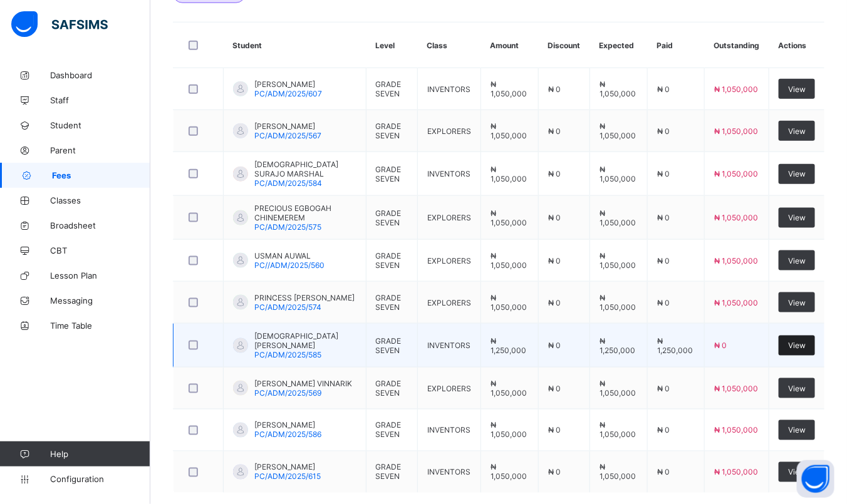
click at [802, 344] on span "View" at bounding box center [797, 345] width 18 height 9
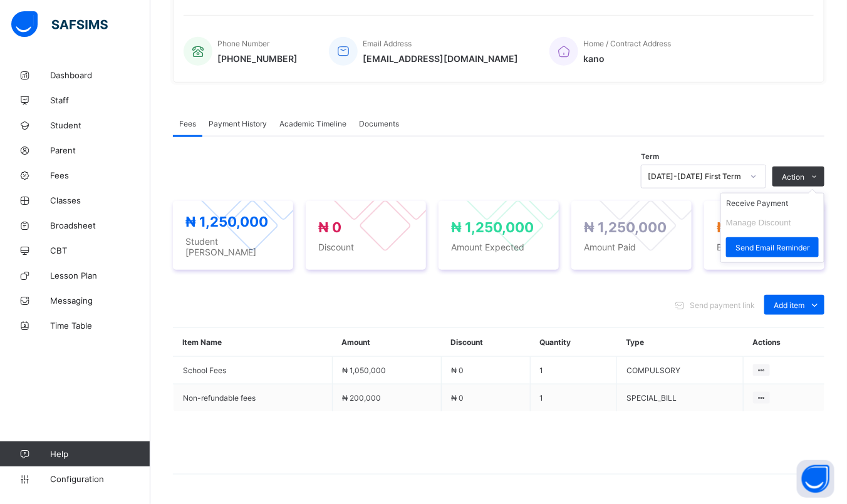
scroll to position [292, 0]
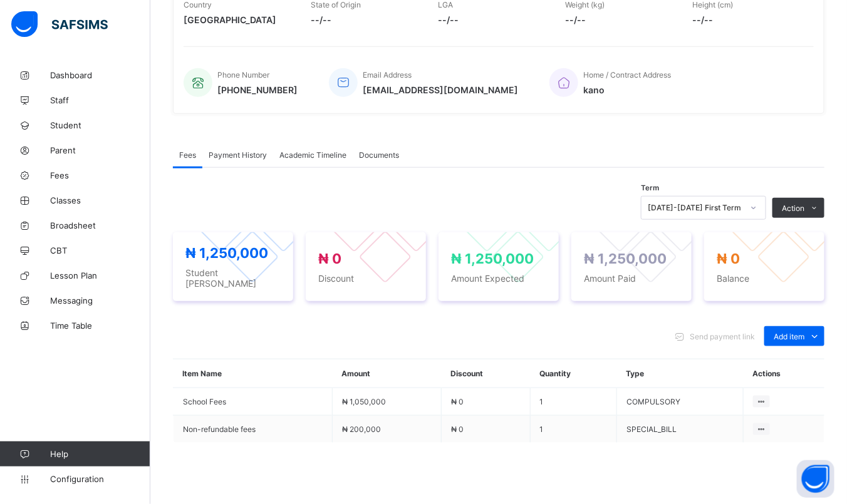
click at [252, 152] on span "Payment History" at bounding box center [238, 154] width 58 height 9
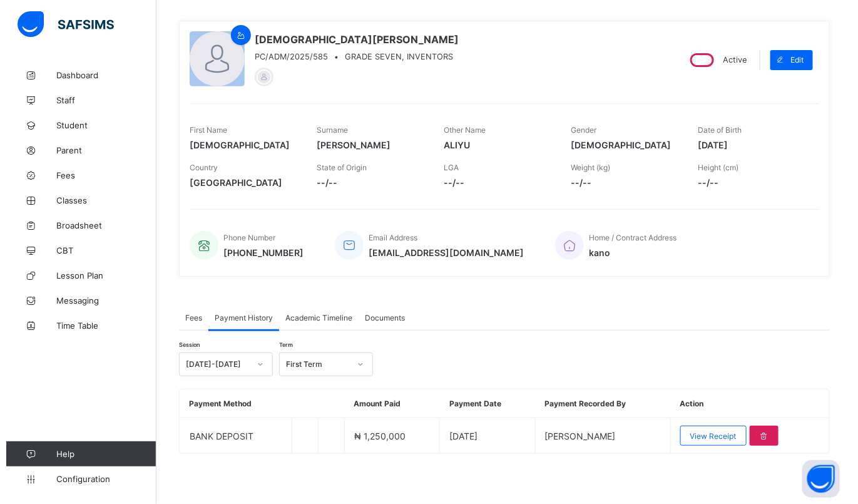
scroll to position [128, 0]
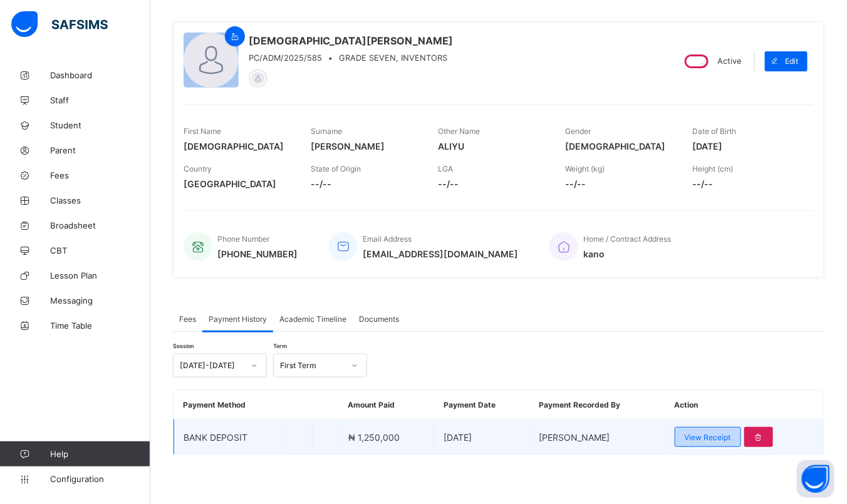
click at [706, 441] on div "View Receipt" at bounding box center [707, 437] width 66 height 20
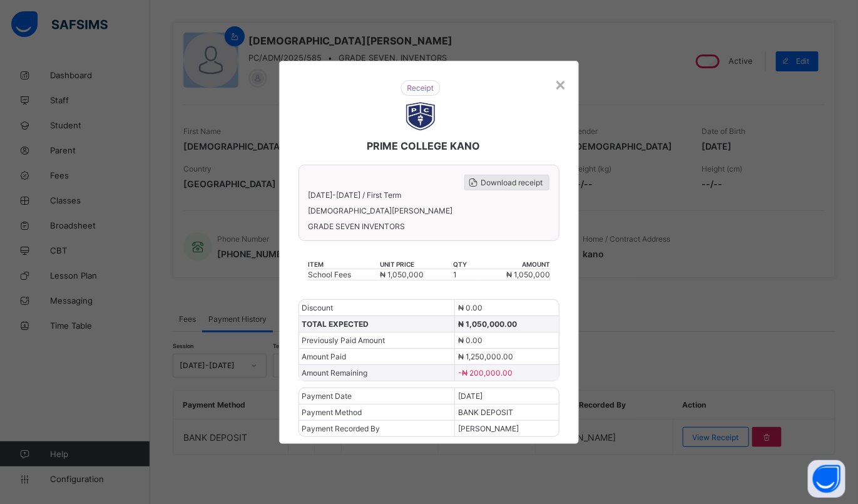
click at [514, 187] on span "Download receipt" at bounding box center [512, 182] width 62 height 9
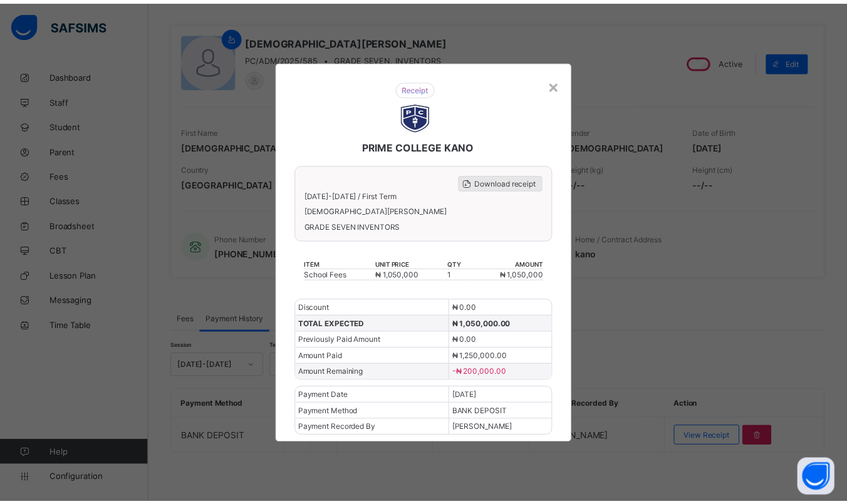
scroll to position [0, 0]
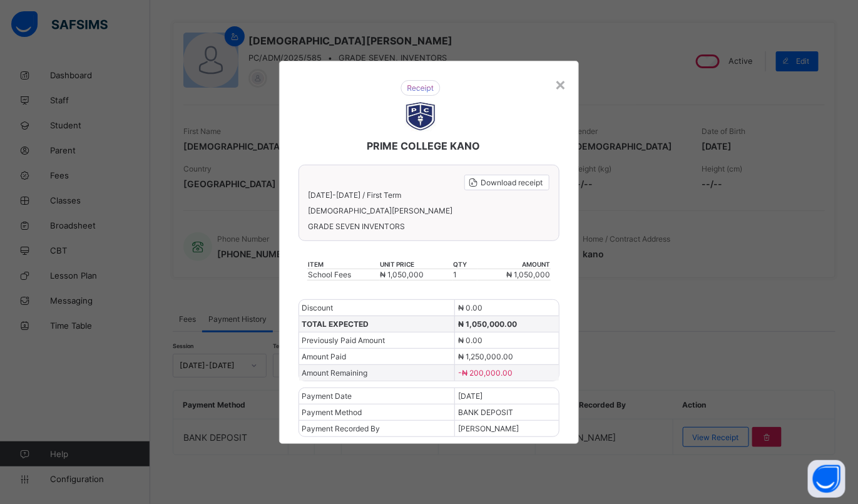
click at [641, 302] on div "× PRIME COLLEGE KANO Download receipt 2025-2026 / First Term MUHAMMAD ABDULAZIZ…" at bounding box center [429, 252] width 858 height 504
click at [560, 90] on div "×" at bounding box center [561, 83] width 12 height 21
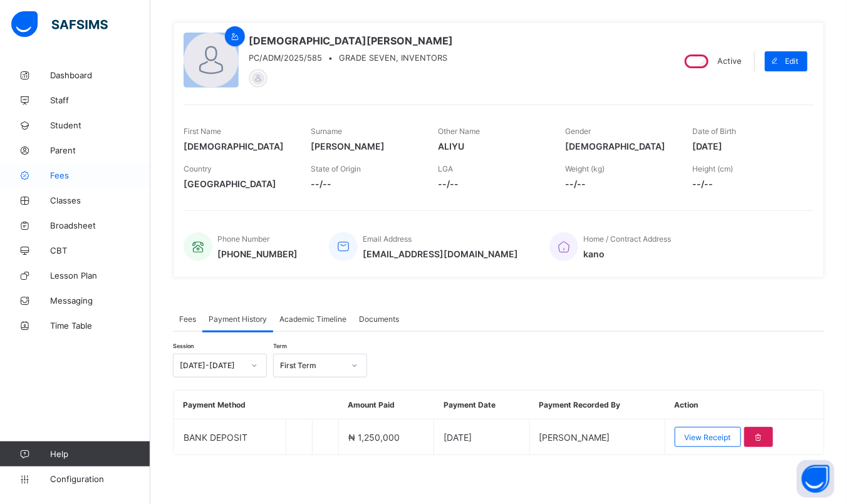
click at [71, 175] on span "Fees" at bounding box center [100, 175] width 100 height 10
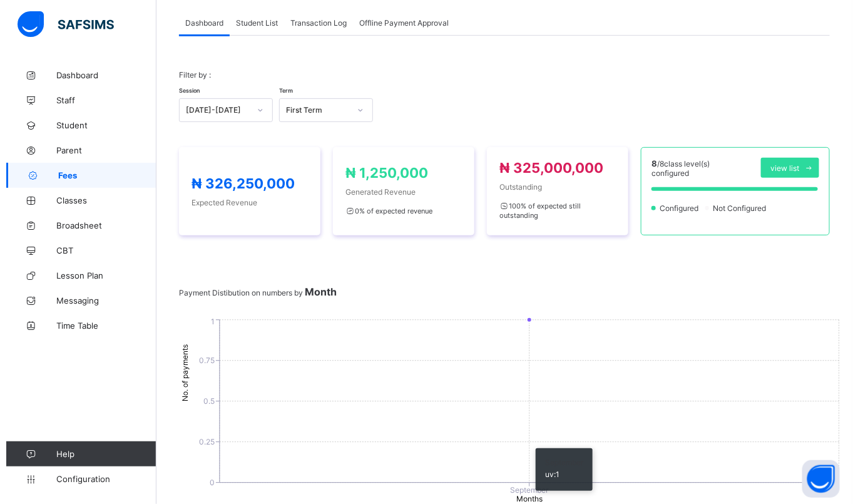
scroll to position [82, 0]
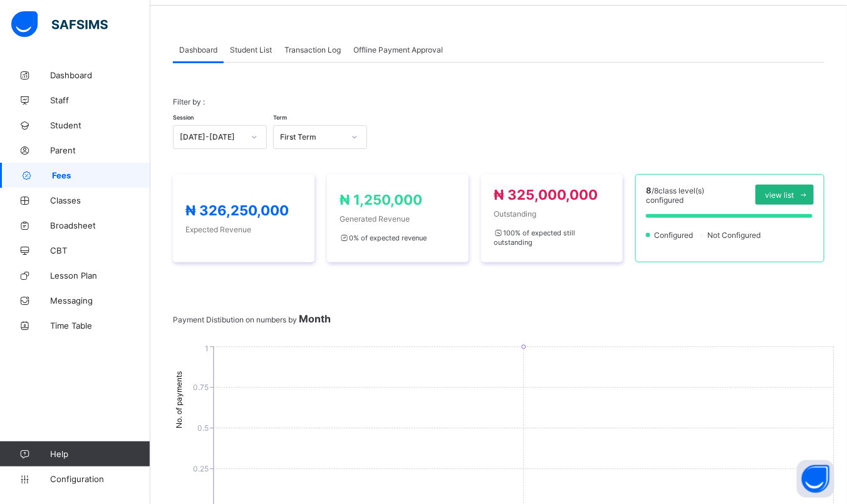
click at [782, 198] on span "view list" at bounding box center [779, 194] width 29 height 9
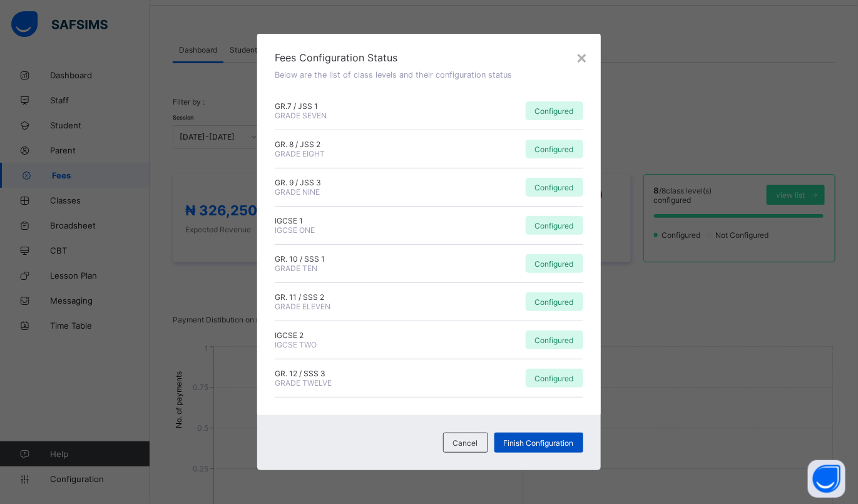
click at [539, 439] on span "Finish Configuration" at bounding box center [539, 442] width 70 height 9
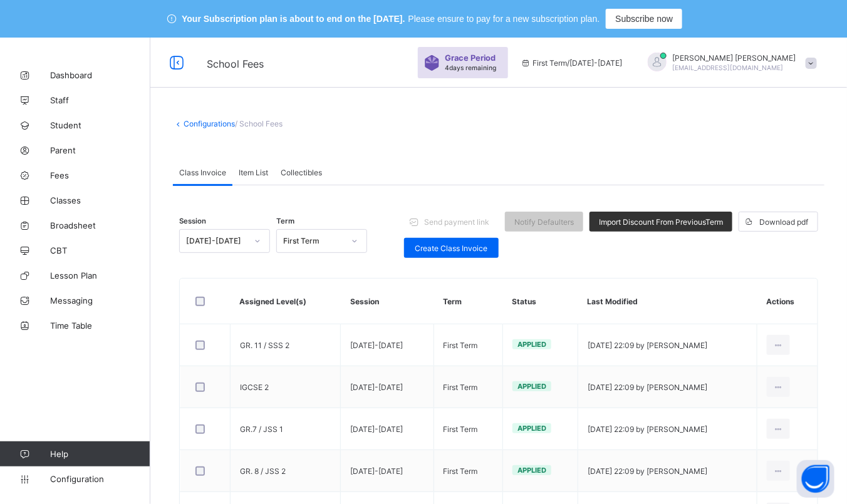
click at [817, 58] on span at bounding box center [810, 63] width 11 height 11
click at [779, 199] on span "Logout" at bounding box center [775, 206] width 83 height 14
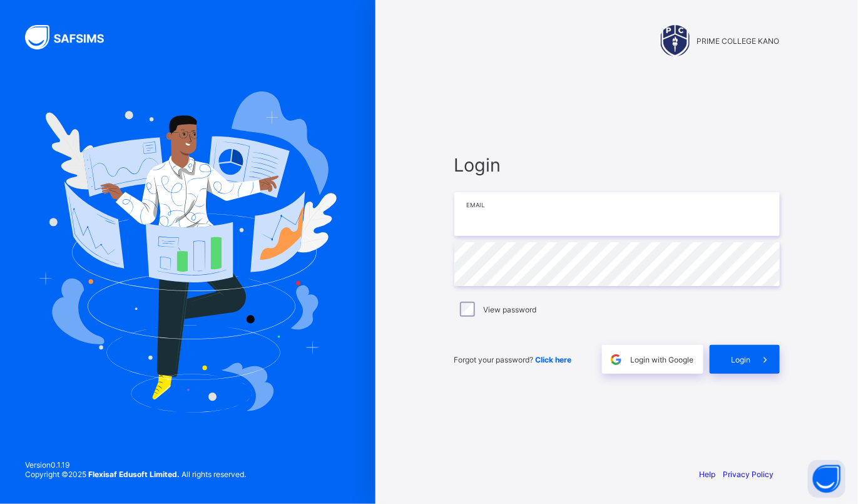
type input "**********"
